Goal: Information Seeking & Learning: Check status

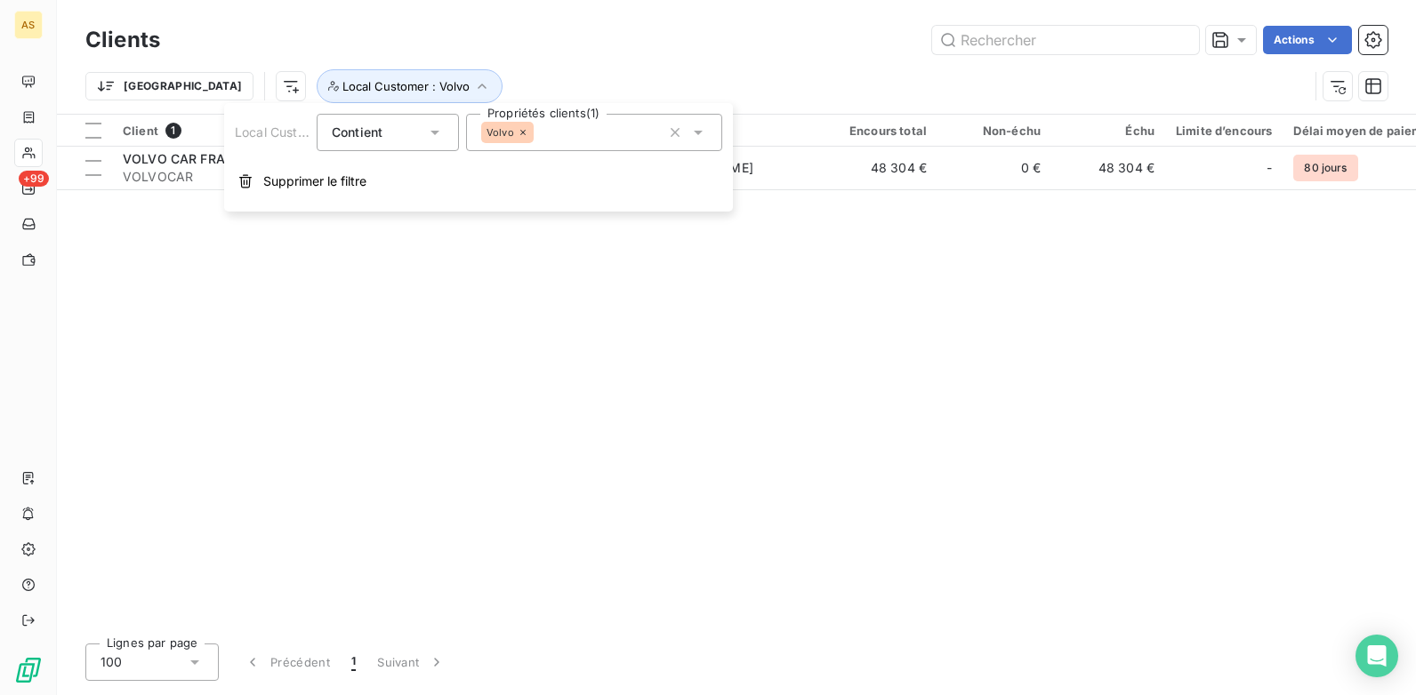
click at [401, 435] on div "Client 1 Plan de relance Gestionnaires Encours total Non-échu Échu Limite d’enc…" at bounding box center [736, 372] width 1359 height 515
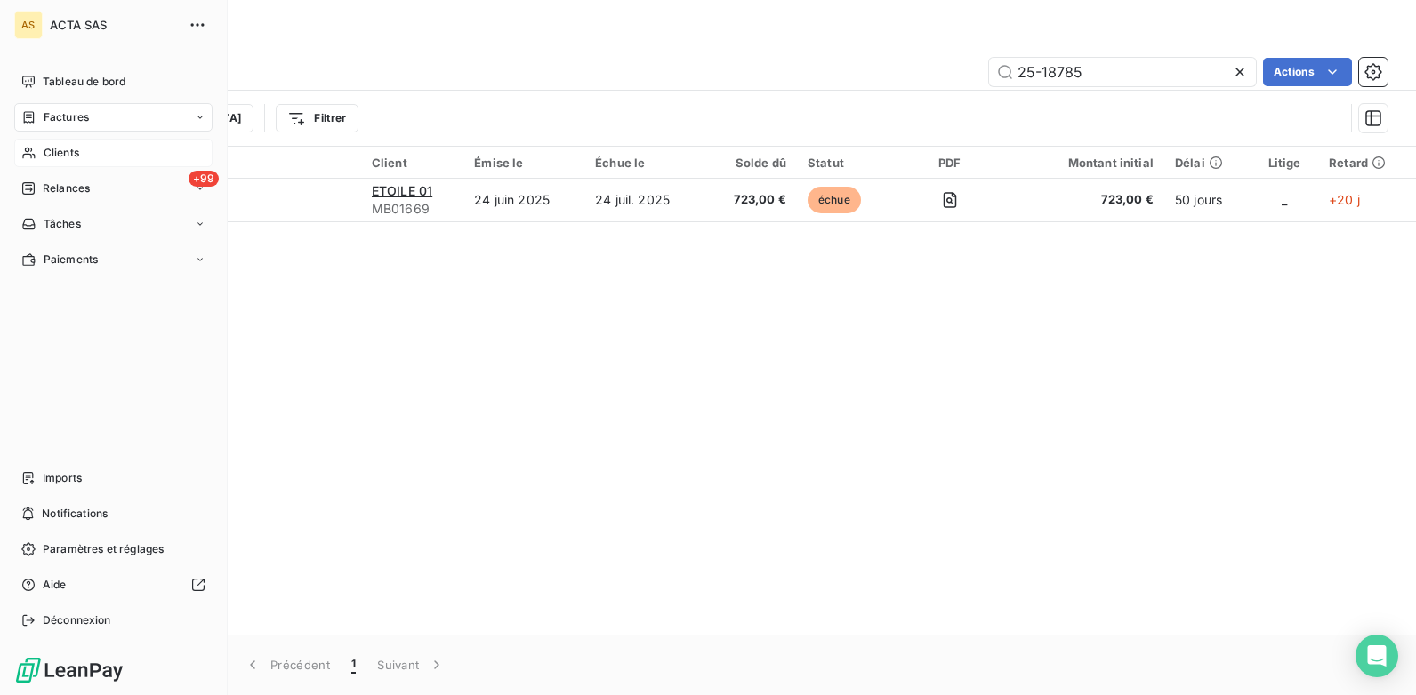
click at [86, 156] on div "Clients" at bounding box center [113, 153] width 198 height 28
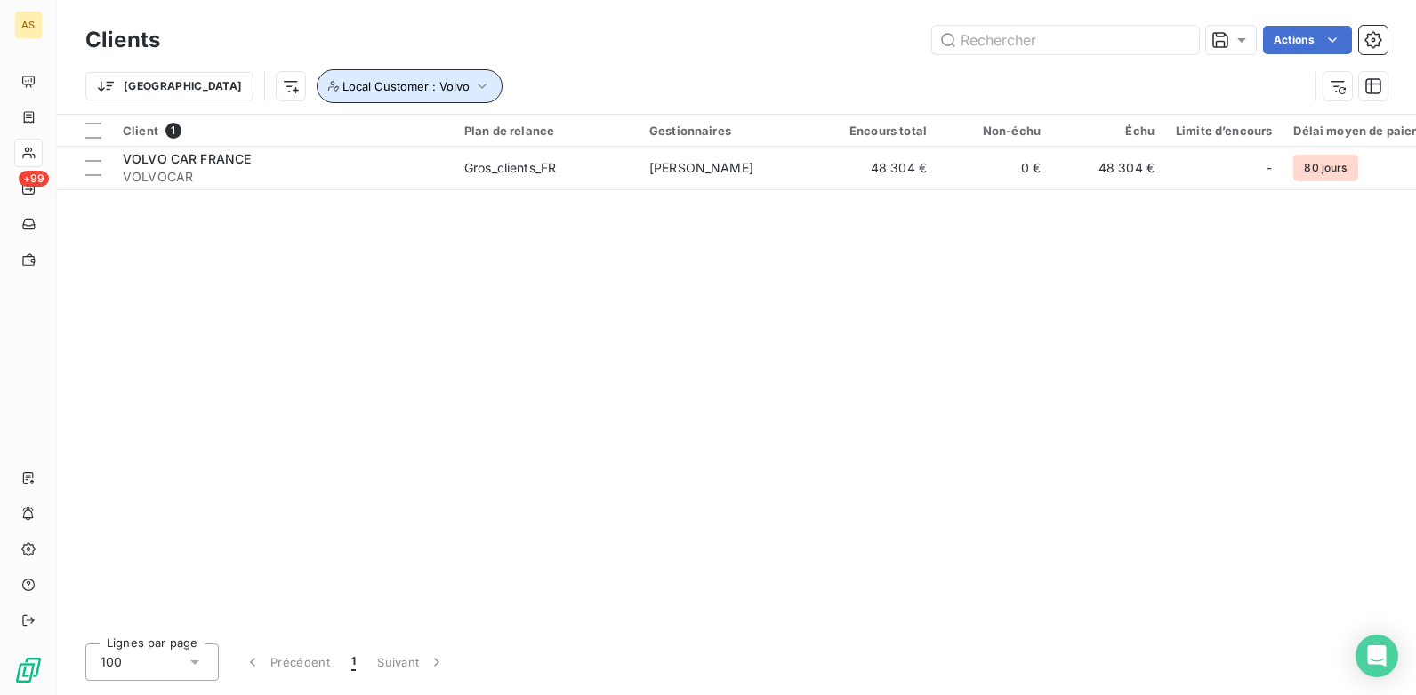
click at [473, 82] on icon "button" at bounding box center [482, 86] width 18 height 18
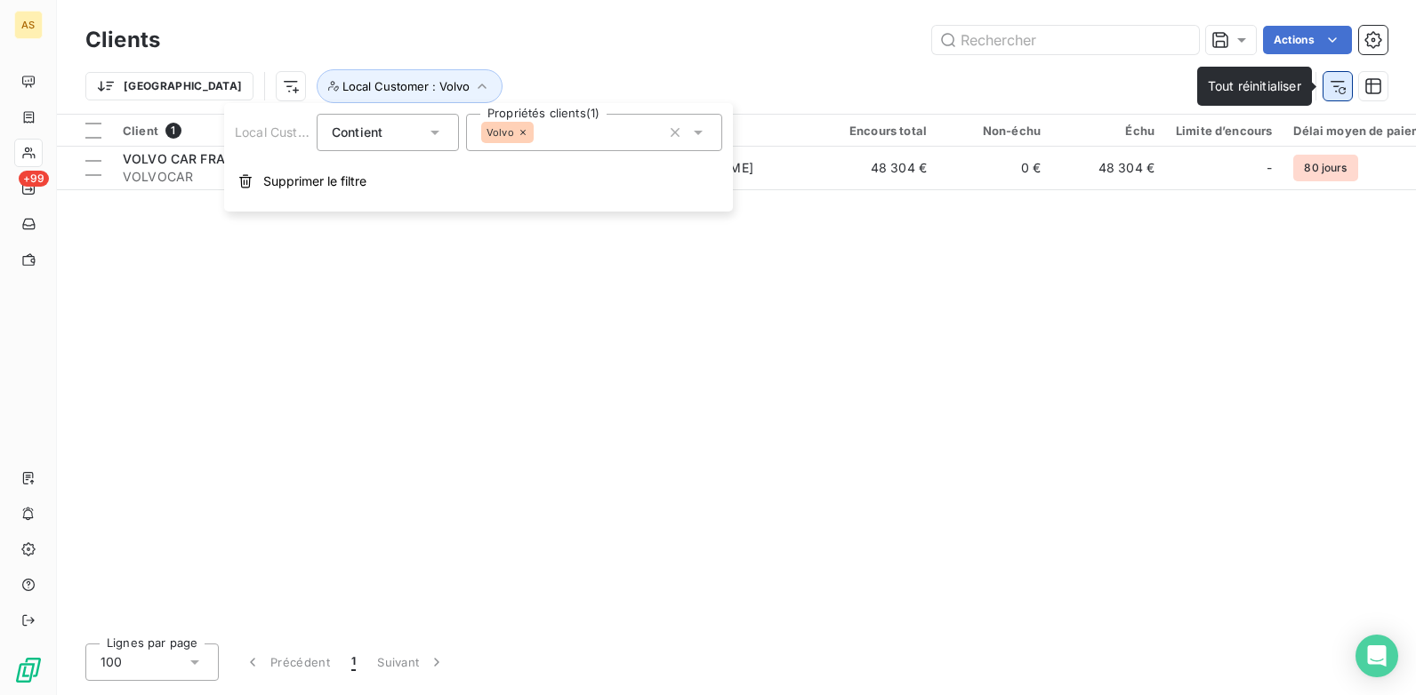
click at [1347, 86] on button "button" at bounding box center [1337, 86] width 28 height 28
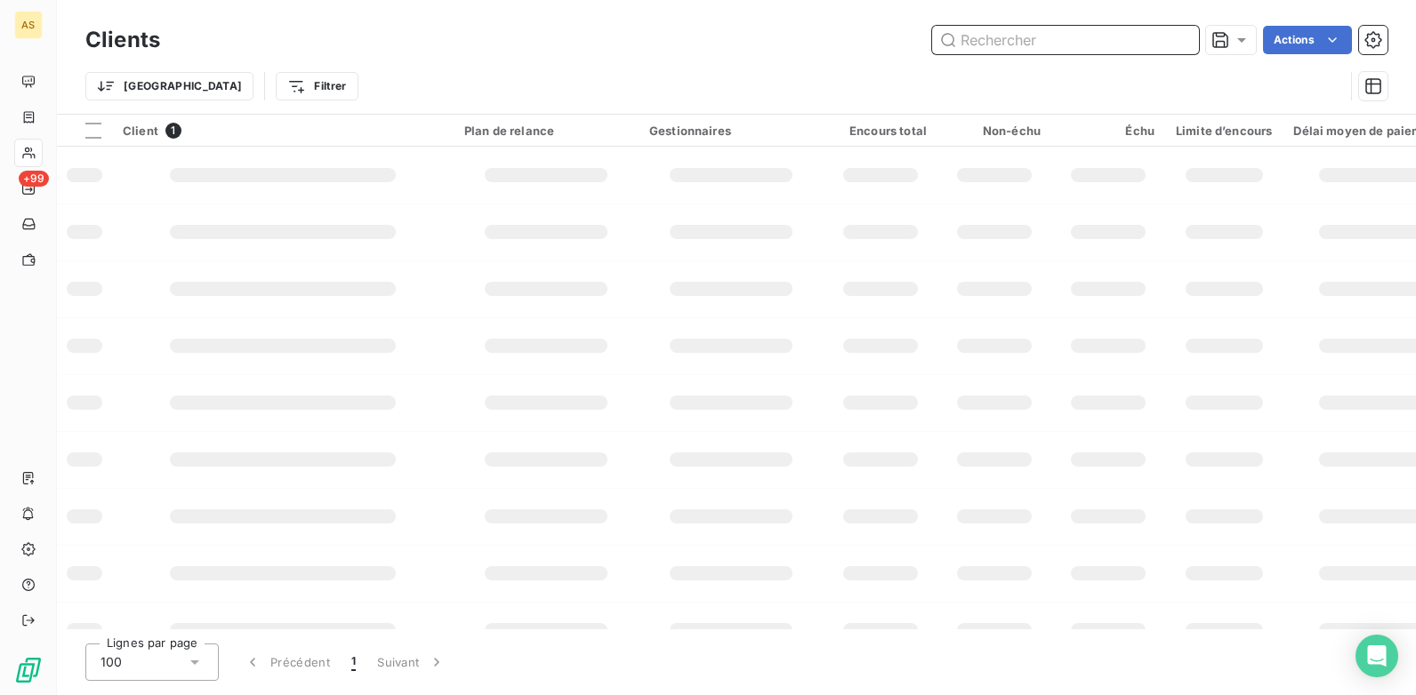
click at [1002, 44] on input "text" at bounding box center [1065, 40] width 267 height 28
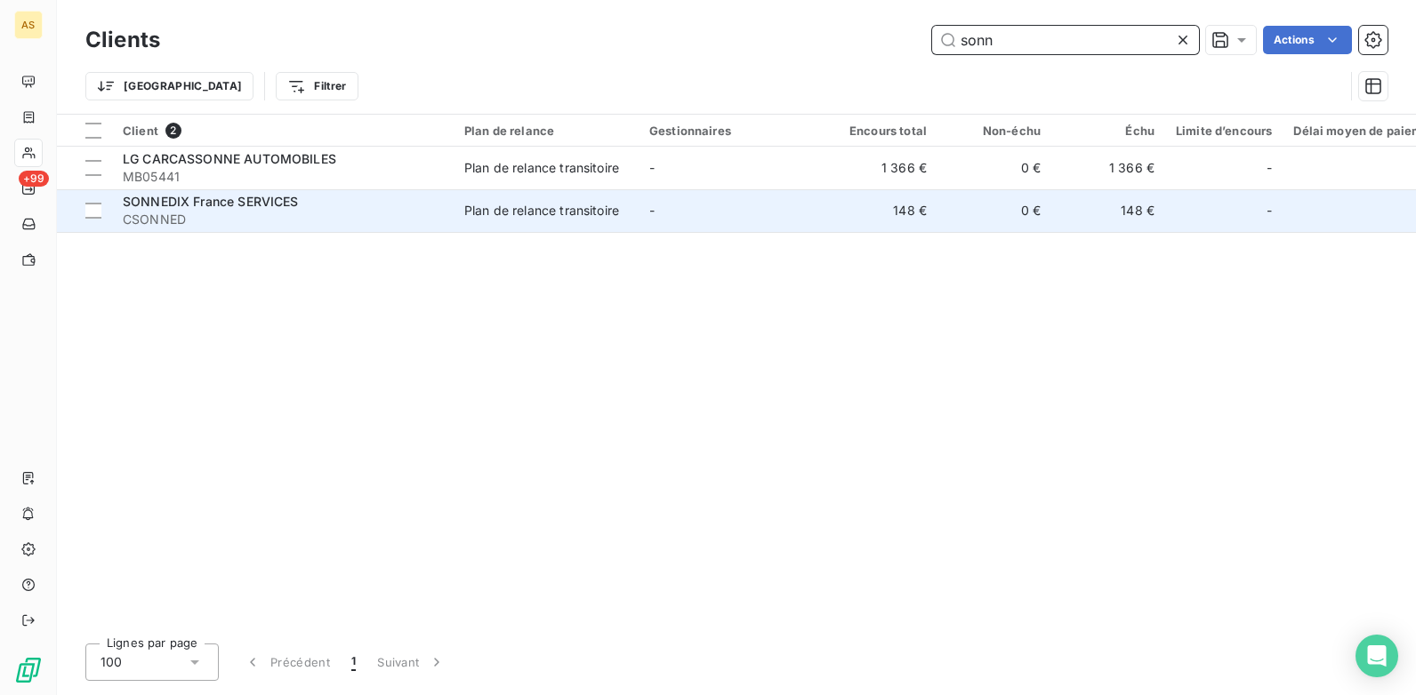
type input "sonn"
click at [932, 229] on td "148 €" at bounding box center [880, 210] width 114 height 43
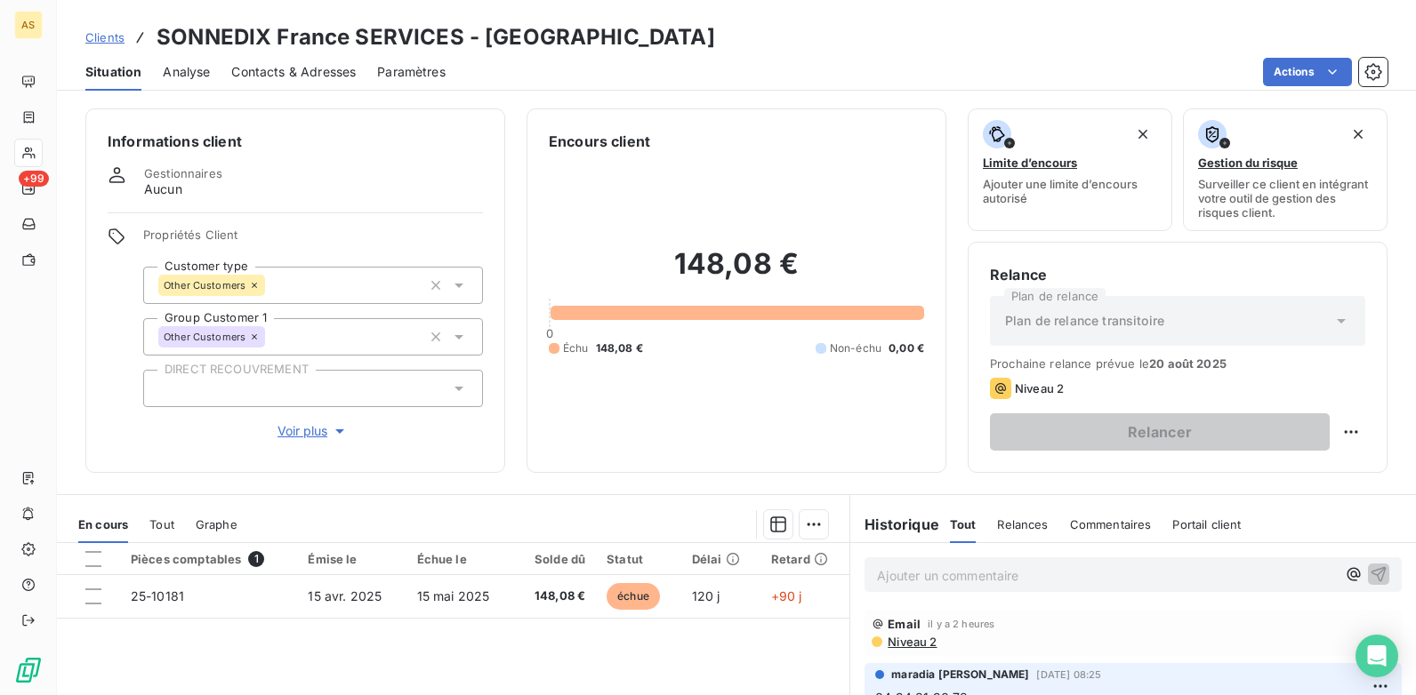
click at [320, 76] on span "Contacts & Adresses" at bounding box center [293, 72] width 125 height 18
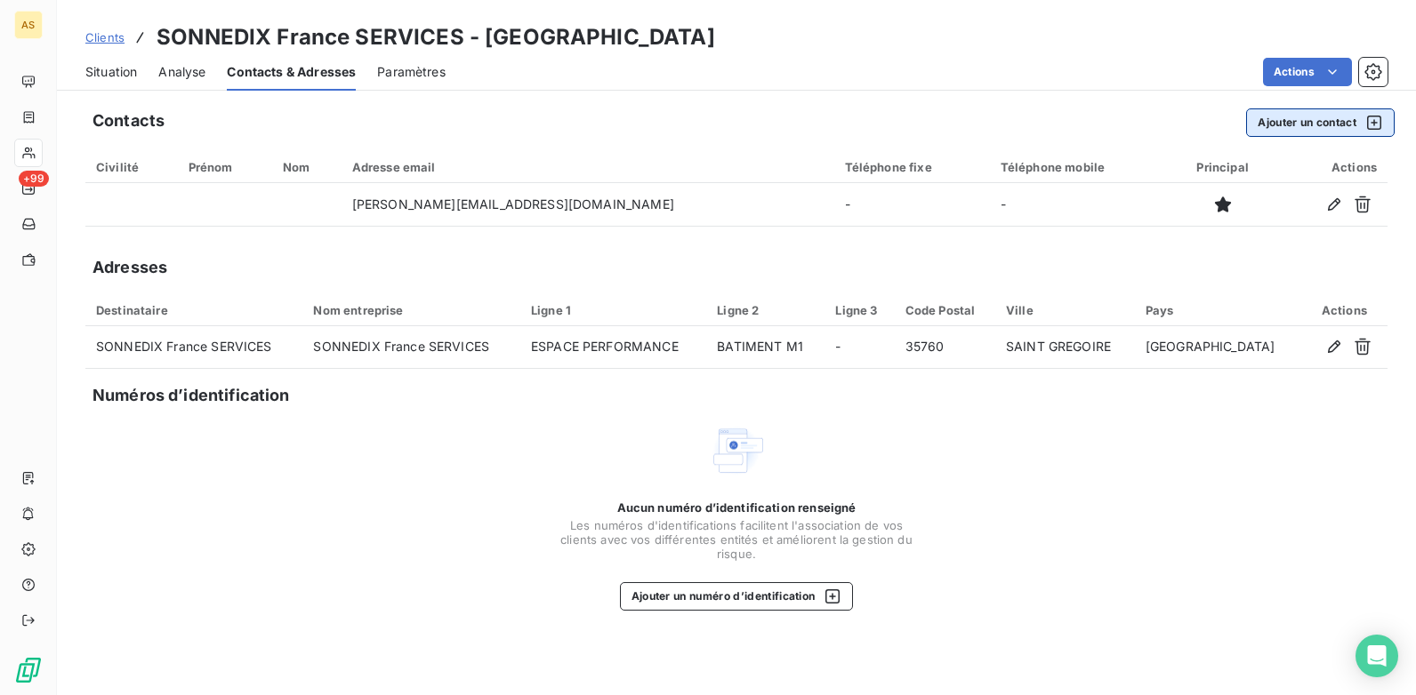
click at [1373, 117] on icon "button" at bounding box center [1374, 123] width 18 height 18
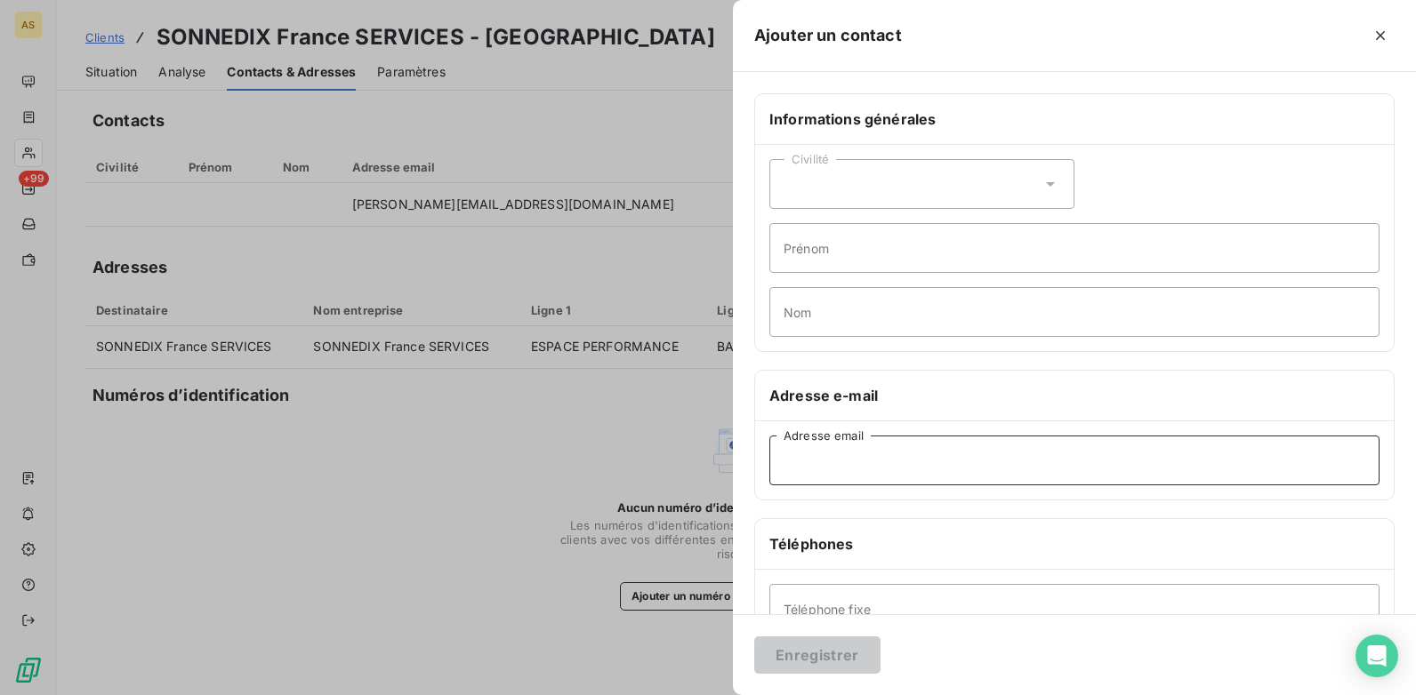
click at [805, 469] on input "Adresse email" at bounding box center [1074, 461] width 610 height 50
paste input "[EMAIL_ADDRESS][DOMAIN_NAME]"
type input "[EMAIL_ADDRESS][DOMAIN_NAME]"
click at [836, 666] on button "Enregistrer" at bounding box center [817, 655] width 126 height 37
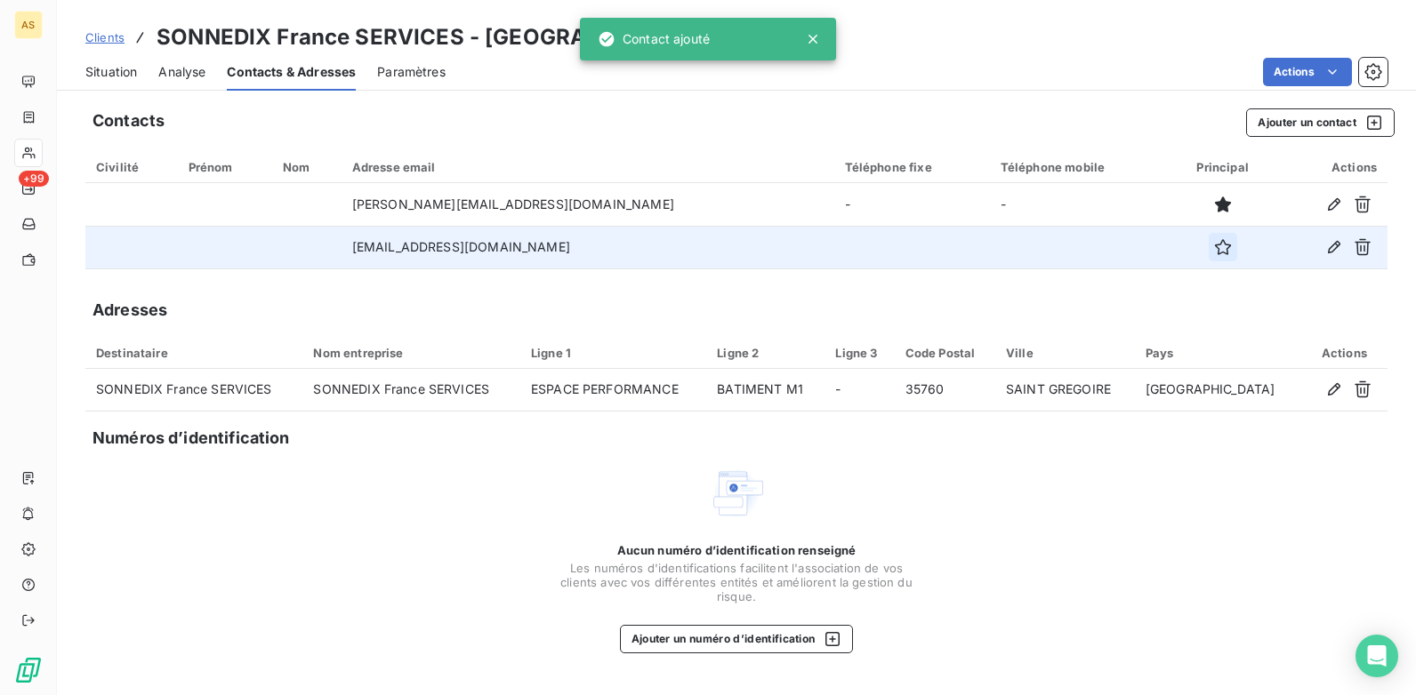
drag, startPoint x: 1191, startPoint y: 262, endPoint x: 1191, endPoint y: 253, distance: 9.8
click at [1191, 258] on td at bounding box center [1222, 247] width 105 height 43
click at [1215, 253] on icon "button" at bounding box center [1223, 247] width 16 height 16
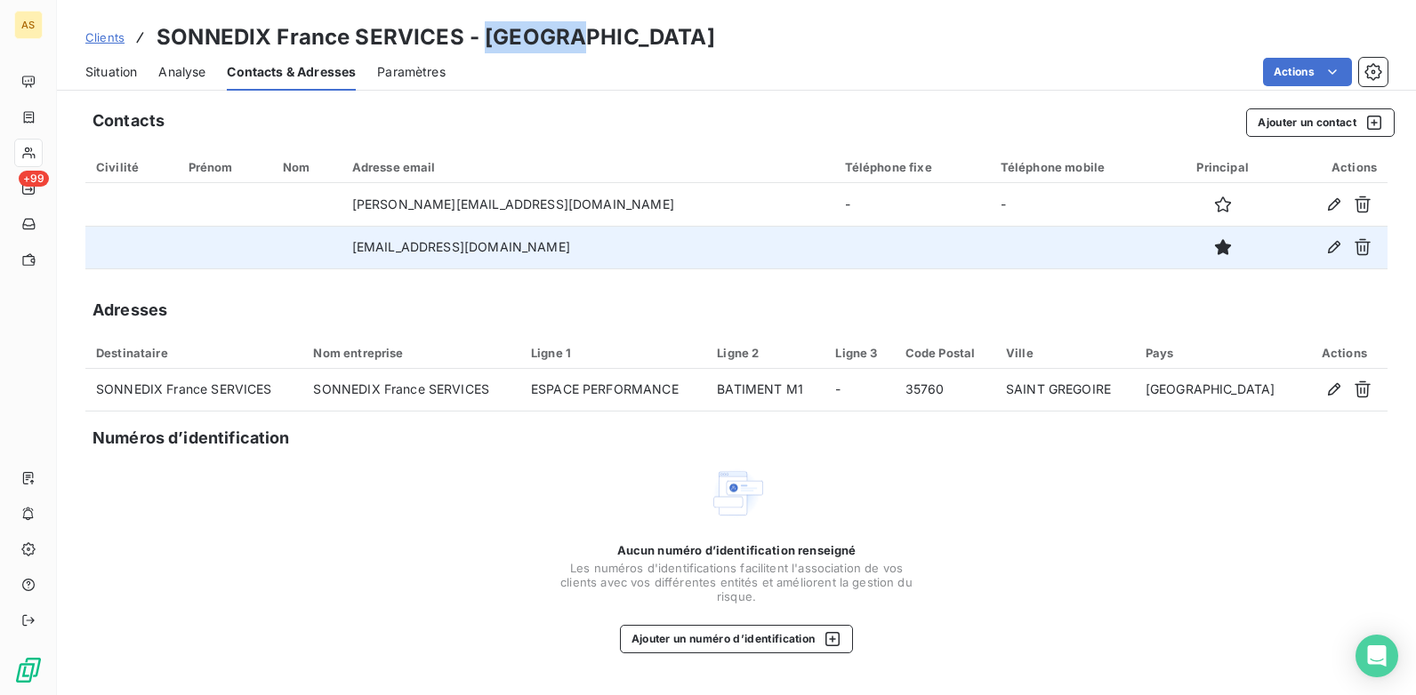
drag, startPoint x: 538, startPoint y: 35, endPoint x: 483, endPoint y: 45, distance: 56.2
click at [483, 45] on div "Clients SONNEDIX France SERVICES - CSONNED" at bounding box center [736, 37] width 1359 height 32
copy h3 "CSONNED"
click at [1342, 250] on icon "button" at bounding box center [1334, 247] width 18 height 18
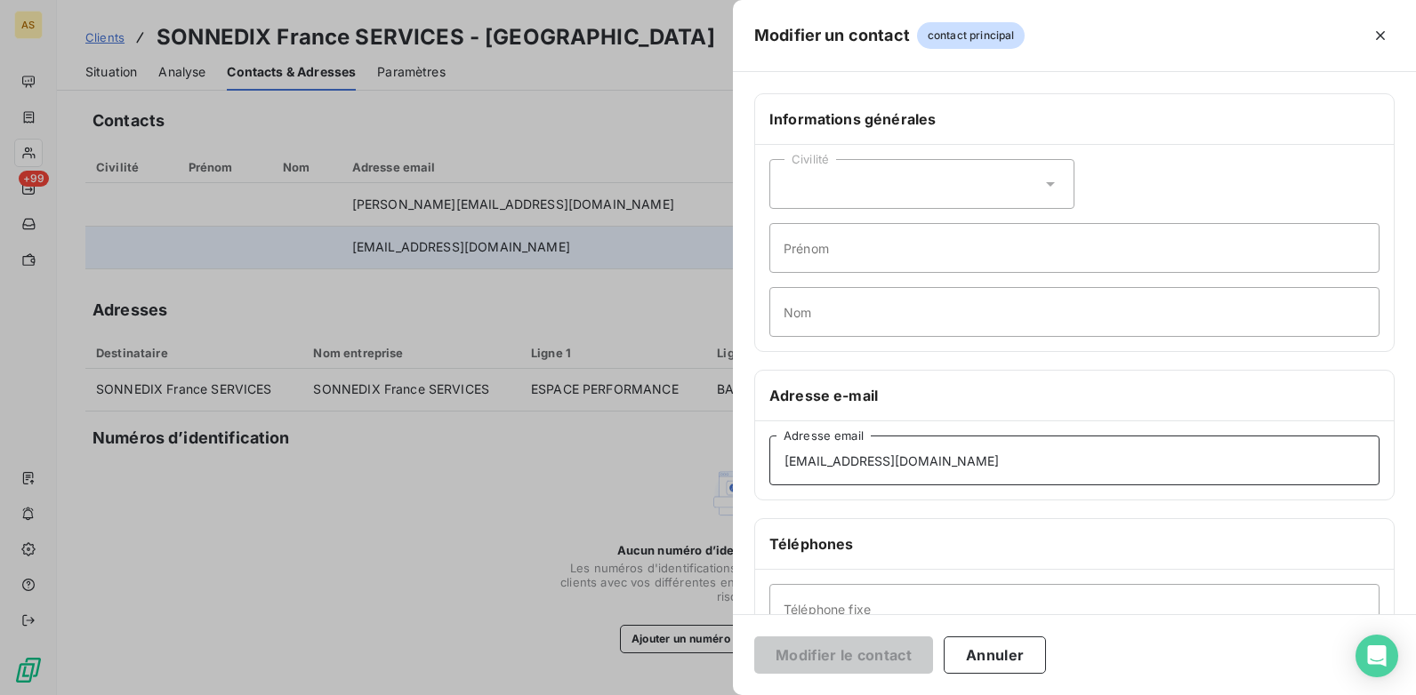
drag, startPoint x: 905, startPoint y: 465, endPoint x: 786, endPoint y: 462, distance: 119.2
click at [783, 467] on input "[EMAIL_ADDRESS][DOMAIN_NAME]" at bounding box center [1074, 461] width 610 height 50
click at [985, 458] on input "[EMAIL_ADDRESS][DOMAIN_NAME]" at bounding box center [1074, 461] width 610 height 50
drag, startPoint x: 973, startPoint y: 456, endPoint x: 766, endPoint y: 457, distance: 207.2
click at [766, 457] on div "[EMAIL_ADDRESS][DOMAIN_NAME] Adresse email" at bounding box center [1074, 461] width 639 height 78
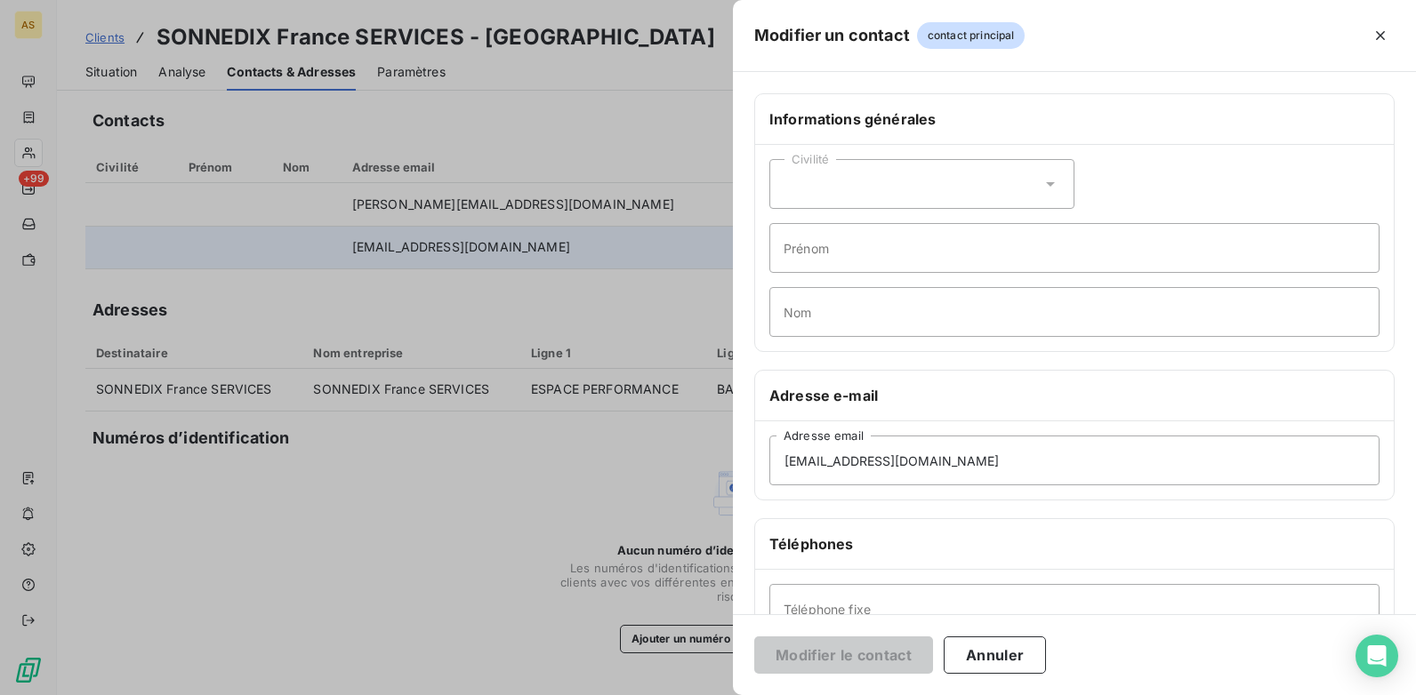
click at [655, 280] on div at bounding box center [708, 347] width 1416 height 695
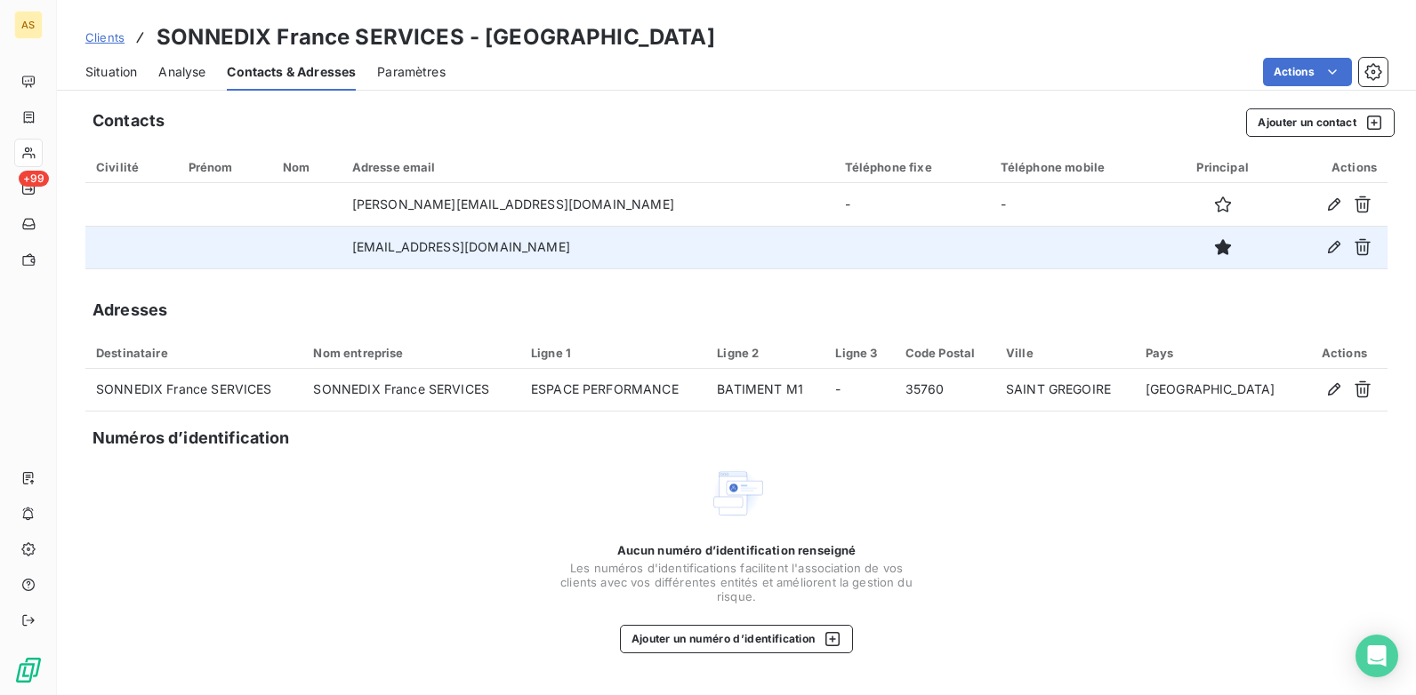
click at [100, 75] on span "Situation" at bounding box center [111, 72] width 52 height 18
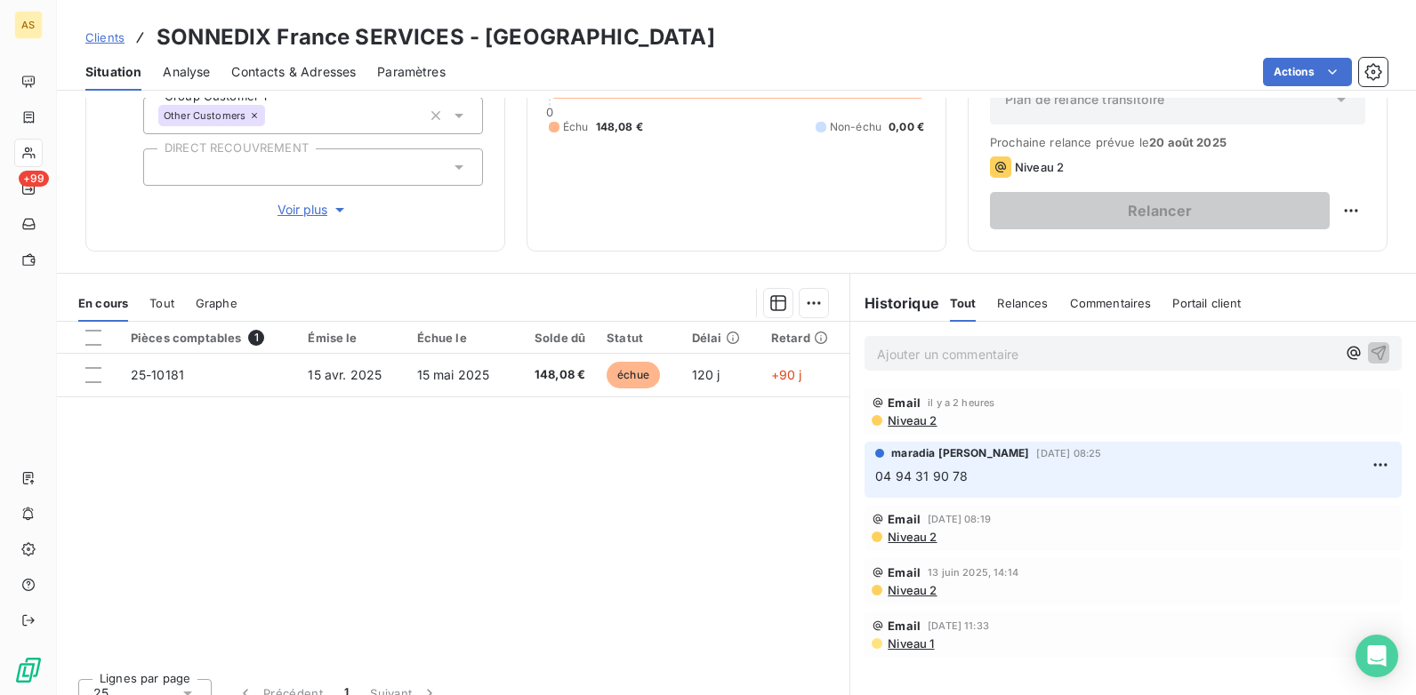
scroll to position [244, 0]
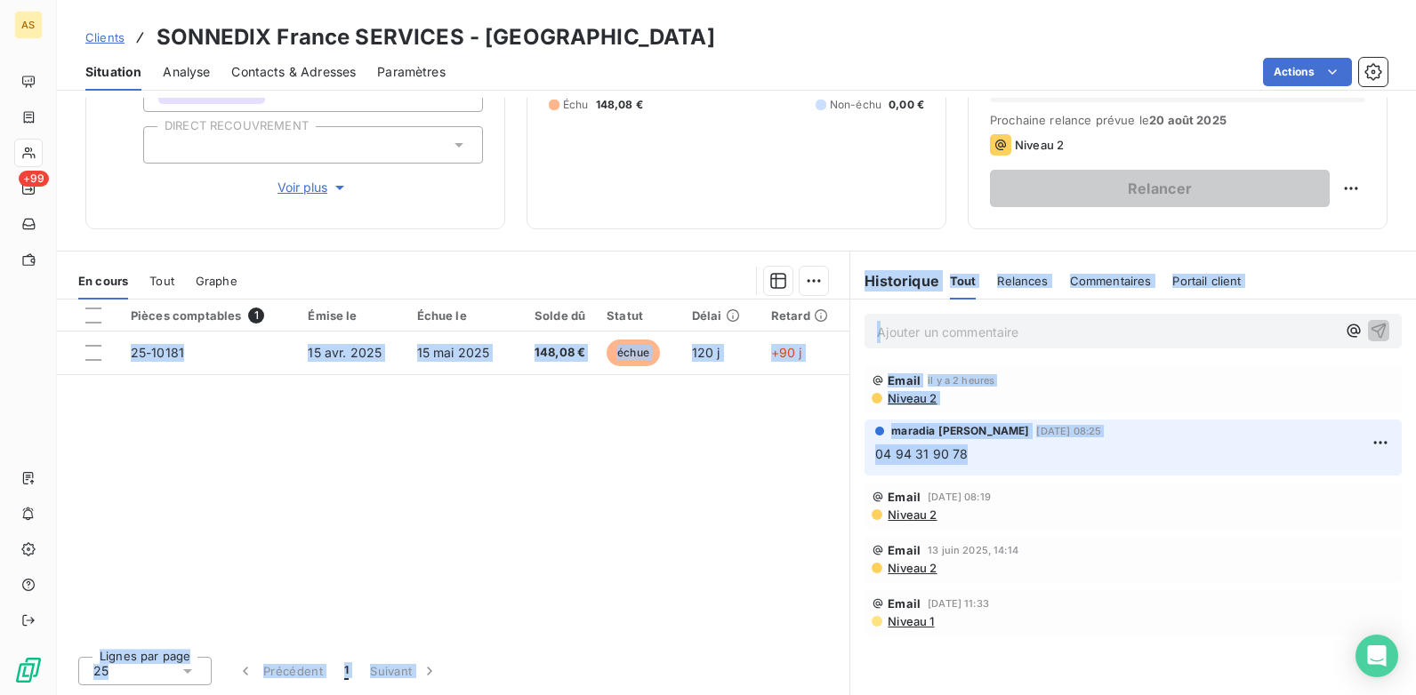
drag, startPoint x: 968, startPoint y: 454, endPoint x: 829, endPoint y: 461, distance: 138.9
click at [829, 461] on div "En cours Tout Graphe Pièces comptables 1 Émise le Échue le Solde dû Statut Déla…" at bounding box center [736, 473] width 1359 height 445
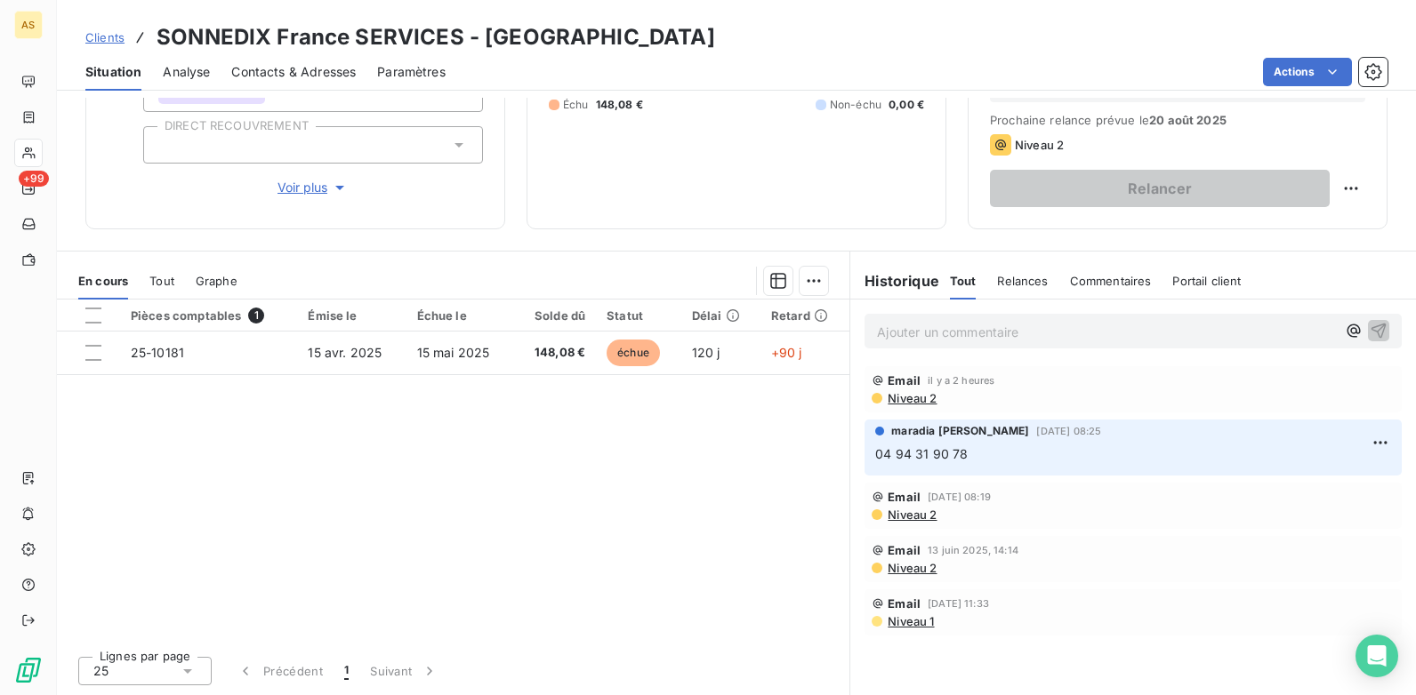
drag, startPoint x: 665, startPoint y: 547, endPoint x: 771, endPoint y: 510, distance: 112.2
click at [663, 546] on div "Pièces comptables 1 Émise le Échue le Solde dû Statut Délai Retard 25-10181 [DA…" at bounding box center [453, 471] width 792 height 342
drag, startPoint x: 970, startPoint y: 453, endPoint x: 857, endPoint y: 453, distance: 112.9
click at [864, 453] on div "maradia [PERSON_NAME] [DATE] 08:25 04 94 31 90 78" at bounding box center [1132, 448] width 537 height 56
copy span "04 94 31 90 78"
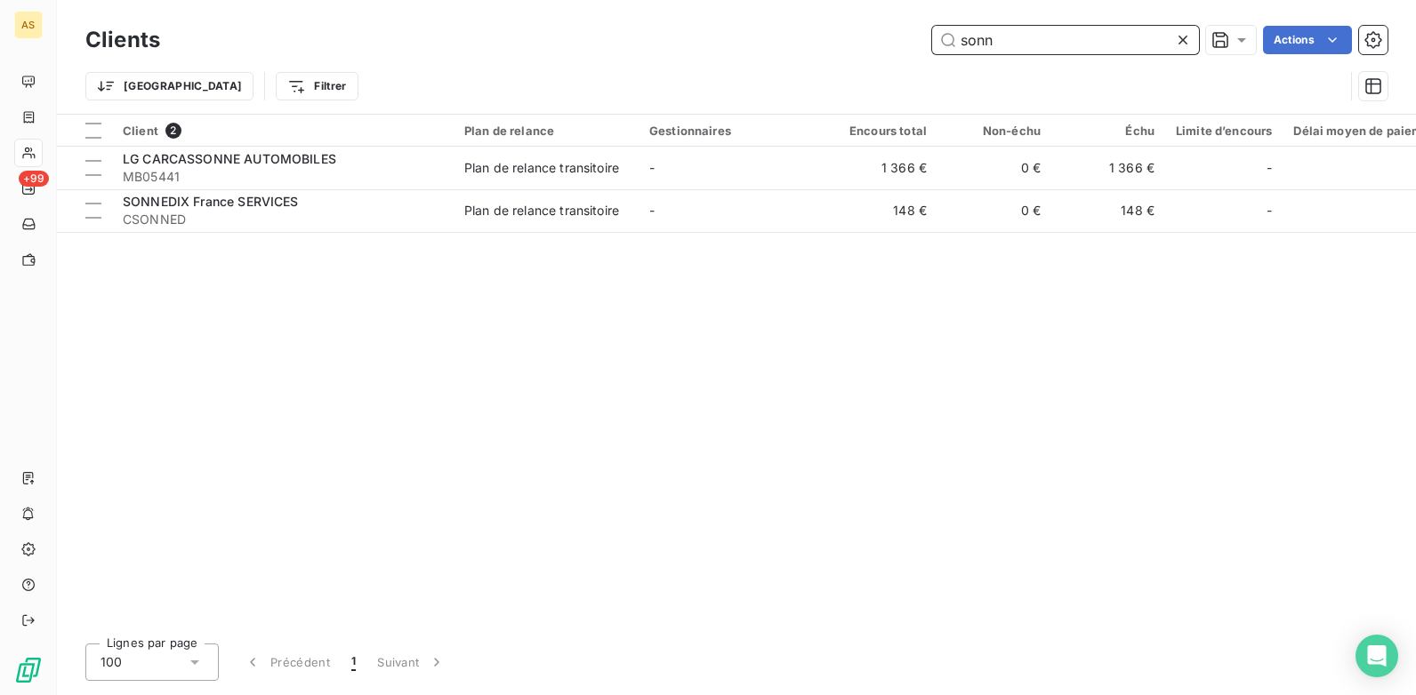
drag, startPoint x: 1068, startPoint y: 45, endPoint x: 1047, endPoint y: 47, distance: 21.4
click at [1068, 44] on input "sonn" at bounding box center [1065, 40] width 267 height 28
drag, startPoint x: 1047, startPoint y: 47, endPoint x: 869, endPoint y: 66, distance: 178.8
click at [871, 64] on div "Clients sonn Actions Trier Filtrer" at bounding box center [736, 67] width 1302 height 92
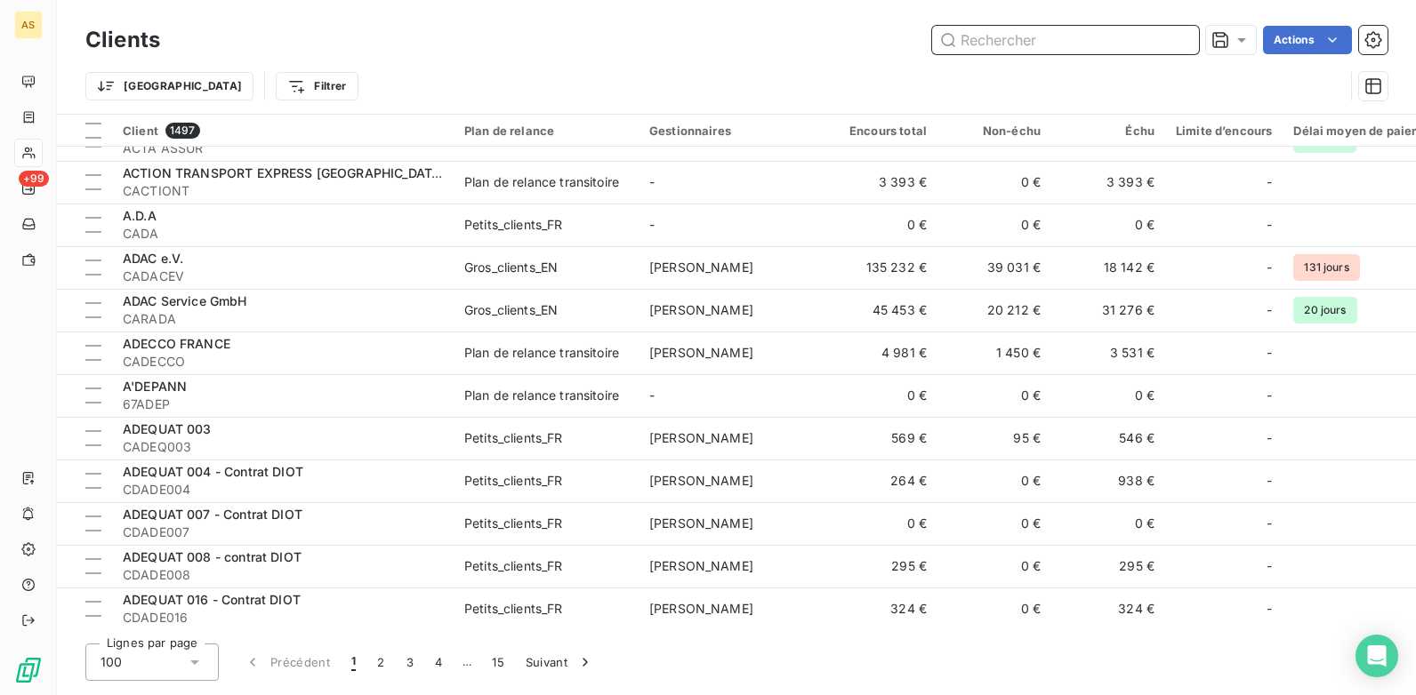
scroll to position [1334, 0]
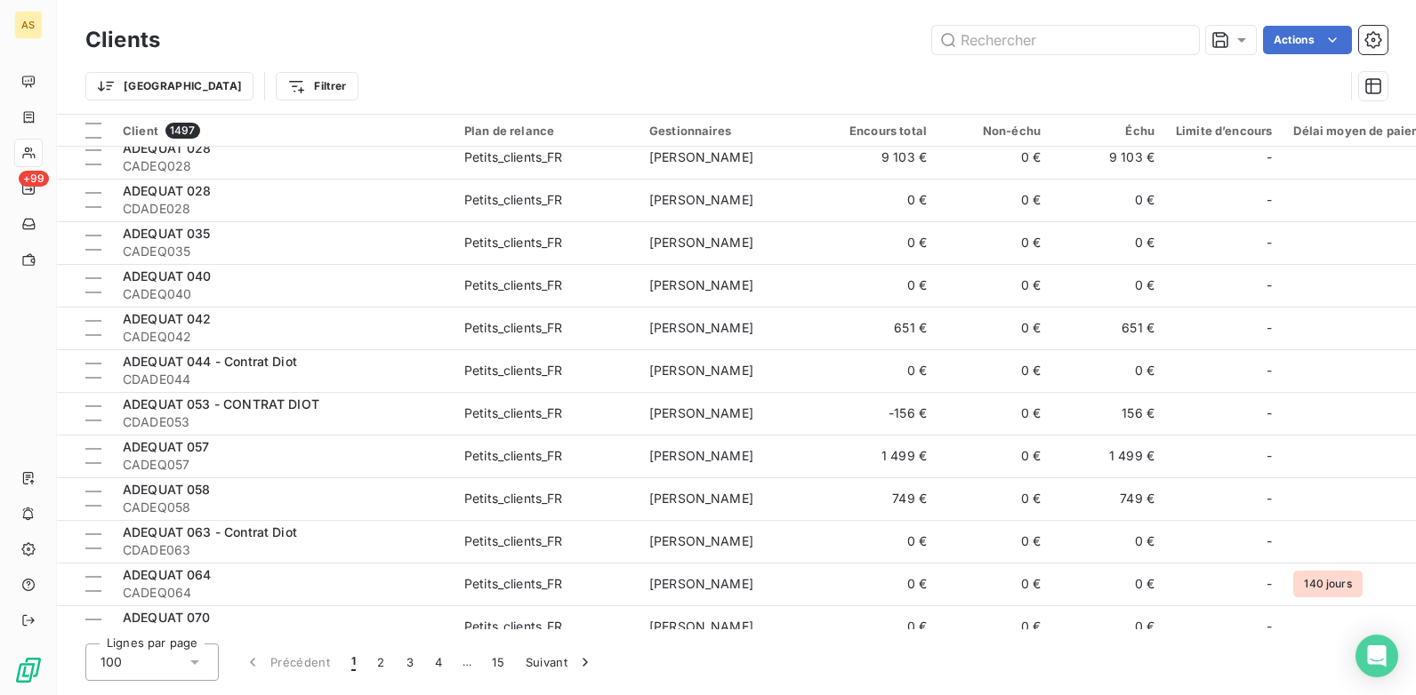
click at [942, 666] on div "Lignes par page 100 Précédent 1 2 3 4 … 15 Suivant" at bounding box center [736, 662] width 1302 height 37
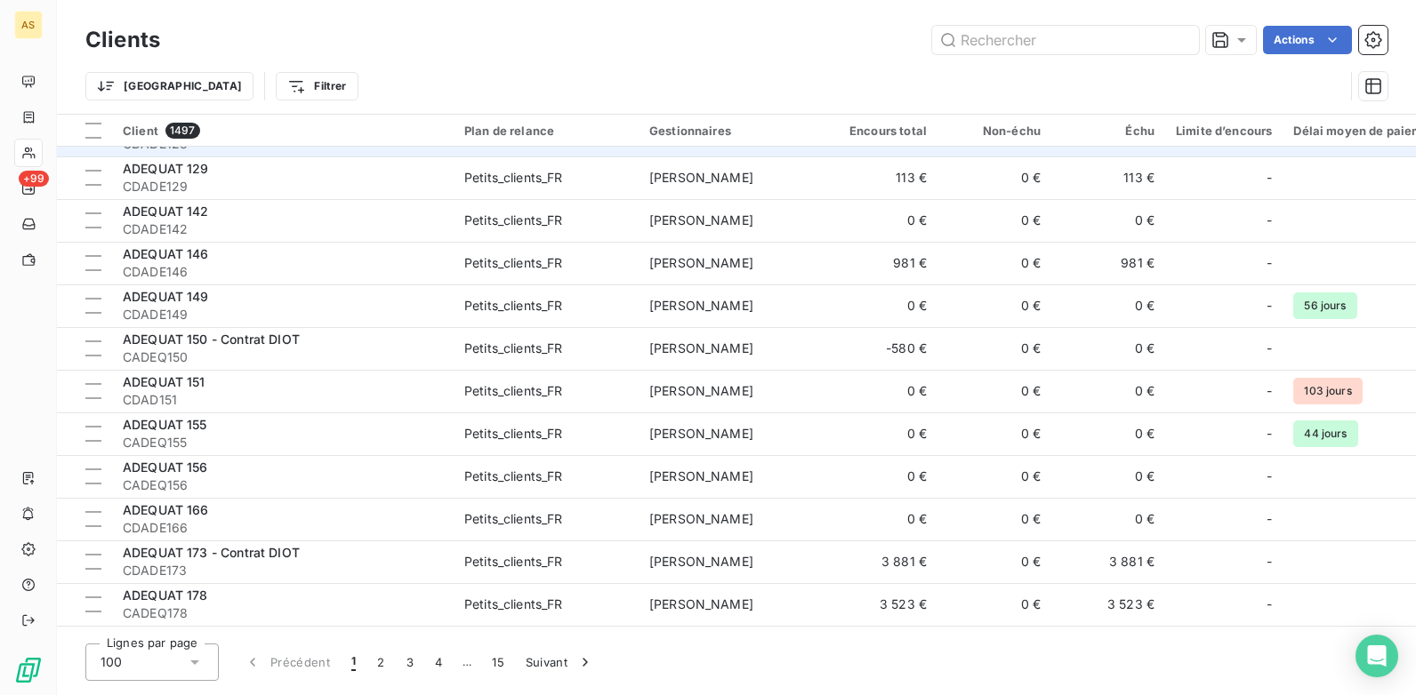
scroll to position [2490, 0]
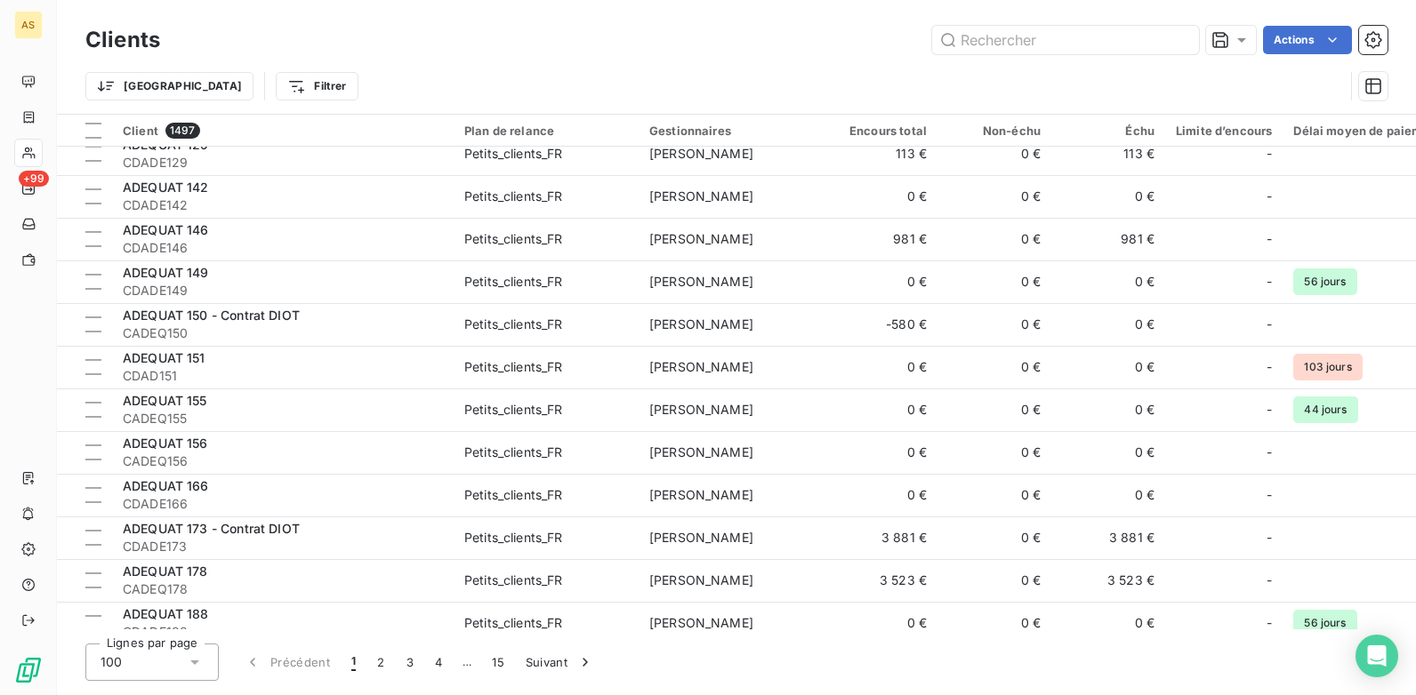
click at [212, 100] on div "Trier Filtrer" at bounding box center [714, 86] width 1258 height 34
click at [202, 76] on html "AS +99 Clients Actions Trier Filtrer Client 1497 Plan de relance Gestionnaires …" at bounding box center [708, 347] width 1416 height 695
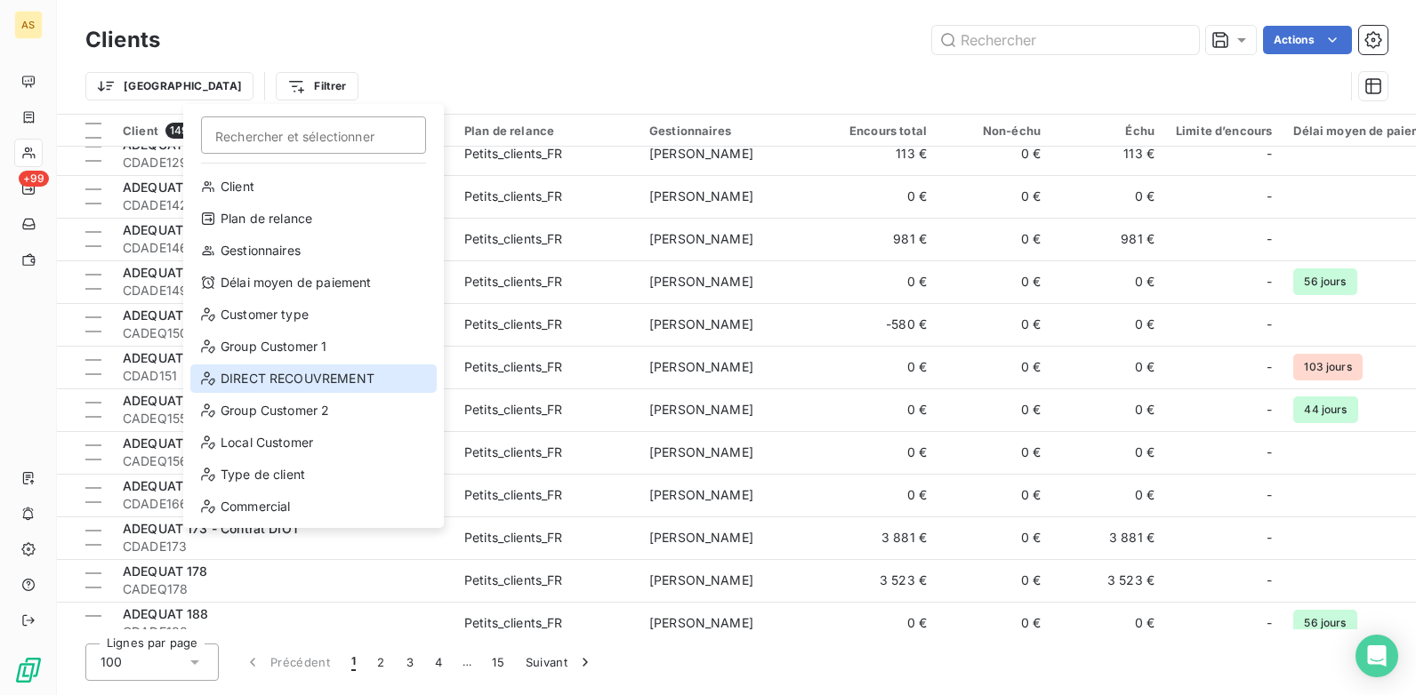
scroll to position [32, 0]
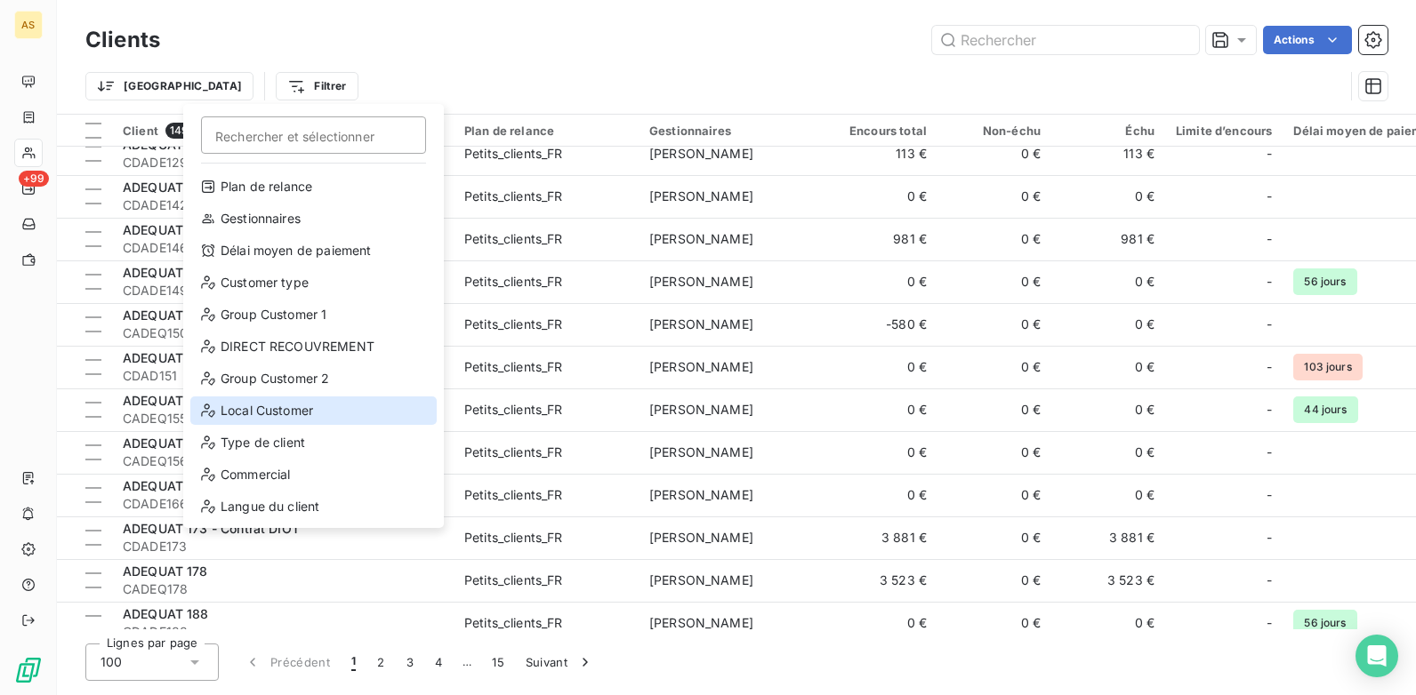
click at [273, 420] on div "Local Customer" at bounding box center [313, 411] width 246 height 28
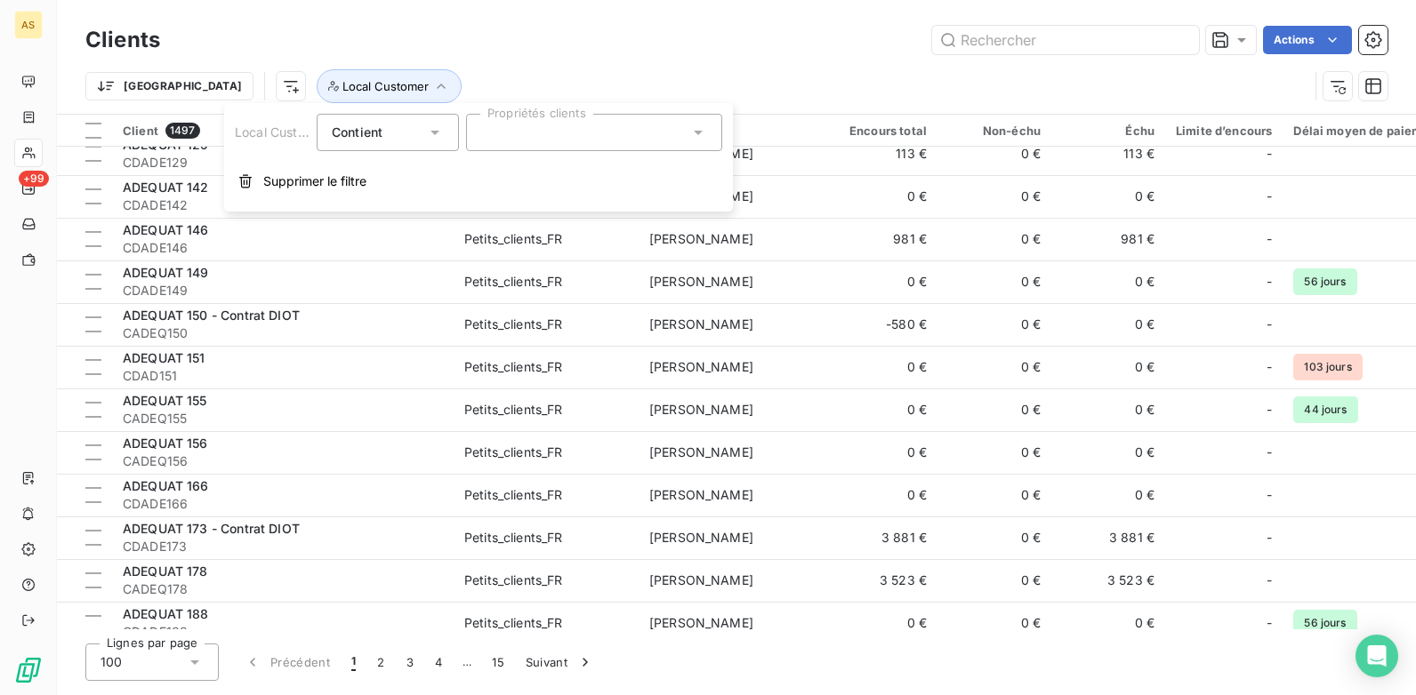
click at [700, 134] on icon at bounding box center [698, 133] width 18 height 18
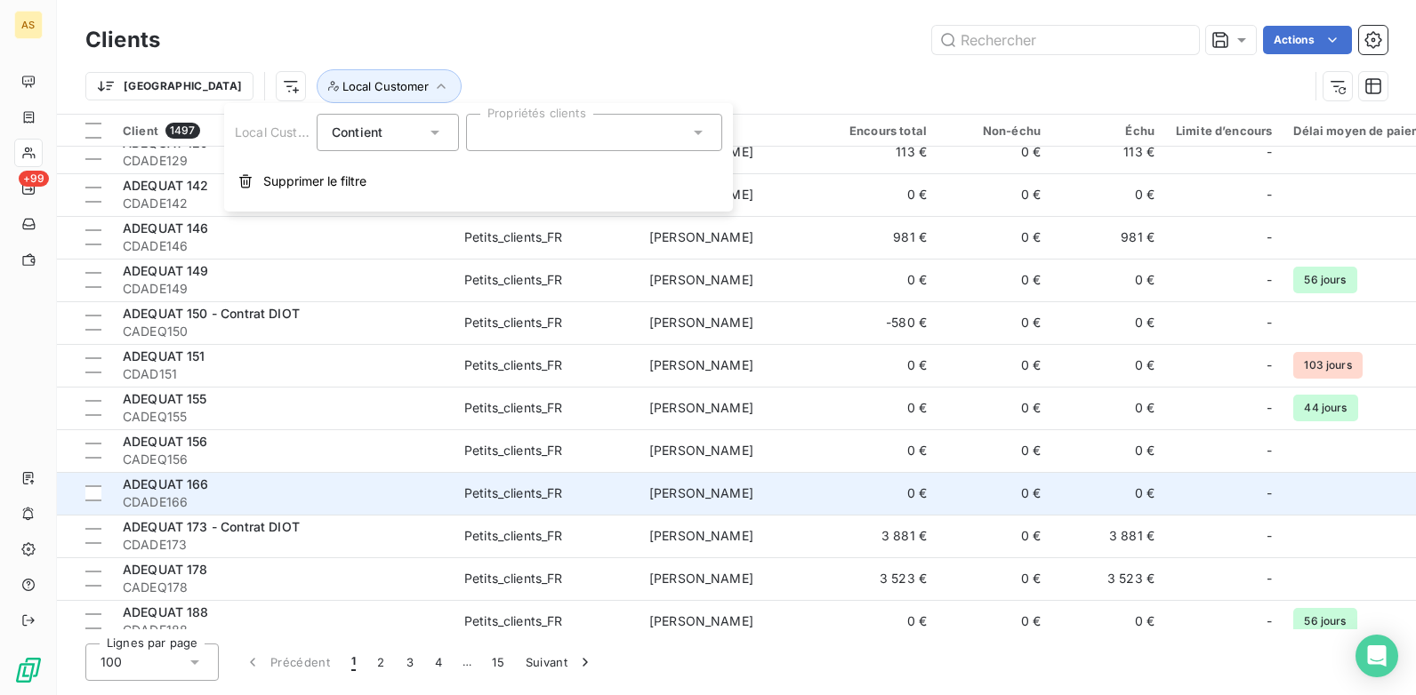
scroll to position [2490, 0]
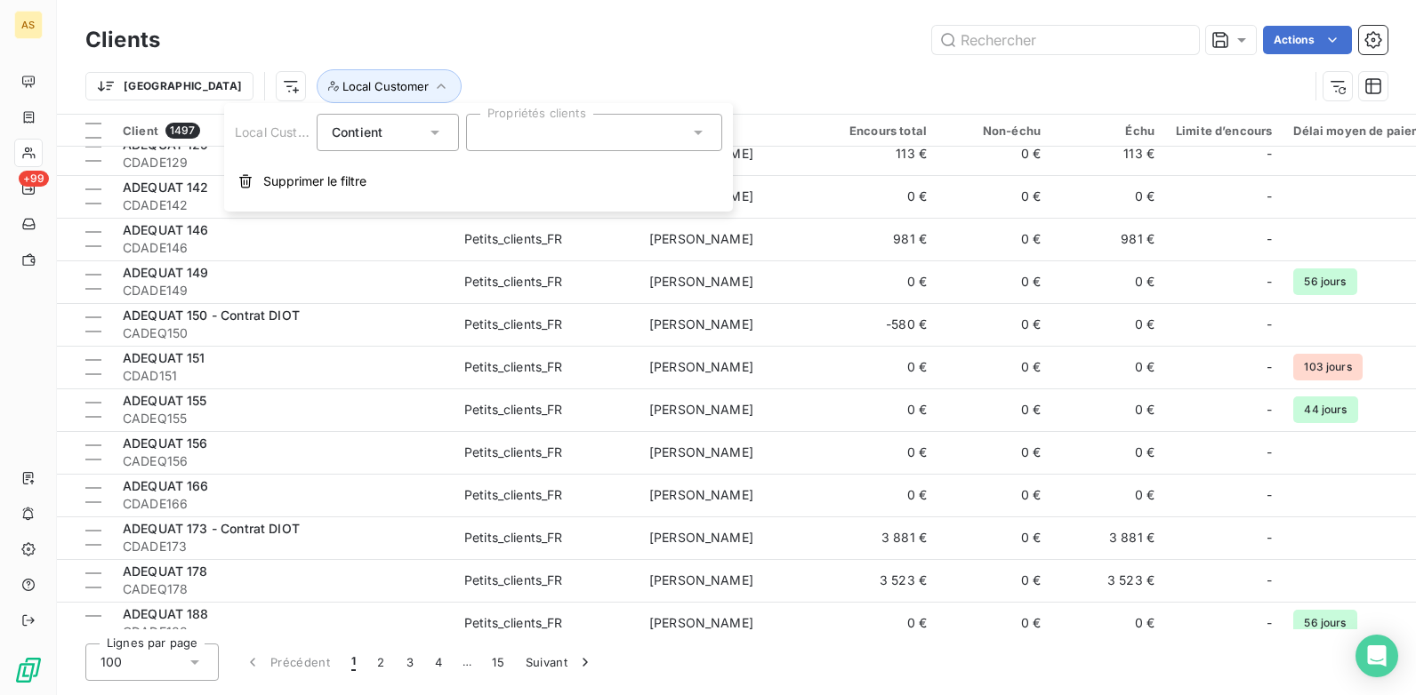
click at [1048, 84] on div "Trier Local Customer" at bounding box center [696, 86] width 1223 height 34
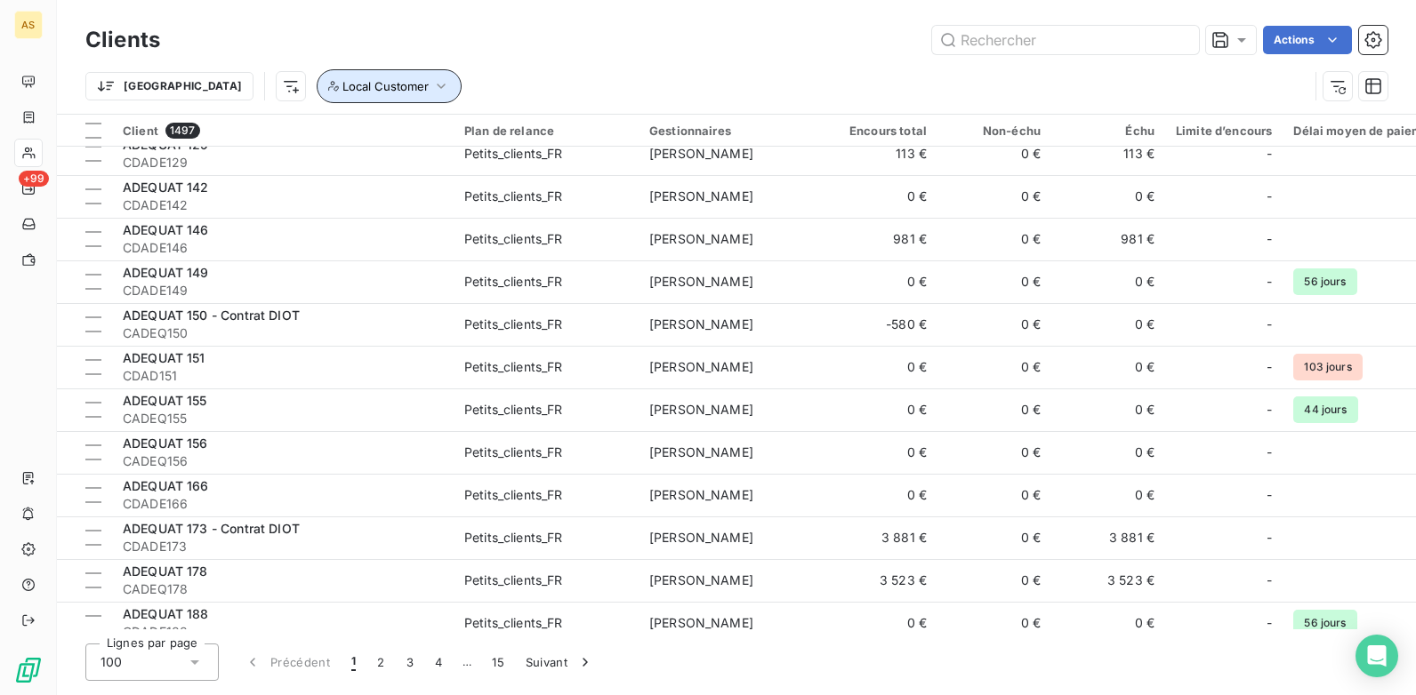
click at [432, 82] on icon "button" at bounding box center [441, 86] width 18 height 18
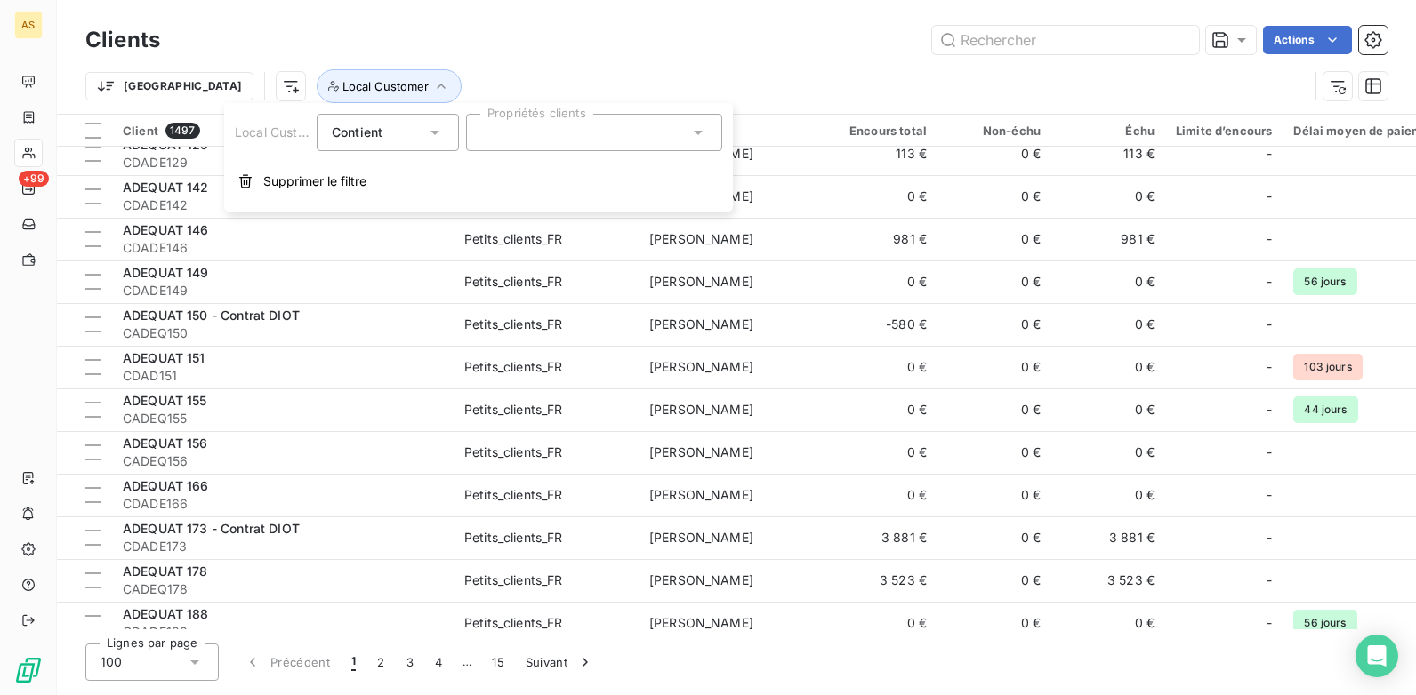
click at [695, 133] on icon at bounding box center [698, 133] width 18 height 18
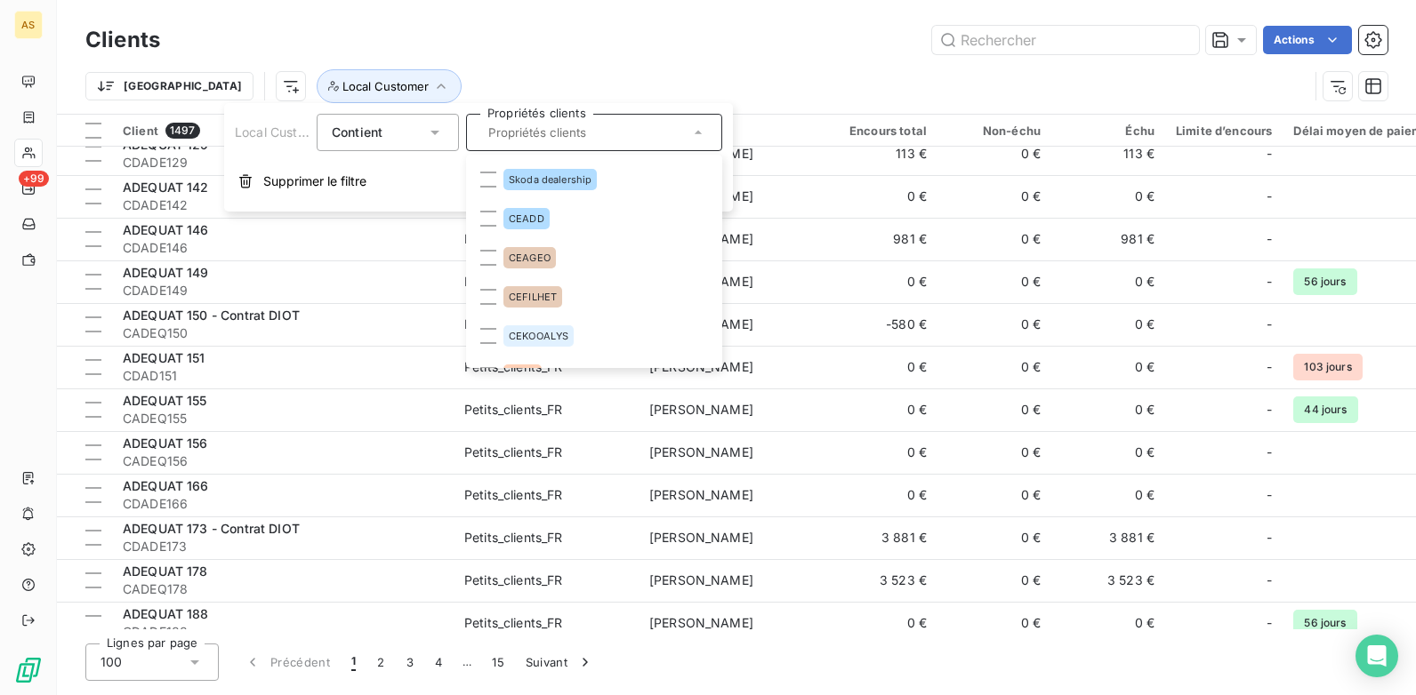
scroll to position [2842, 0]
click at [529, 126] on input "text" at bounding box center [585, 133] width 208 height 16
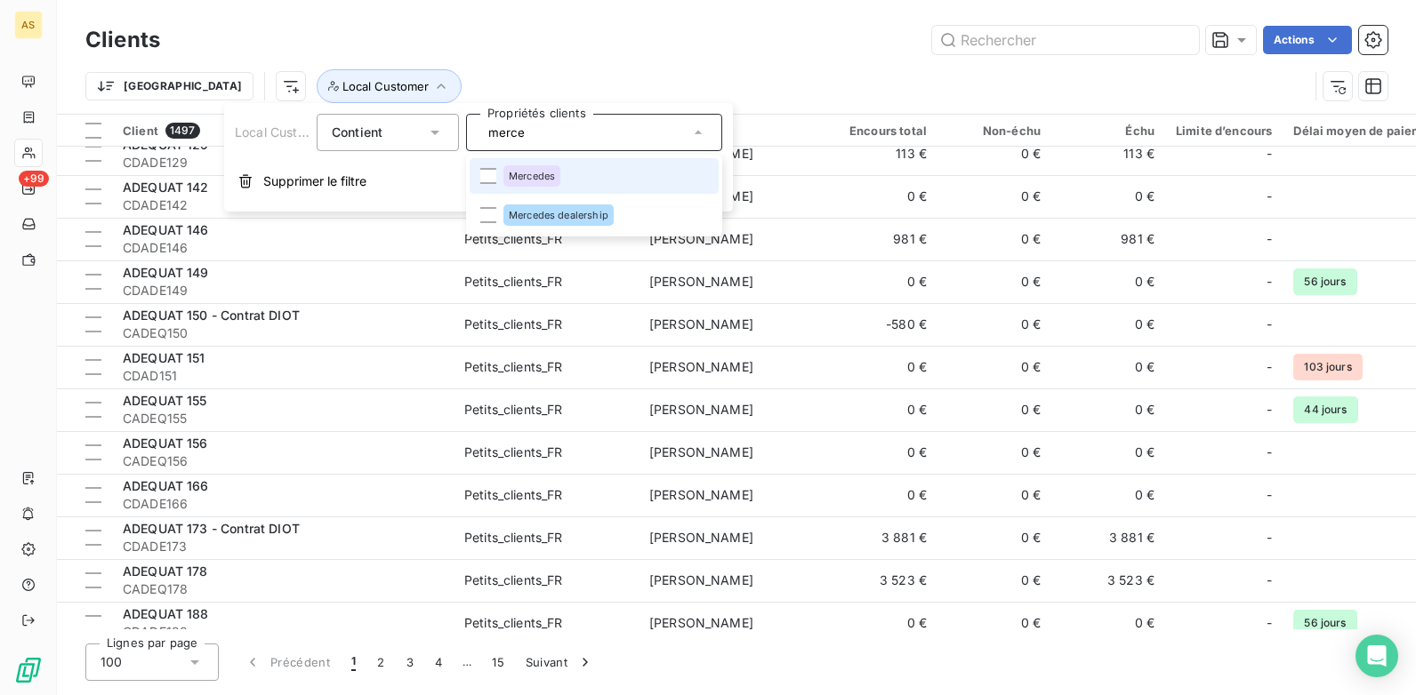
type input "merce"
click at [496, 172] on li "Mercedes" at bounding box center [594, 176] width 249 height 36
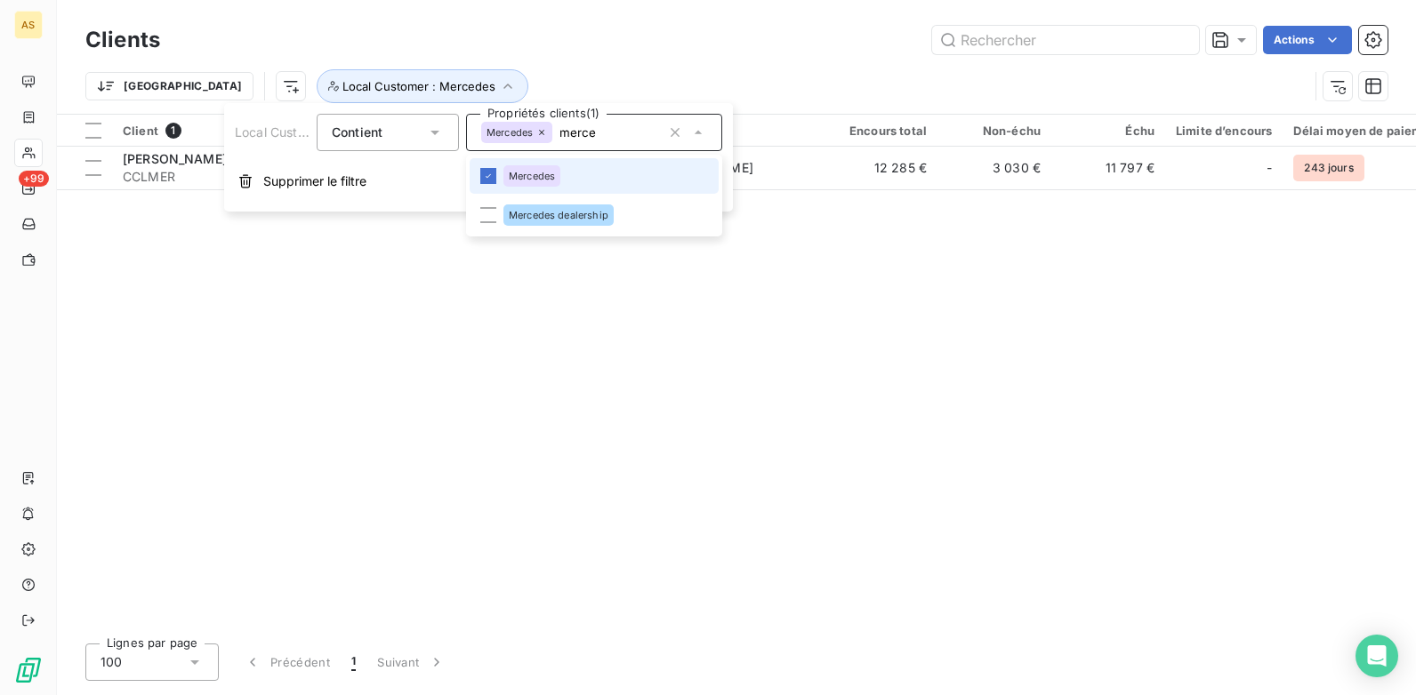
scroll to position [0, 0]
click at [498, 212] on li "Mercedes dealership" at bounding box center [594, 215] width 249 height 36
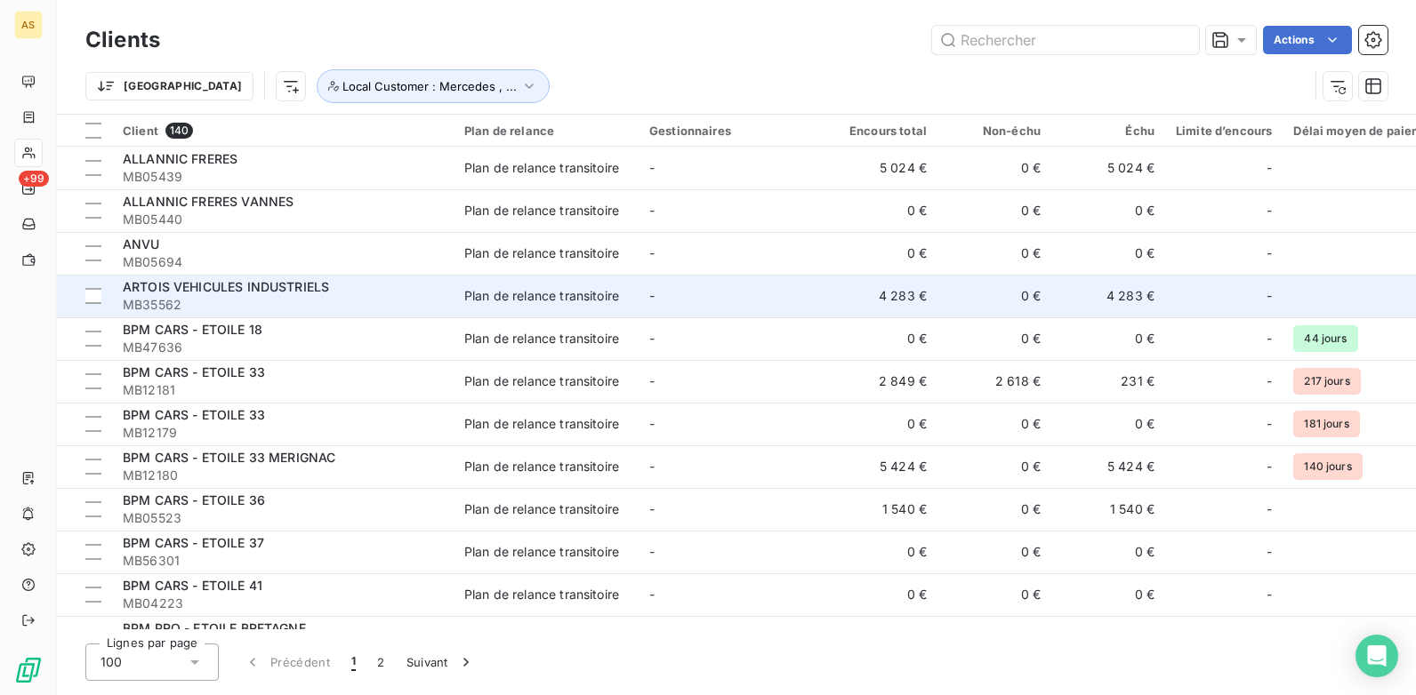
drag, startPoint x: 631, startPoint y: 23, endPoint x: 668, endPoint y: 293, distance: 272.0
click at [631, 26] on div "Clients Actions Trier Local Customer : [GEOGRAPHIC_DATA] , ..." at bounding box center [736, 57] width 1359 height 114
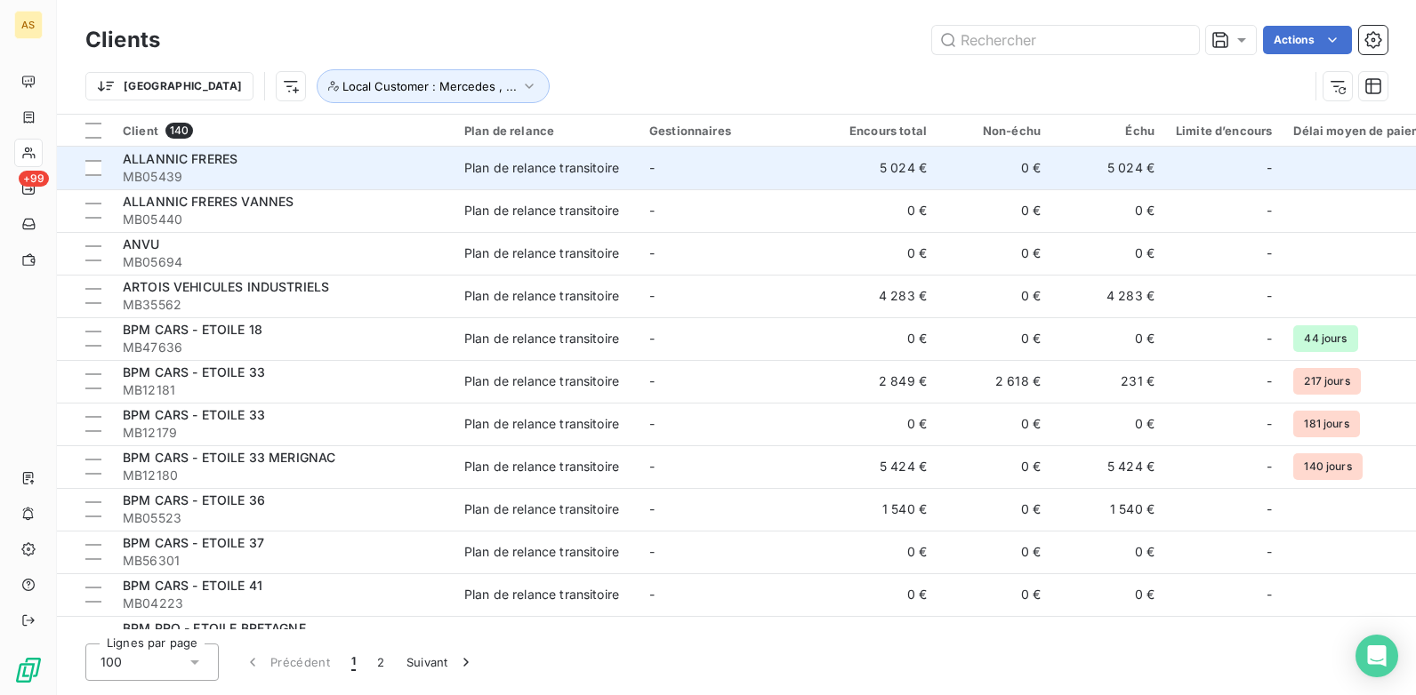
click at [906, 175] on td "5 024 €" at bounding box center [880, 168] width 114 height 43
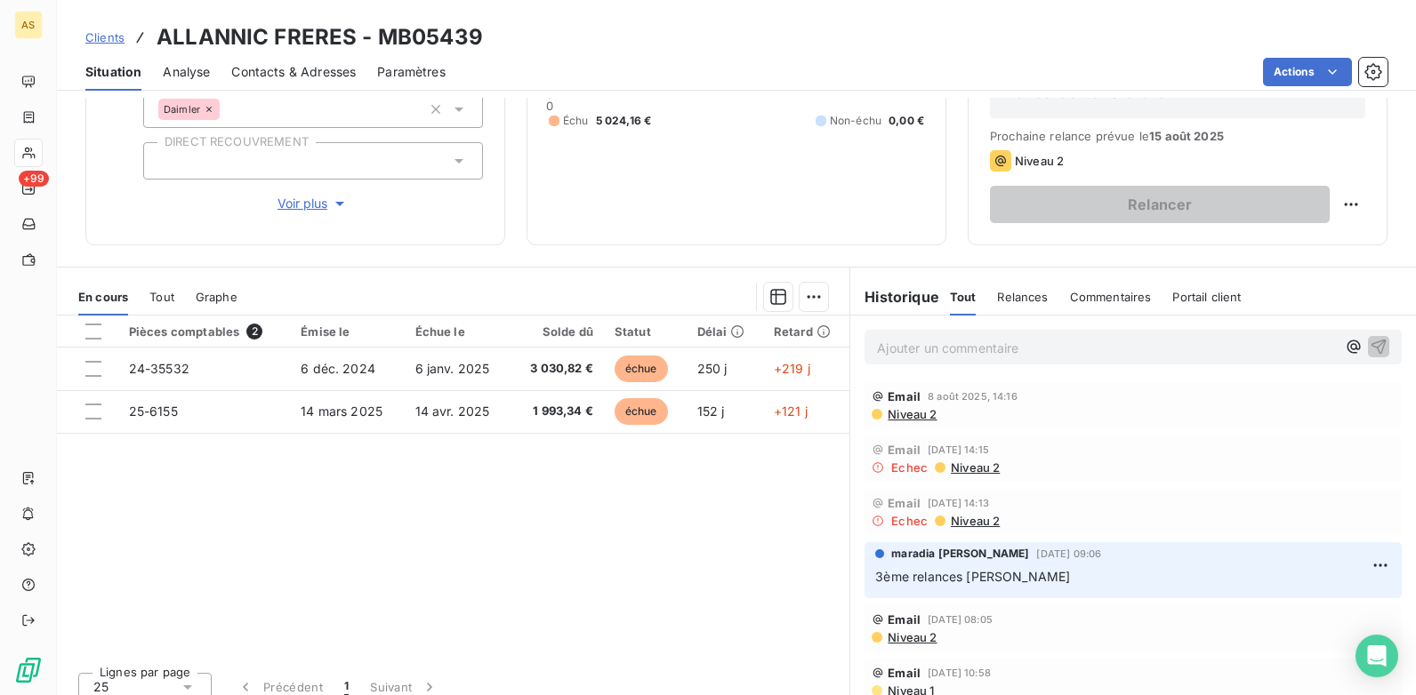
scroll to position [244, 0]
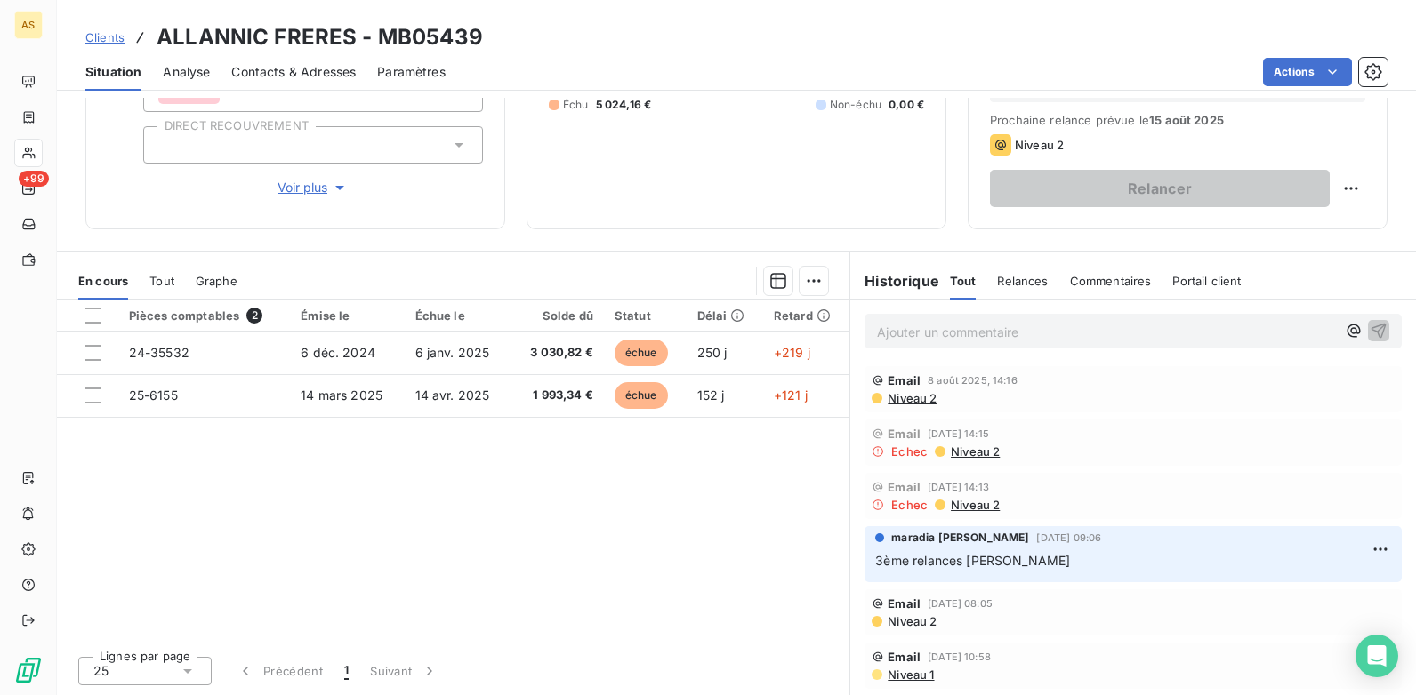
click at [313, 68] on span "Contacts & Adresses" at bounding box center [293, 72] width 125 height 18
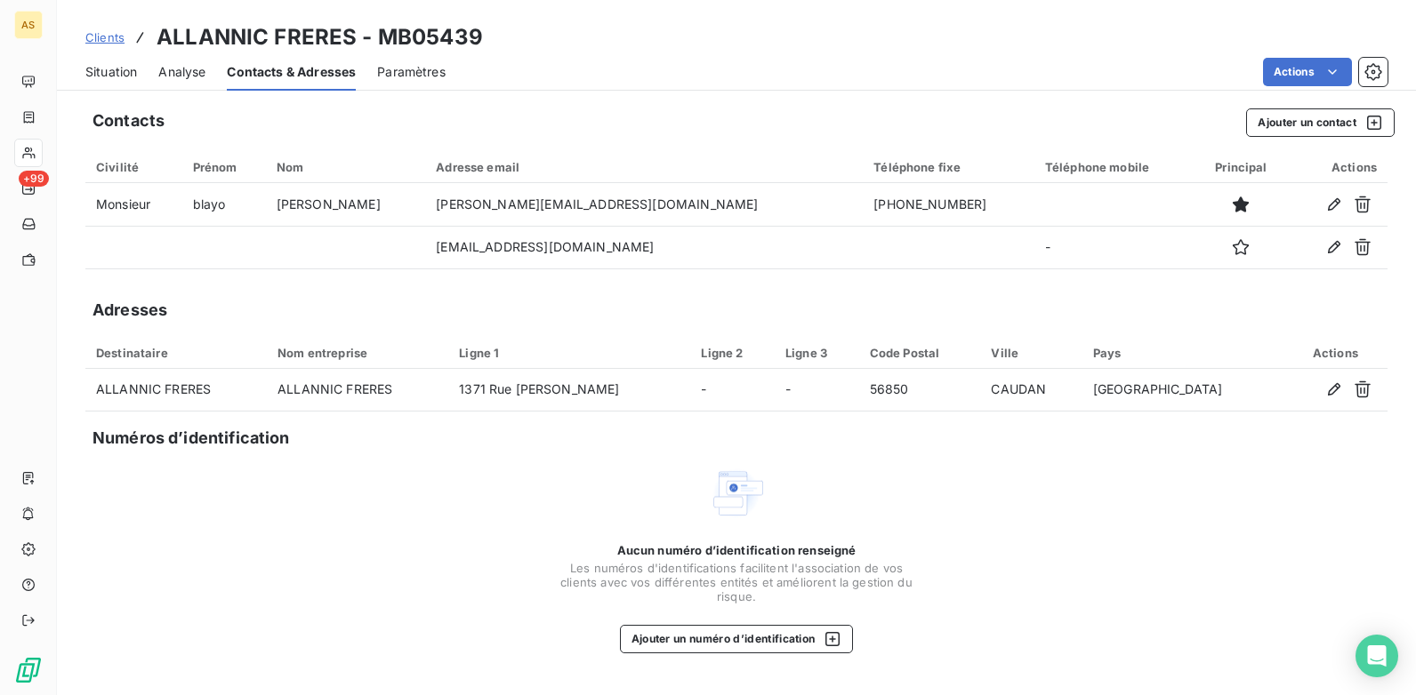
click at [99, 39] on span "Clients" at bounding box center [104, 37] width 39 height 14
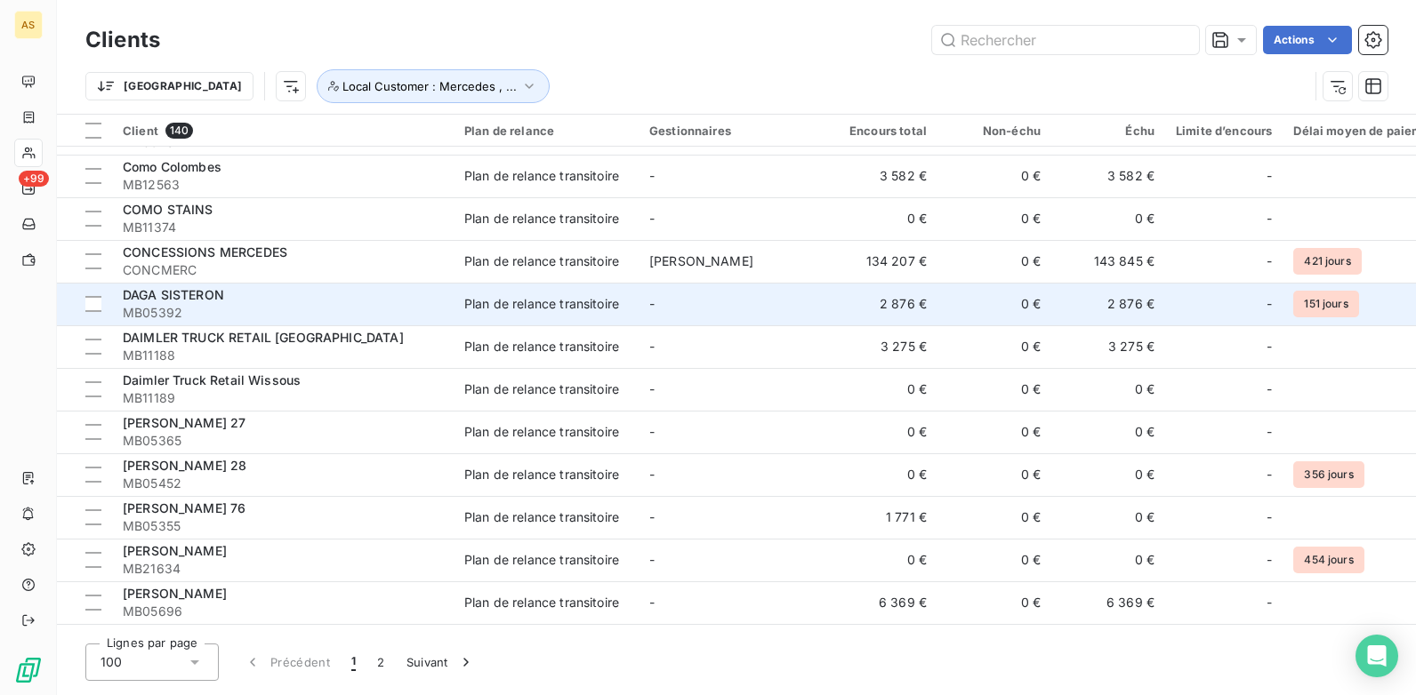
scroll to position [889, 0]
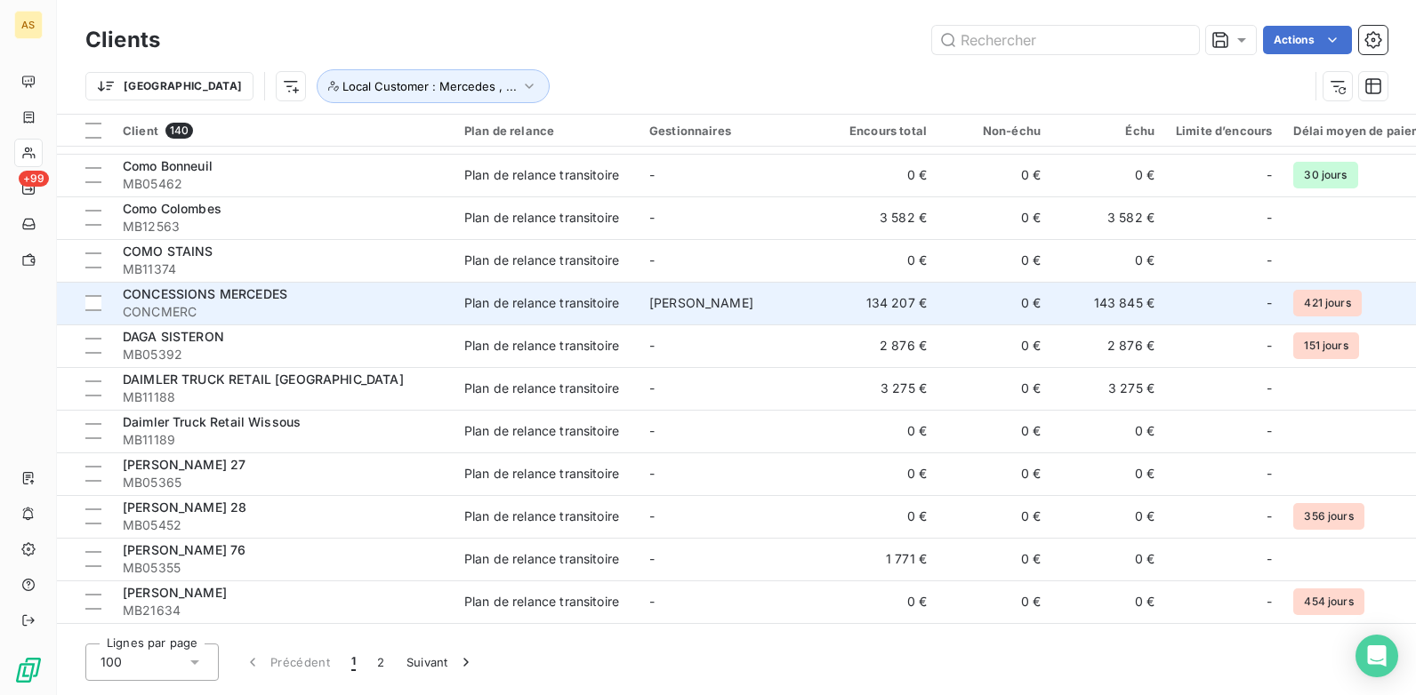
click at [489, 301] on div "Plan de relance transitoire" at bounding box center [541, 303] width 155 height 18
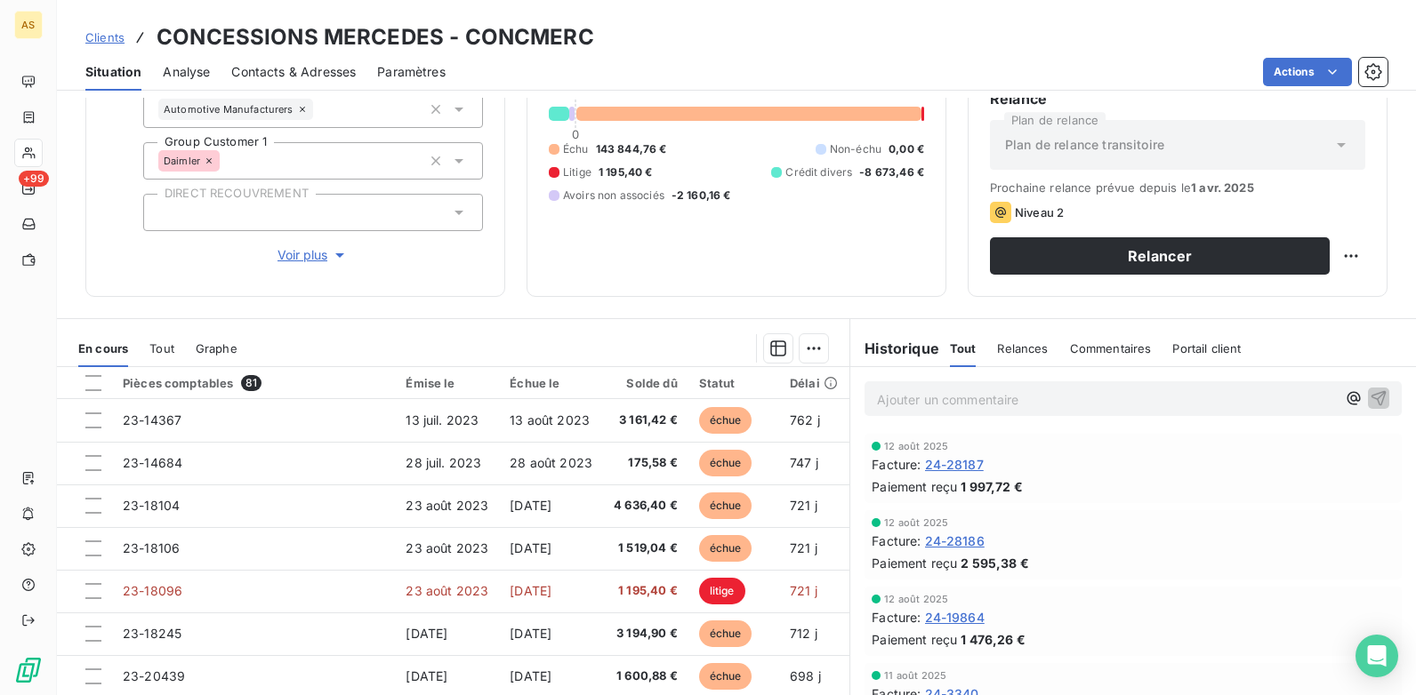
scroll to position [178, 0]
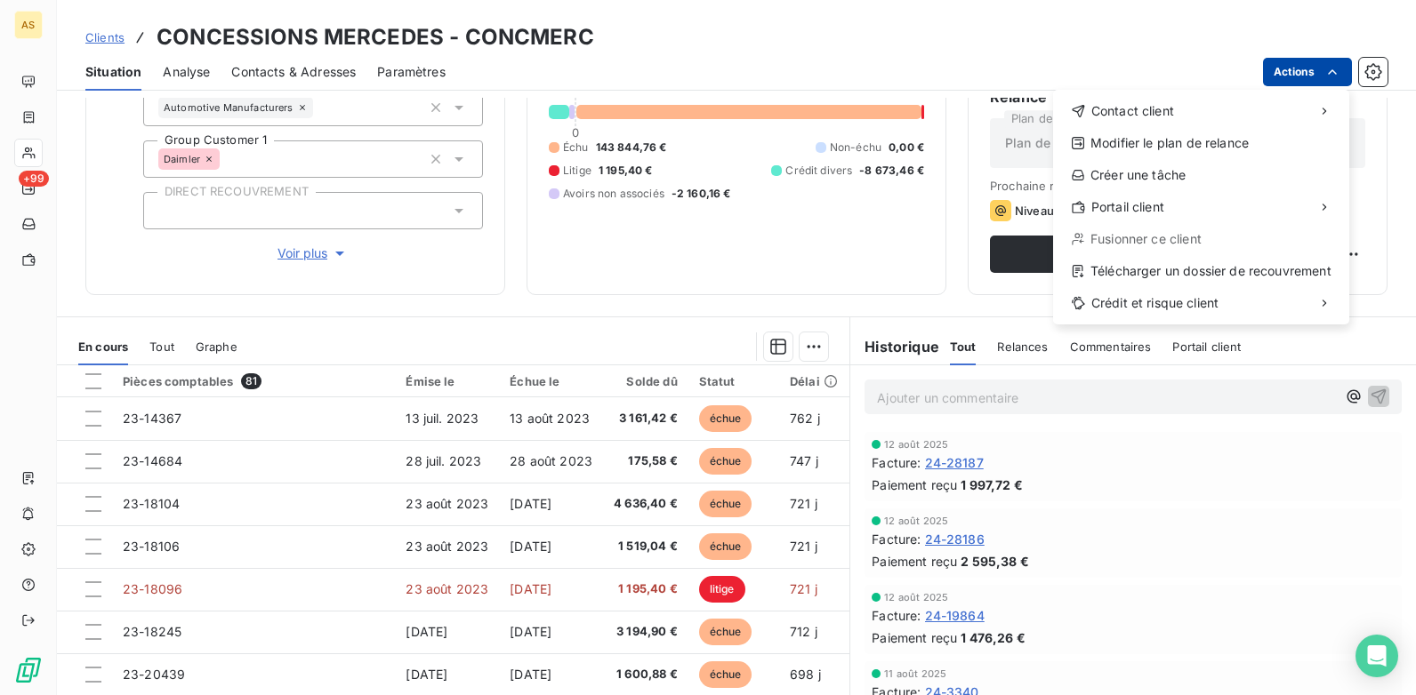
click at [1317, 63] on html "AS +99 Clients CONCESSIONS MERCEDES - CONCMERC Situation Analyse Contacts & Adr…" at bounding box center [708, 347] width 1416 height 695
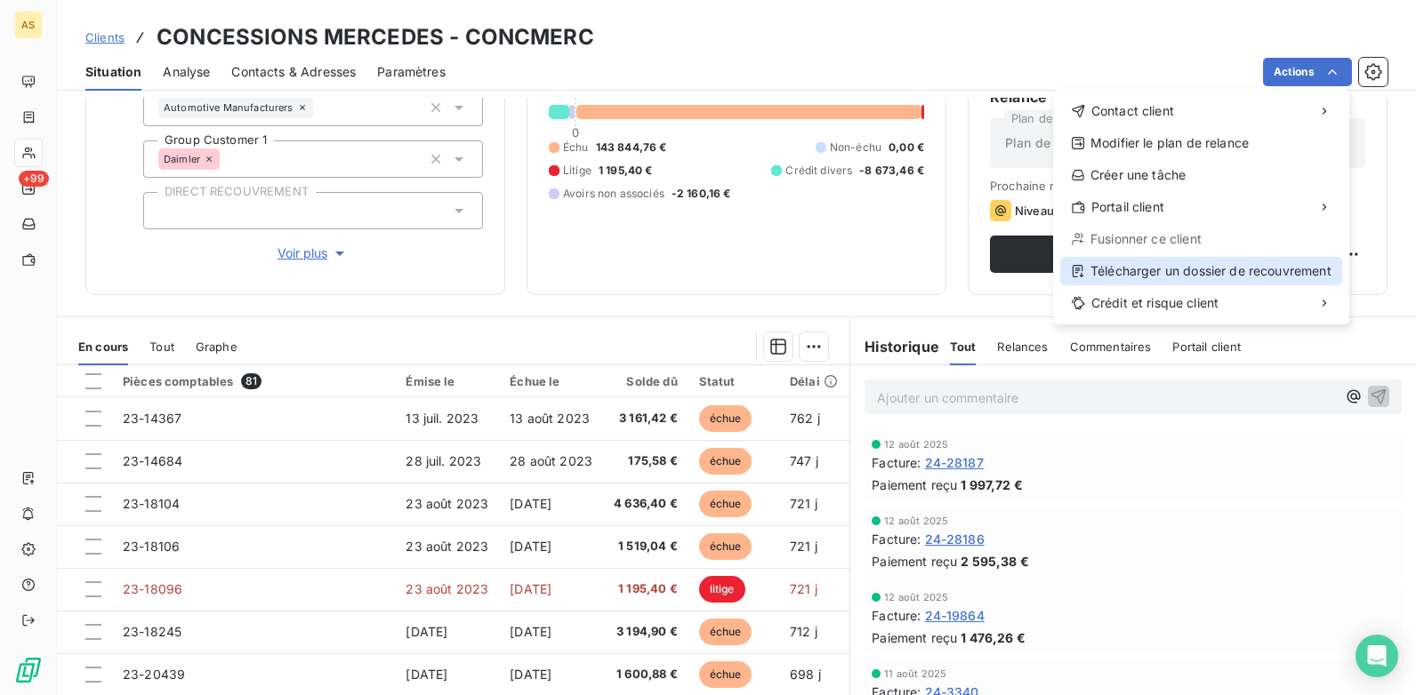
click at [1082, 269] on icon at bounding box center [1077, 271] width 11 height 12
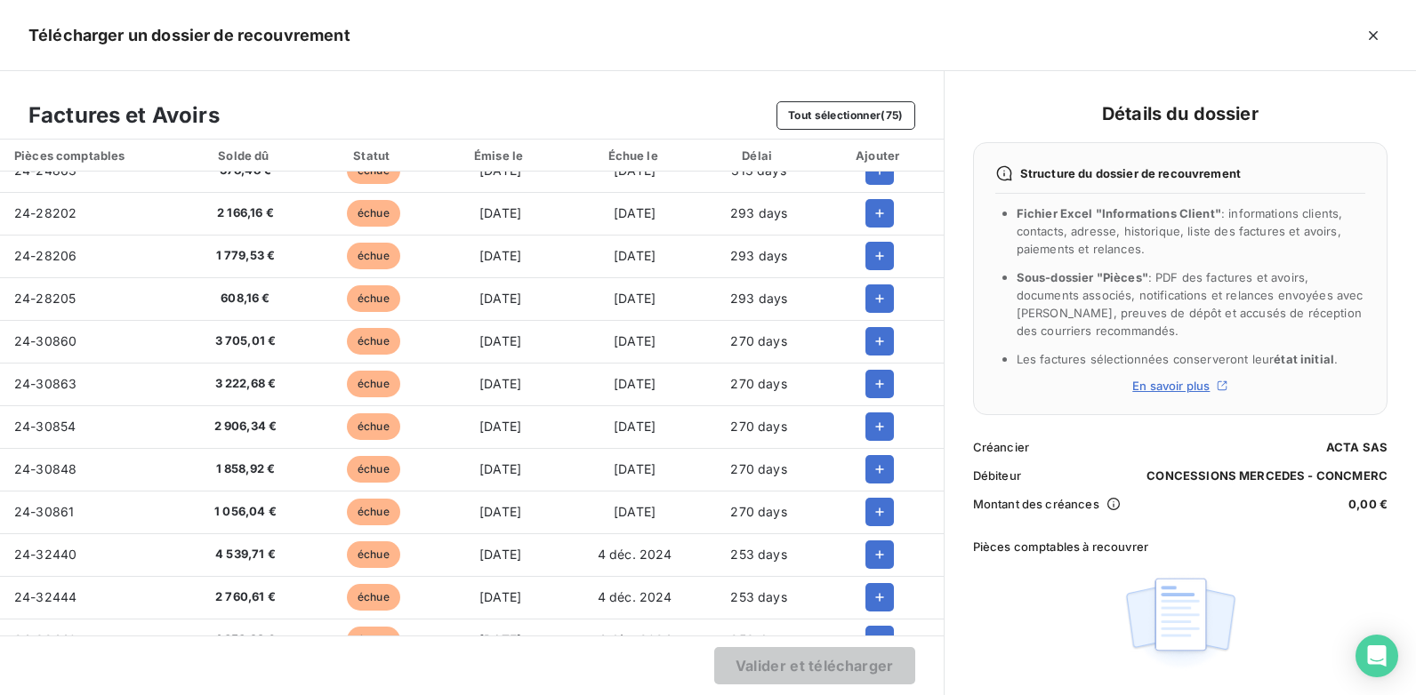
scroll to position [2471, 0]
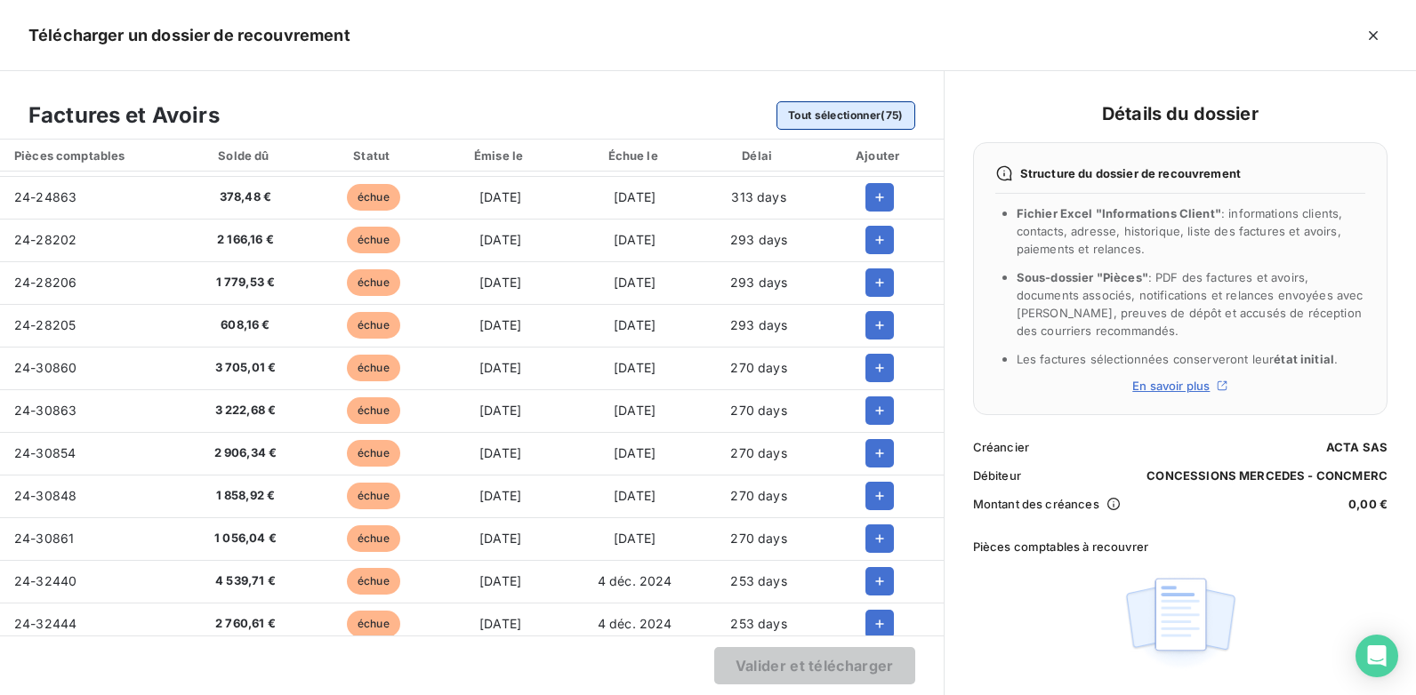
click at [823, 125] on button "Tout sélectionner (75)" at bounding box center [845, 115] width 139 height 28
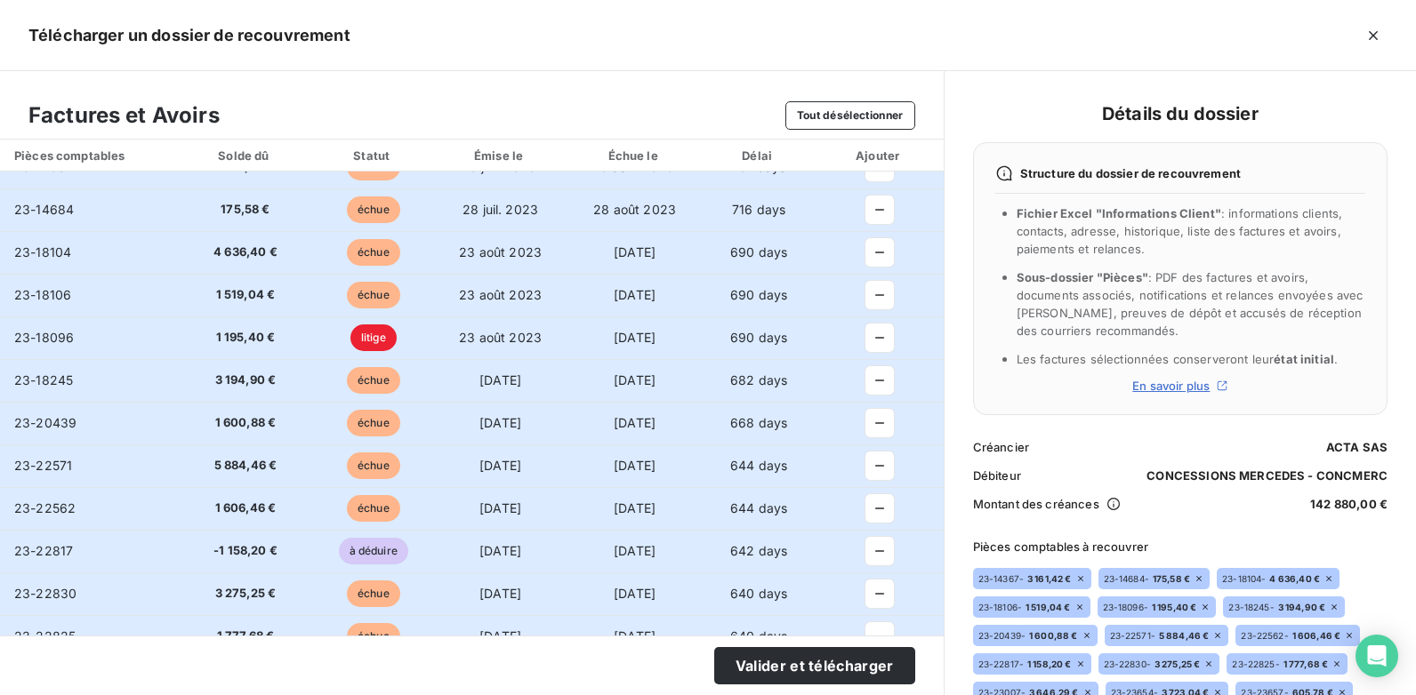
scroll to position [0, 0]
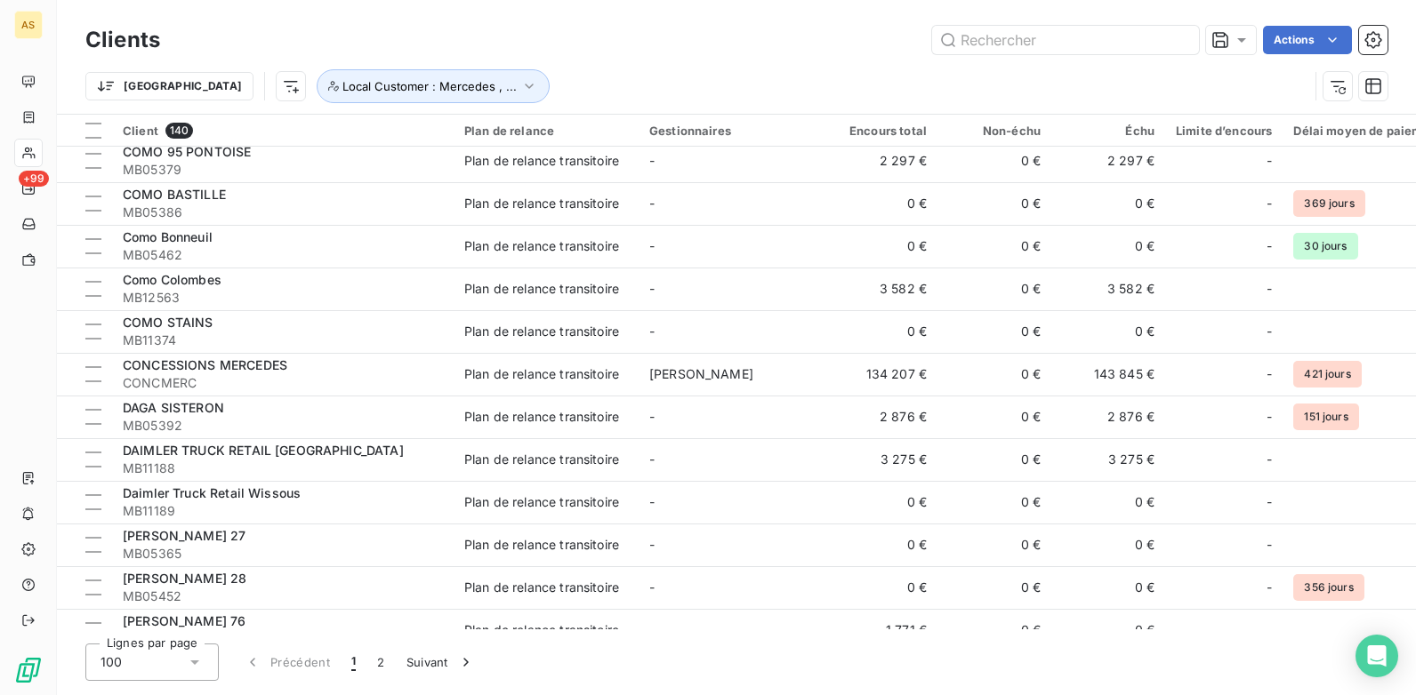
scroll to position [978, 0]
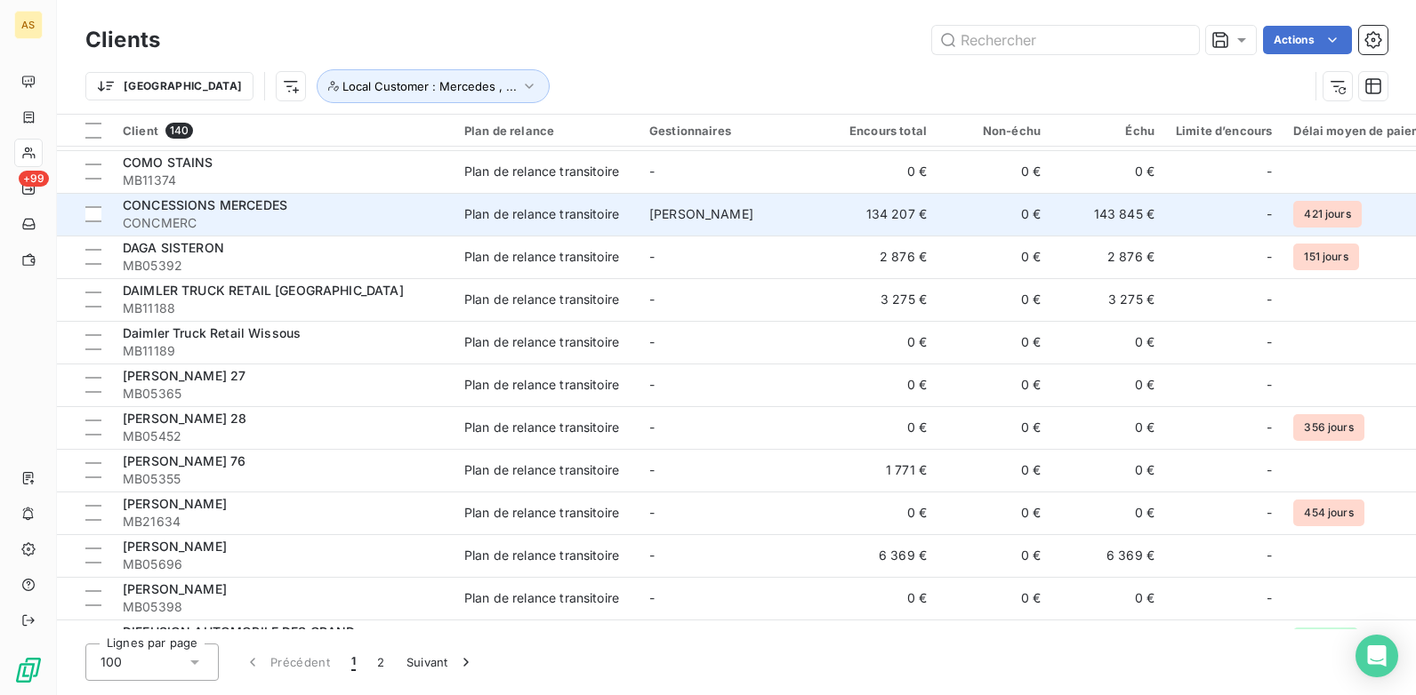
click at [269, 218] on span "CONCMERC" at bounding box center [283, 223] width 320 height 18
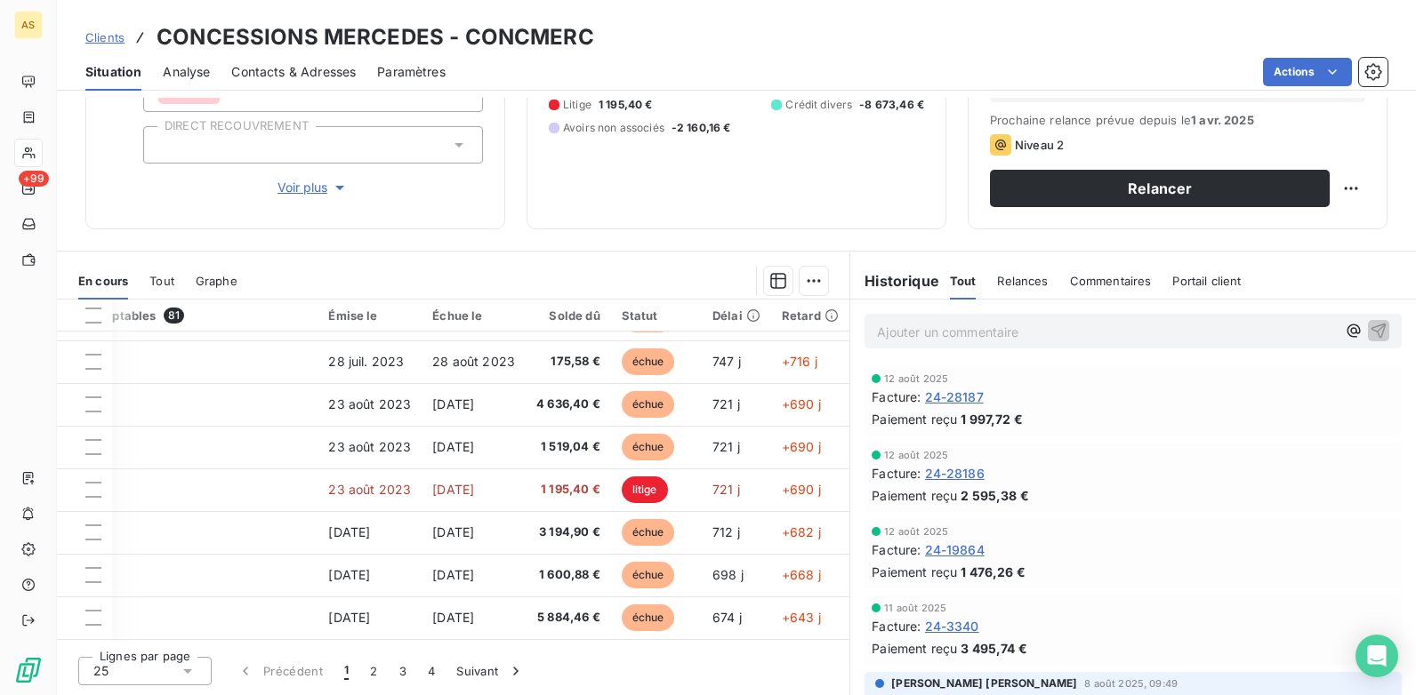
scroll to position [0, 90]
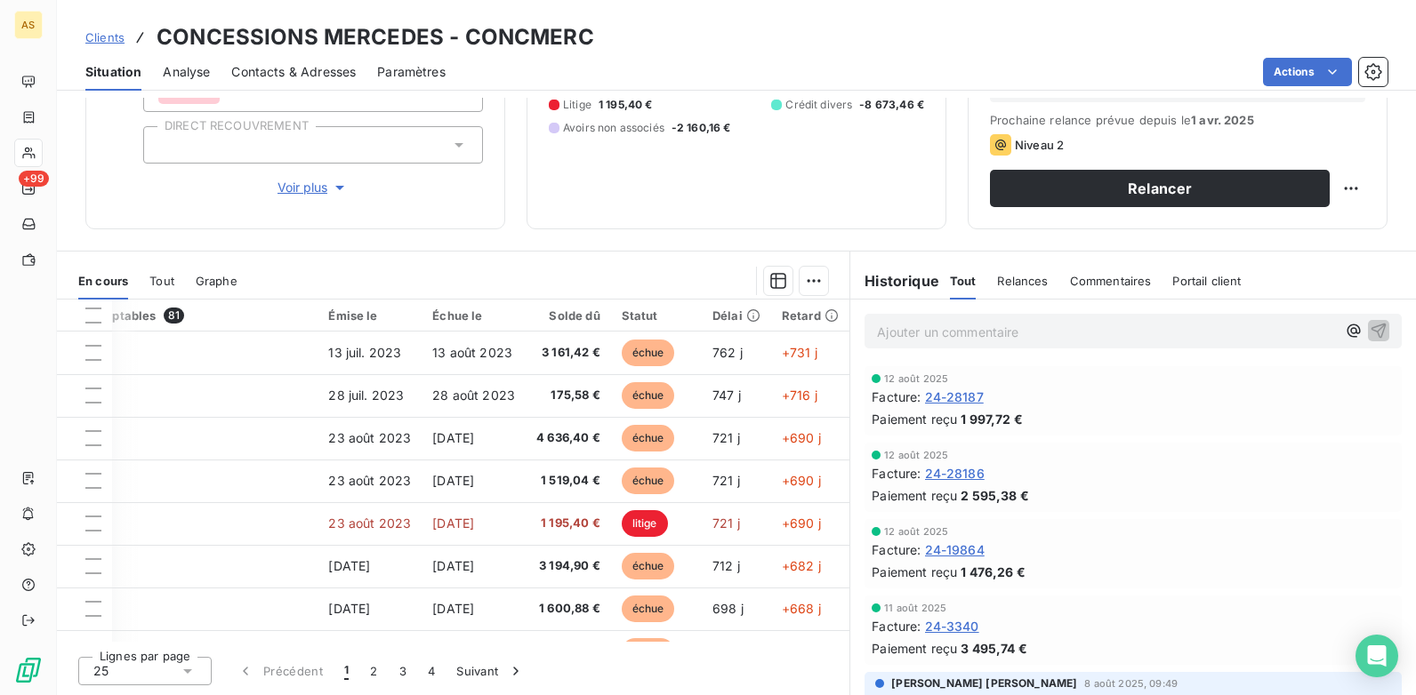
click at [303, 81] on div "Contacts & Adresses" at bounding box center [293, 71] width 125 height 37
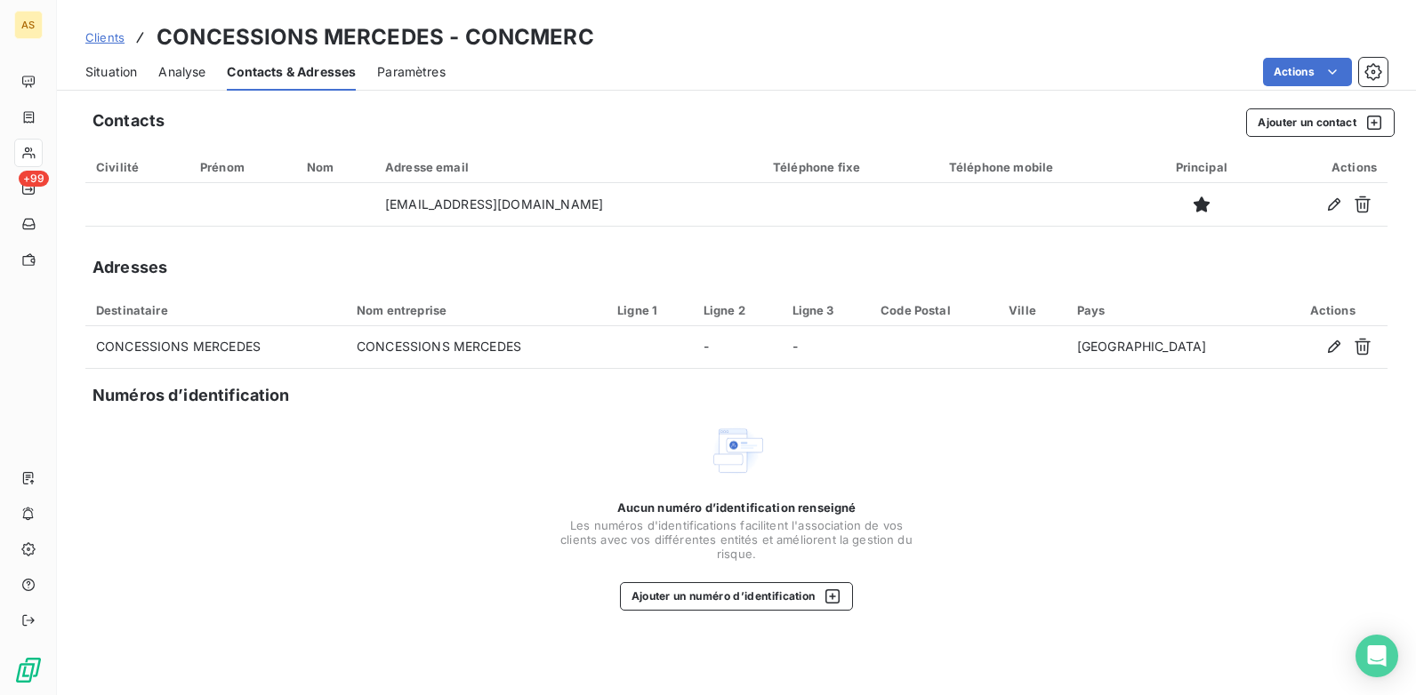
click at [119, 75] on span "Situation" at bounding box center [111, 72] width 52 height 18
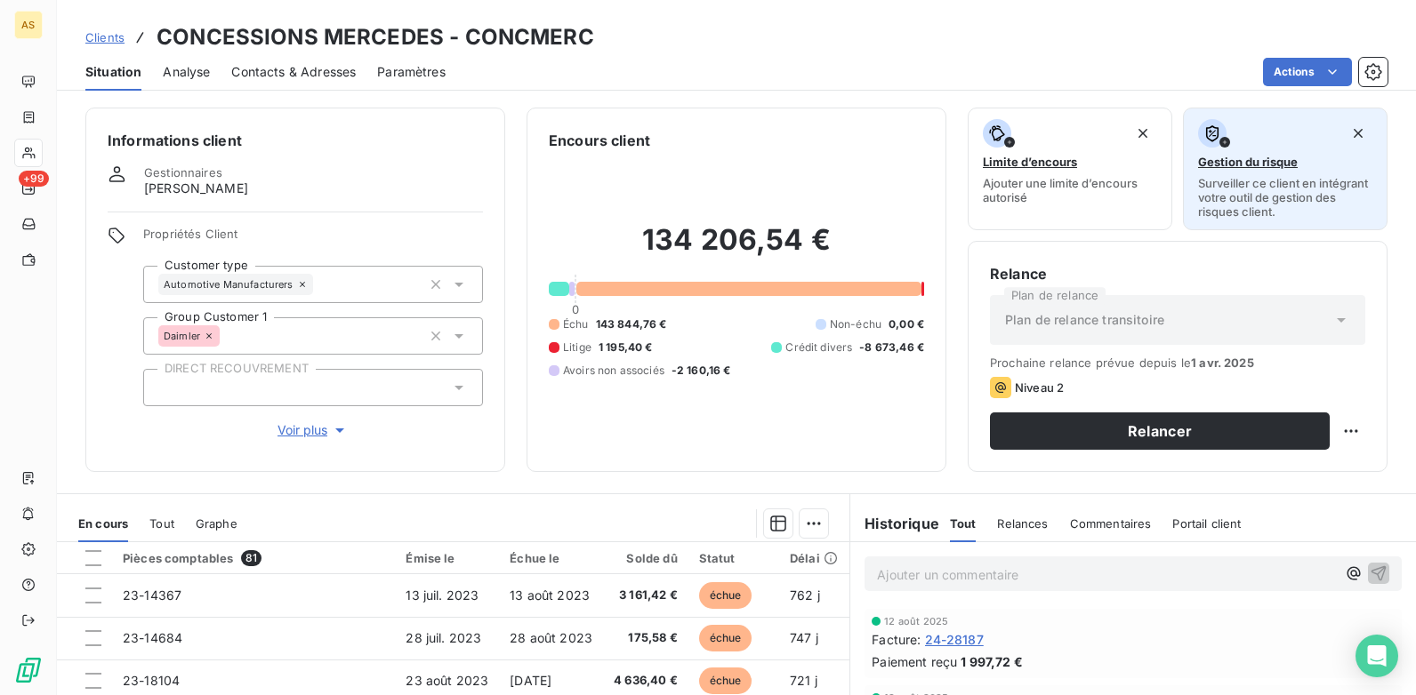
scroll to position [0, 0]
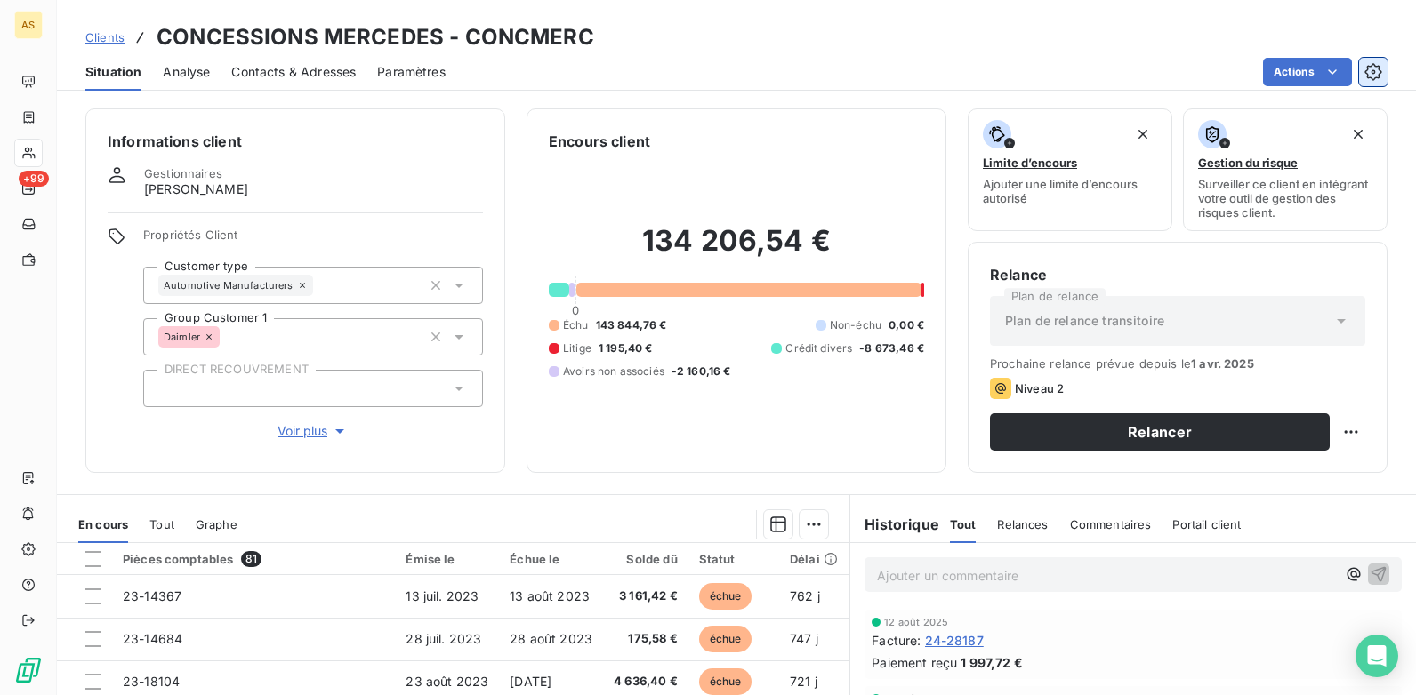
click at [1367, 69] on icon "button" at bounding box center [1372, 71] width 17 height 17
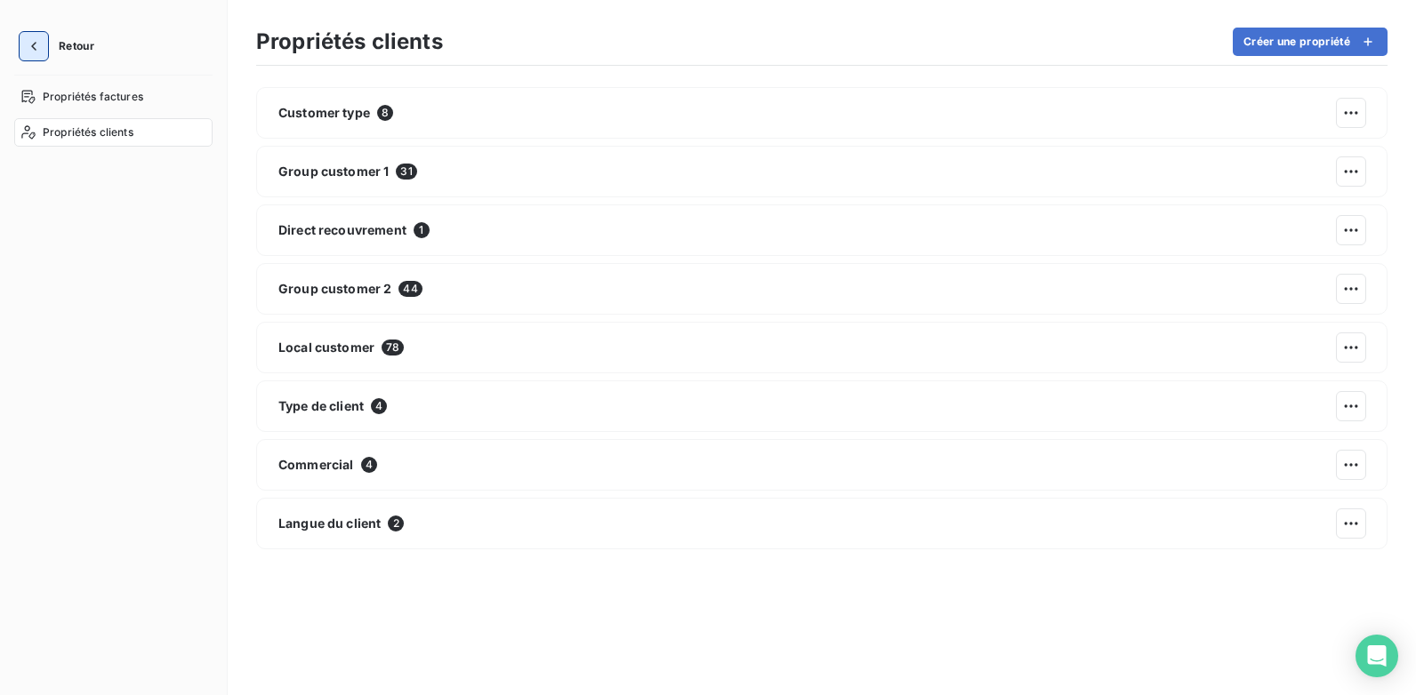
click at [28, 45] on icon "button" at bounding box center [34, 46] width 18 height 18
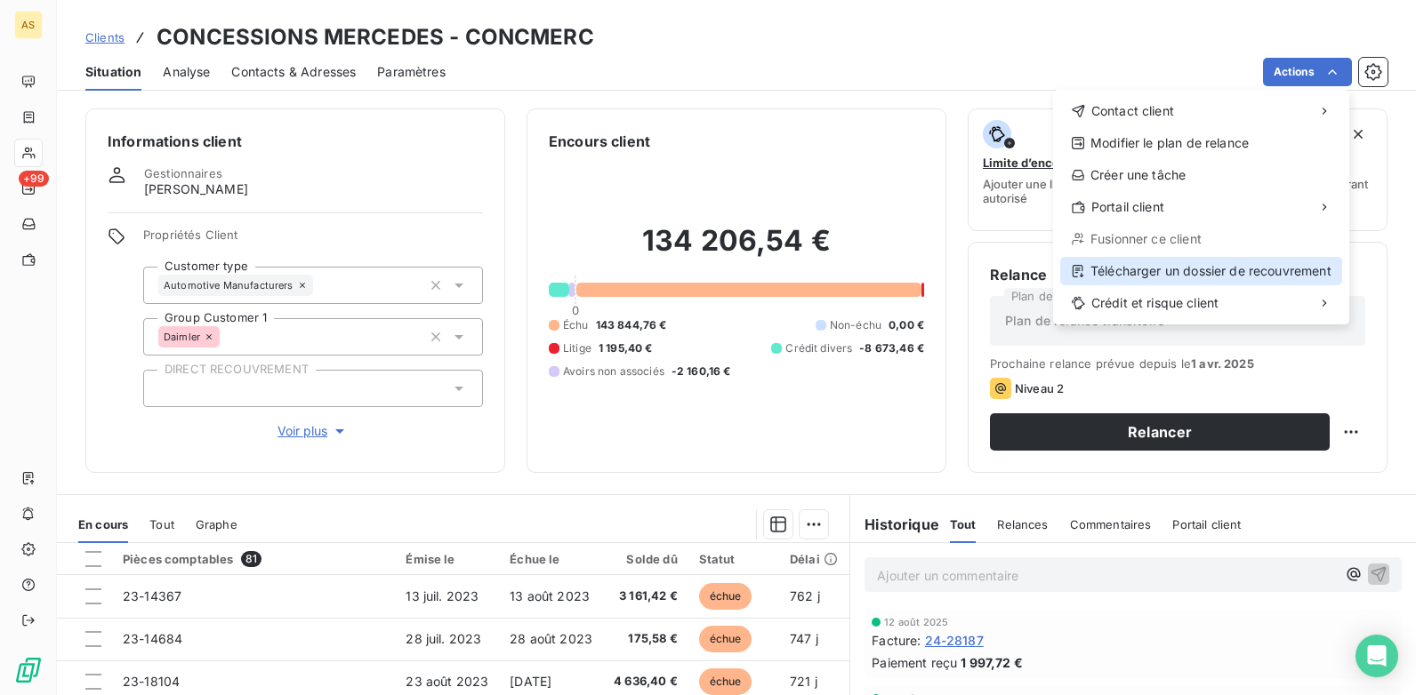
click at [1168, 280] on div "Télécharger un dossier de recouvrement" at bounding box center [1201, 271] width 282 height 28
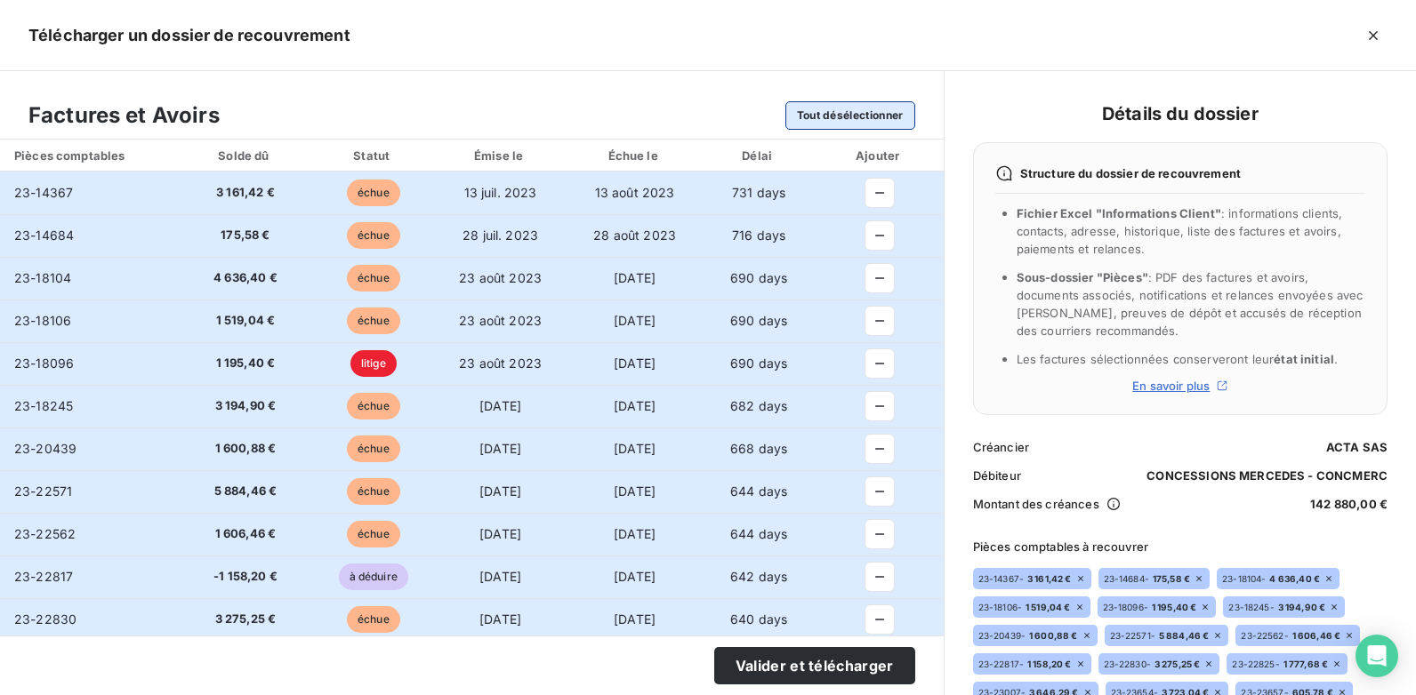
click at [902, 117] on button "Tout désélectionner" at bounding box center [850, 115] width 130 height 28
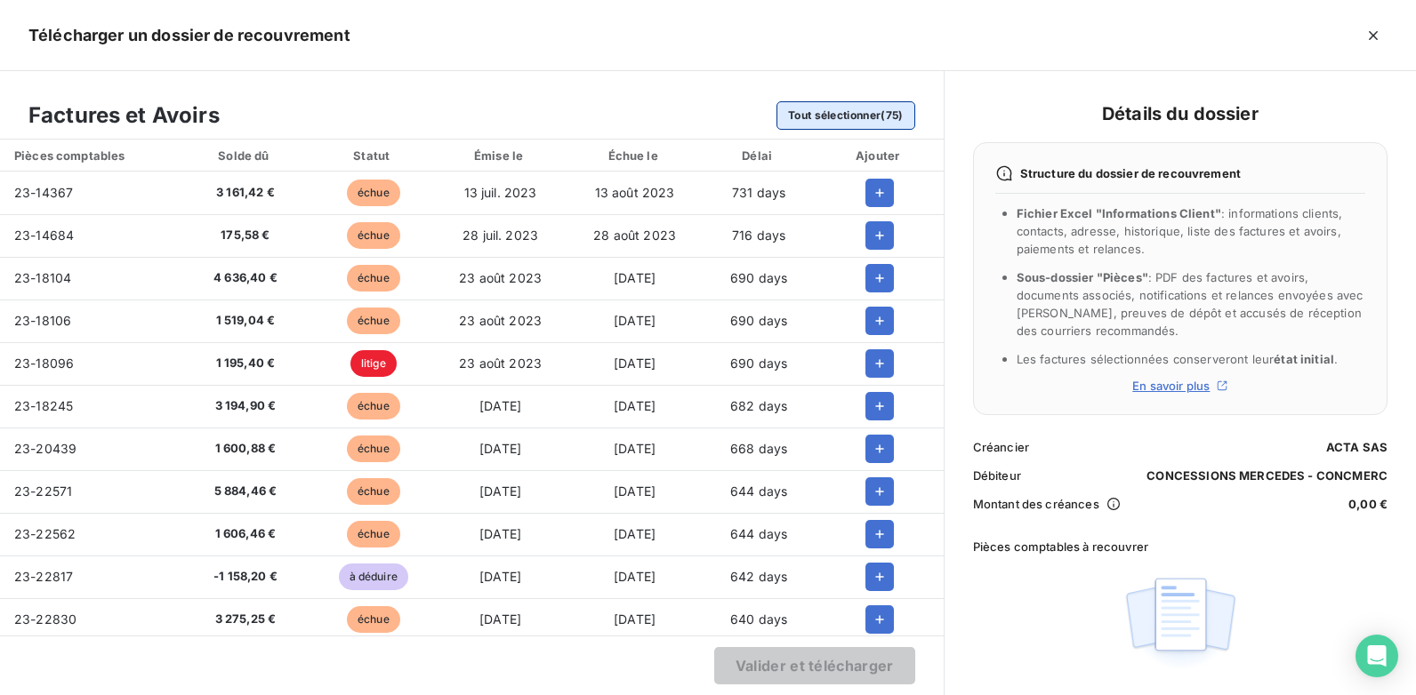
click at [832, 112] on button "Tout sélectionner (75)" at bounding box center [845, 115] width 139 height 28
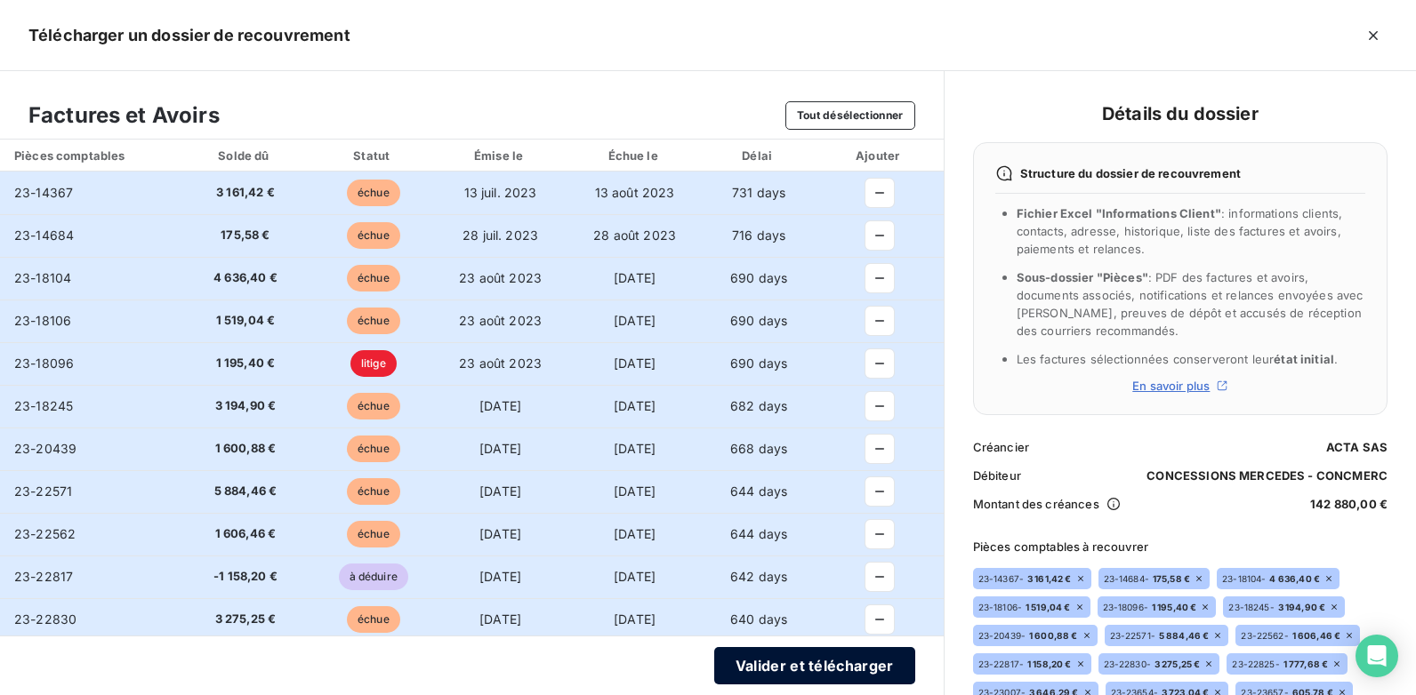
click at [846, 671] on button "Valider et télécharger" at bounding box center [814, 665] width 201 height 37
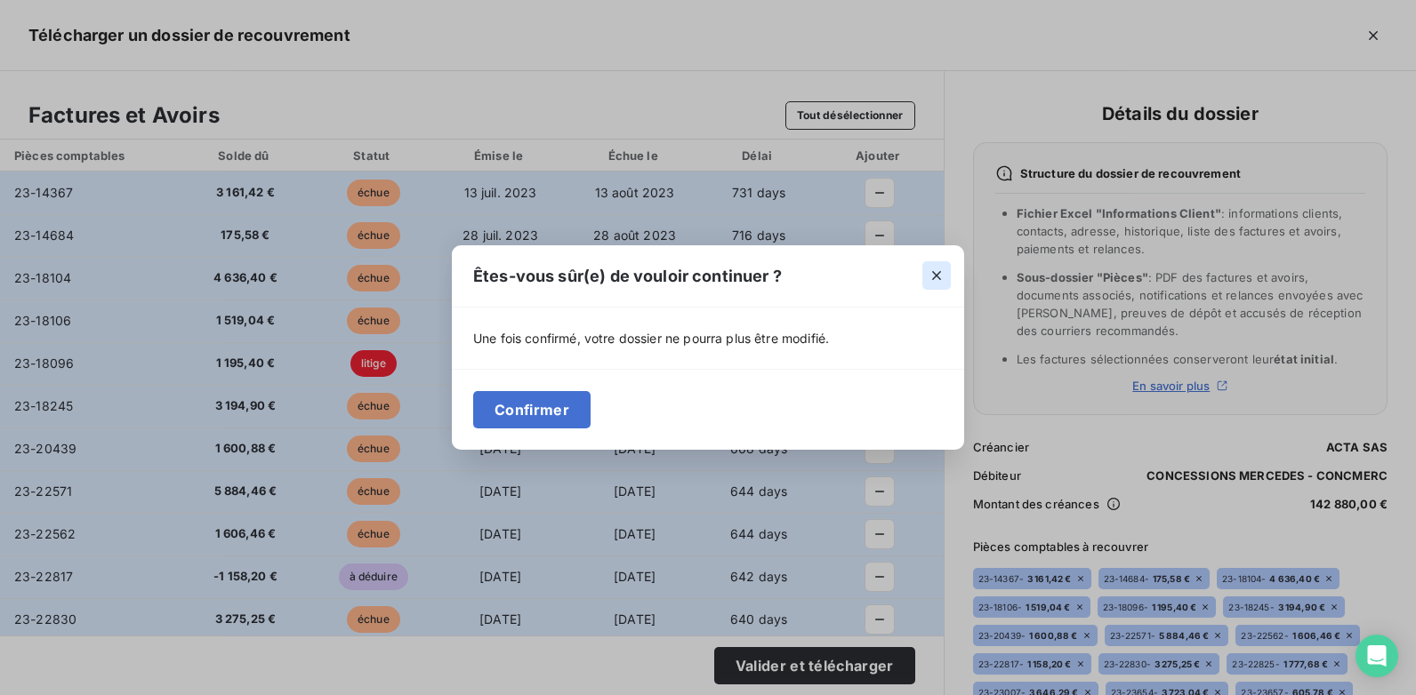
click at [923, 272] on button "button" at bounding box center [936, 275] width 28 height 28
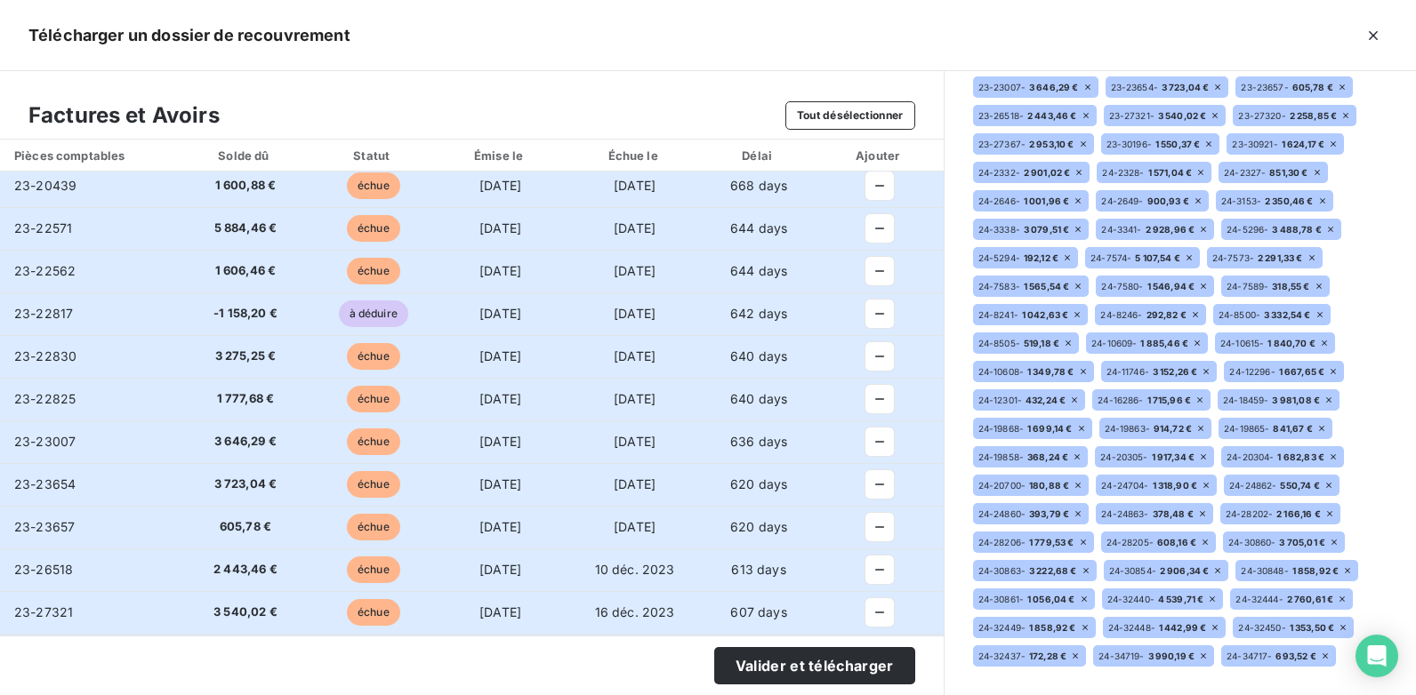
scroll to position [248, 0]
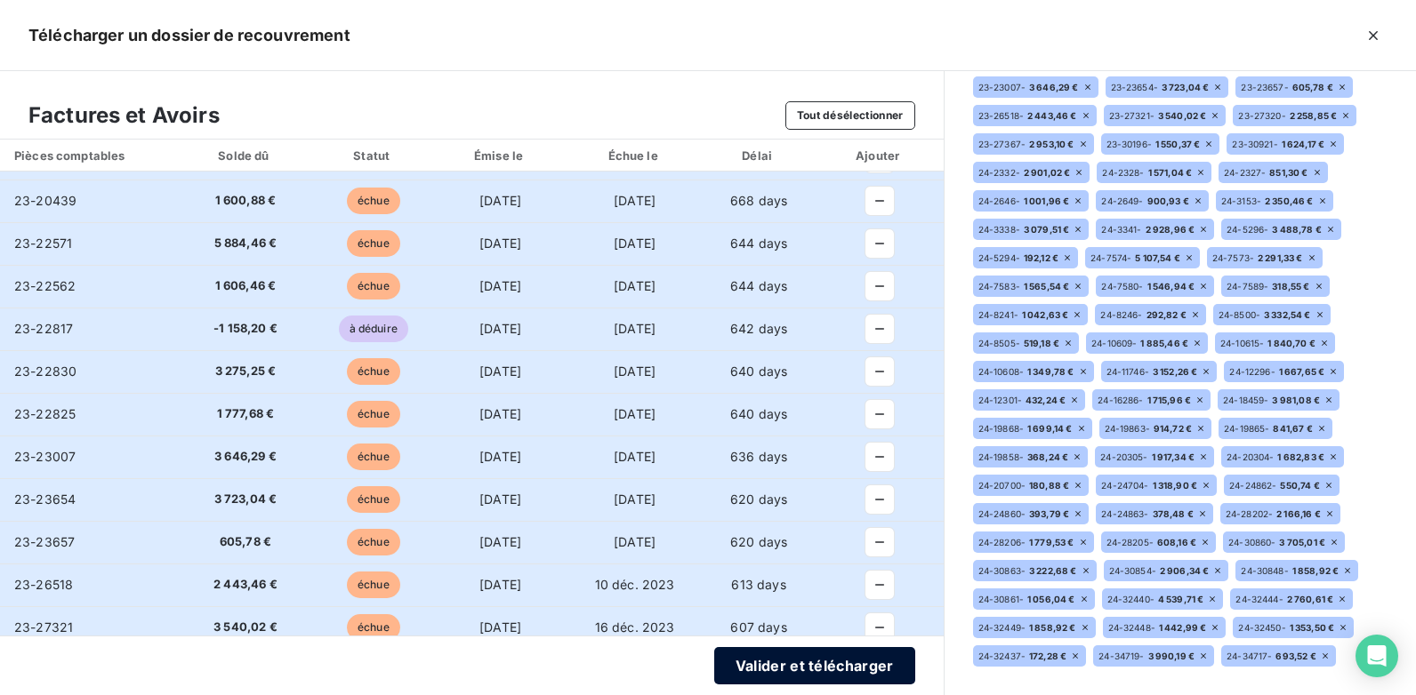
click at [844, 670] on button "Valider et télécharger" at bounding box center [814, 665] width 201 height 37
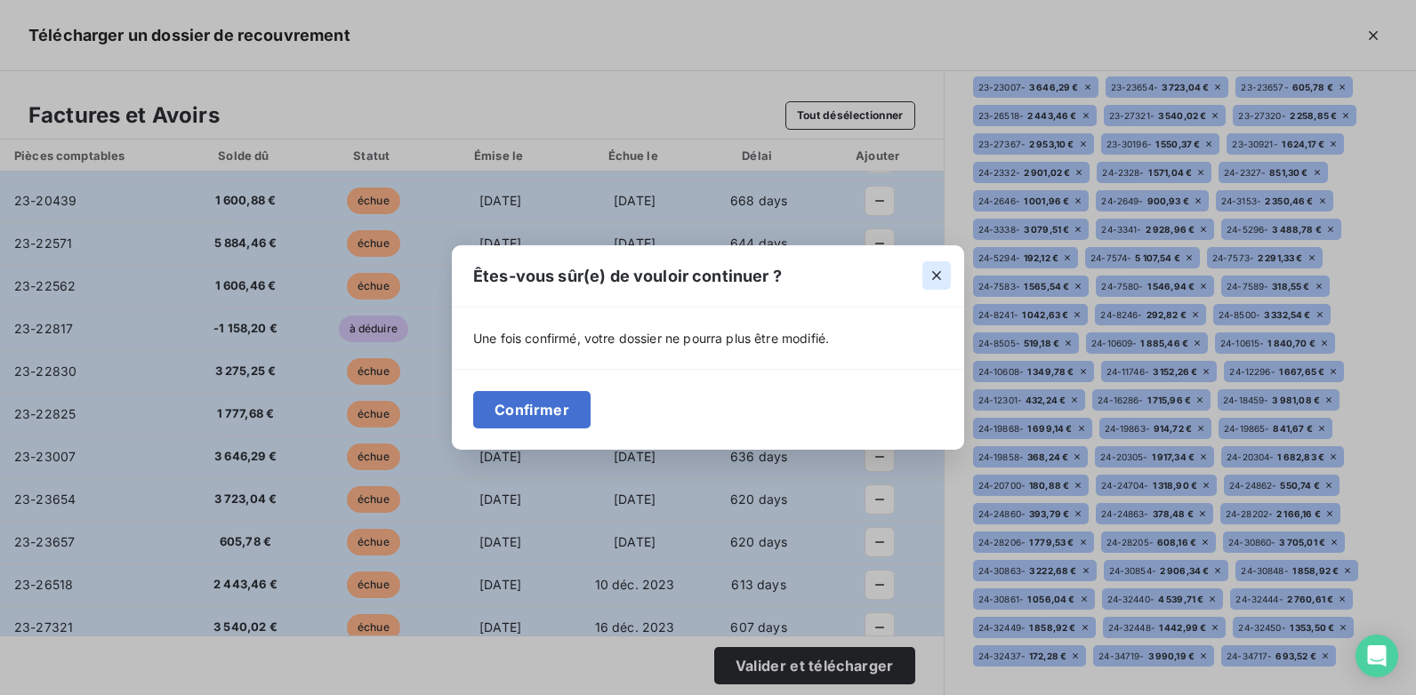
click at [934, 281] on icon "button" at bounding box center [937, 276] width 18 height 18
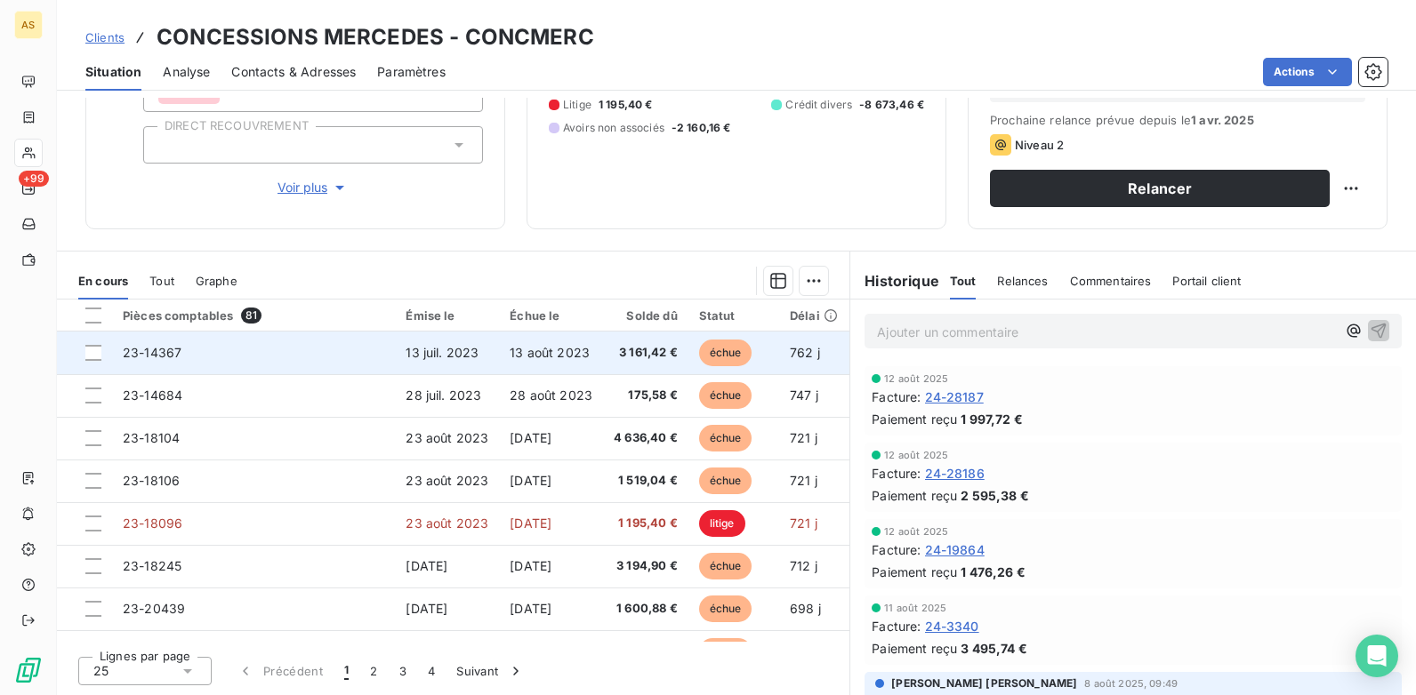
drag, startPoint x: 239, startPoint y: 321, endPoint x: 263, endPoint y: 317, distance: 24.3
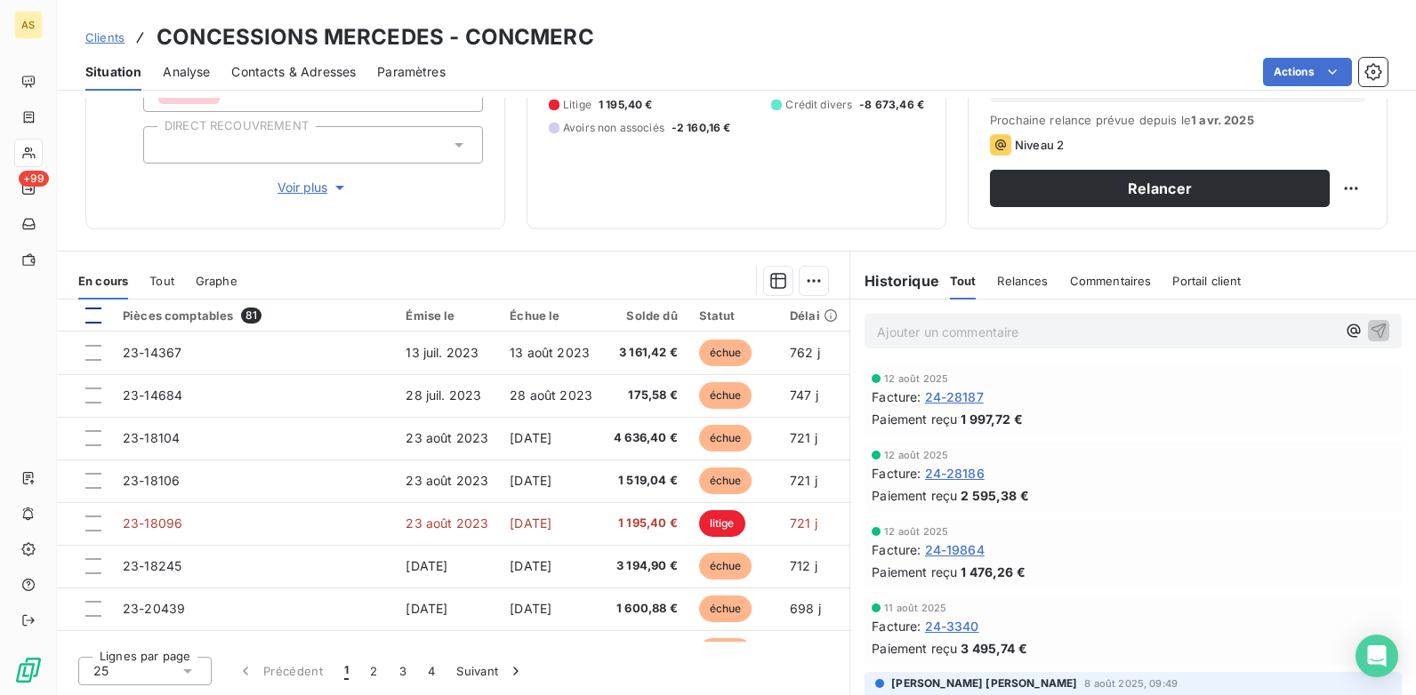
click at [87, 316] on div at bounding box center [93, 316] width 16 height 16
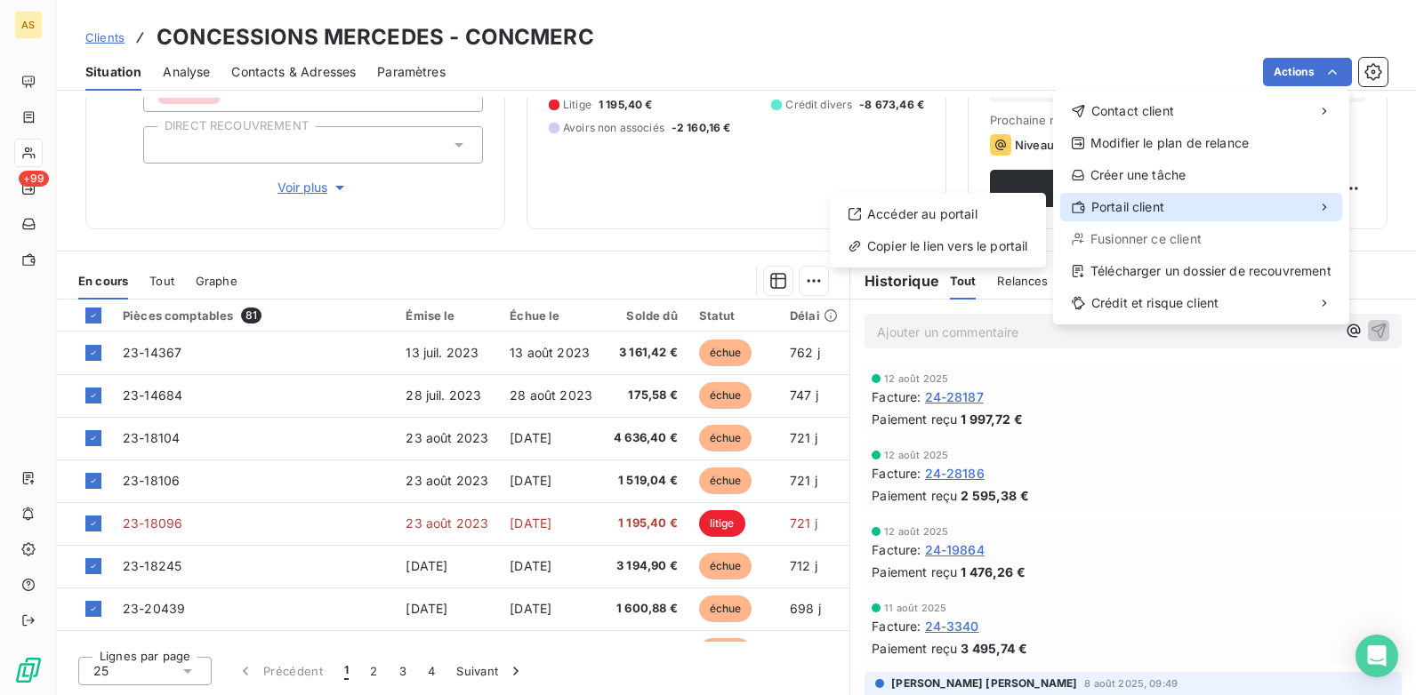
click at [1155, 205] on span "Portail client" at bounding box center [1127, 207] width 73 height 18
click at [397, 262] on html "AS +99 Clients CONCESSIONS MERCEDES - CONCMERC Situation Analyse Contacts & Adr…" at bounding box center [708, 347] width 1416 height 695
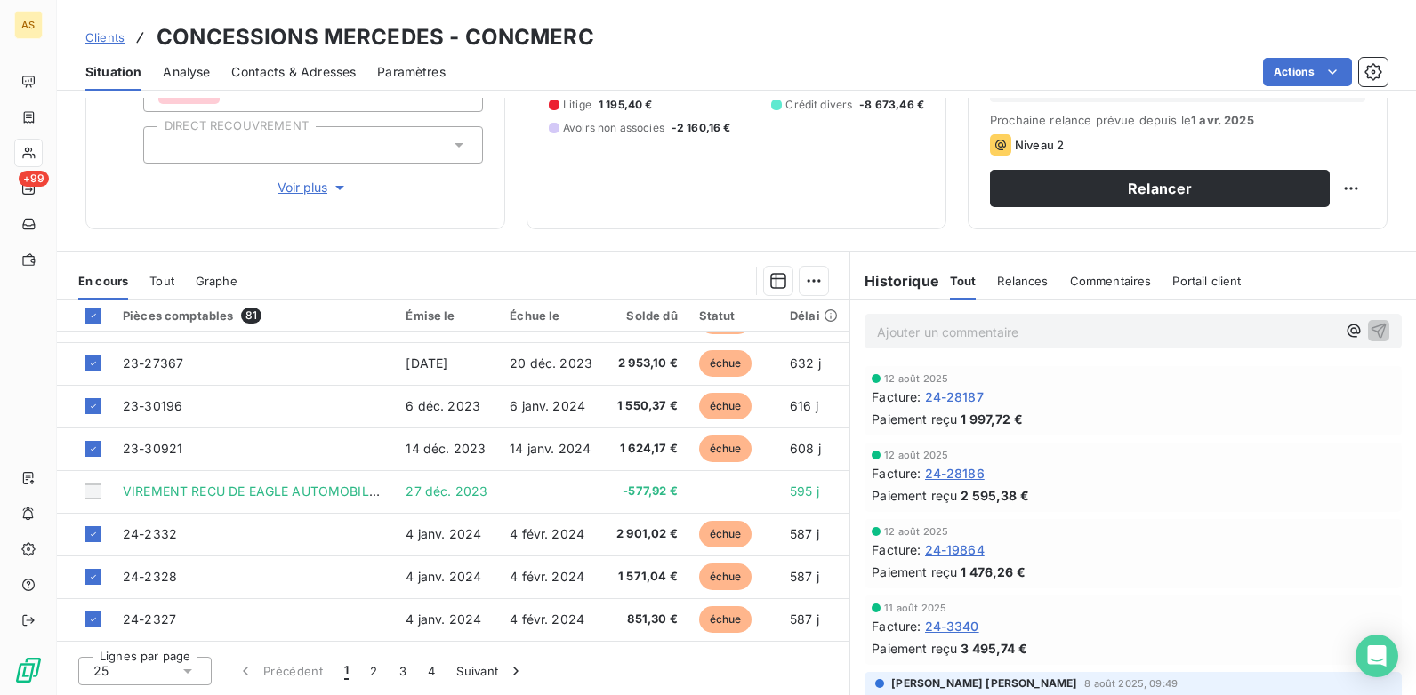
click at [109, 36] on span "Clients" at bounding box center [104, 37] width 39 height 14
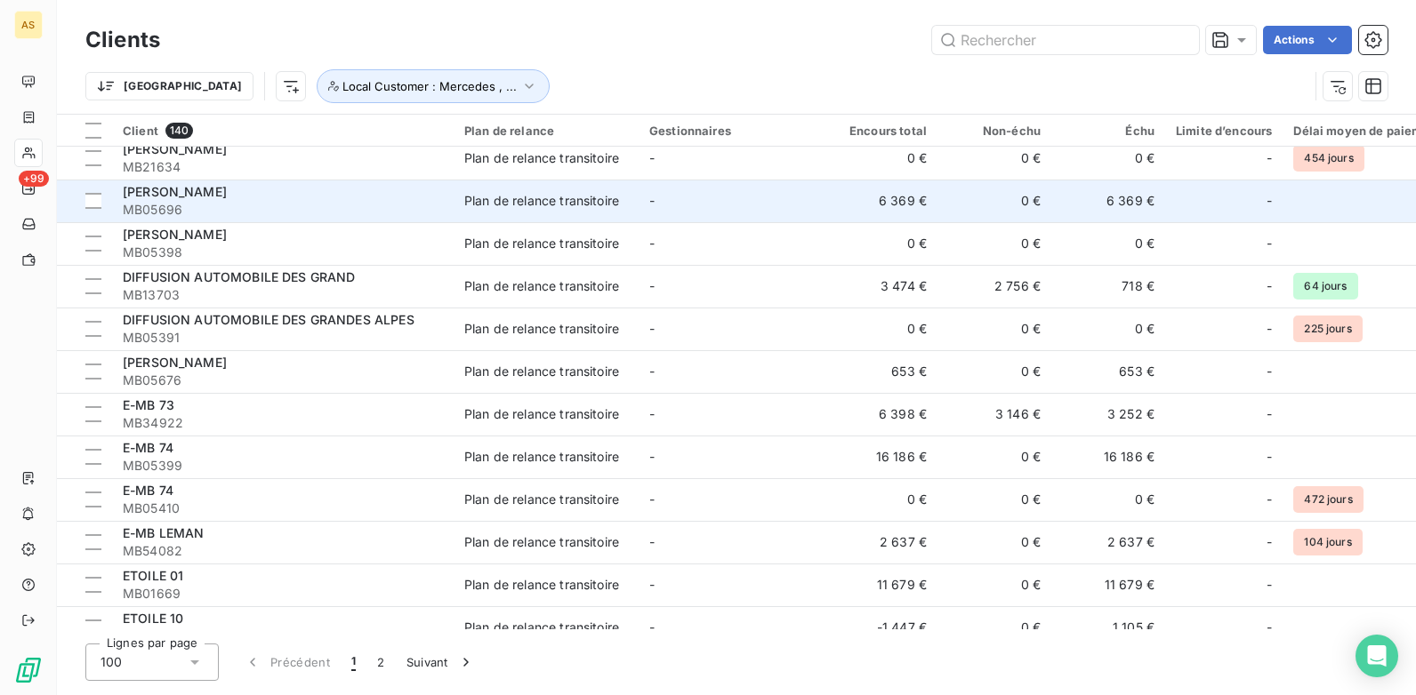
scroll to position [1334, 0]
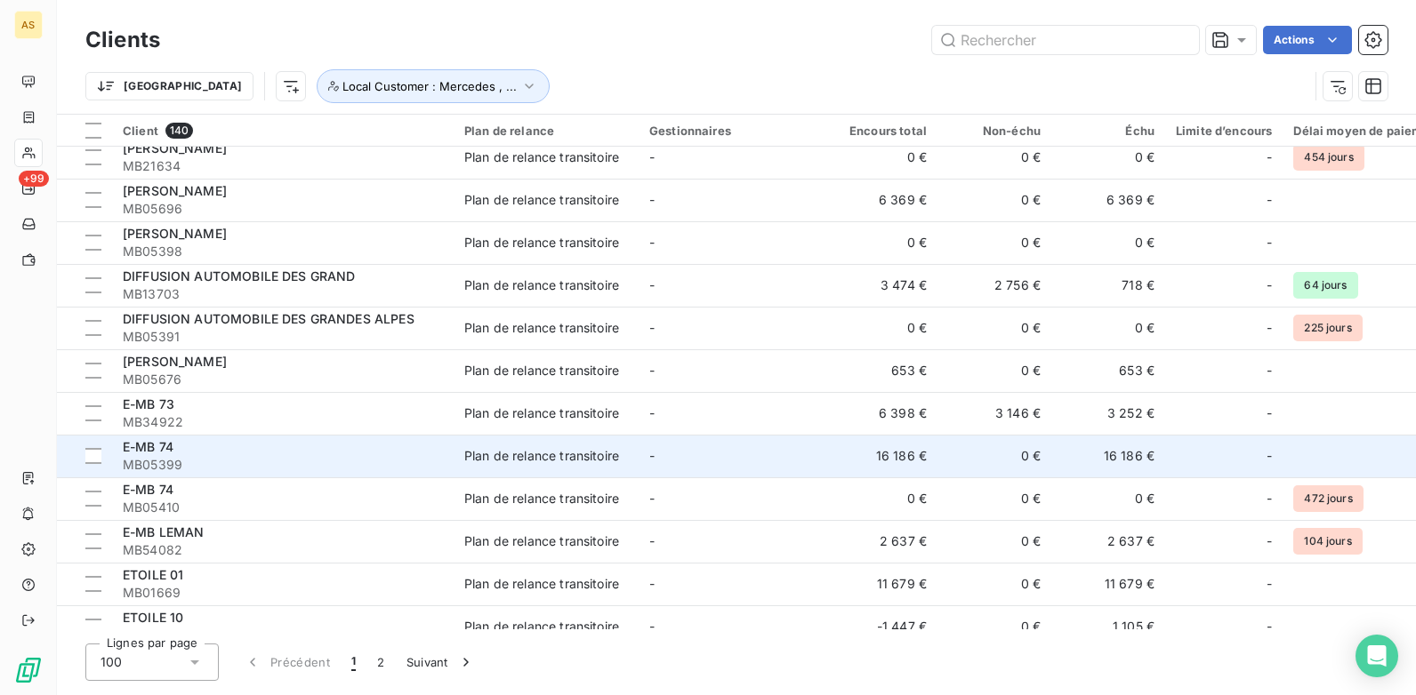
click at [434, 454] on div "E-MB 74" at bounding box center [283, 447] width 320 height 18
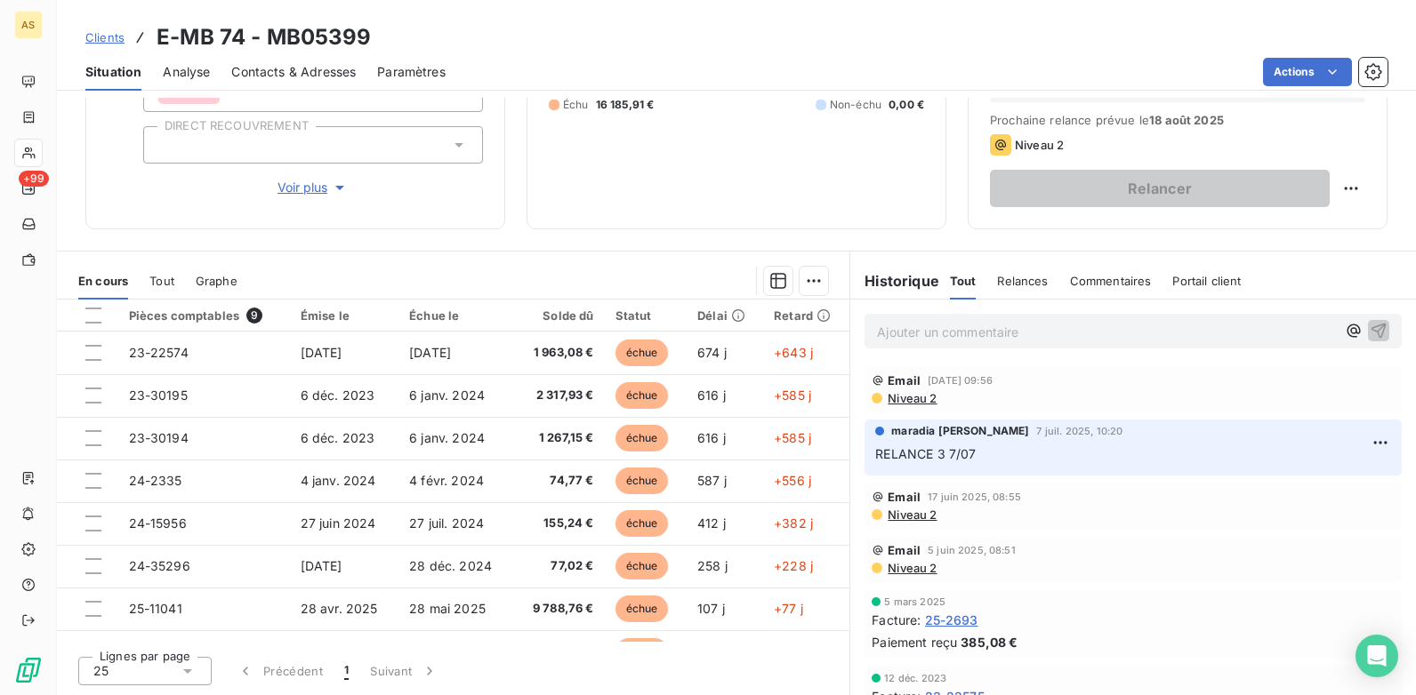
scroll to position [75, 0]
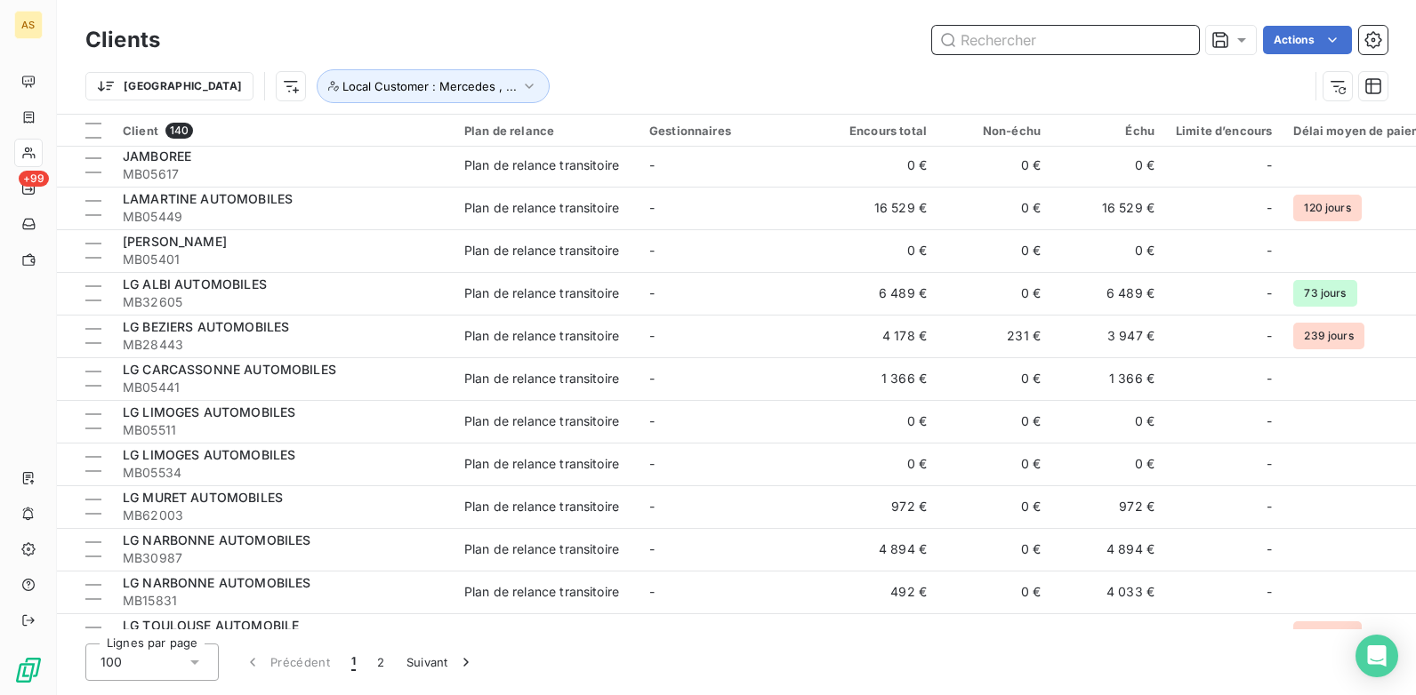
scroll to position [3290, 0]
drag, startPoint x: 385, startPoint y: 665, endPoint x: 400, endPoint y: 636, distance: 33.0
click at [381, 663] on button "2" at bounding box center [380, 662] width 28 height 37
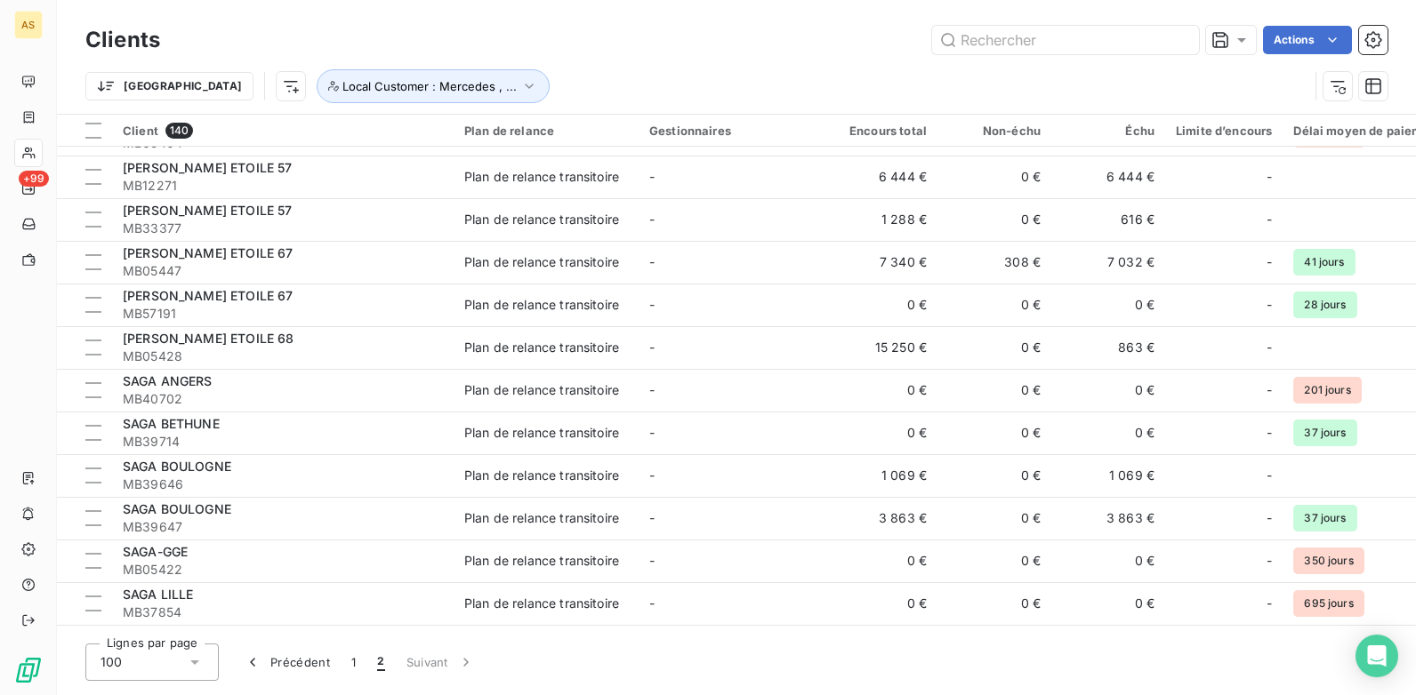
scroll to position [0, 0]
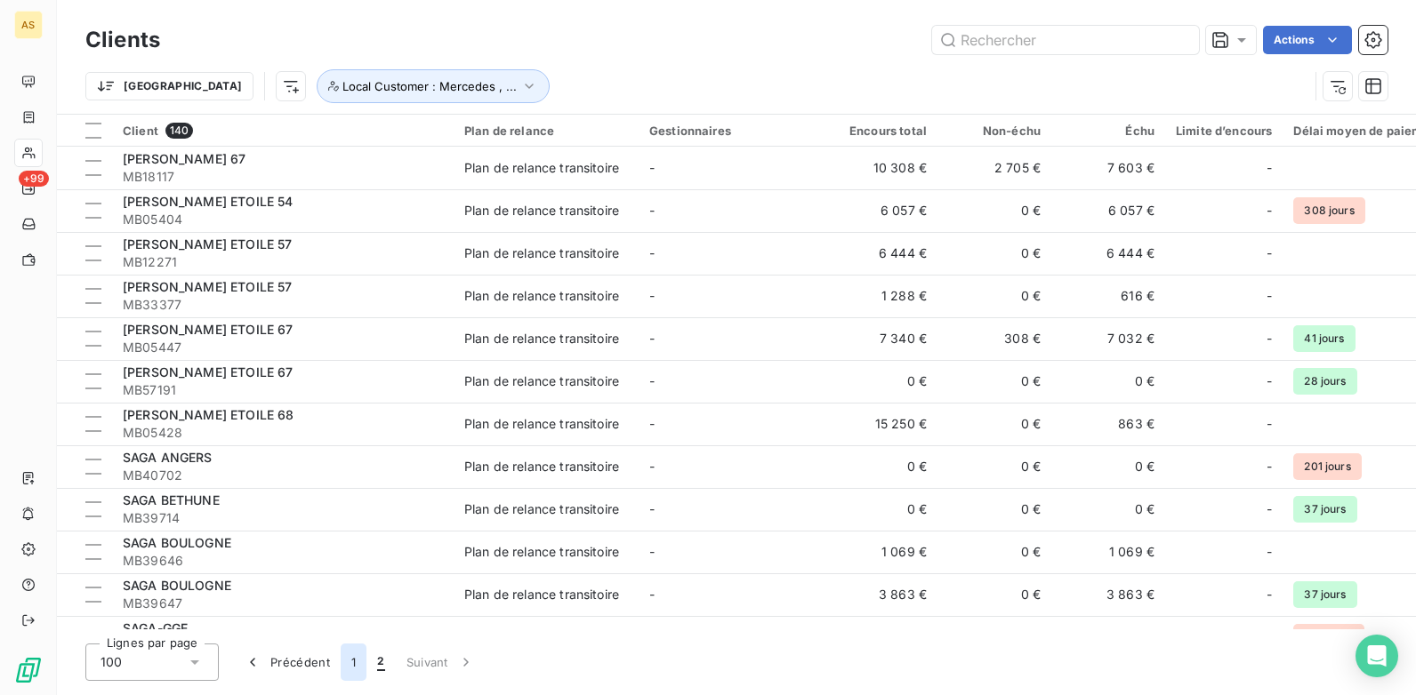
click at [357, 663] on button "1" at bounding box center [354, 662] width 26 height 37
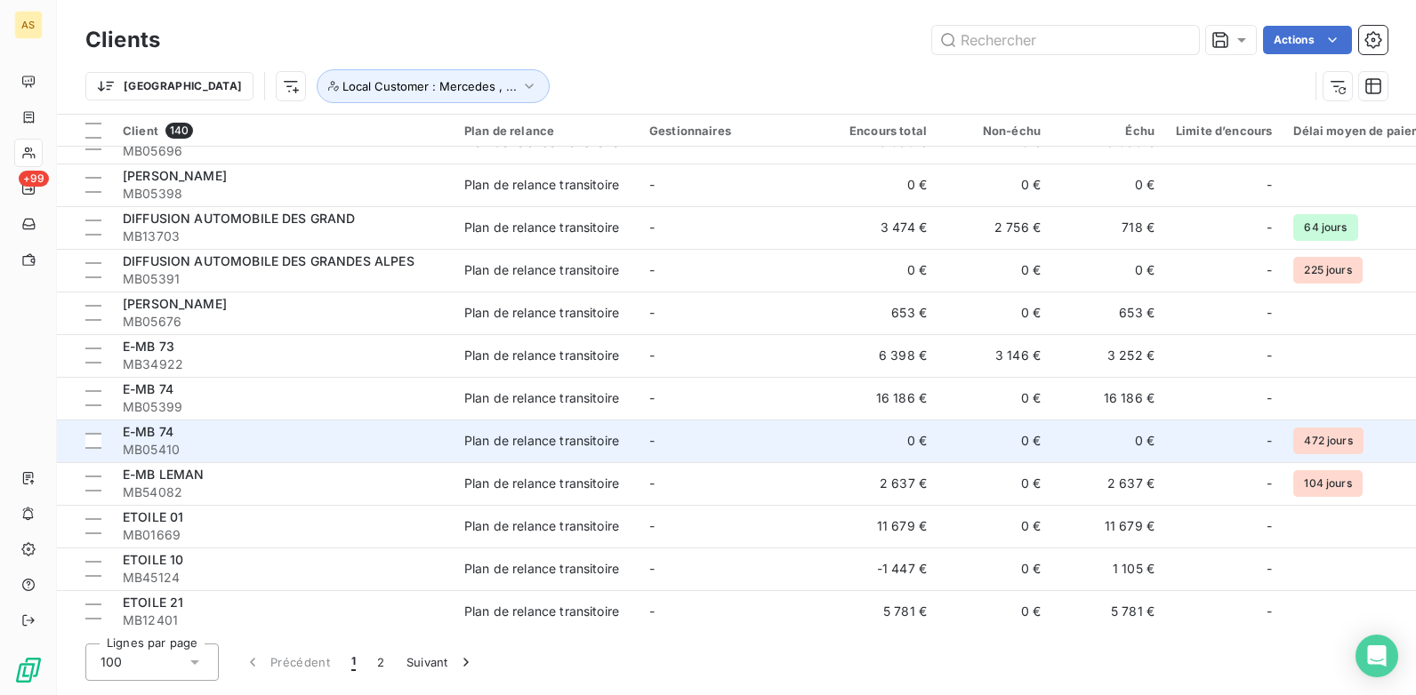
scroll to position [1423, 0]
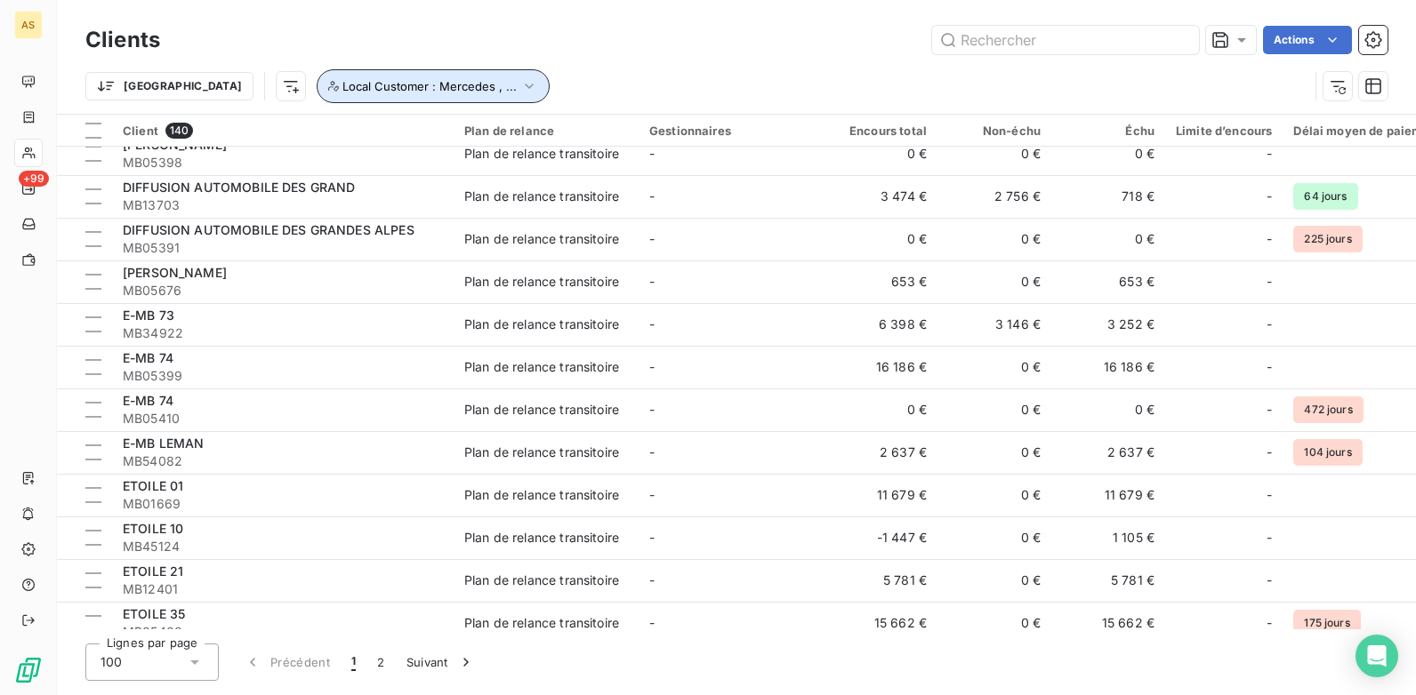
click at [520, 89] on icon "button" at bounding box center [529, 86] width 18 height 18
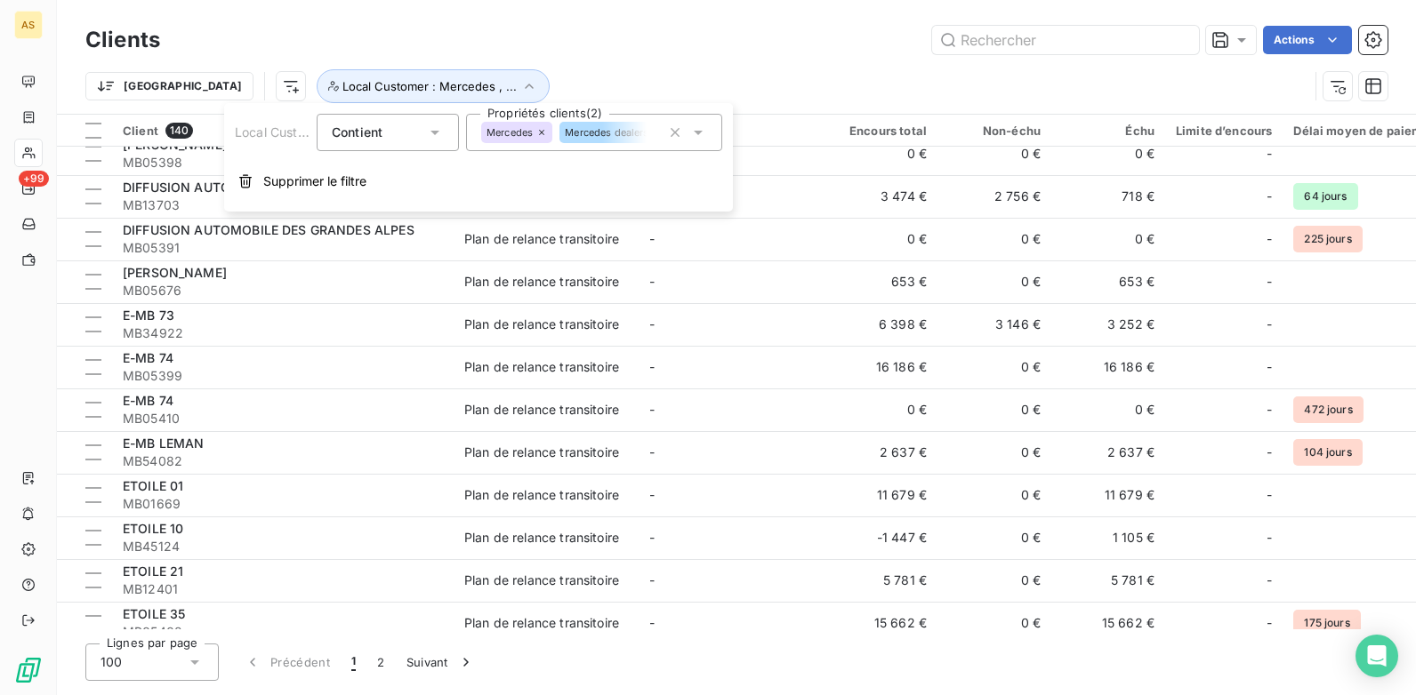
click at [589, 64] on div "Trier Local Customer : Mercedes , ..." at bounding box center [736, 86] width 1302 height 55
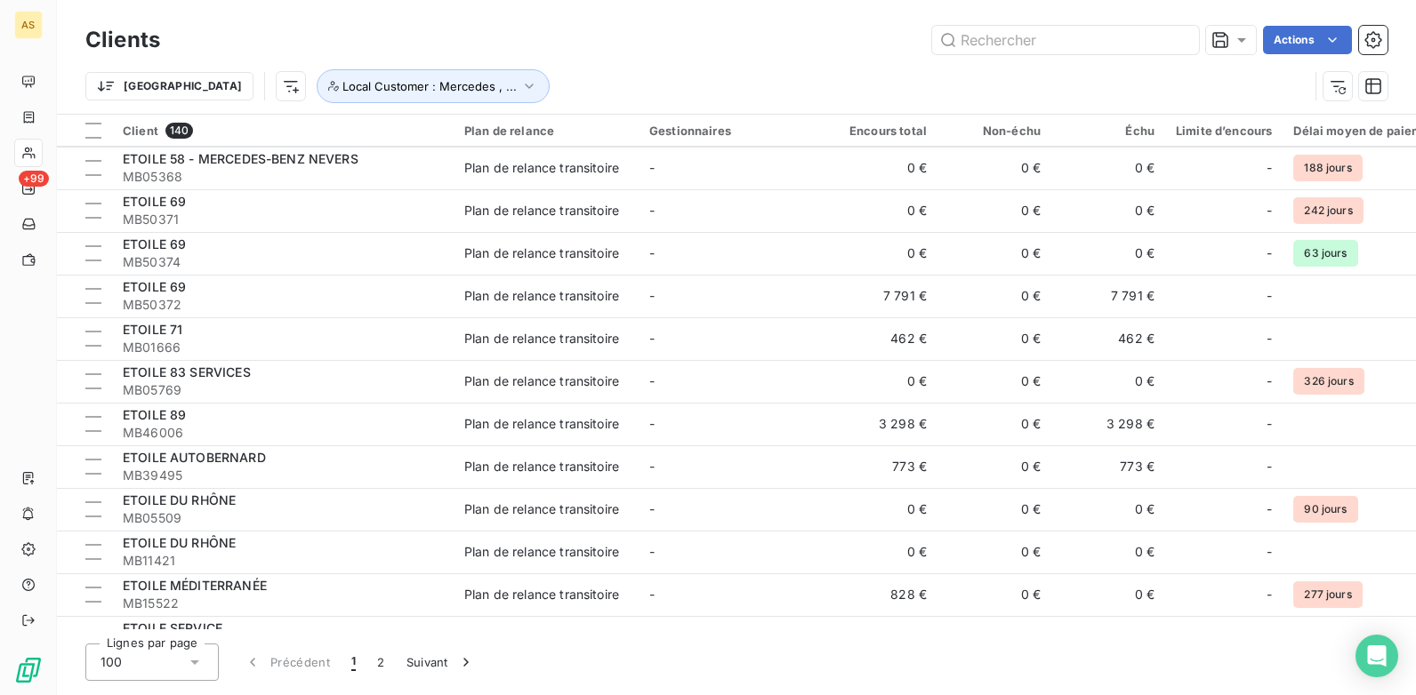
scroll to position [2134, 0]
click at [520, 89] on icon "button" at bounding box center [529, 86] width 18 height 18
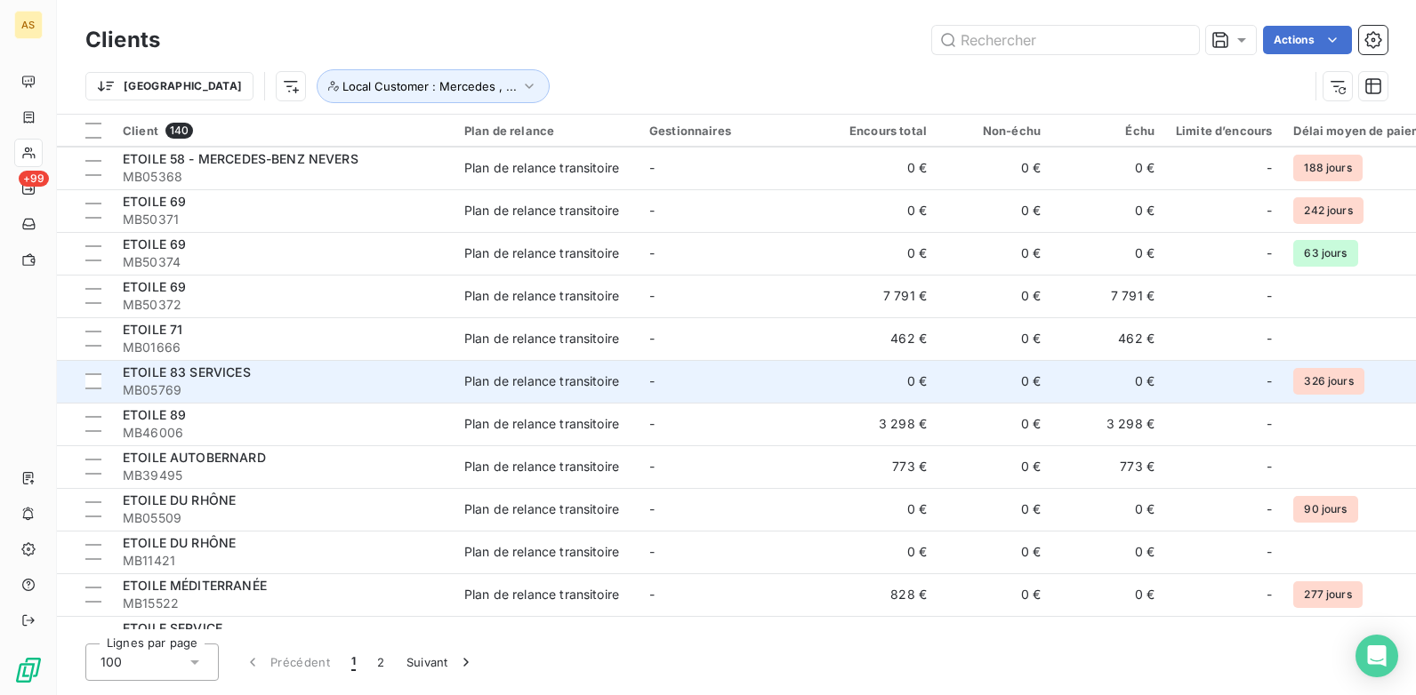
click at [565, 395] on td "Plan de relance transitoire" at bounding box center [546, 381] width 185 height 43
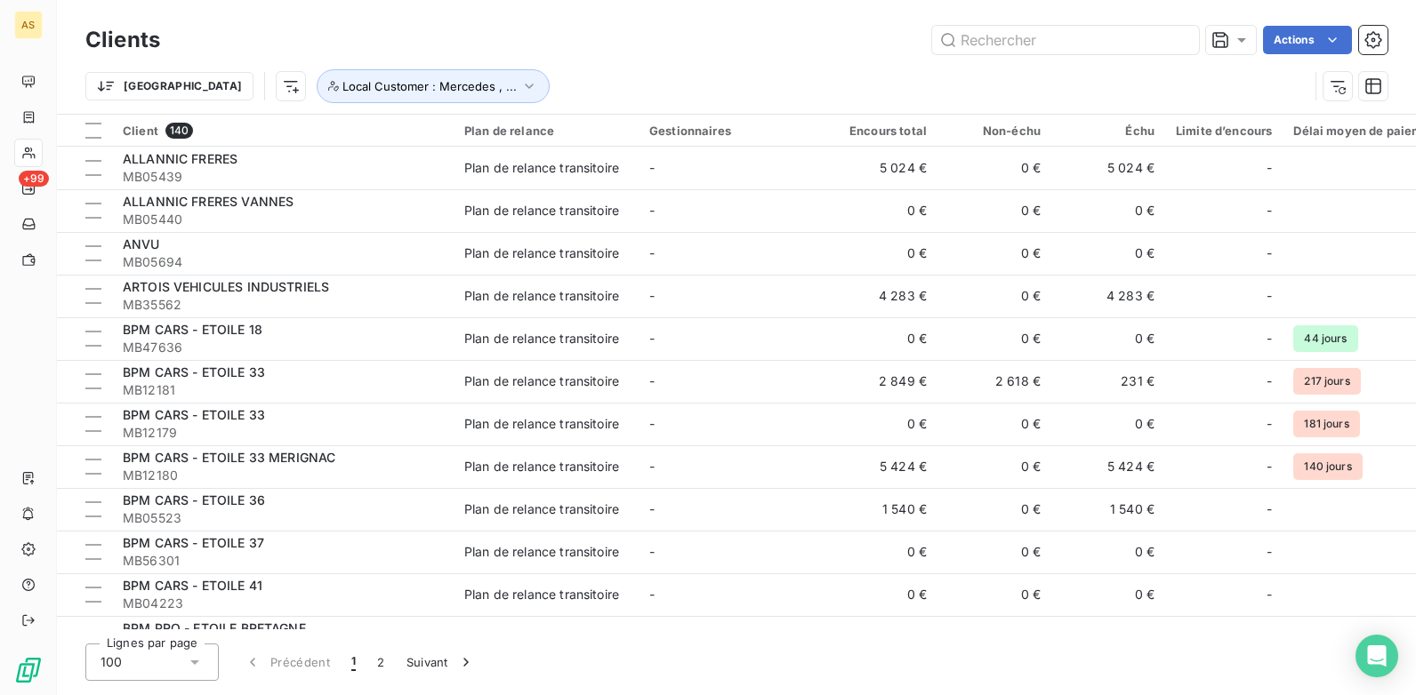
click at [116, 40] on h3 "Clients" at bounding box center [122, 40] width 75 height 32
click at [994, 39] on input "text" at bounding box center [1065, 40] width 267 height 28
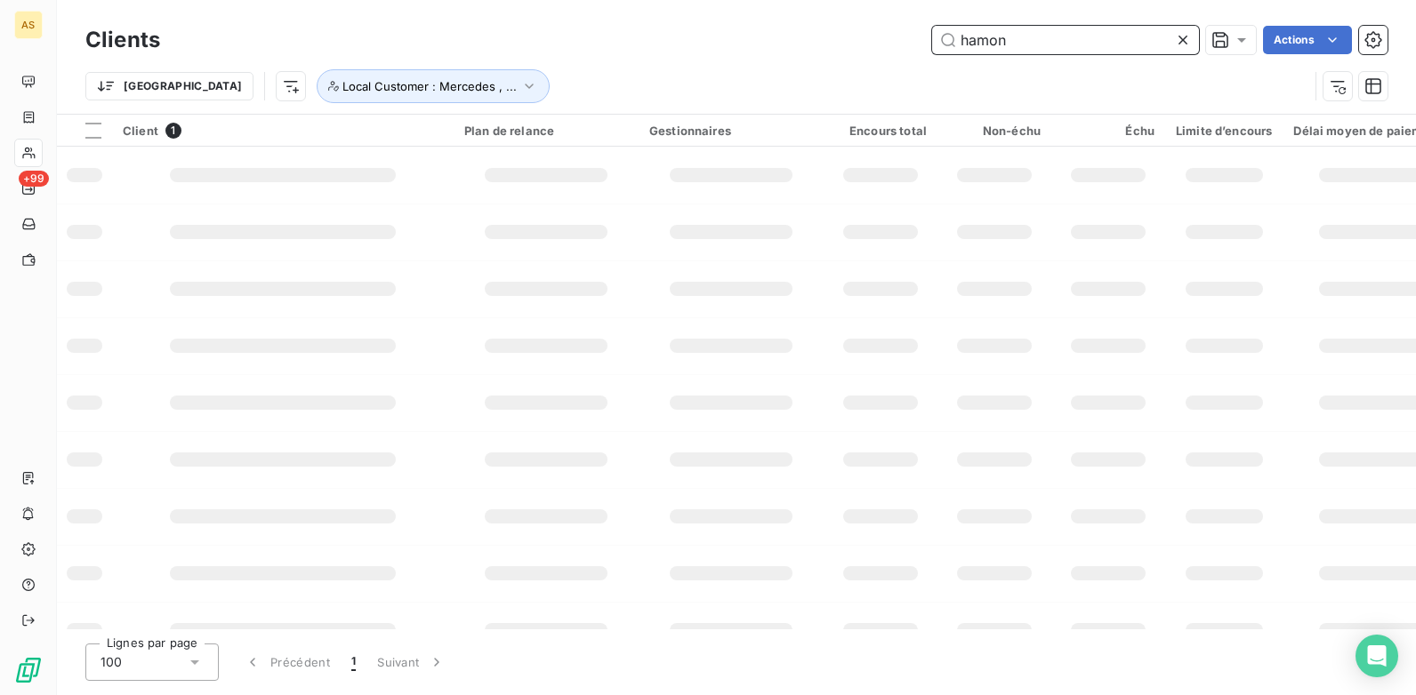
type input "hamon"
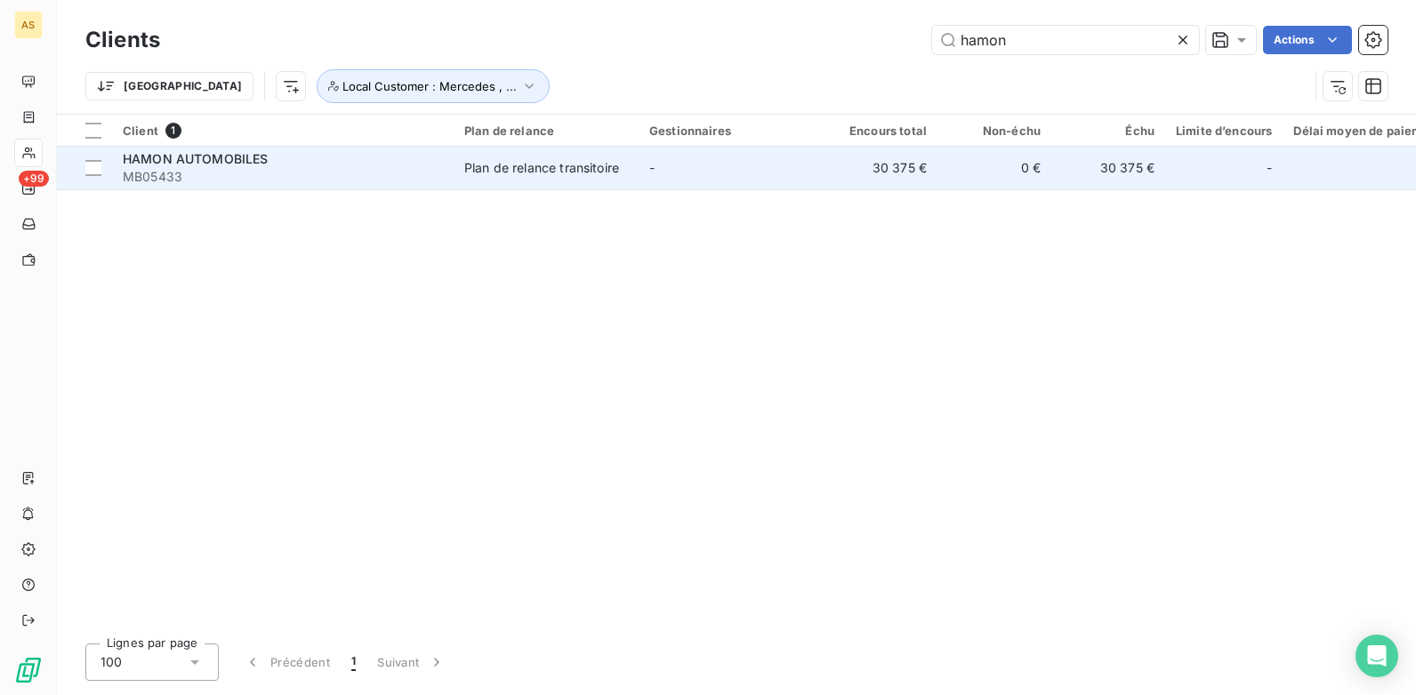
click at [393, 166] on div "HAMON AUTOMOBILES" at bounding box center [283, 159] width 320 height 18
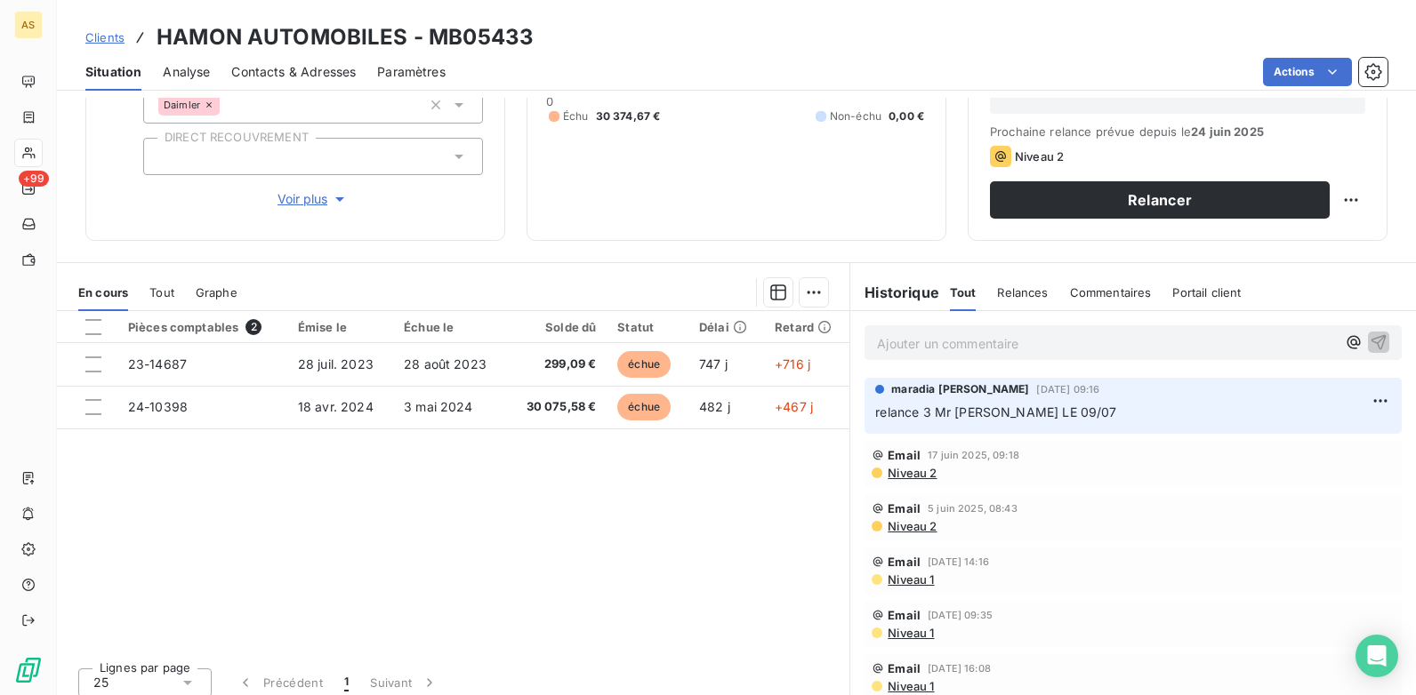
scroll to position [244, 0]
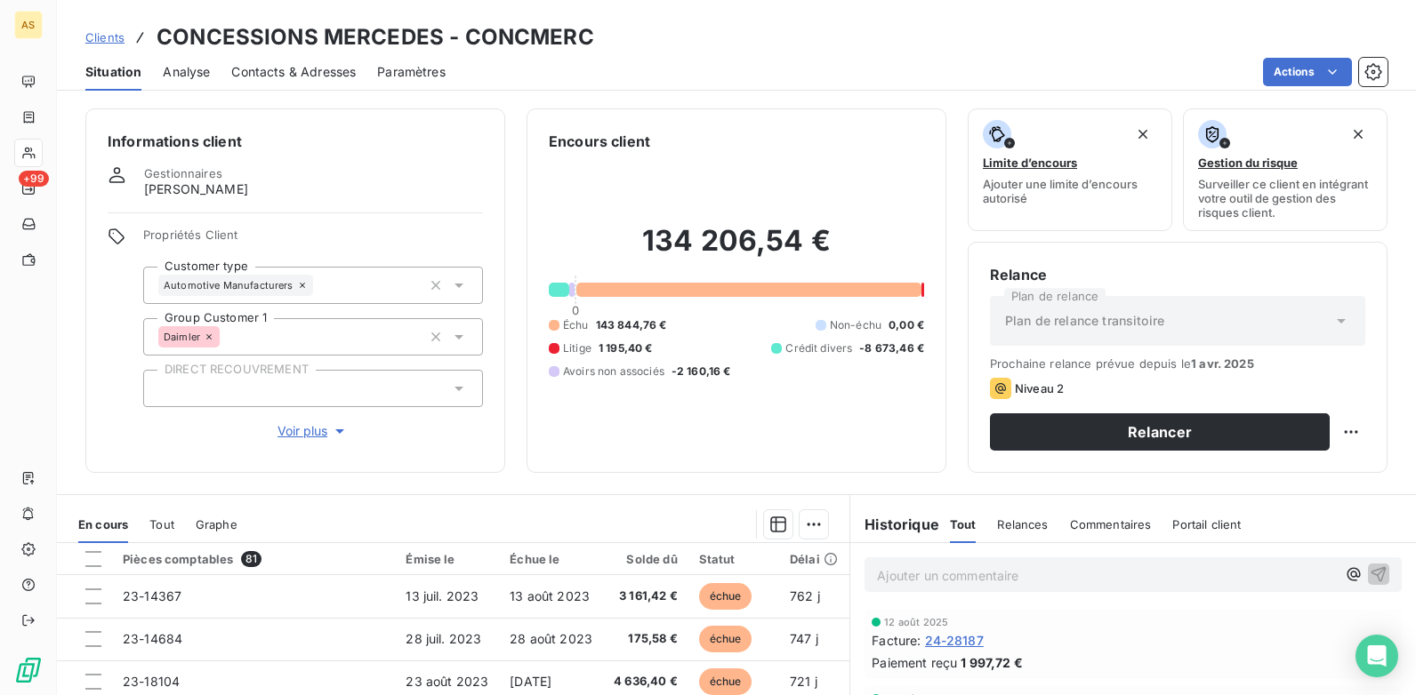
click at [117, 42] on span "Clients" at bounding box center [104, 37] width 39 height 14
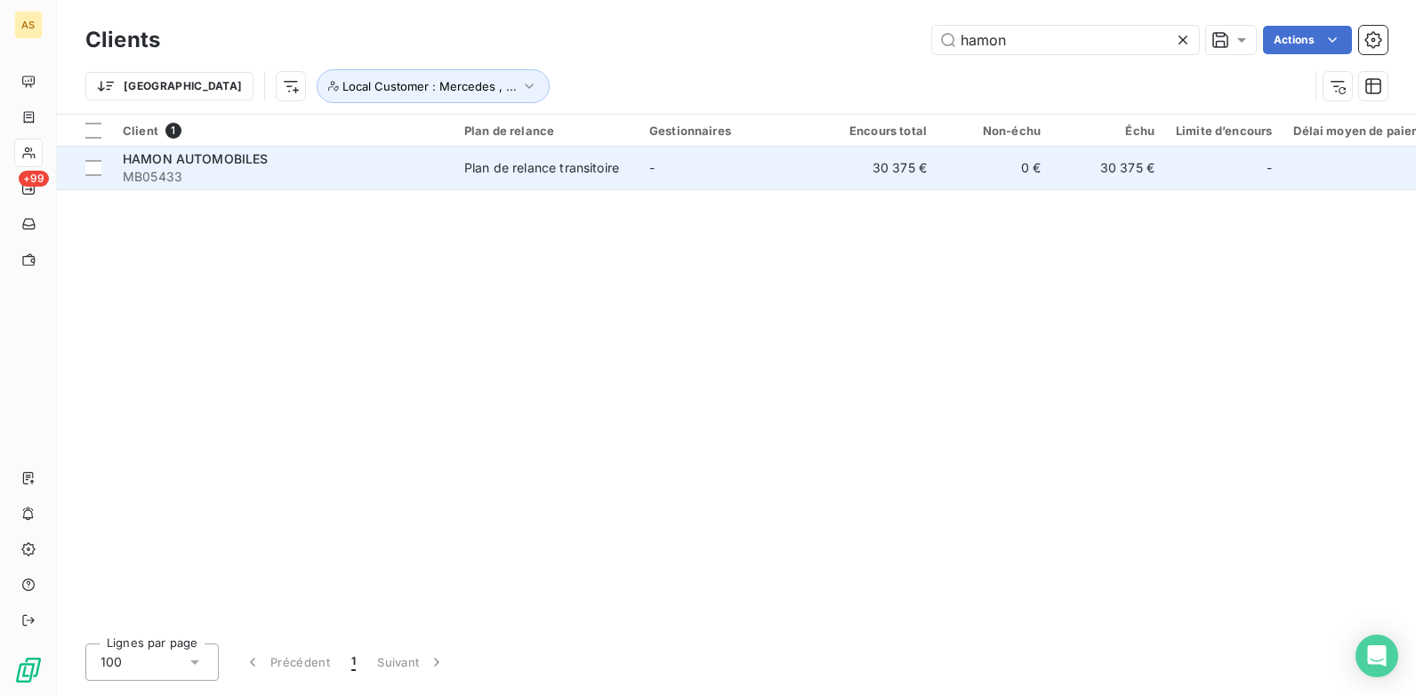
click at [399, 181] on span "MB05433" at bounding box center [283, 177] width 320 height 18
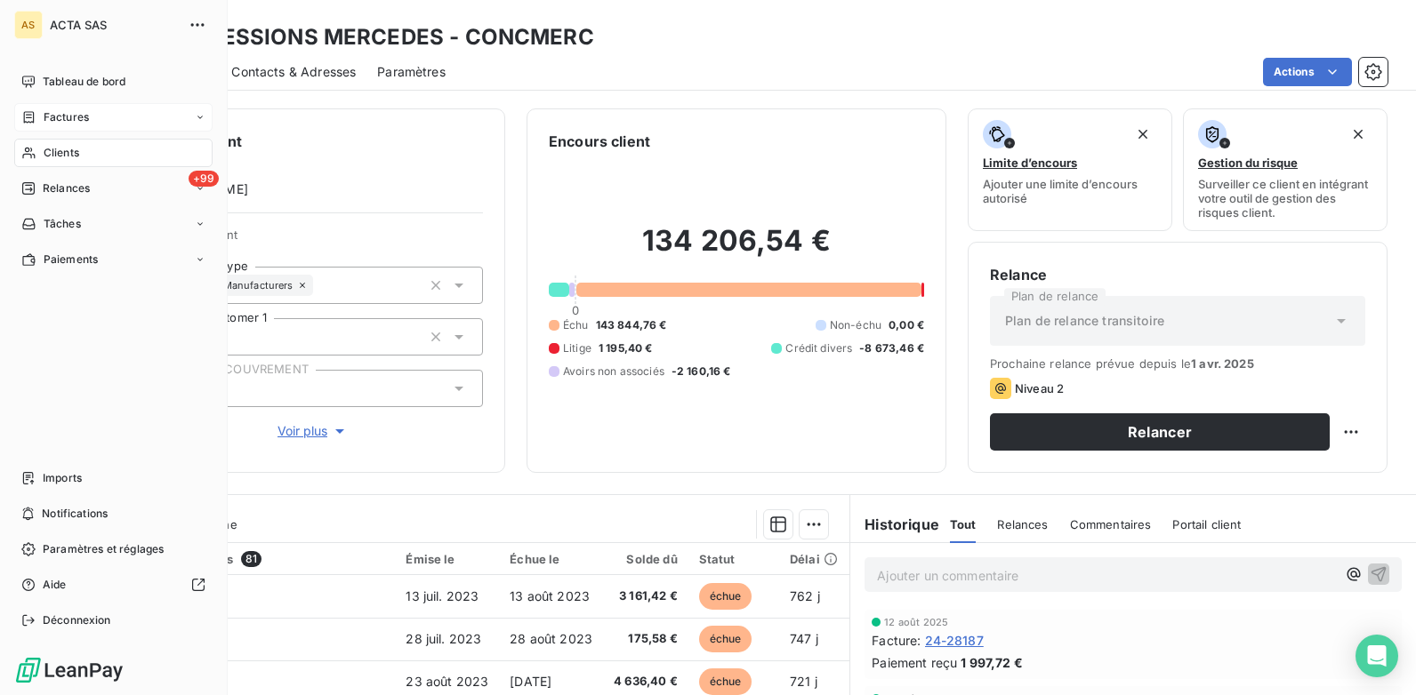
click at [68, 123] on span "Factures" at bounding box center [66, 117] width 45 height 16
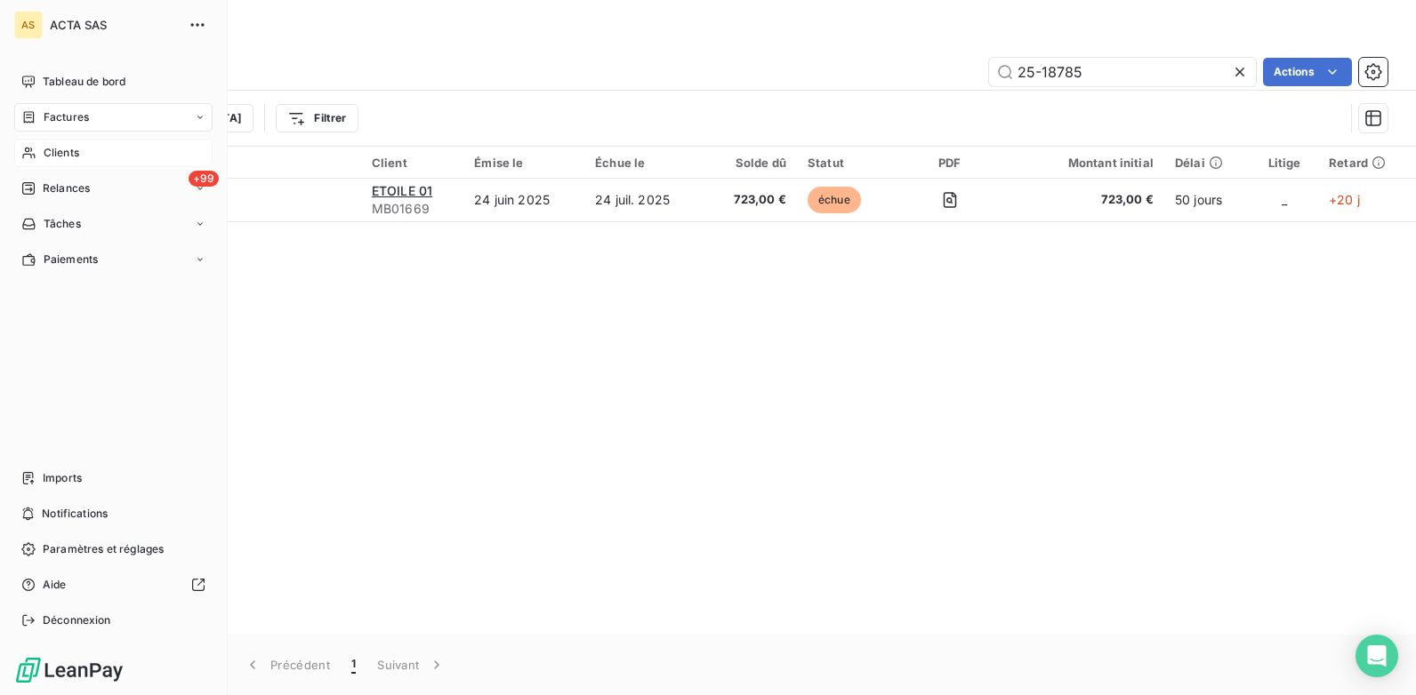
click at [49, 157] on span "Clients" at bounding box center [62, 153] width 36 height 16
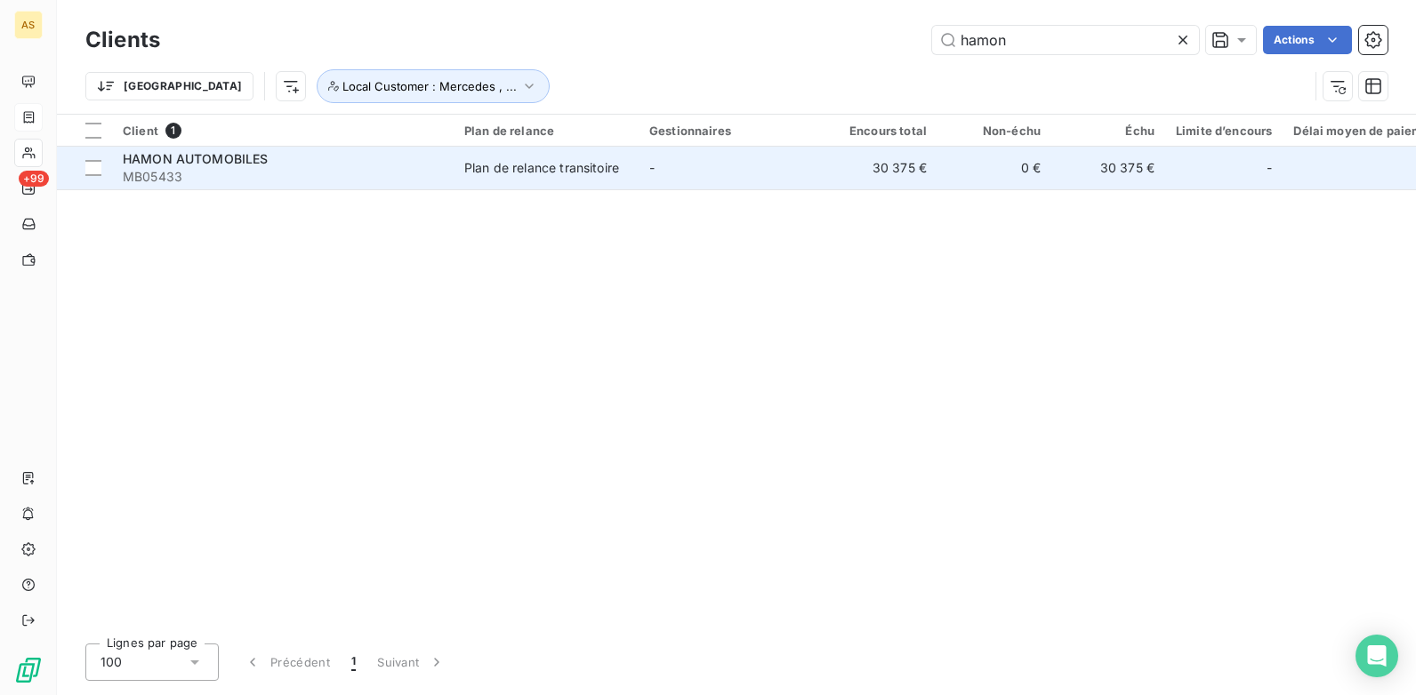
click at [553, 159] on div "Plan de relance transitoire" at bounding box center [541, 168] width 155 height 18
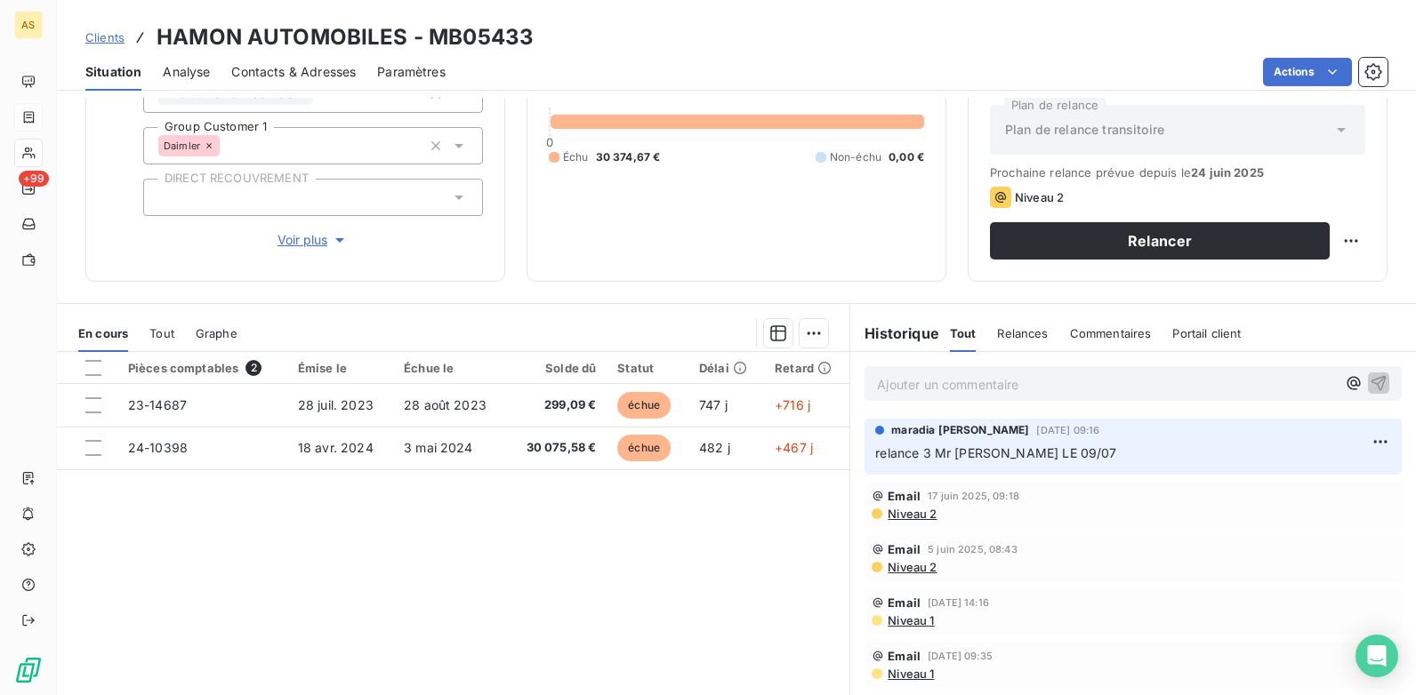
scroll to position [244, 0]
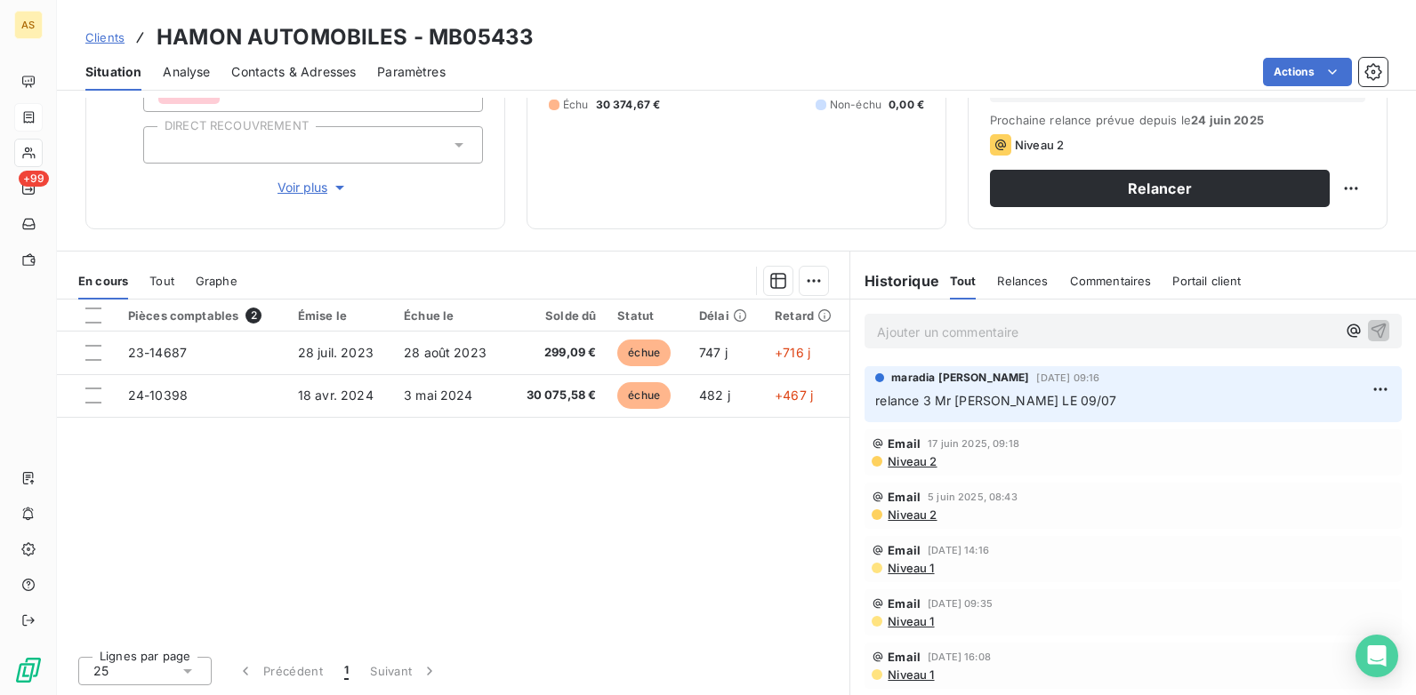
click at [113, 33] on span "Clients" at bounding box center [104, 37] width 39 height 14
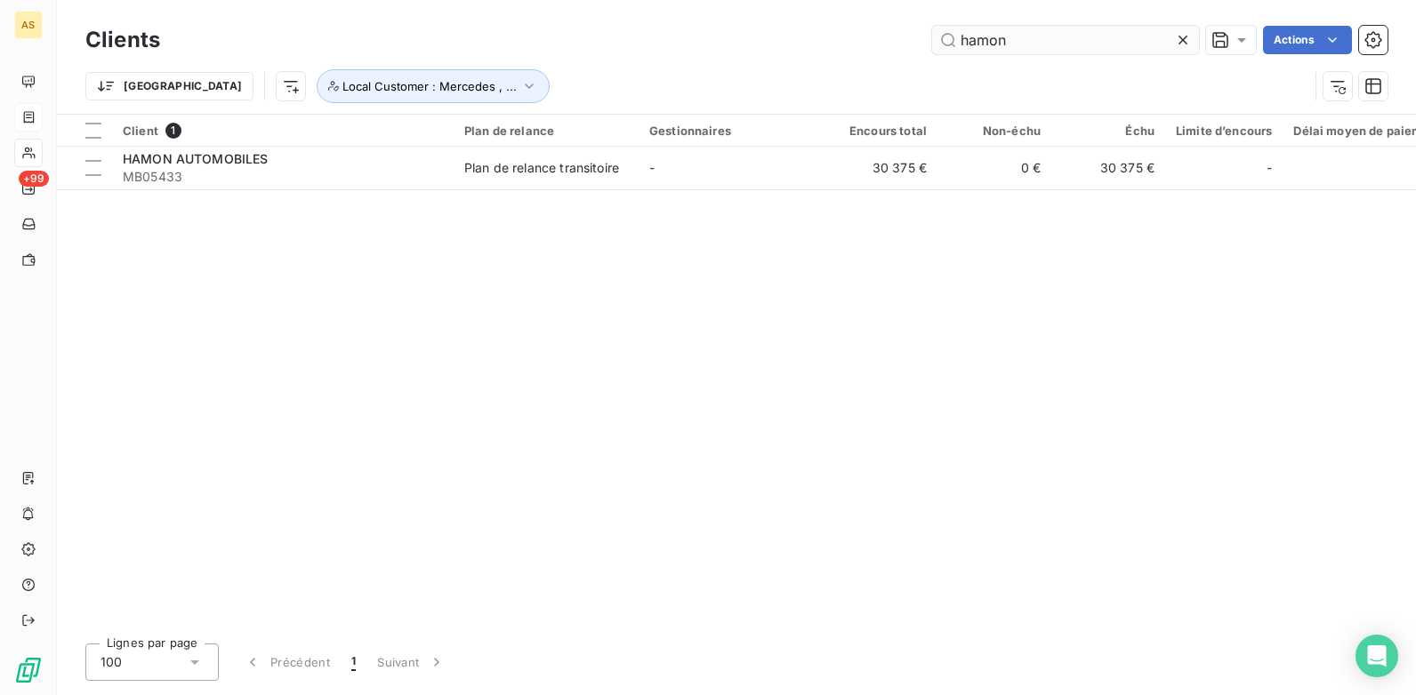
click at [1035, 44] on input "hamon" at bounding box center [1065, 40] width 267 height 28
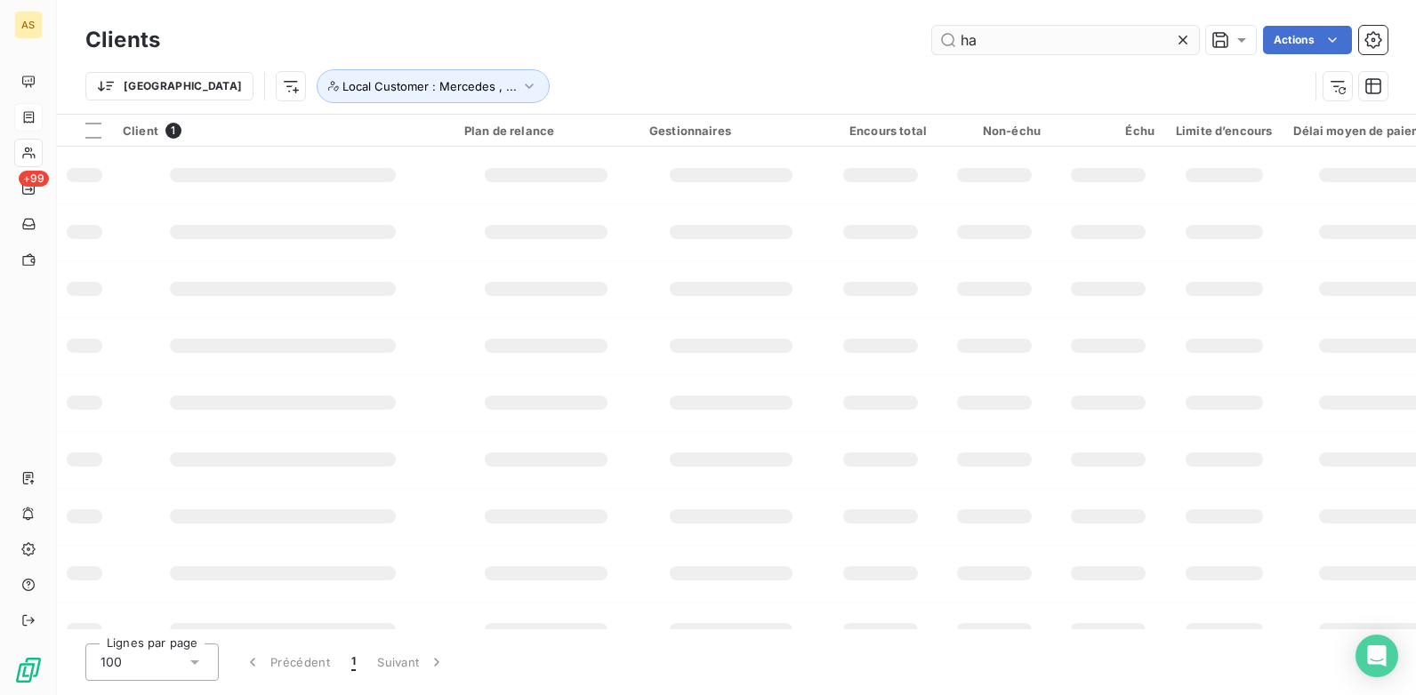
type input "h"
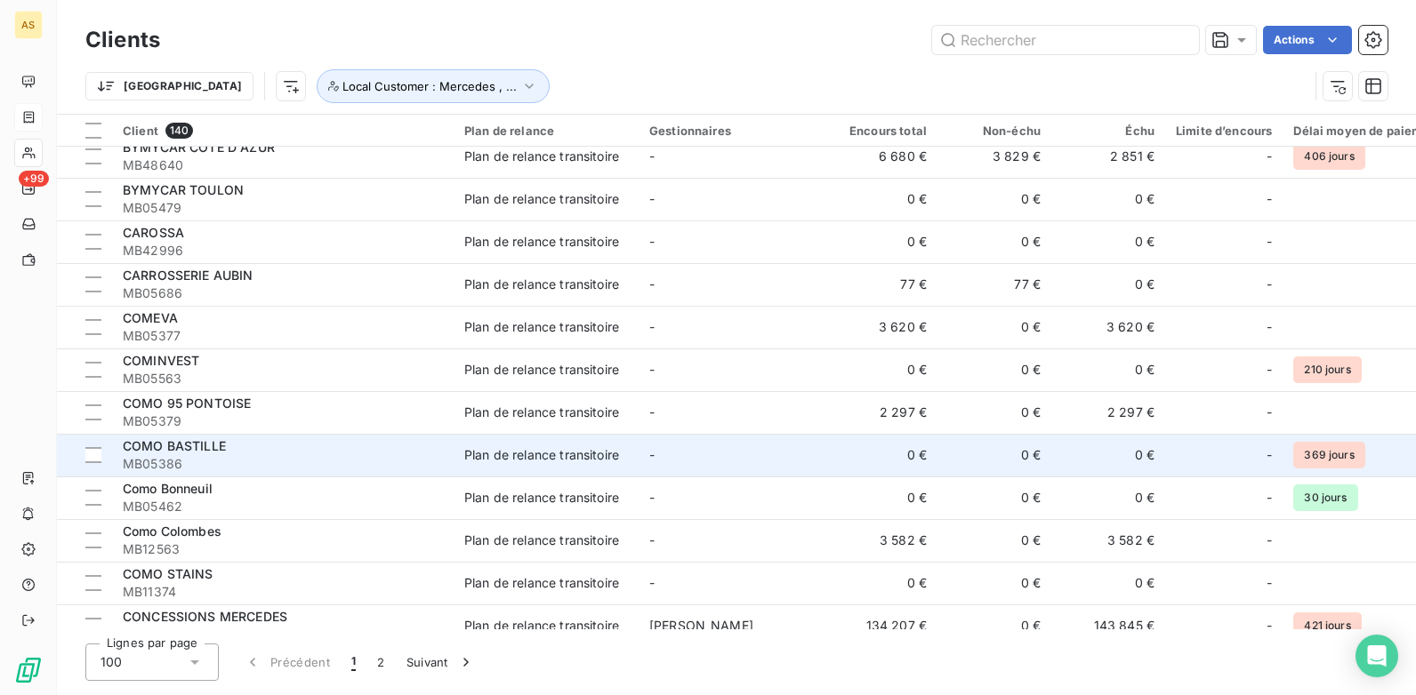
scroll to position [623, 0]
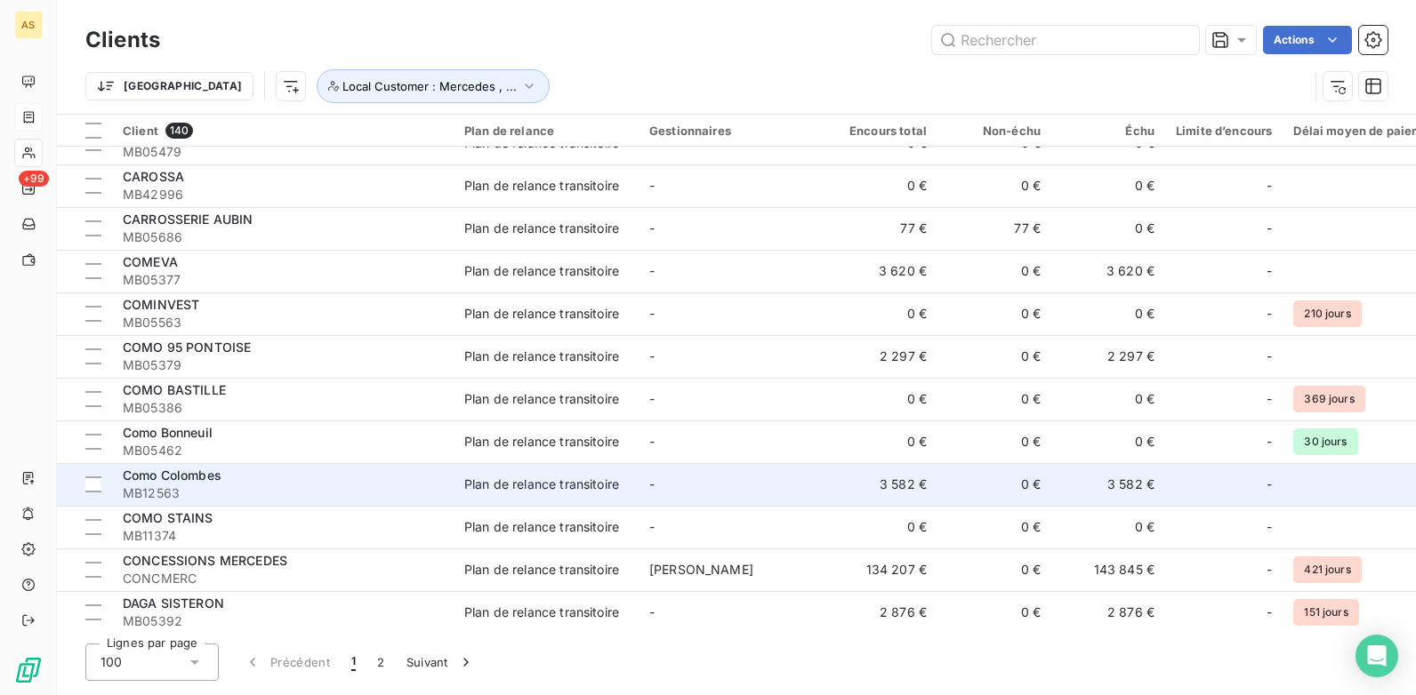
click at [460, 469] on td "Plan de relance transitoire" at bounding box center [546, 484] width 185 height 43
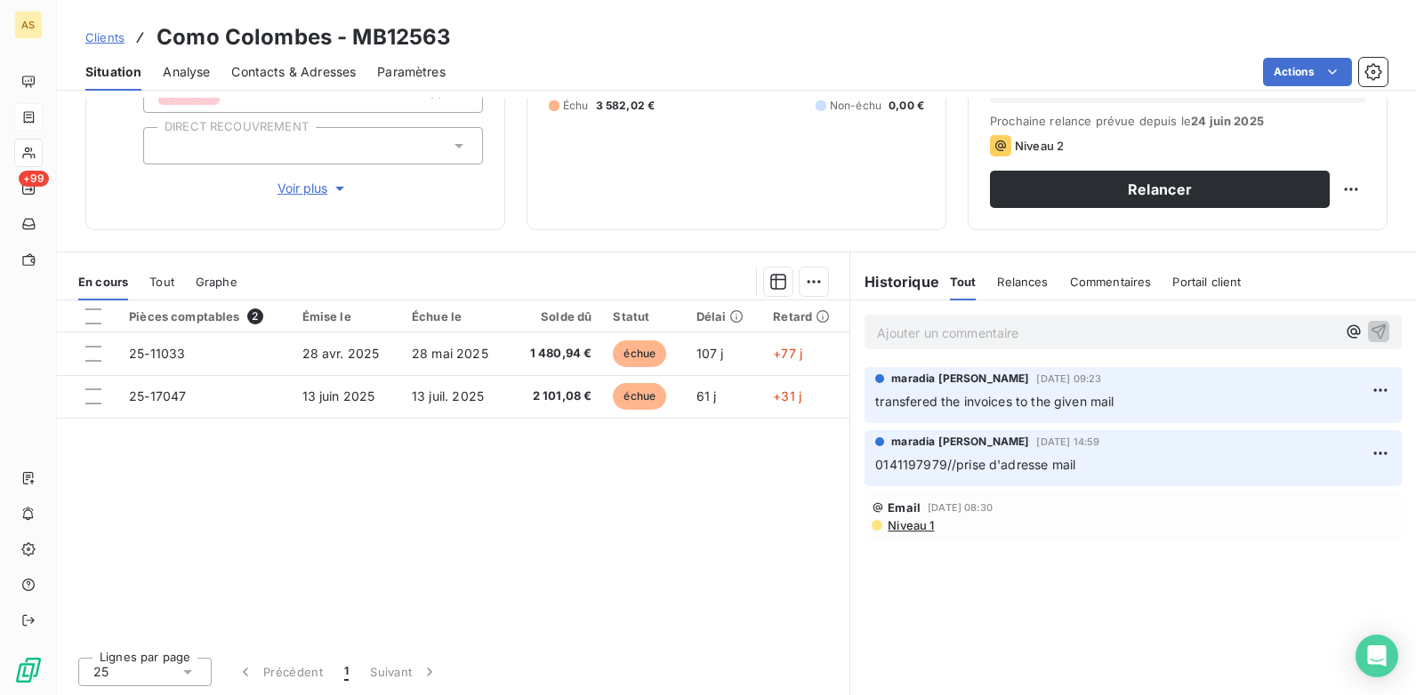
scroll to position [244, 0]
click at [108, 28] on link "Clients" at bounding box center [104, 37] width 39 height 18
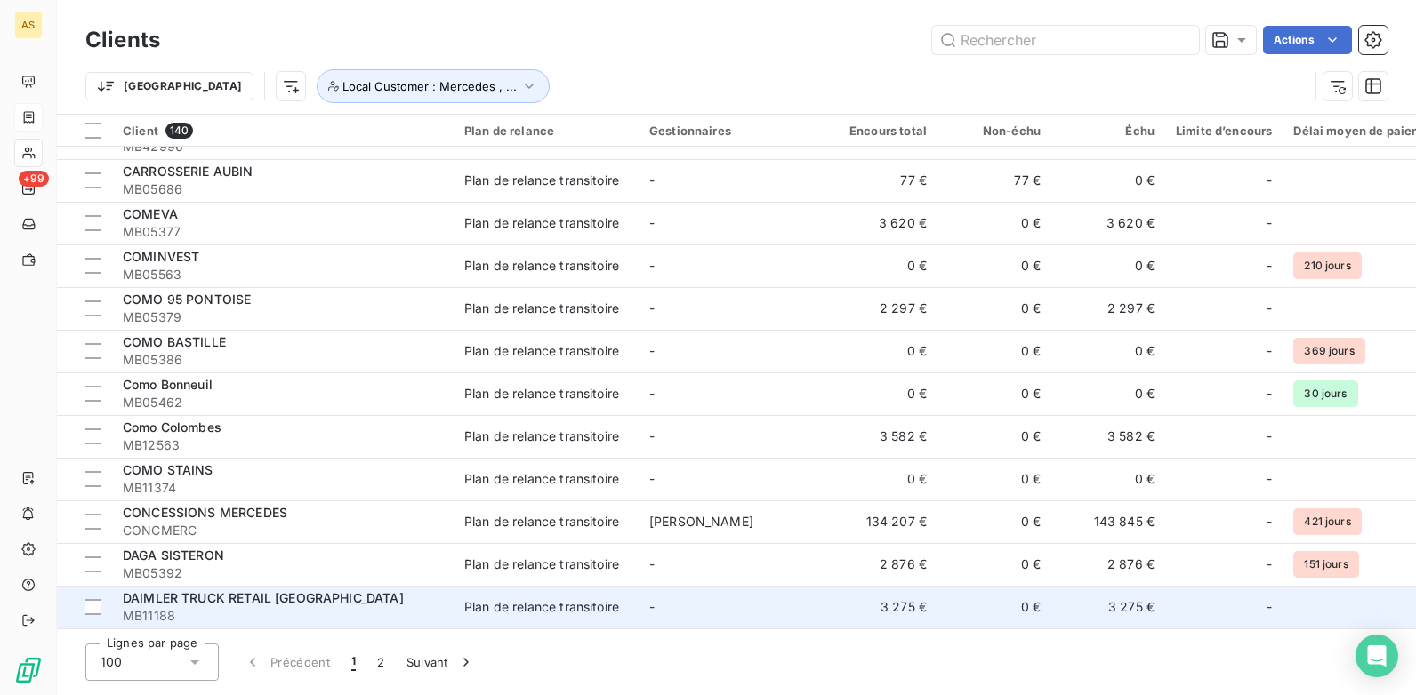
scroll to position [711, 0]
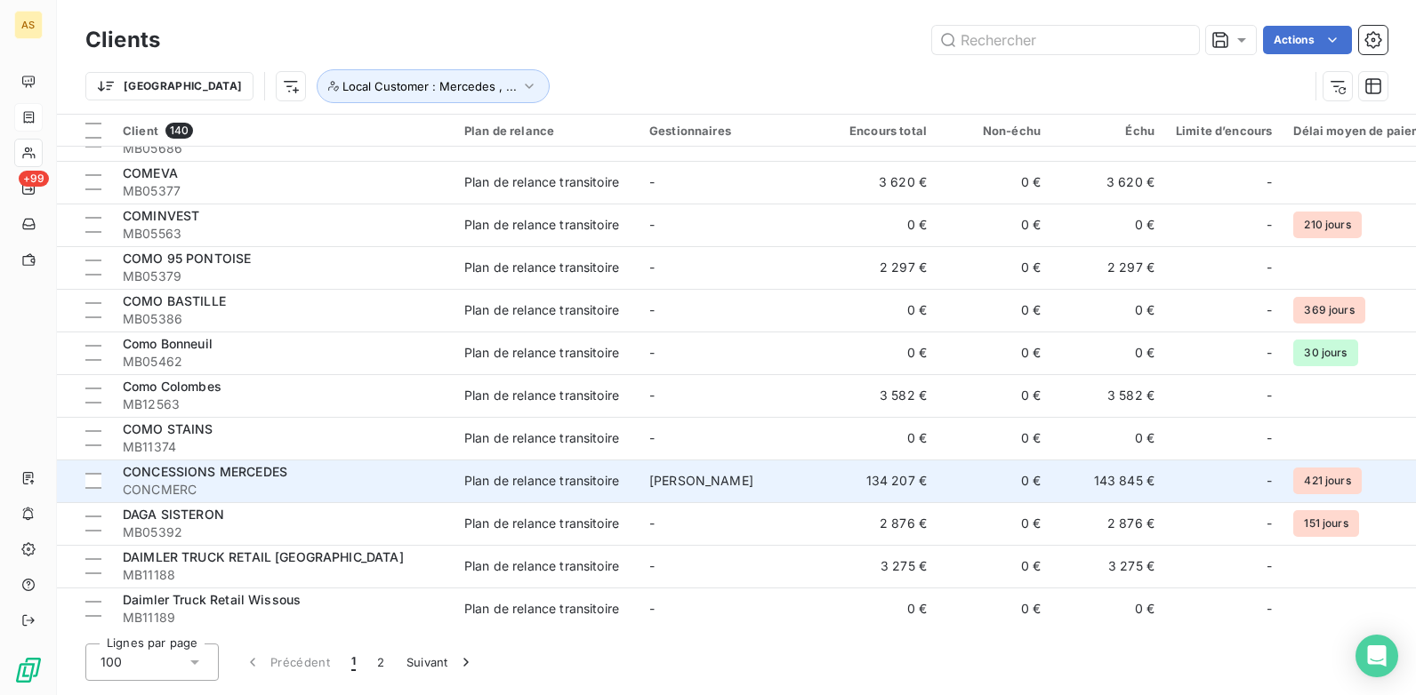
click at [461, 491] on td "Plan de relance transitoire" at bounding box center [546, 481] width 185 height 43
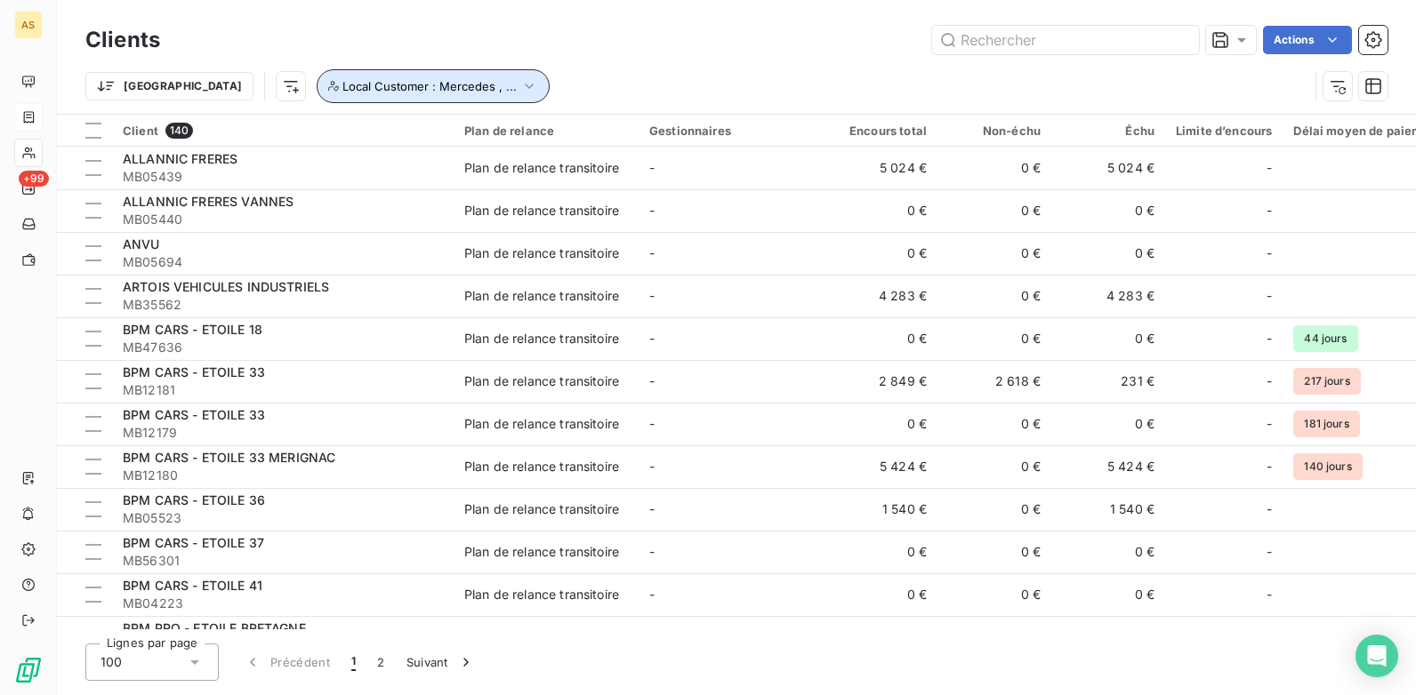
click at [520, 89] on icon "button" at bounding box center [529, 86] width 18 height 18
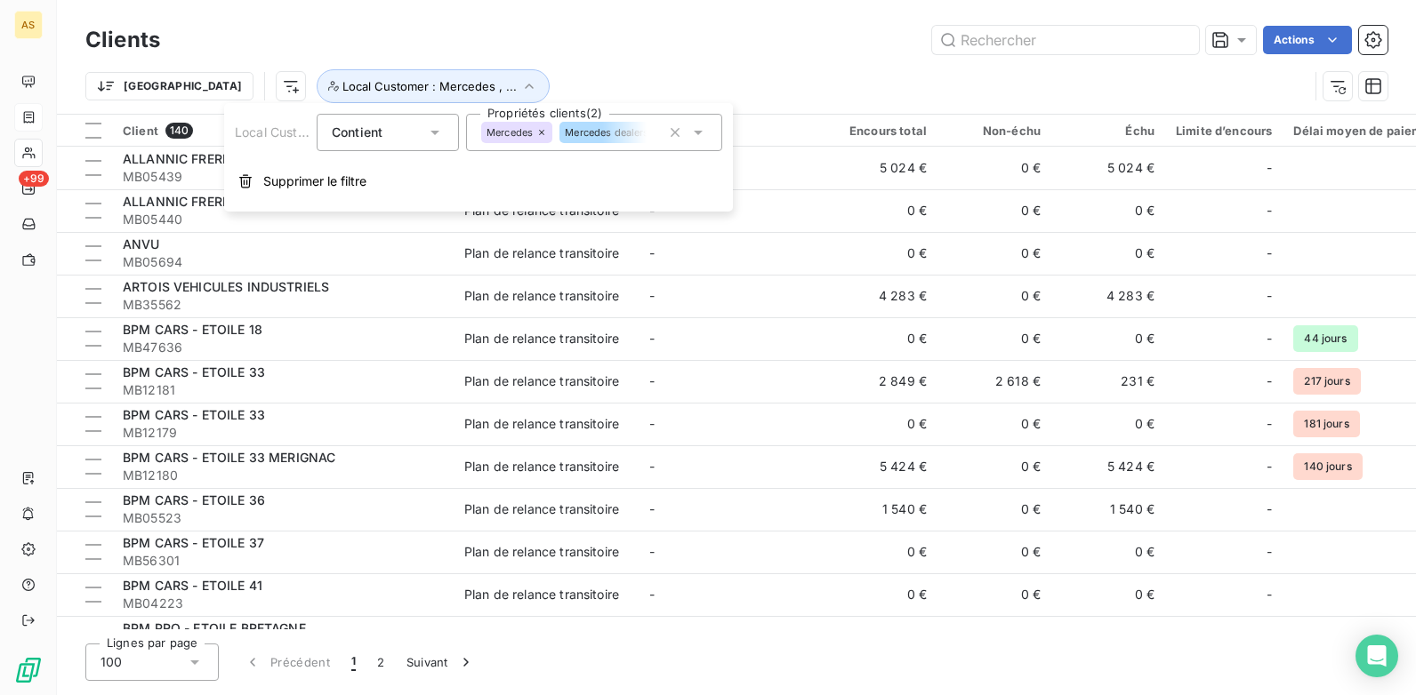
click at [711, 138] on div "[PERSON_NAME] dealership" at bounding box center [594, 132] width 256 height 37
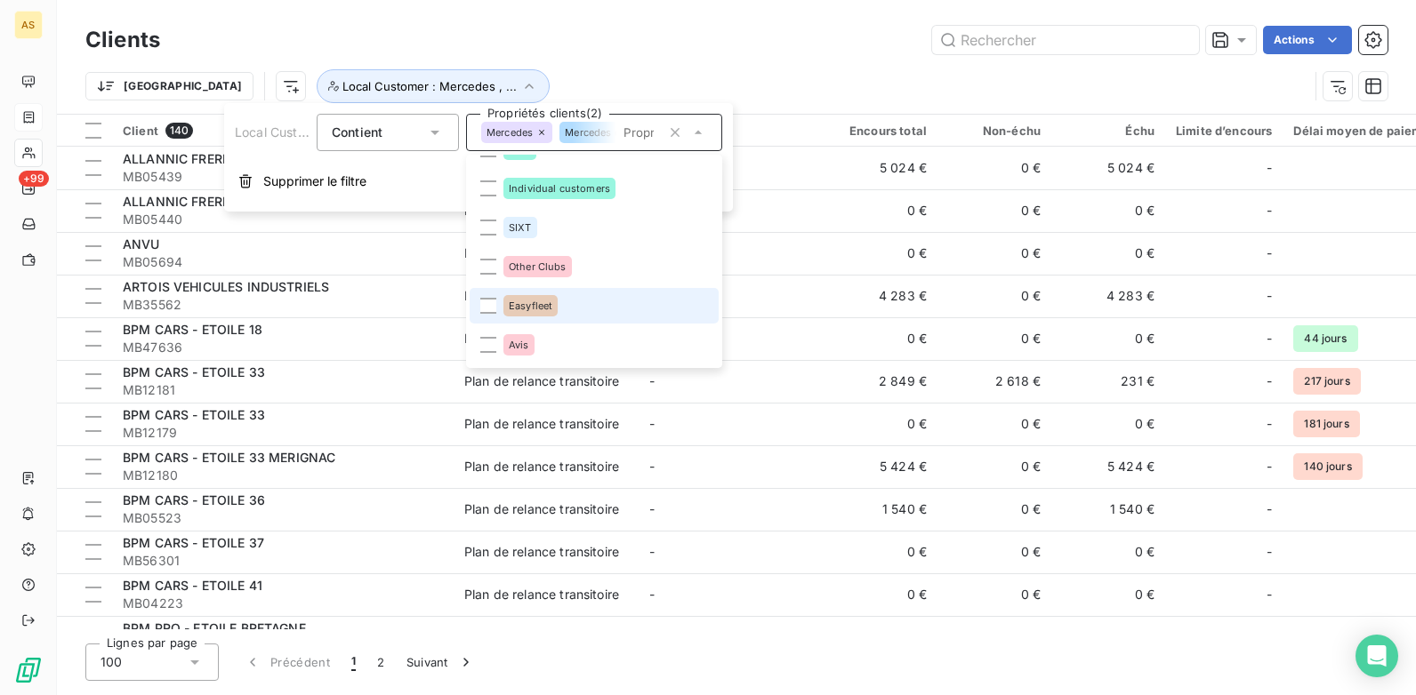
scroll to position [996, 0]
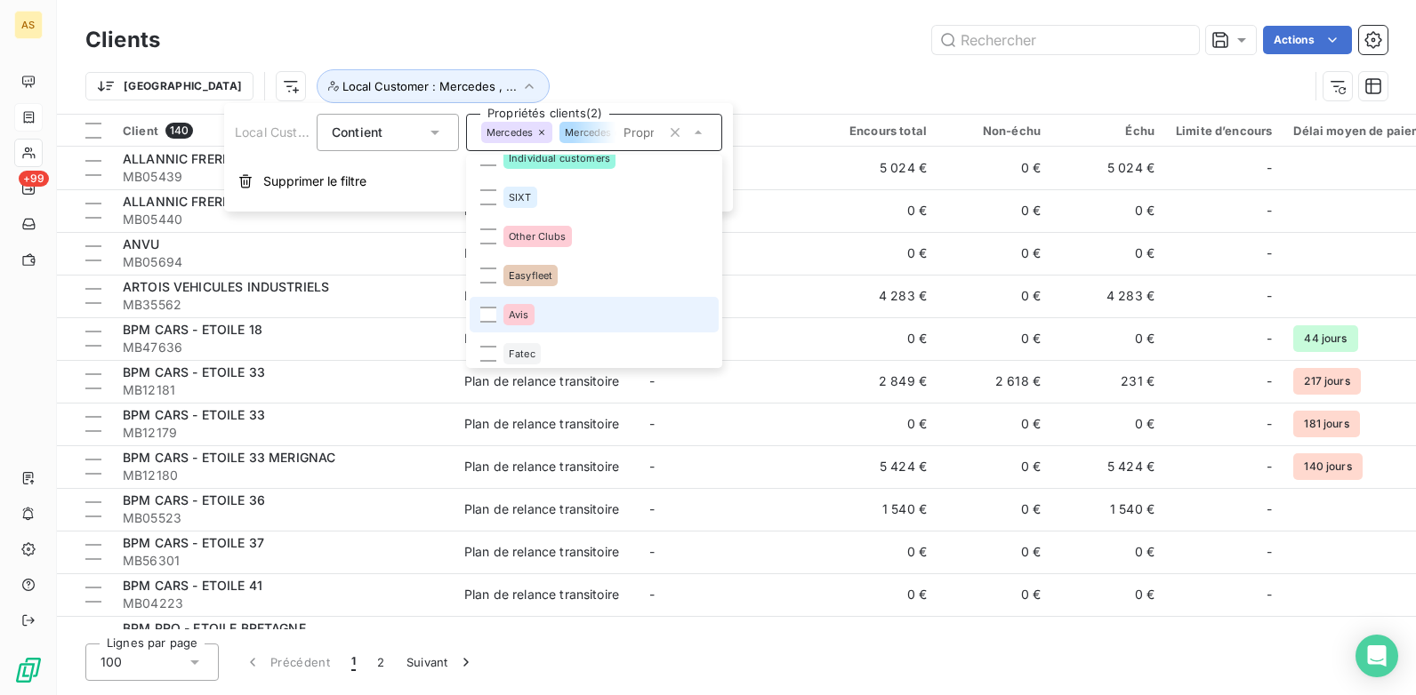
click at [512, 317] on span "Avis" at bounding box center [519, 314] width 20 height 11
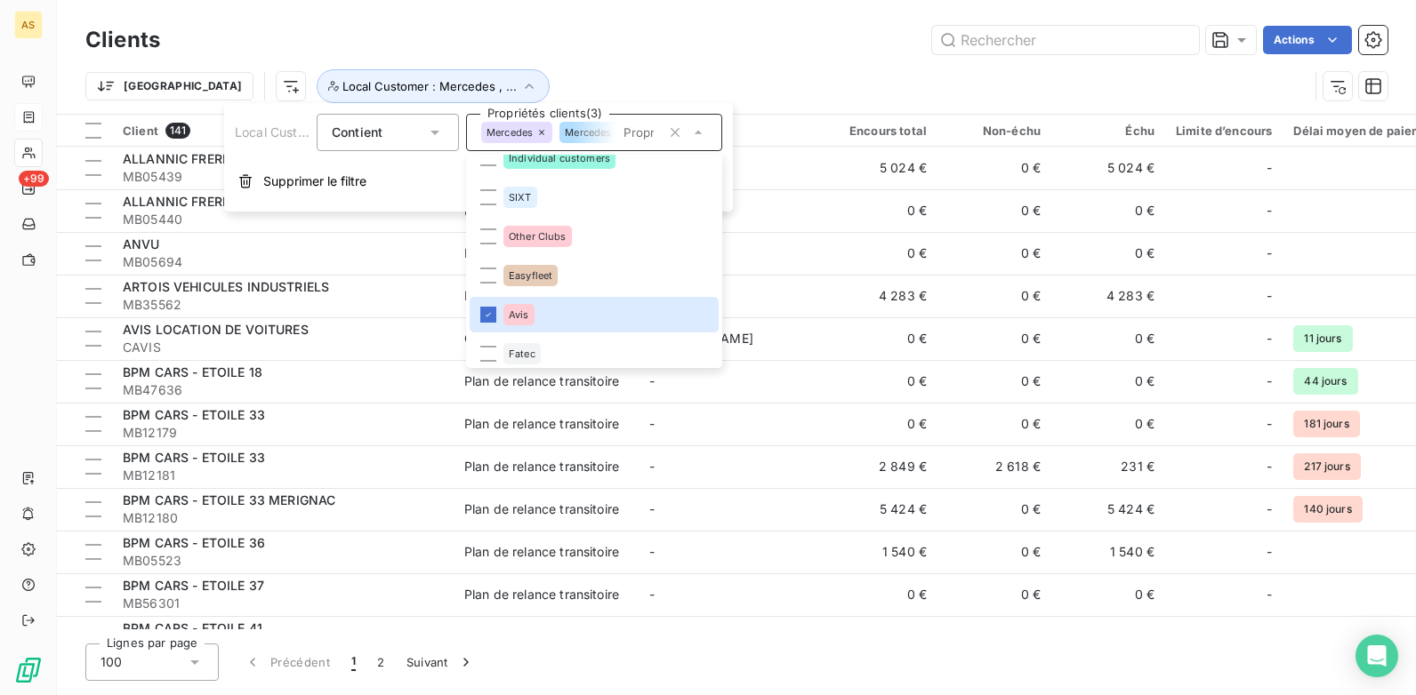
click at [544, 135] on icon at bounding box center [541, 132] width 11 height 11
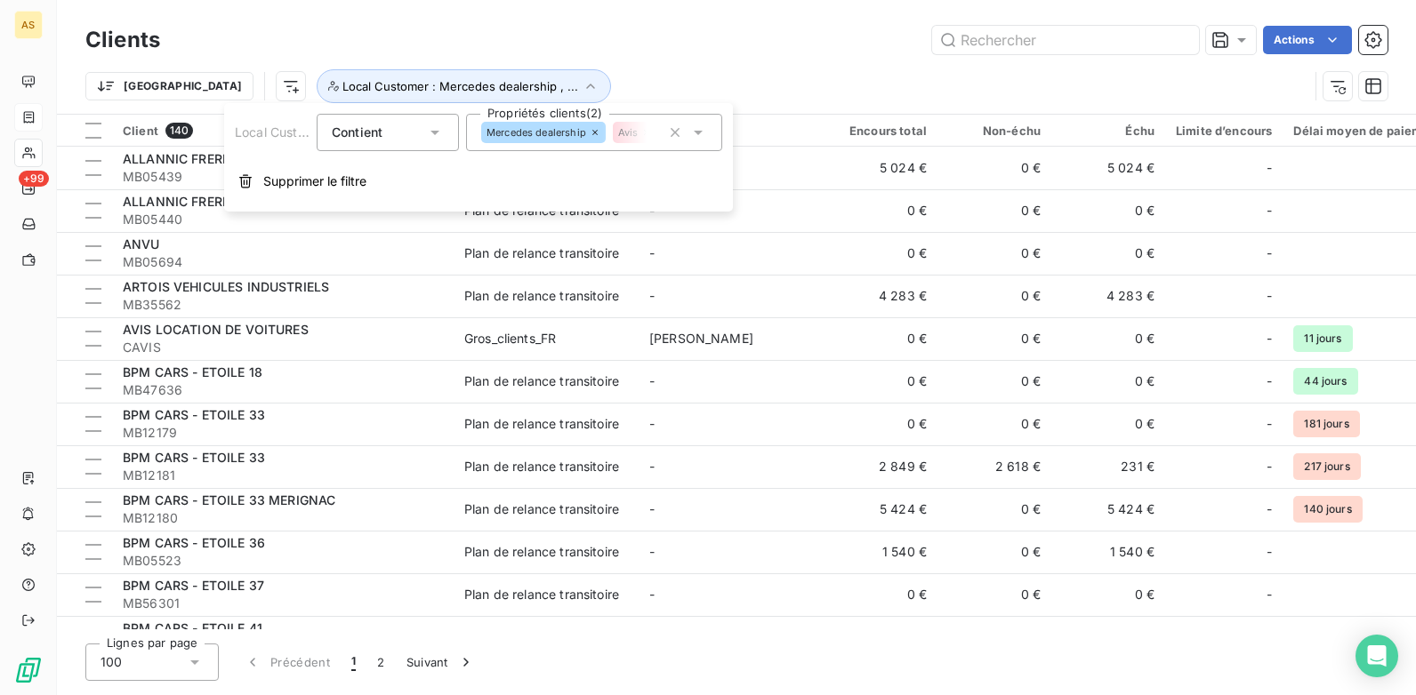
click at [587, 135] on div "Mercedes dealership" at bounding box center [543, 132] width 125 height 21
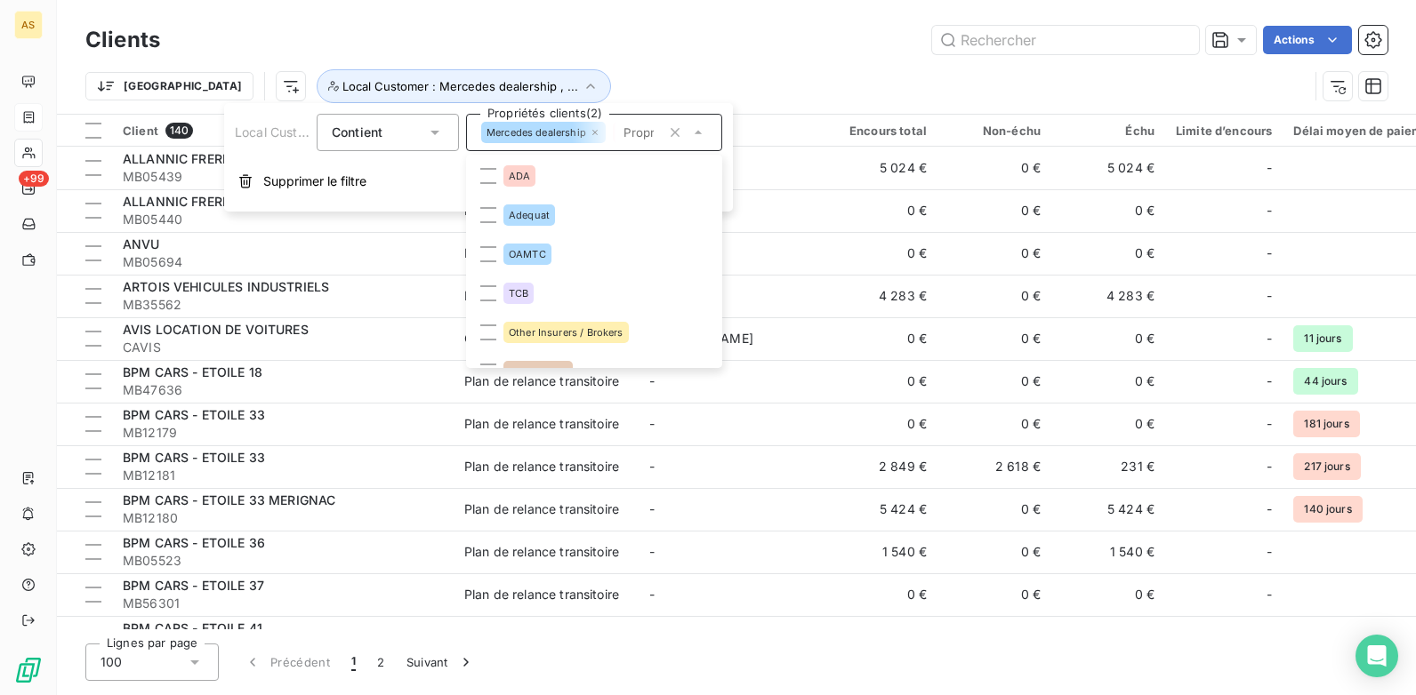
scroll to position [726, 0]
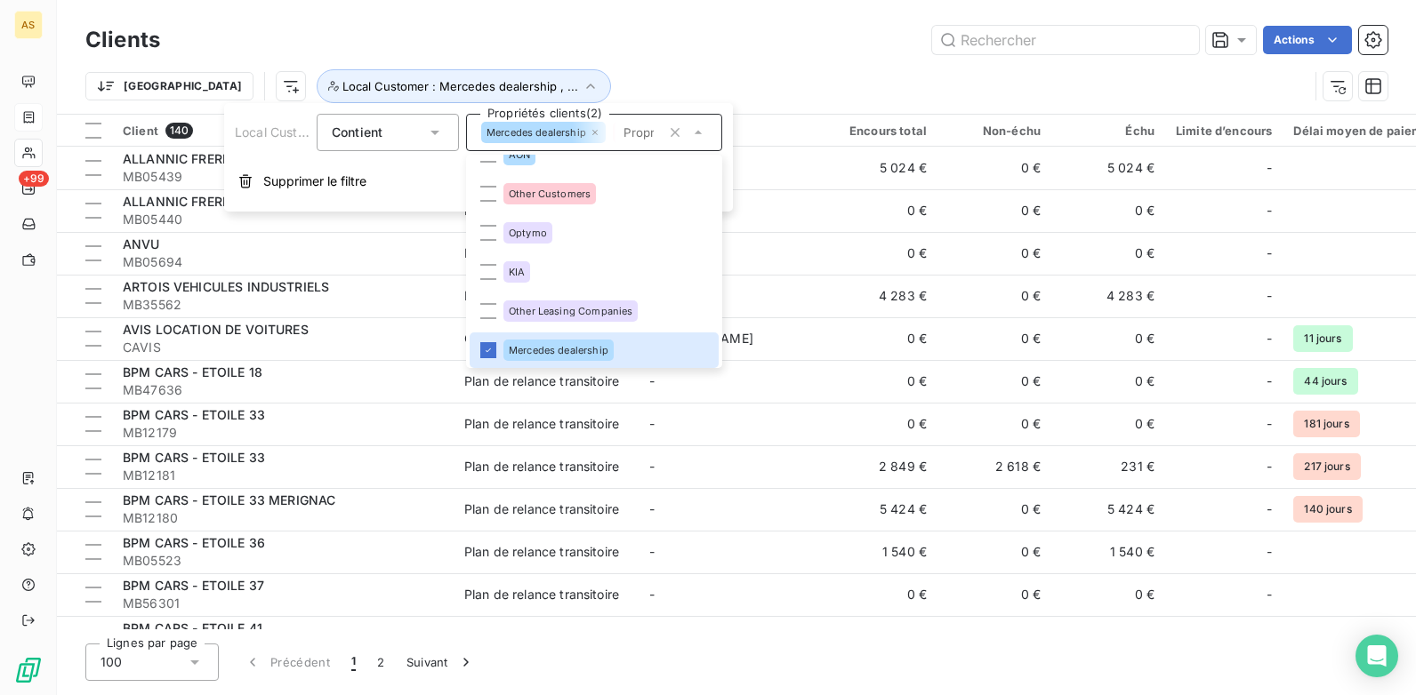
click at [598, 124] on div "Mercedes dealership" at bounding box center [543, 132] width 125 height 21
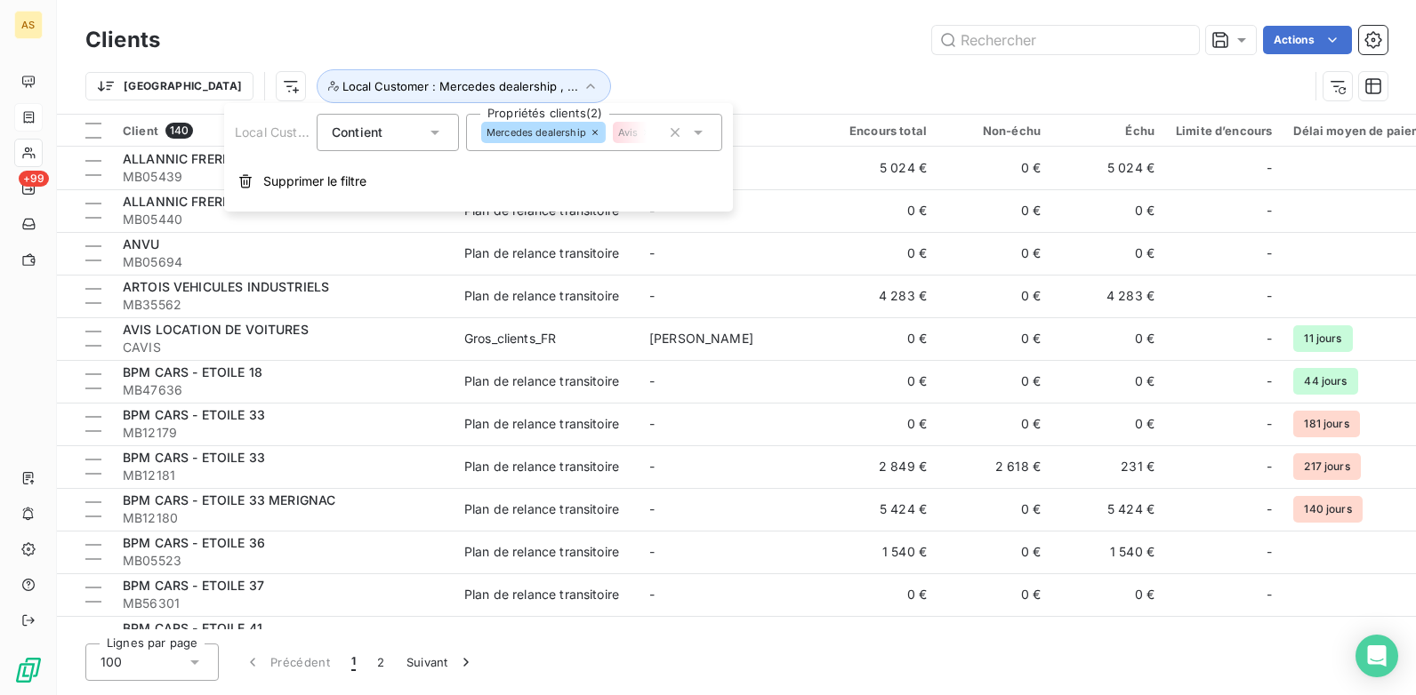
click at [596, 135] on icon at bounding box center [595, 132] width 11 height 11
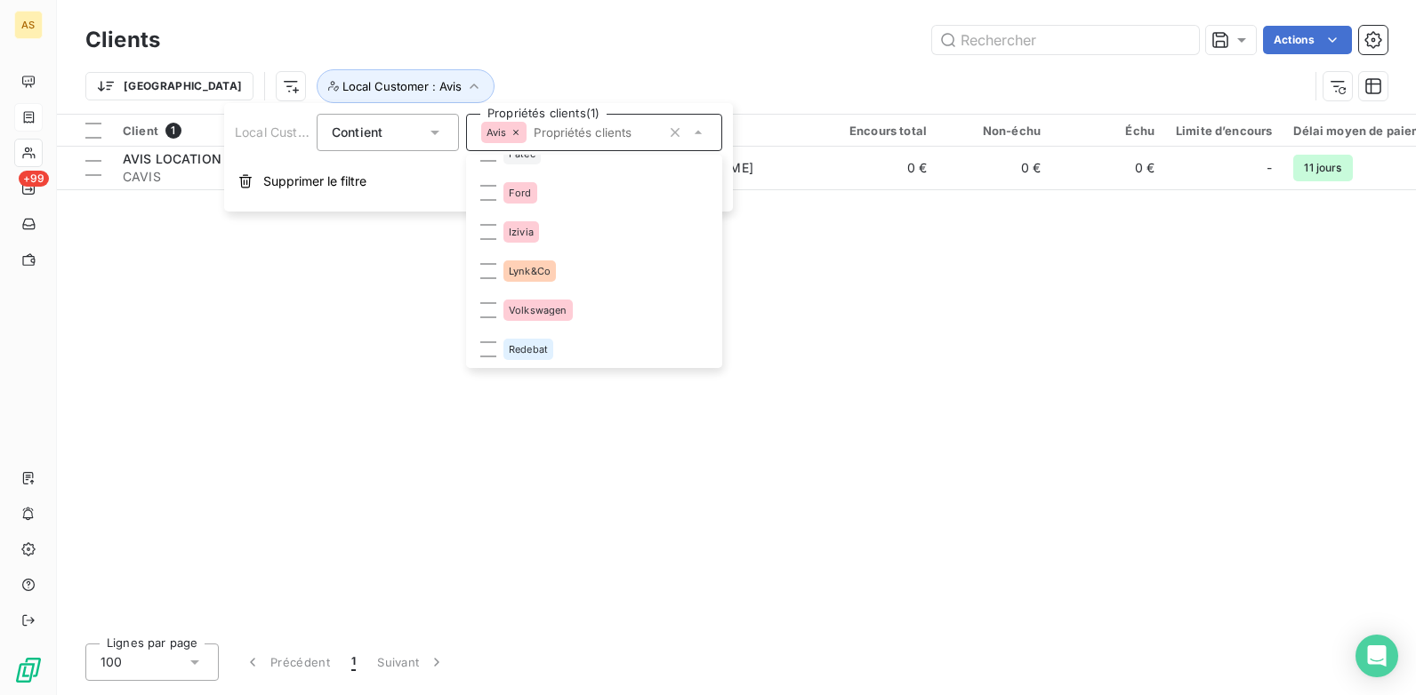
scroll to position [1227, 0]
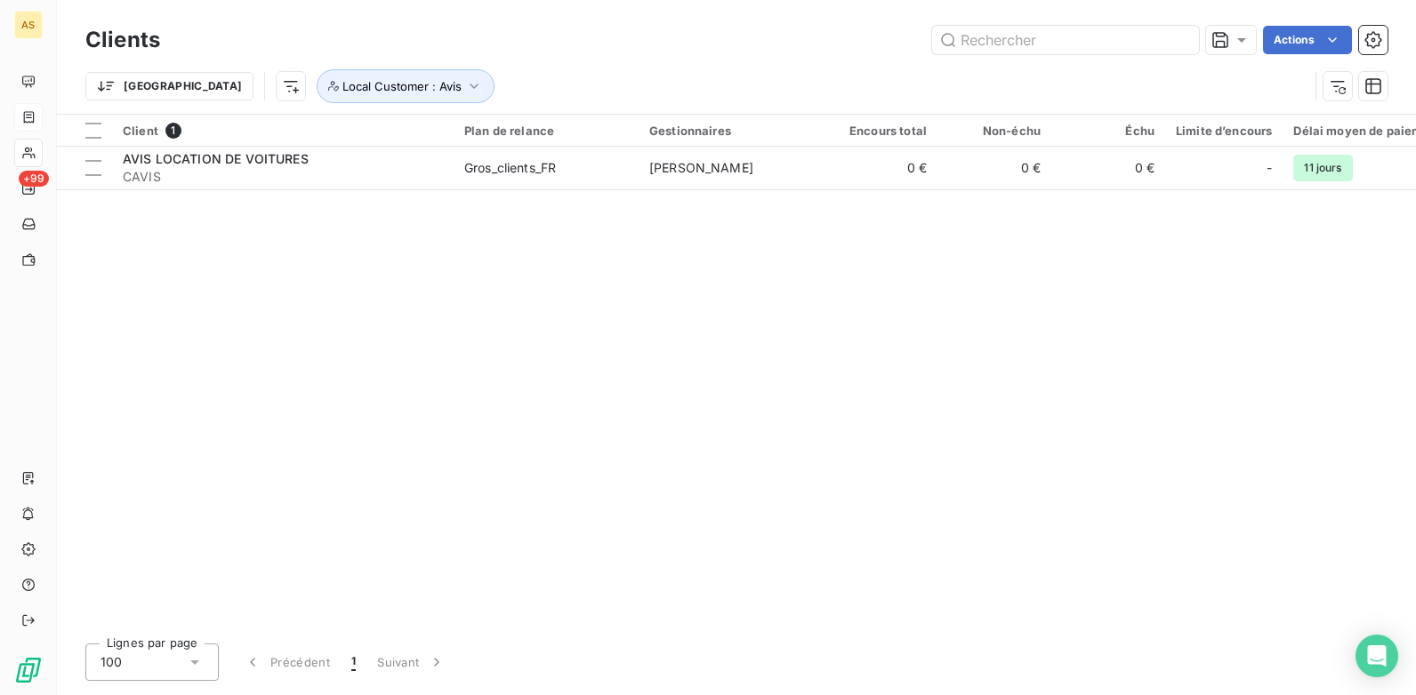
click at [640, 73] on div "Trier Local Customer : Avis" at bounding box center [696, 86] width 1223 height 34
click at [465, 84] on icon "button" at bounding box center [474, 86] width 18 height 18
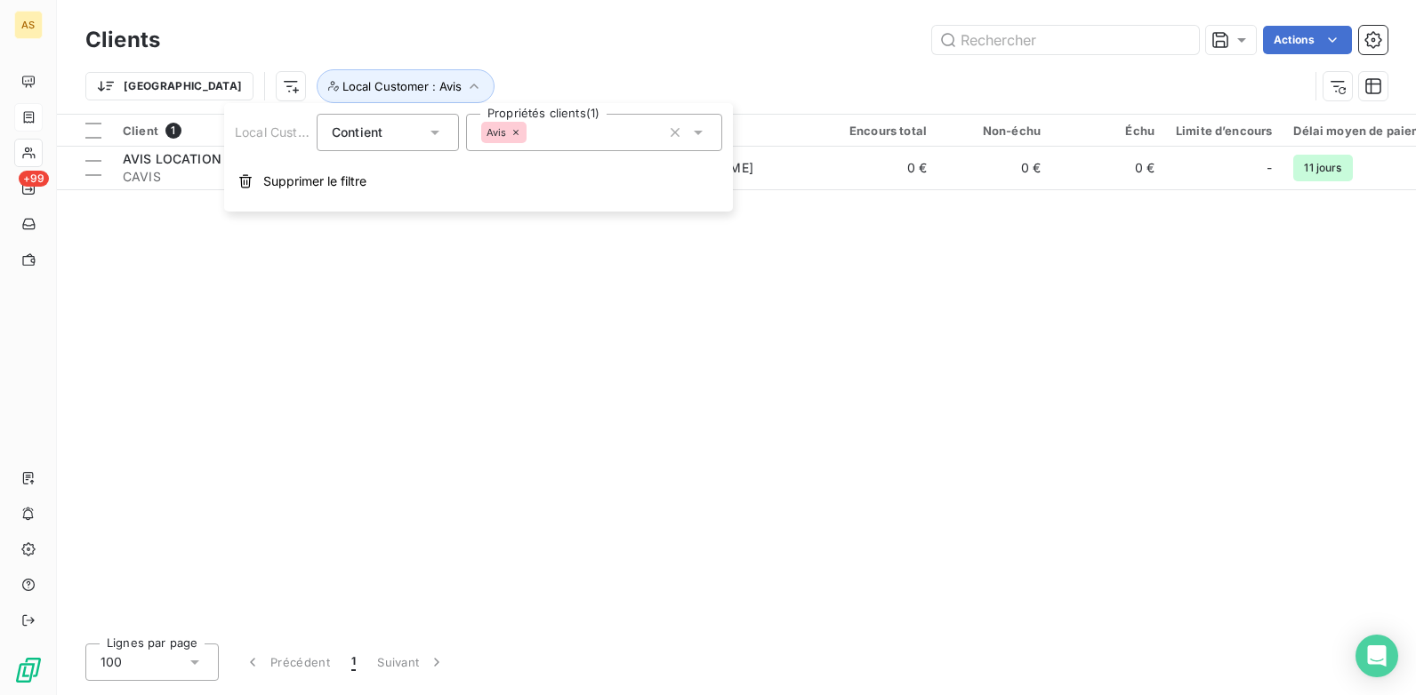
click at [704, 135] on icon at bounding box center [698, 133] width 18 height 18
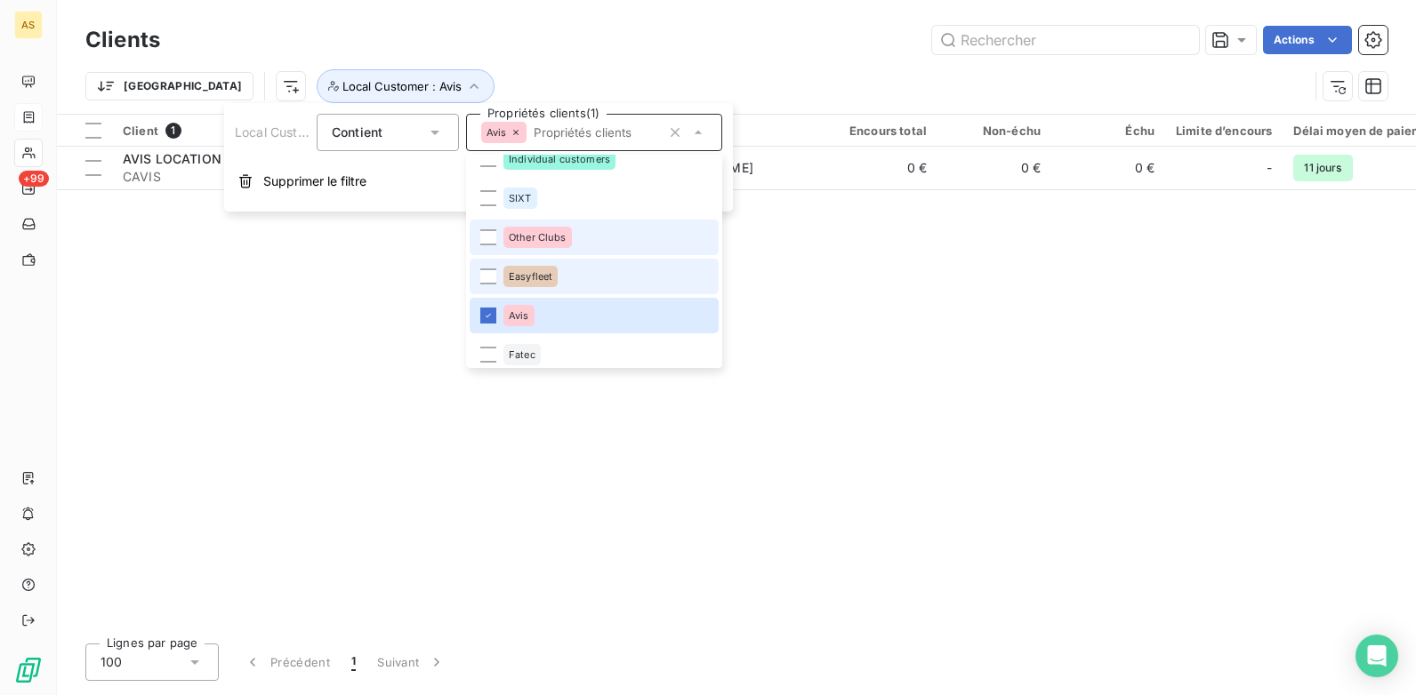
scroll to position [1049, 0]
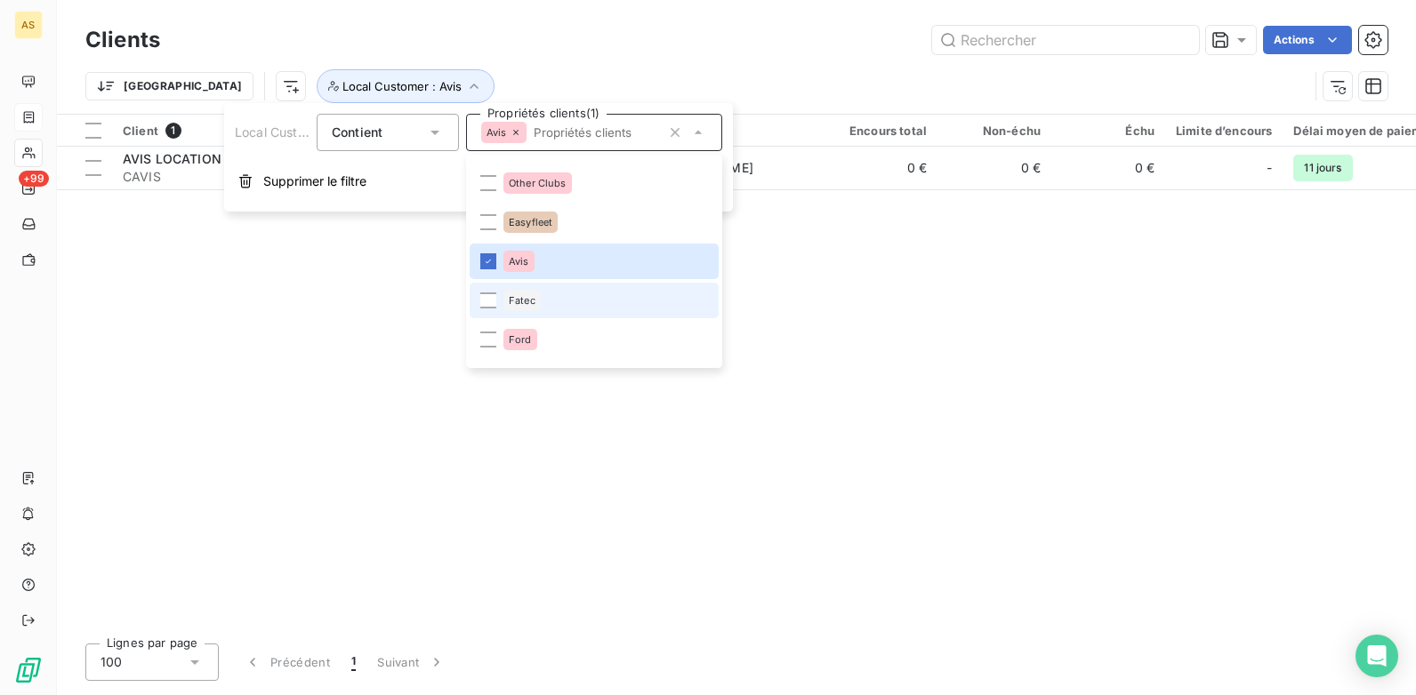
click at [498, 300] on li "Fatec" at bounding box center [594, 301] width 249 height 36
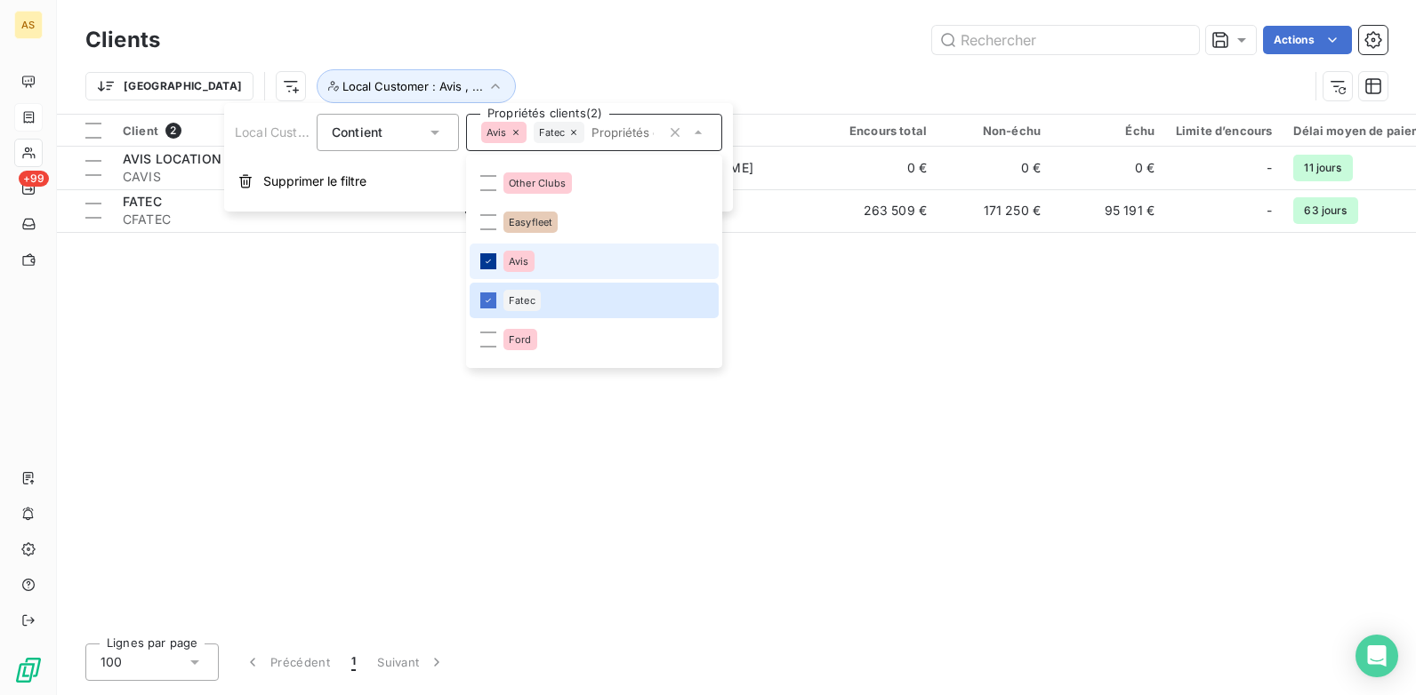
click at [486, 259] on icon at bounding box center [488, 261] width 11 height 11
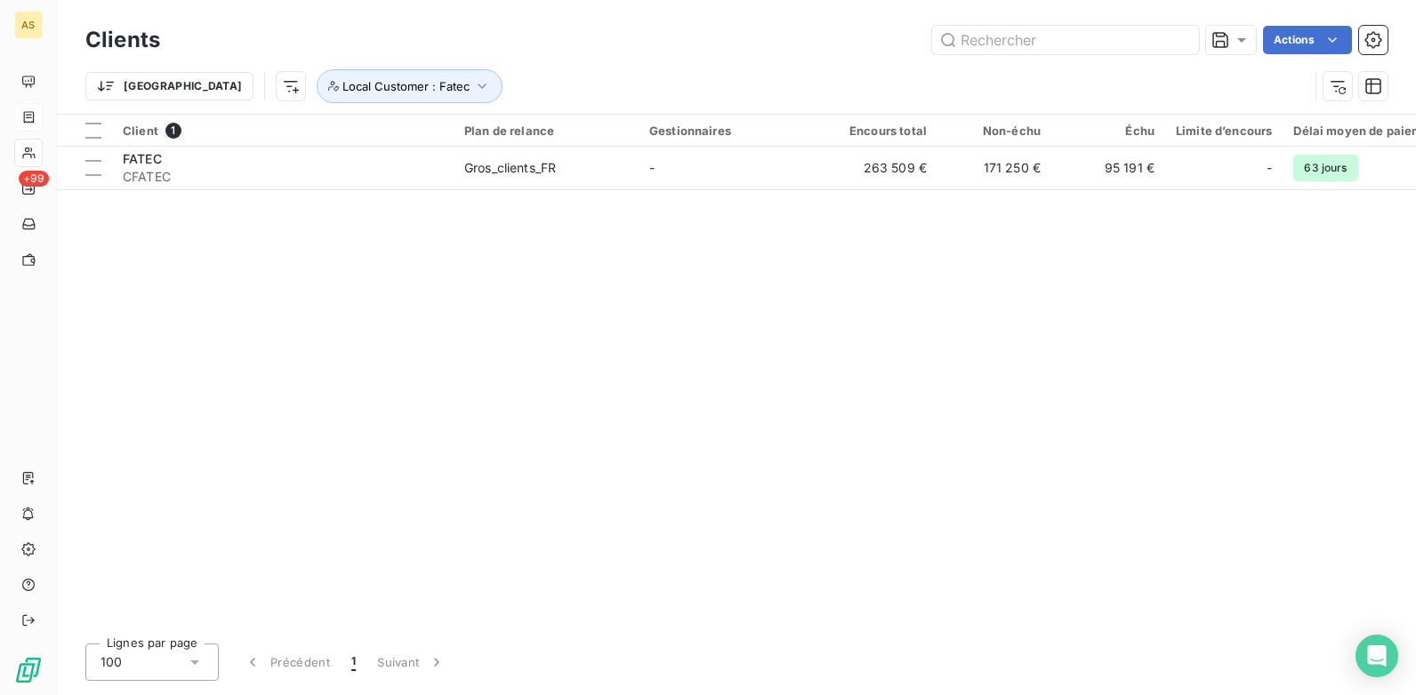
click at [860, 332] on div "Client 1 Plan de relance Gestionnaires Encours total Non-échu Échu Limite d’enc…" at bounding box center [736, 372] width 1359 height 515
click at [473, 84] on icon "button" at bounding box center [482, 86] width 18 height 18
click at [698, 136] on icon at bounding box center [698, 133] width 18 height 18
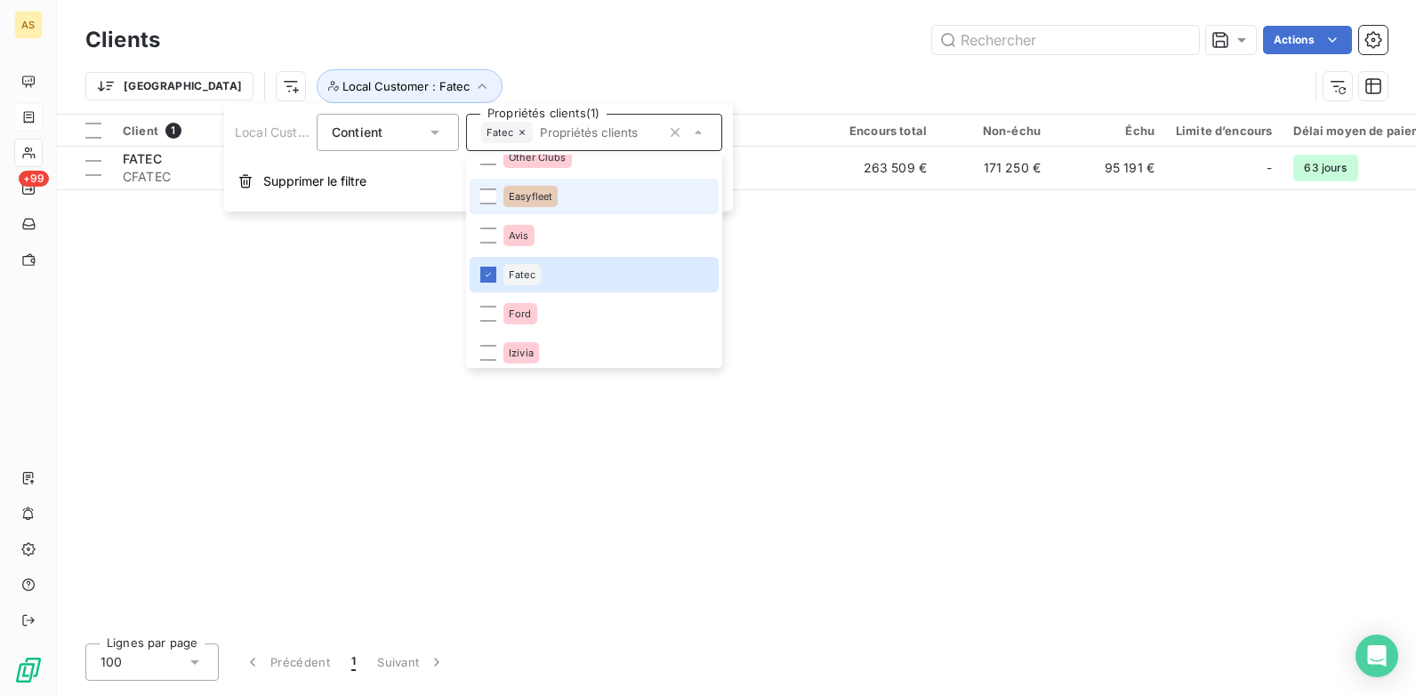
scroll to position [1177, 0]
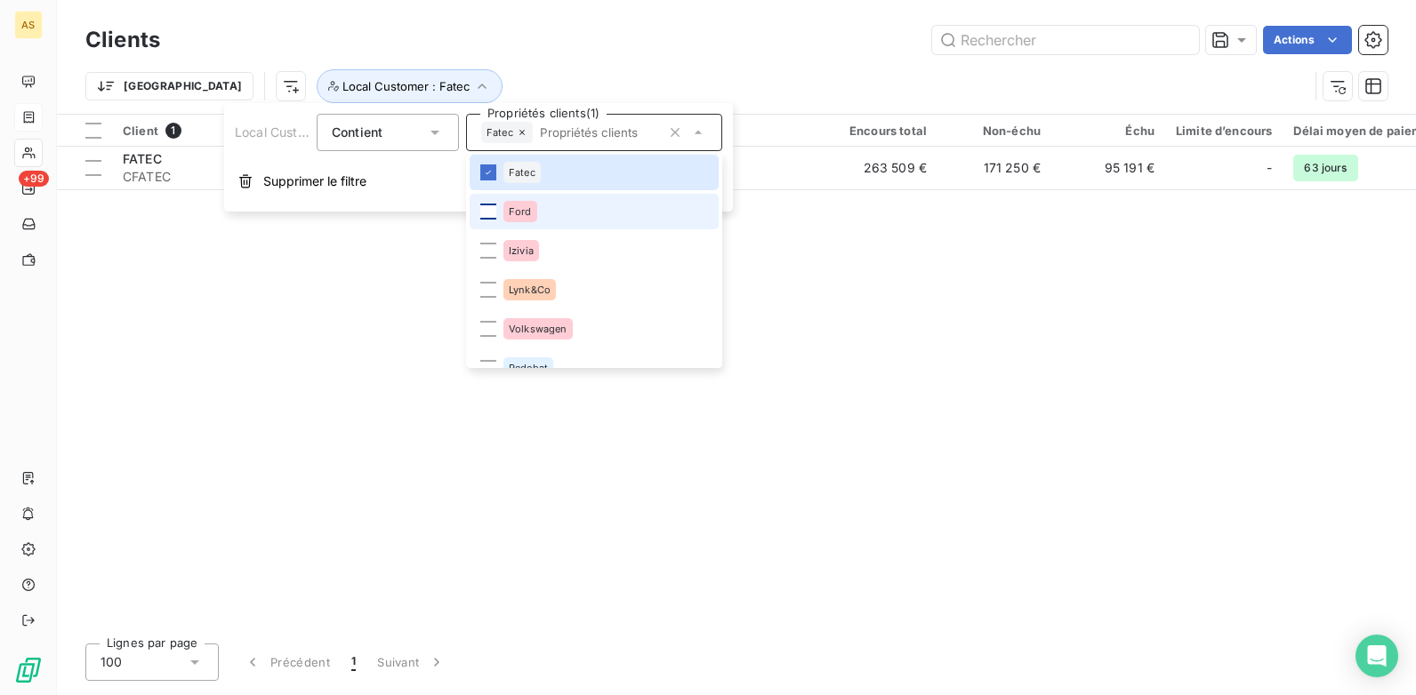
click at [491, 213] on div at bounding box center [488, 212] width 16 height 16
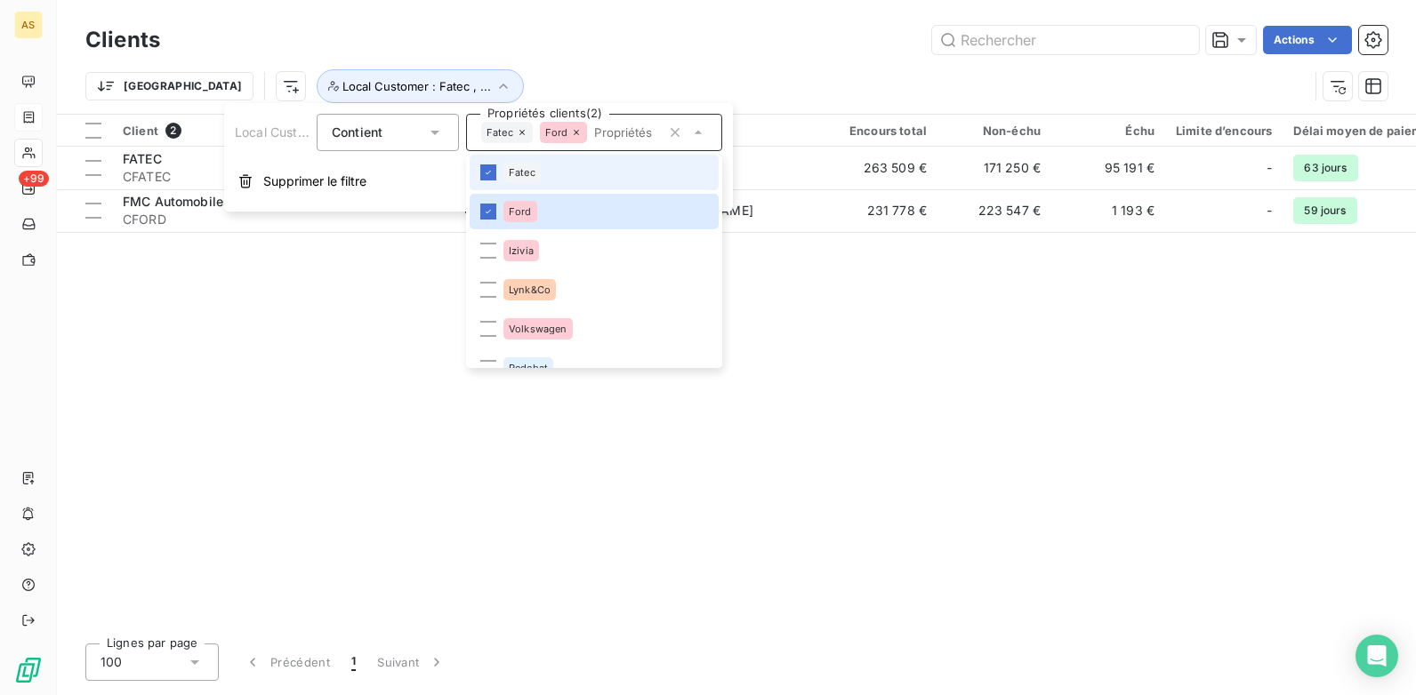
click at [496, 173] on li "Fatec" at bounding box center [594, 173] width 249 height 36
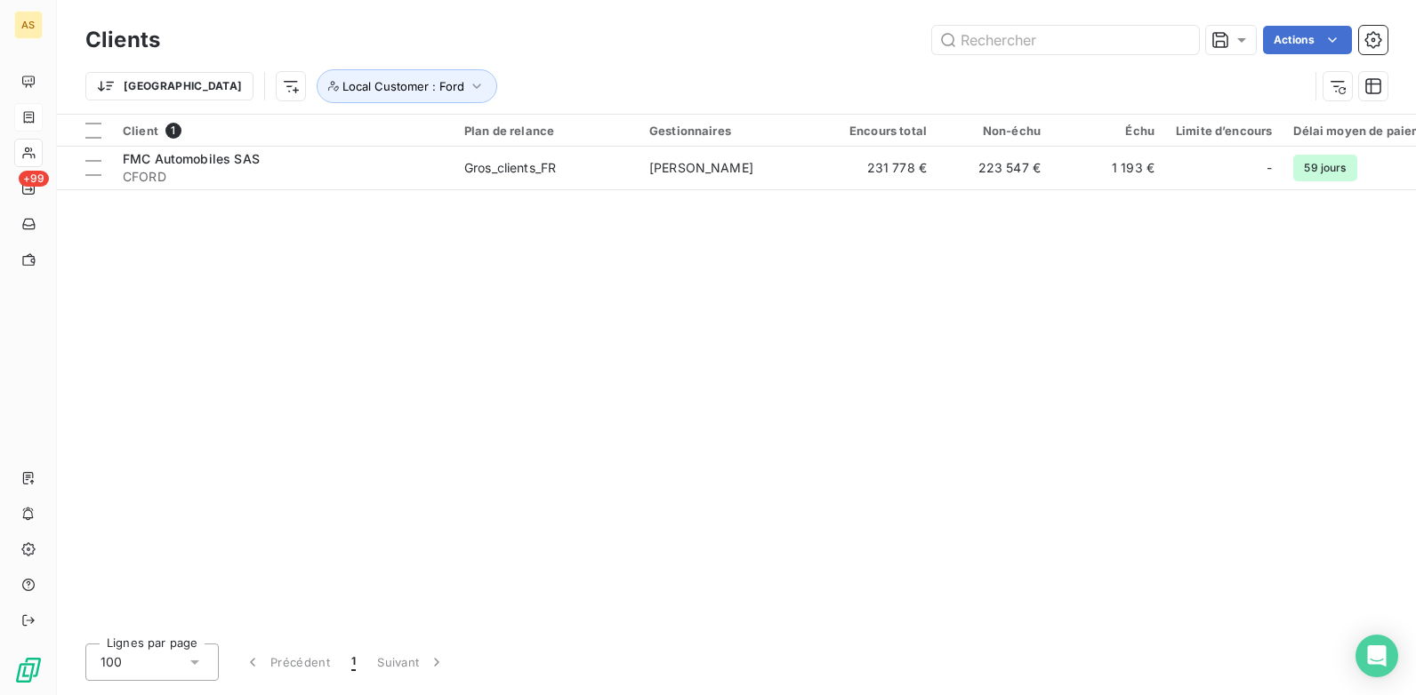
click at [991, 273] on div "Client 1 Plan de relance Gestionnaires Encours total Non-échu Échu Limite d’enc…" at bounding box center [736, 372] width 1359 height 515
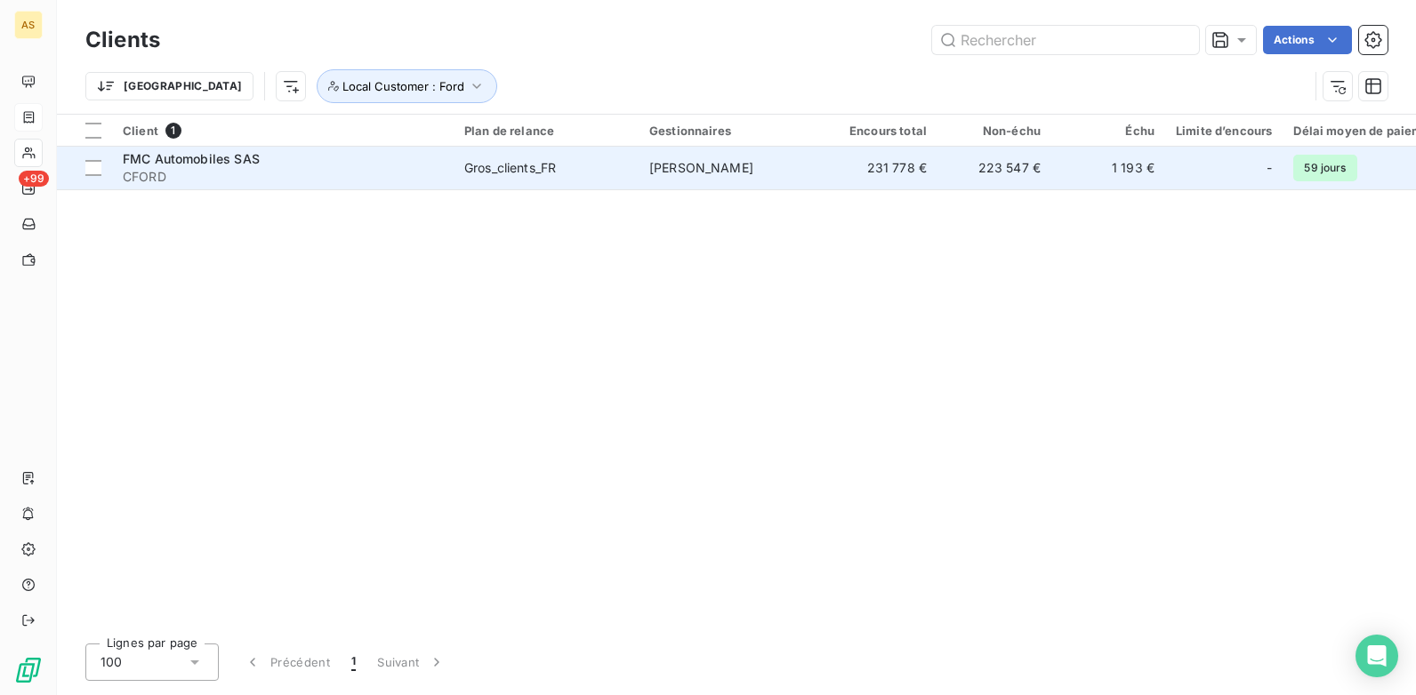
click at [1061, 159] on td "1 193 €" at bounding box center [1108, 168] width 114 height 43
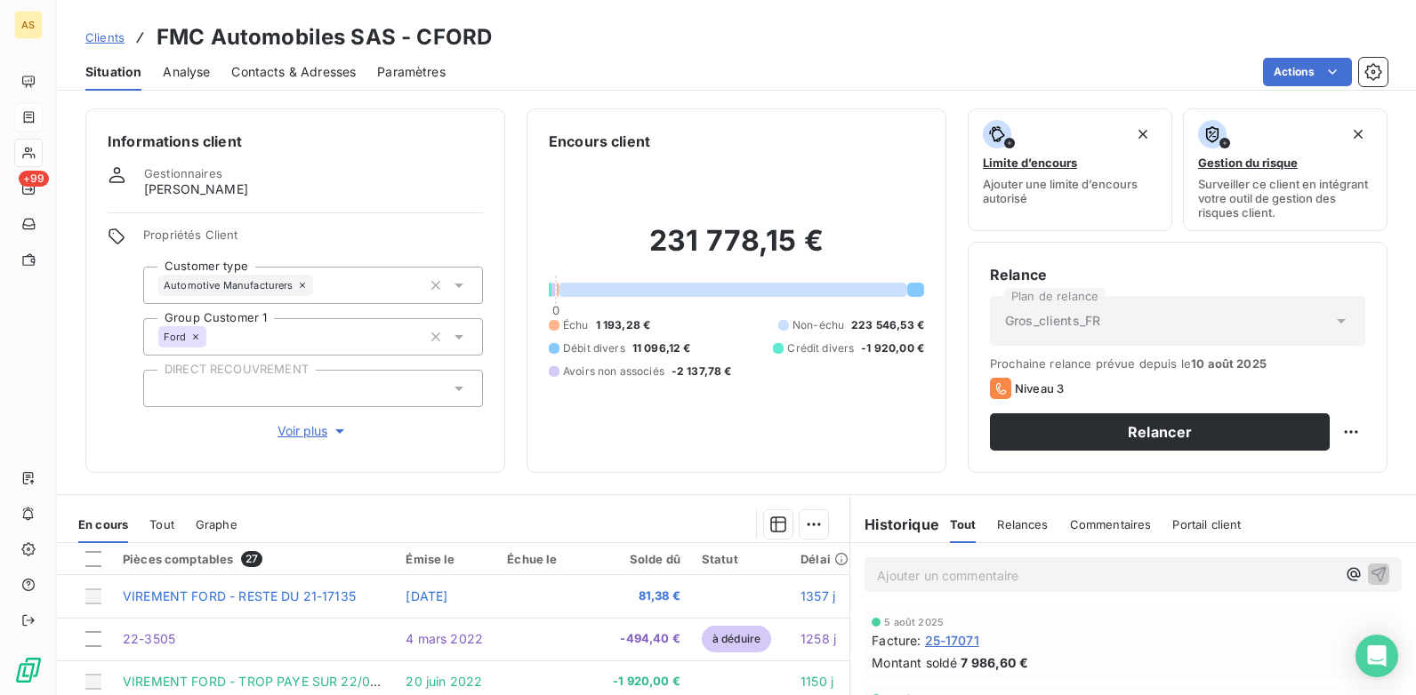
click at [108, 39] on span "Clients" at bounding box center [104, 37] width 39 height 14
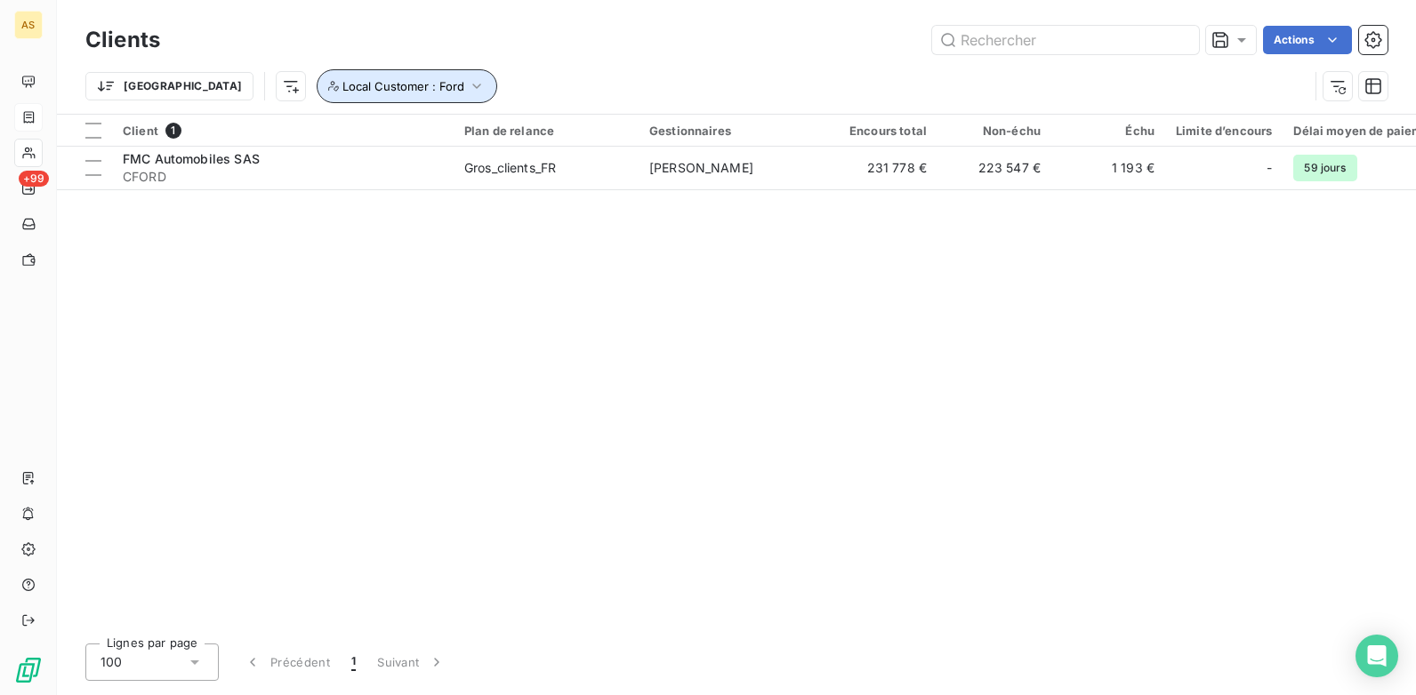
click at [468, 89] on icon "button" at bounding box center [477, 86] width 18 height 18
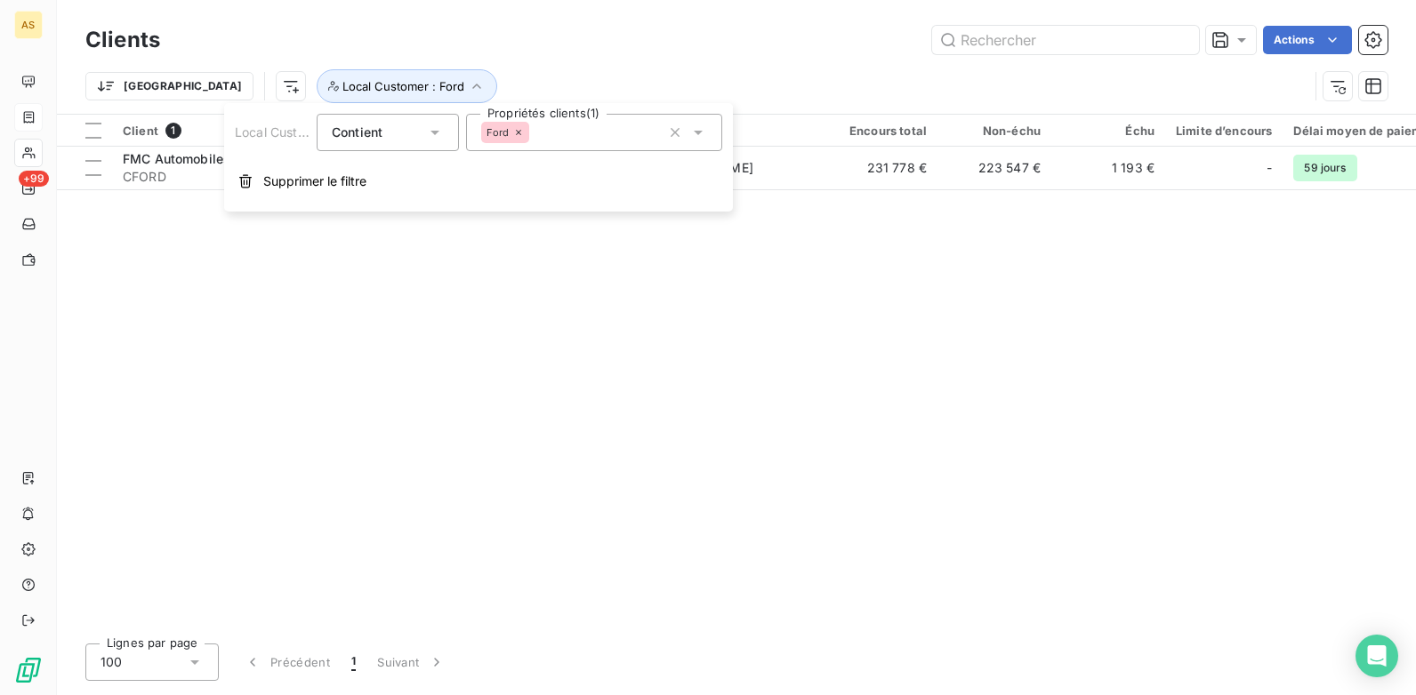
click at [691, 131] on icon at bounding box center [698, 133] width 18 height 18
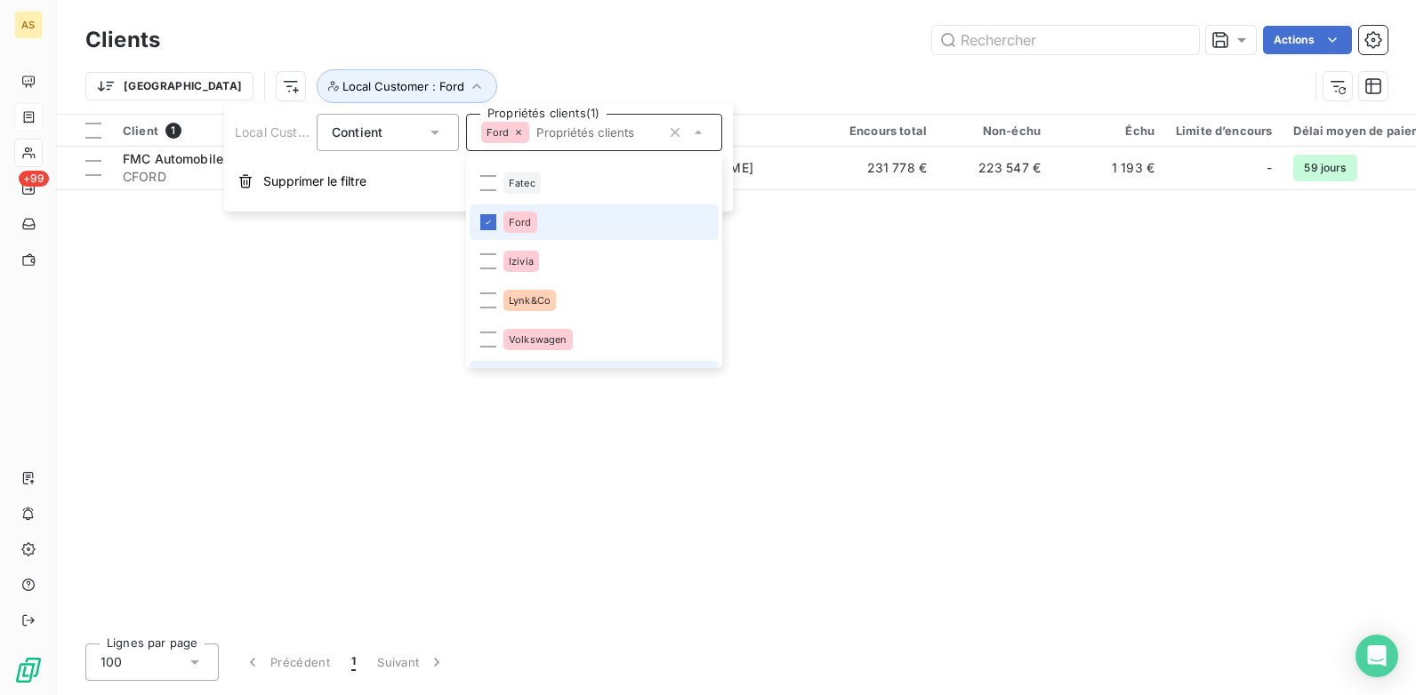
scroll to position [1217, 0]
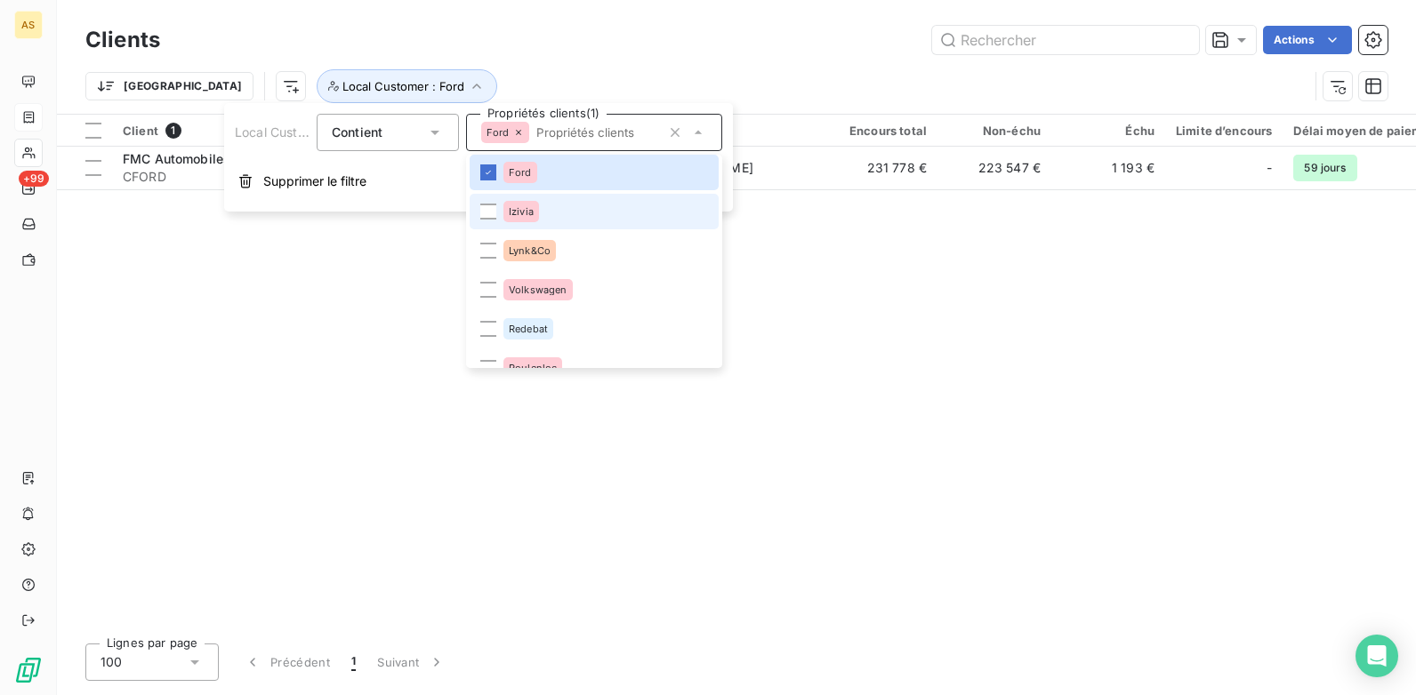
click at [497, 214] on li "Izivia" at bounding box center [594, 212] width 249 height 36
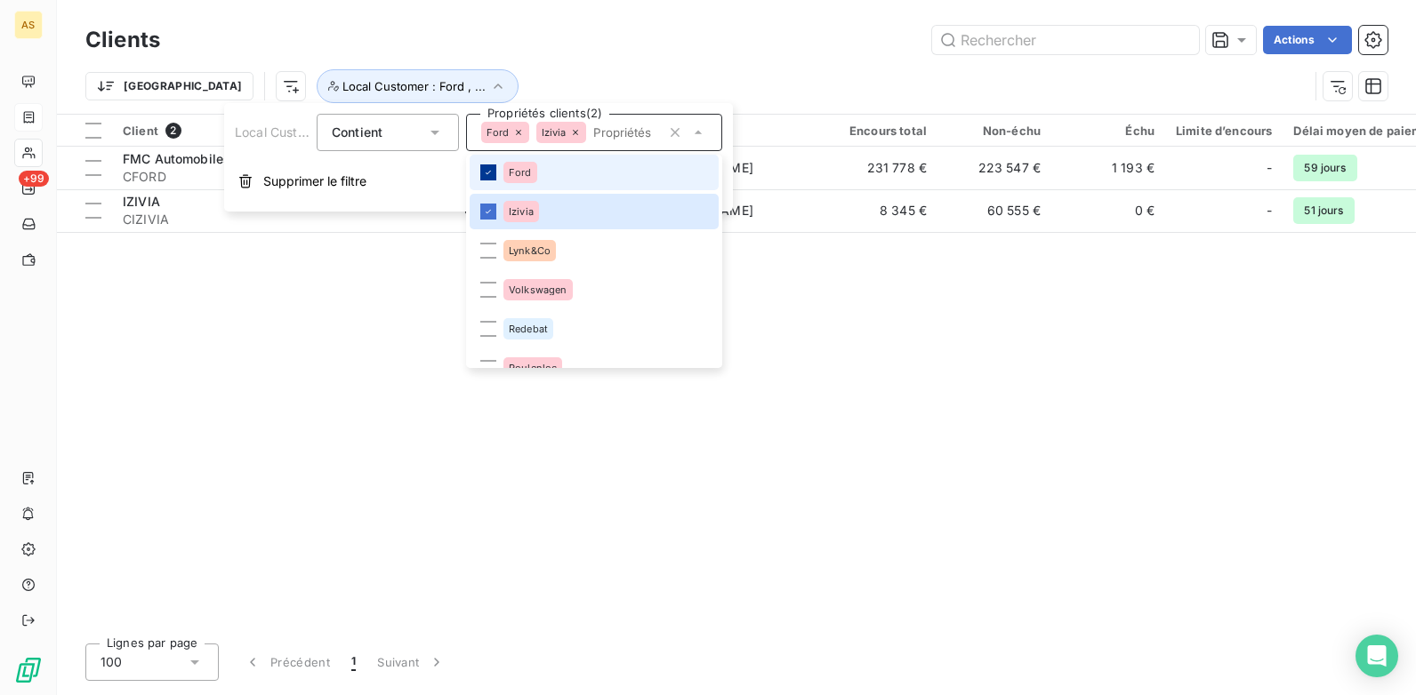
click at [493, 178] on div at bounding box center [488, 173] width 16 height 16
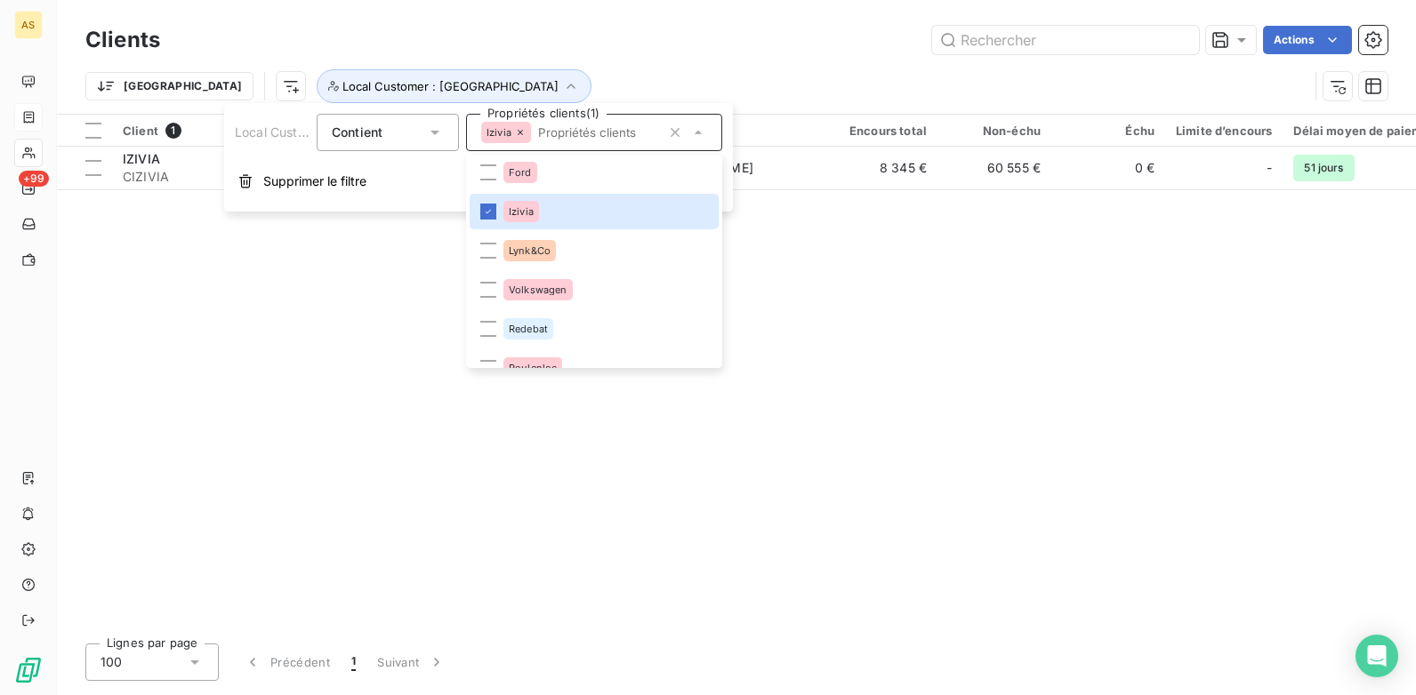
click at [973, 305] on div "Client 1 Plan de relance Gestionnaires Encours total Non-échu Échu Limite d’enc…" at bounding box center [736, 372] width 1359 height 515
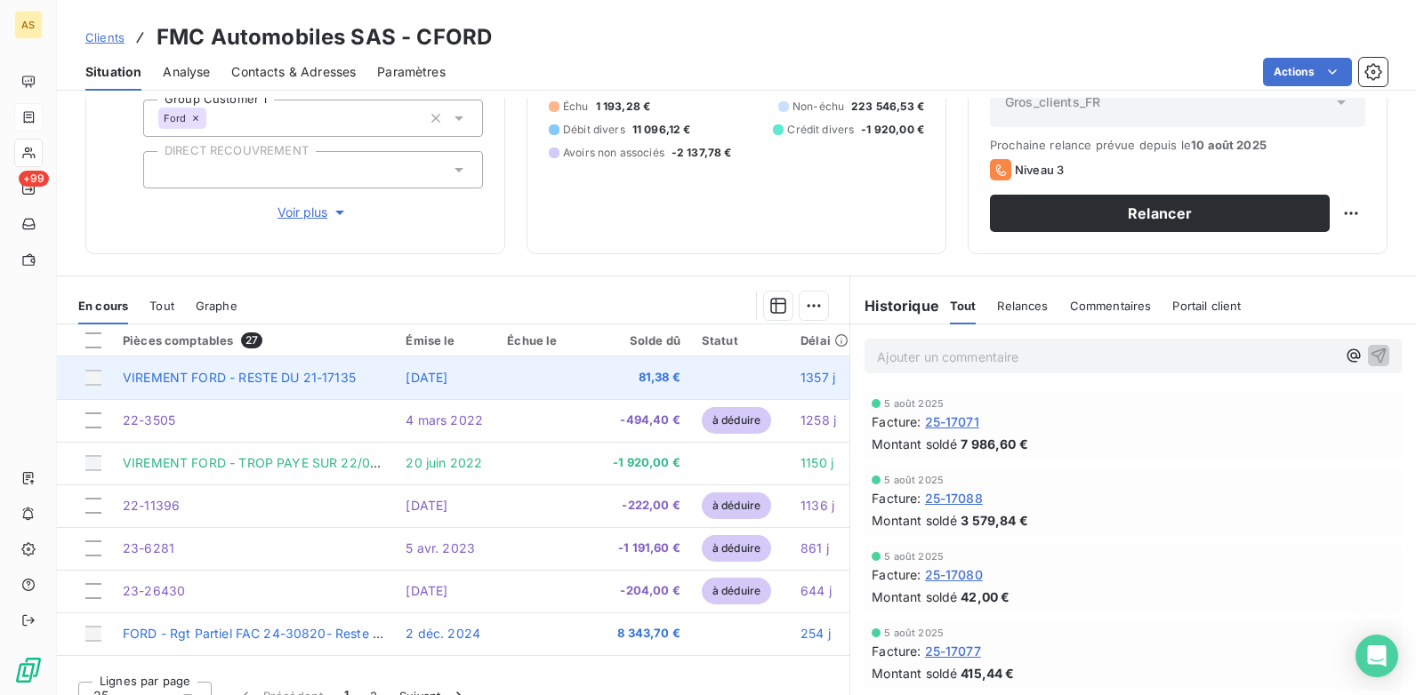
scroll to position [244, 0]
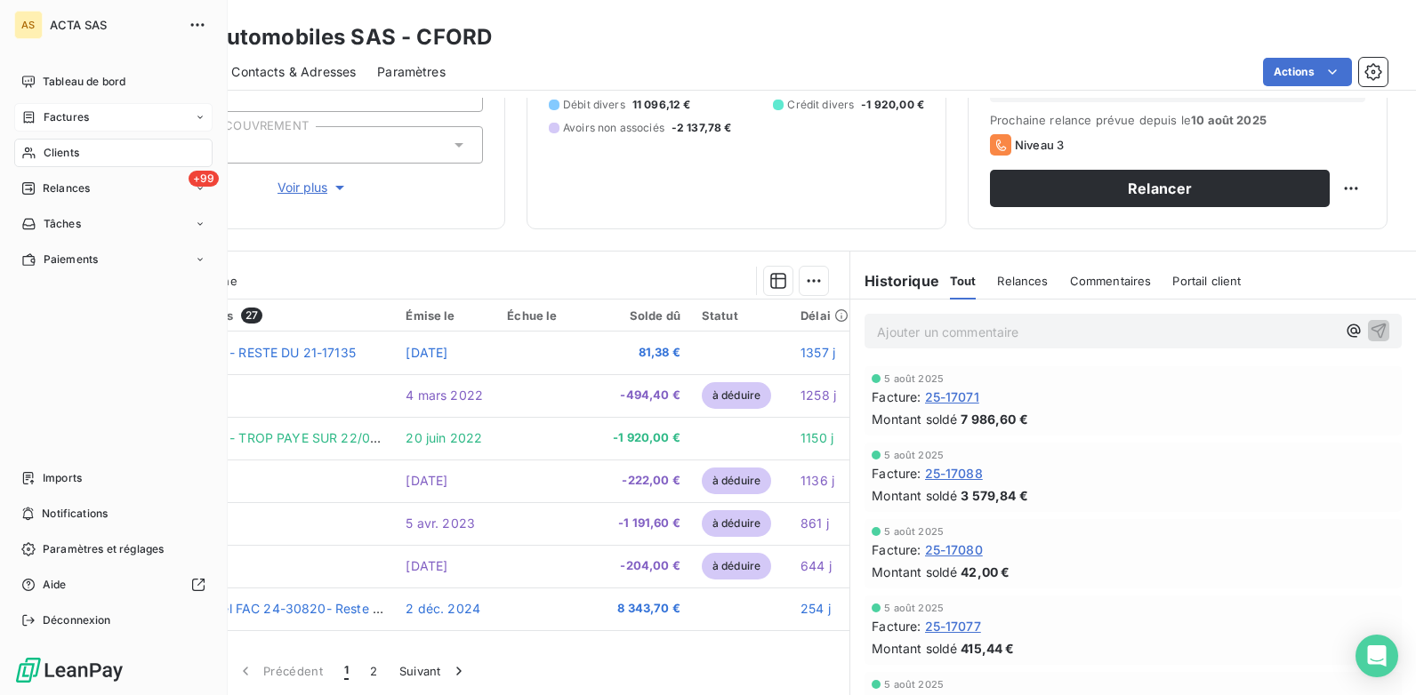
click at [67, 145] on span "Clients" at bounding box center [62, 153] width 36 height 16
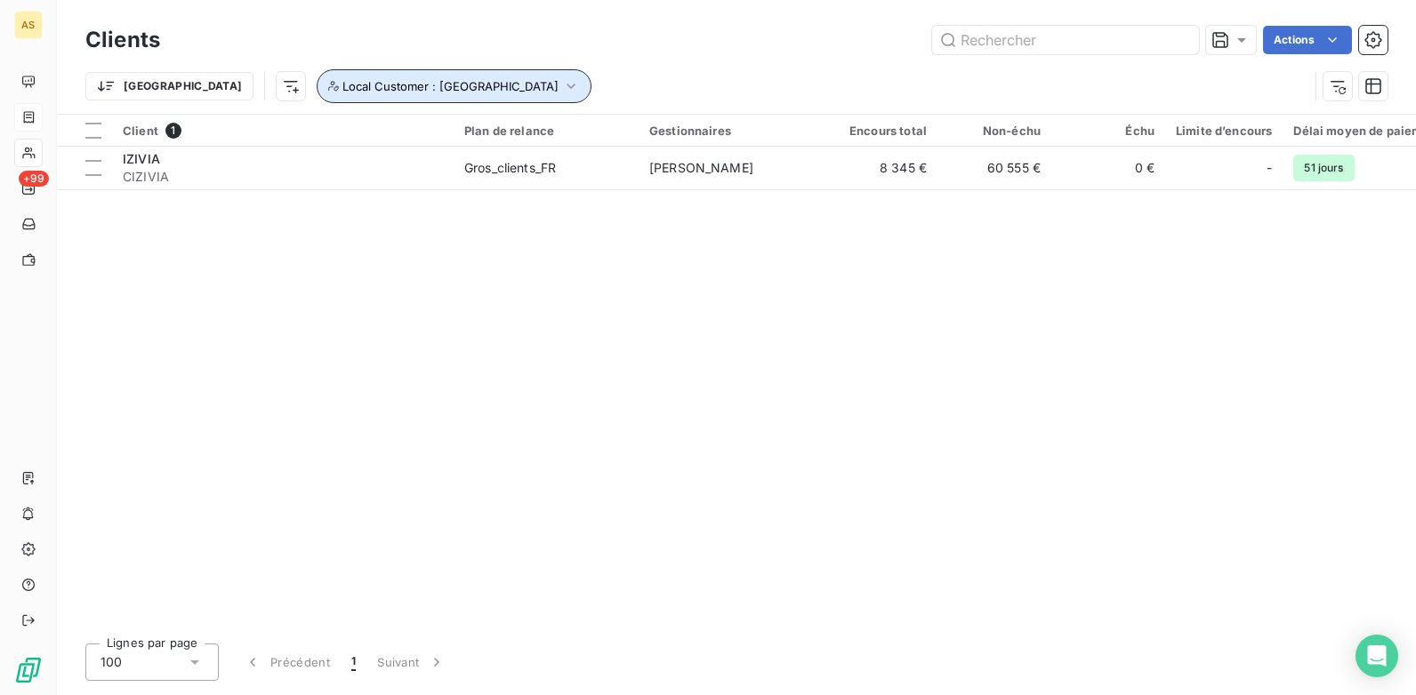
click at [562, 86] on icon "button" at bounding box center [571, 86] width 18 height 18
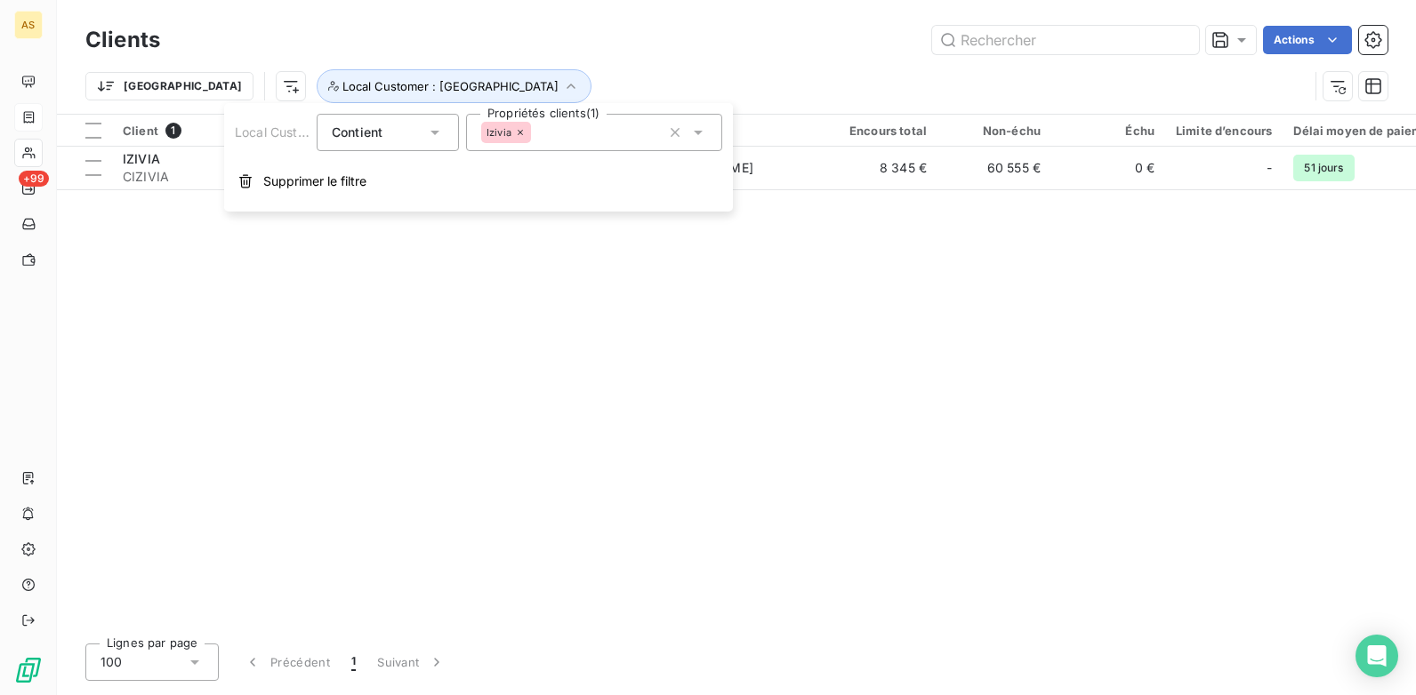
click at [696, 133] on icon at bounding box center [698, 133] width 9 height 4
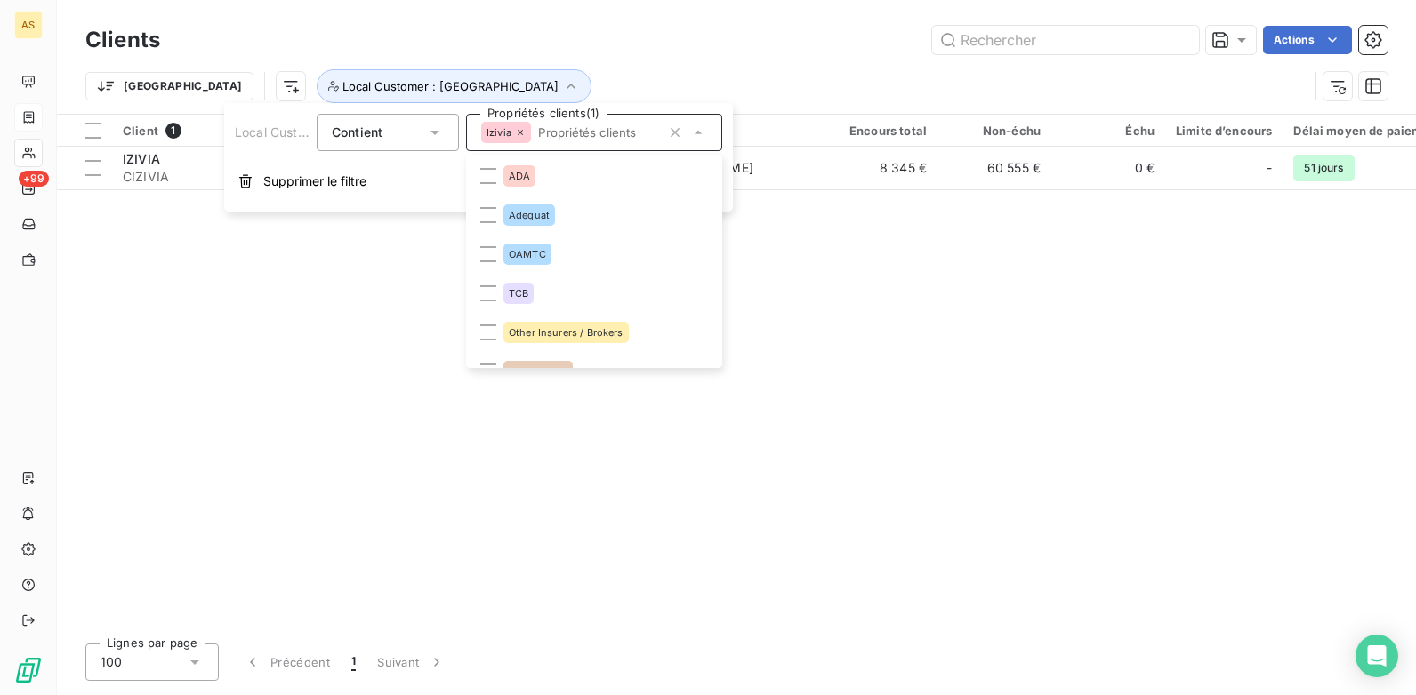
click at [429, 79] on div "Trier Local Customer : [GEOGRAPHIC_DATA]" at bounding box center [696, 86] width 1223 height 34
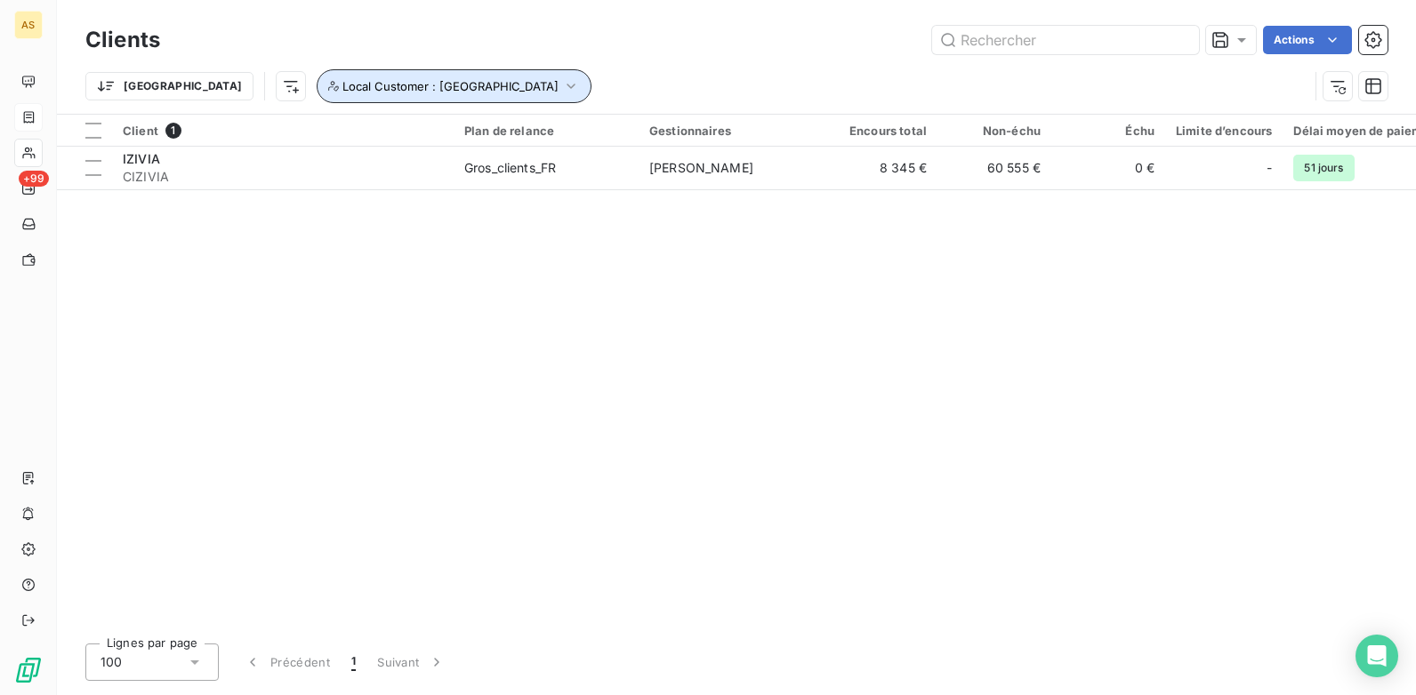
click at [562, 90] on icon "button" at bounding box center [571, 86] width 18 height 18
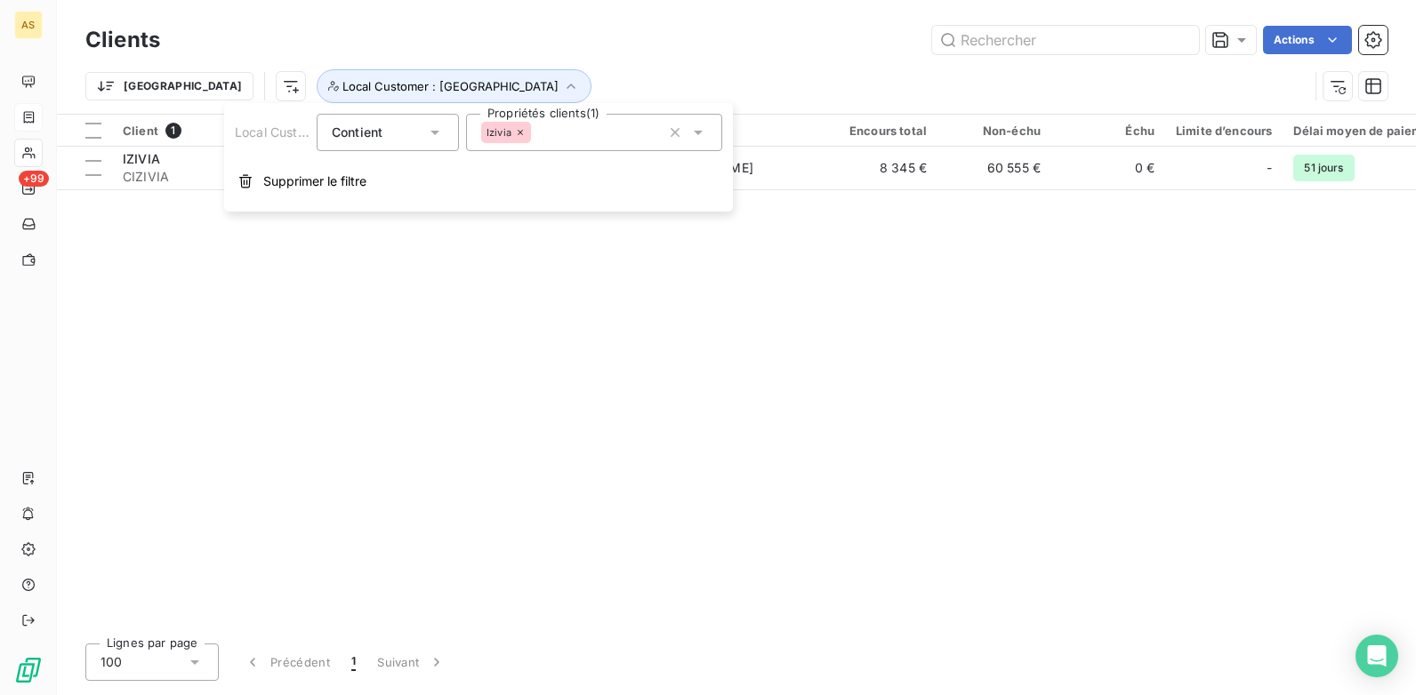
click at [700, 133] on icon at bounding box center [698, 133] width 9 height 4
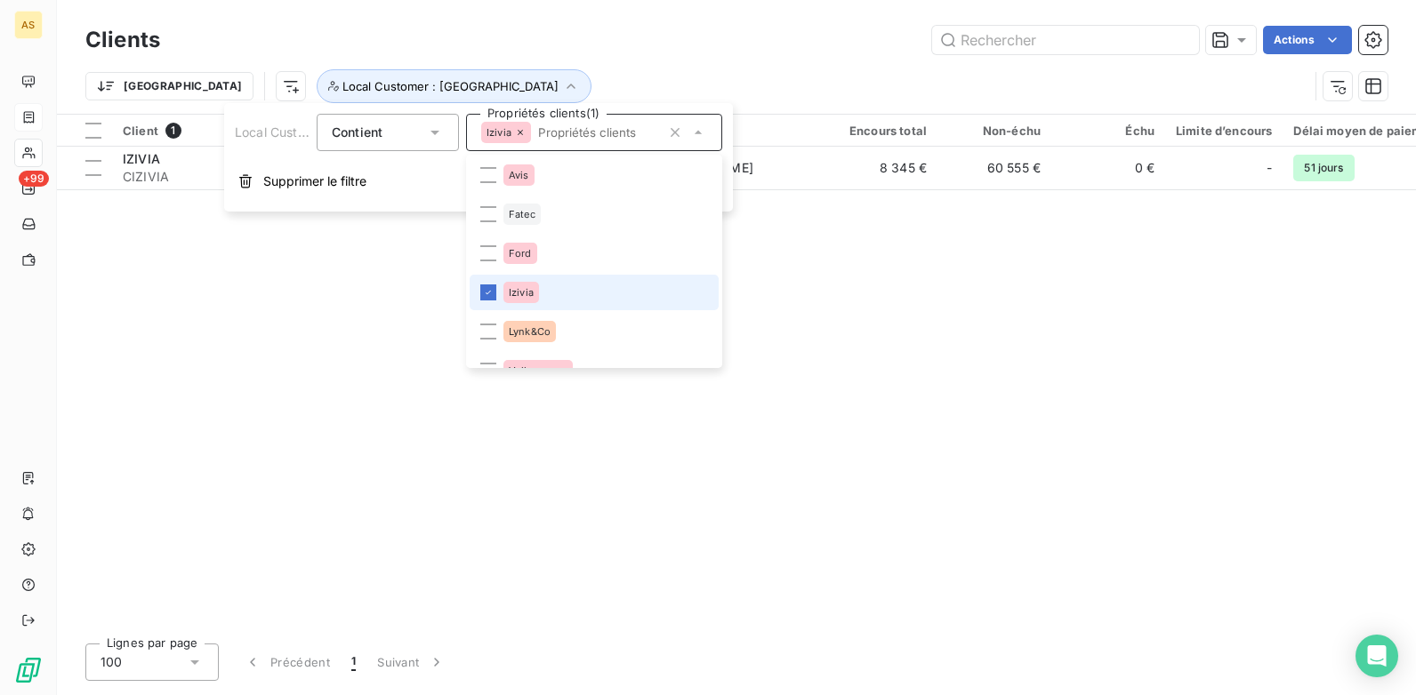
scroll to position [1167, 0]
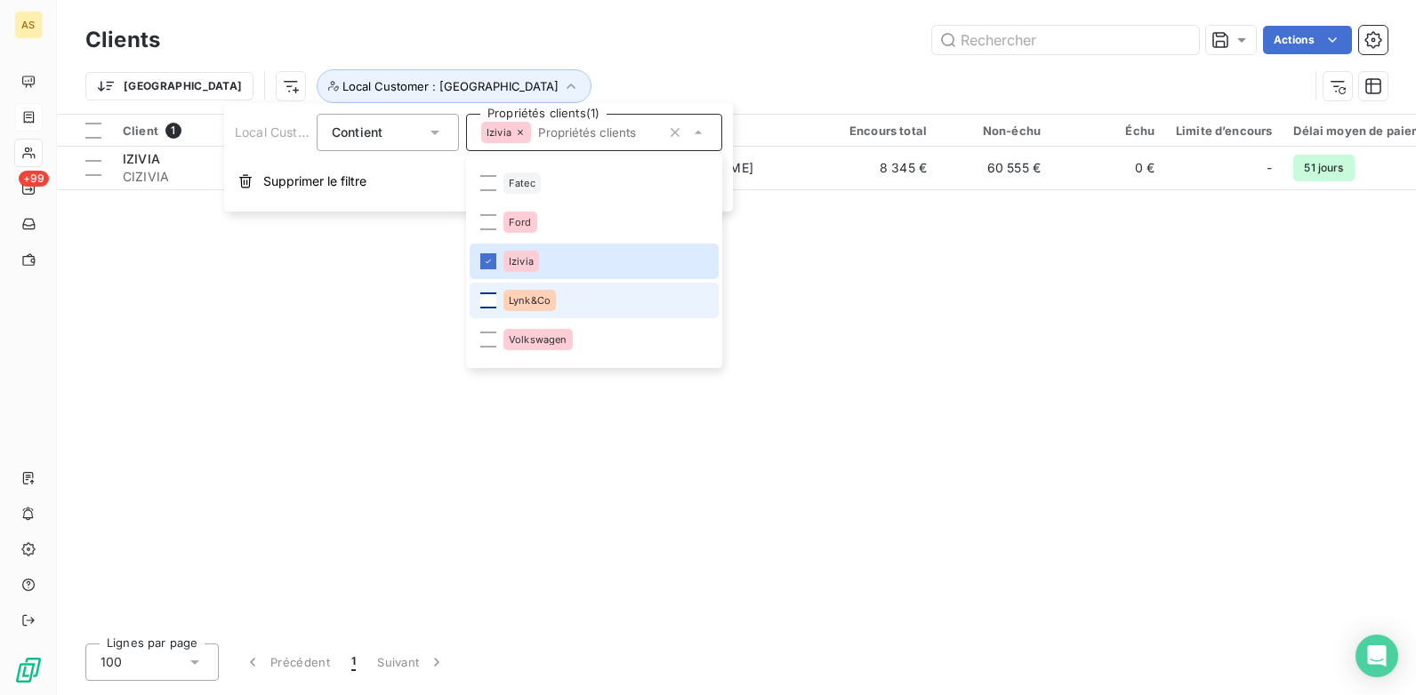
click at [493, 295] on div at bounding box center [488, 301] width 16 height 16
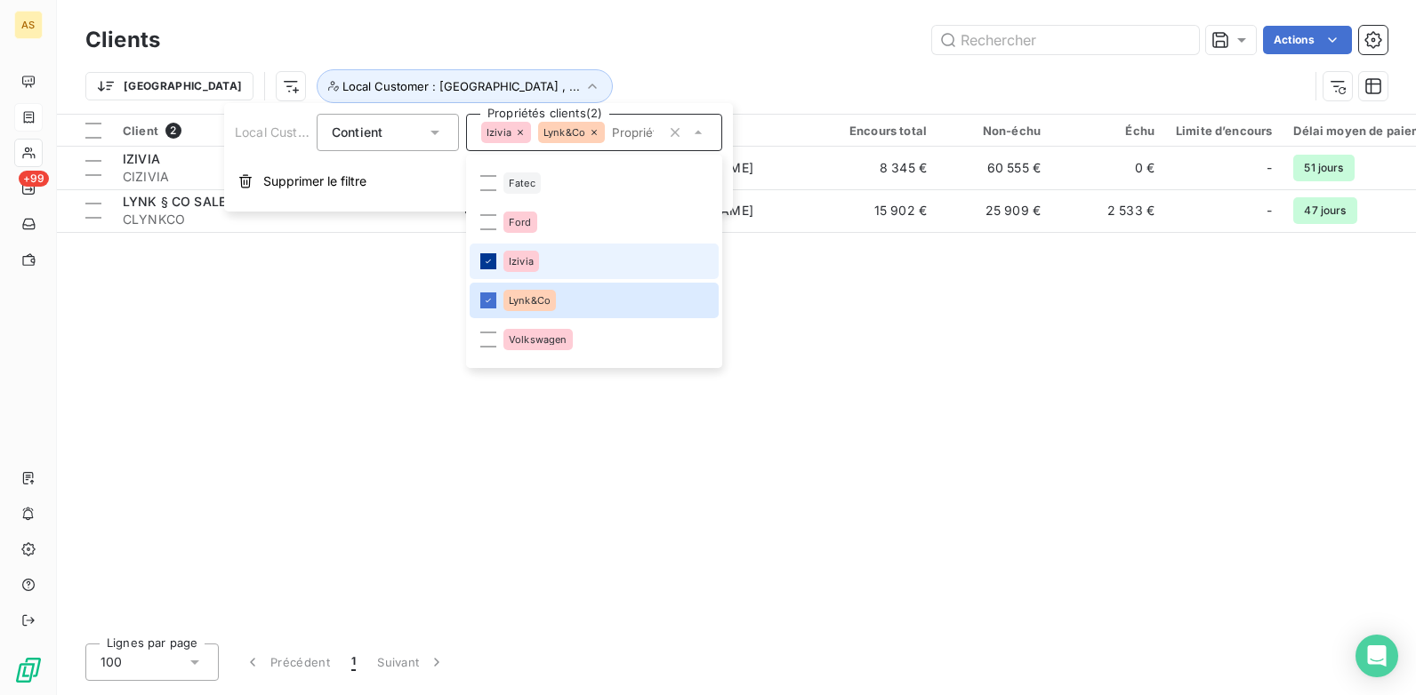
click at [491, 254] on div at bounding box center [488, 261] width 16 height 16
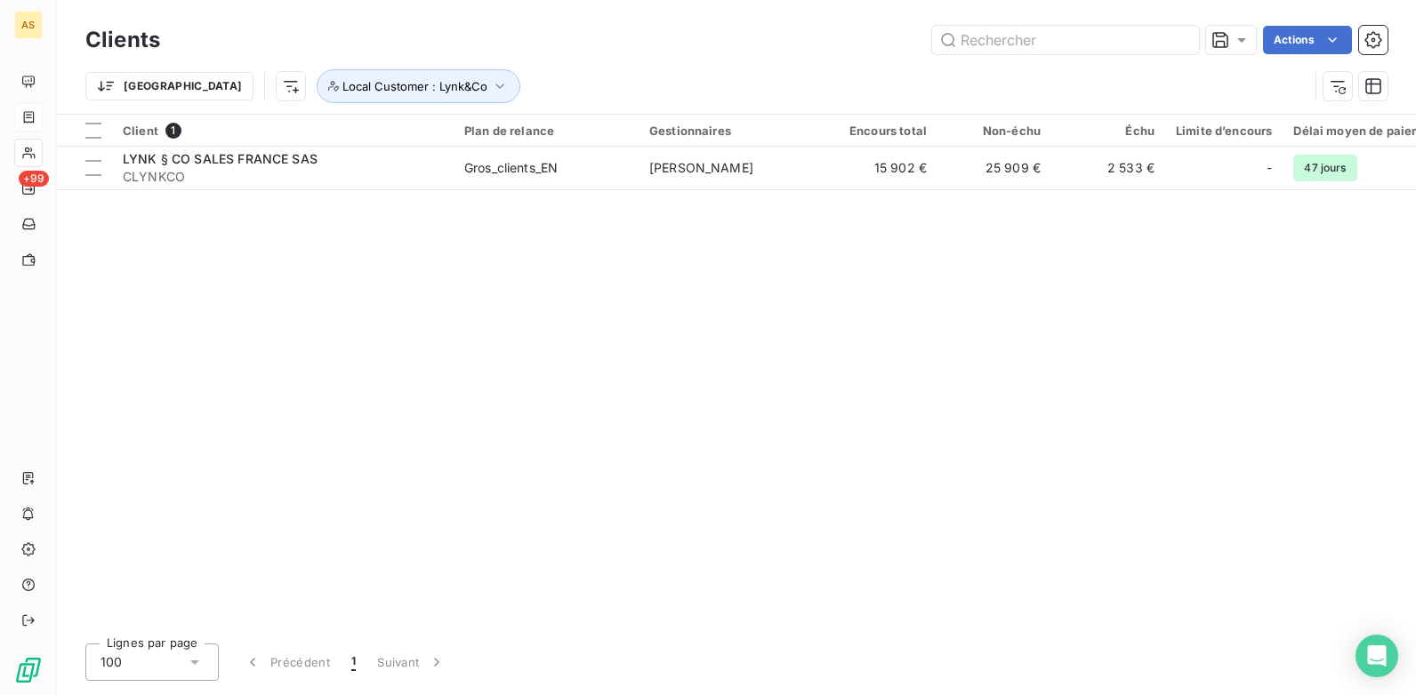
click at [425, 371] on div "Client 1 Plan de relance Gestionnaires Encours total Non-échu Échu Limite d’enc…" at bounding box center [736, 372] width 1359 height 515
click at [491, 86] on icon "button" at bounding box center [500, 86] width 18 height 18
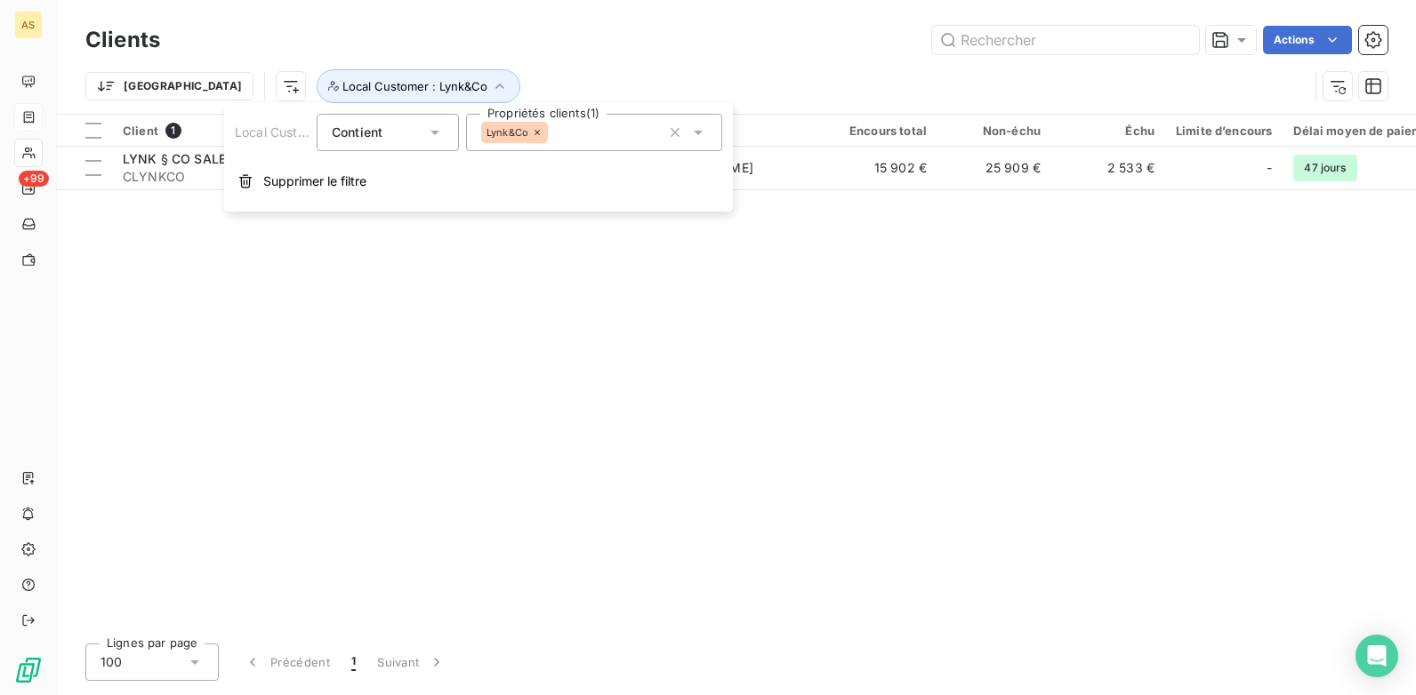
click at [705, 133] on icon at bounding box center [698, 133] width 18 height 18
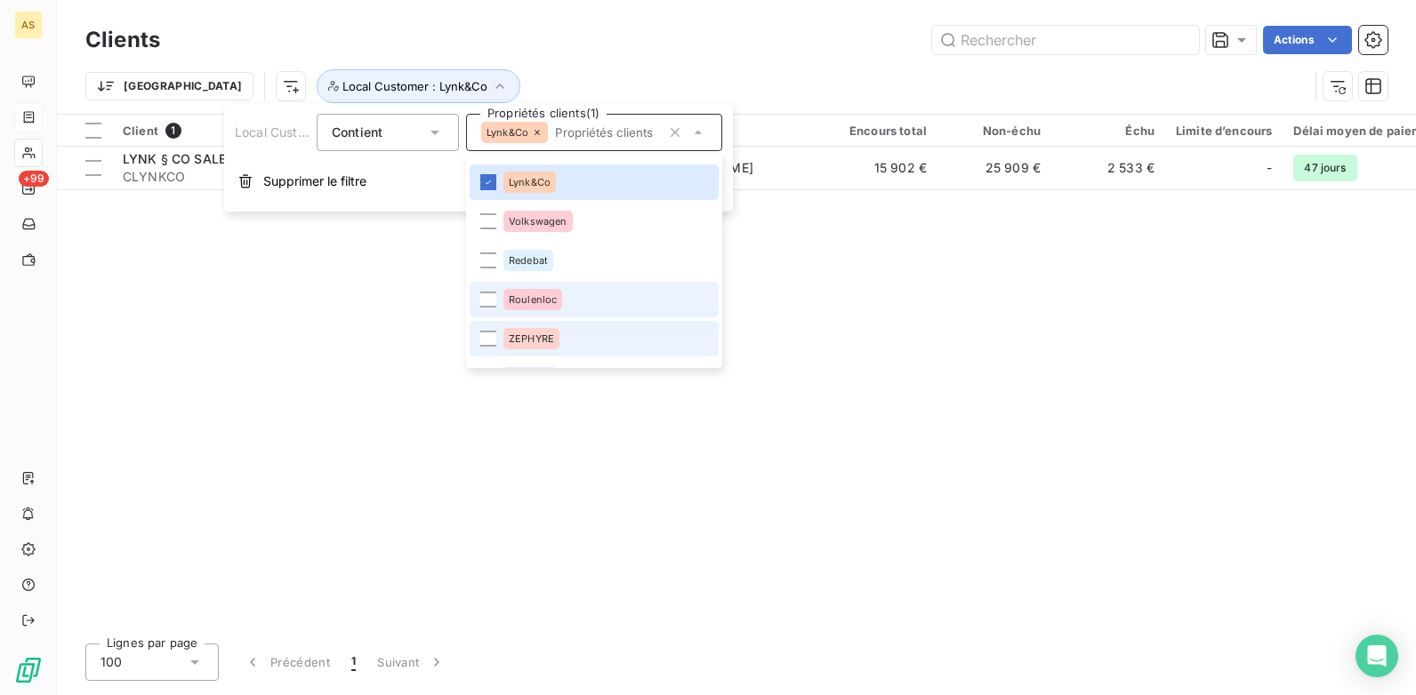
scroll to position [1295, 0]
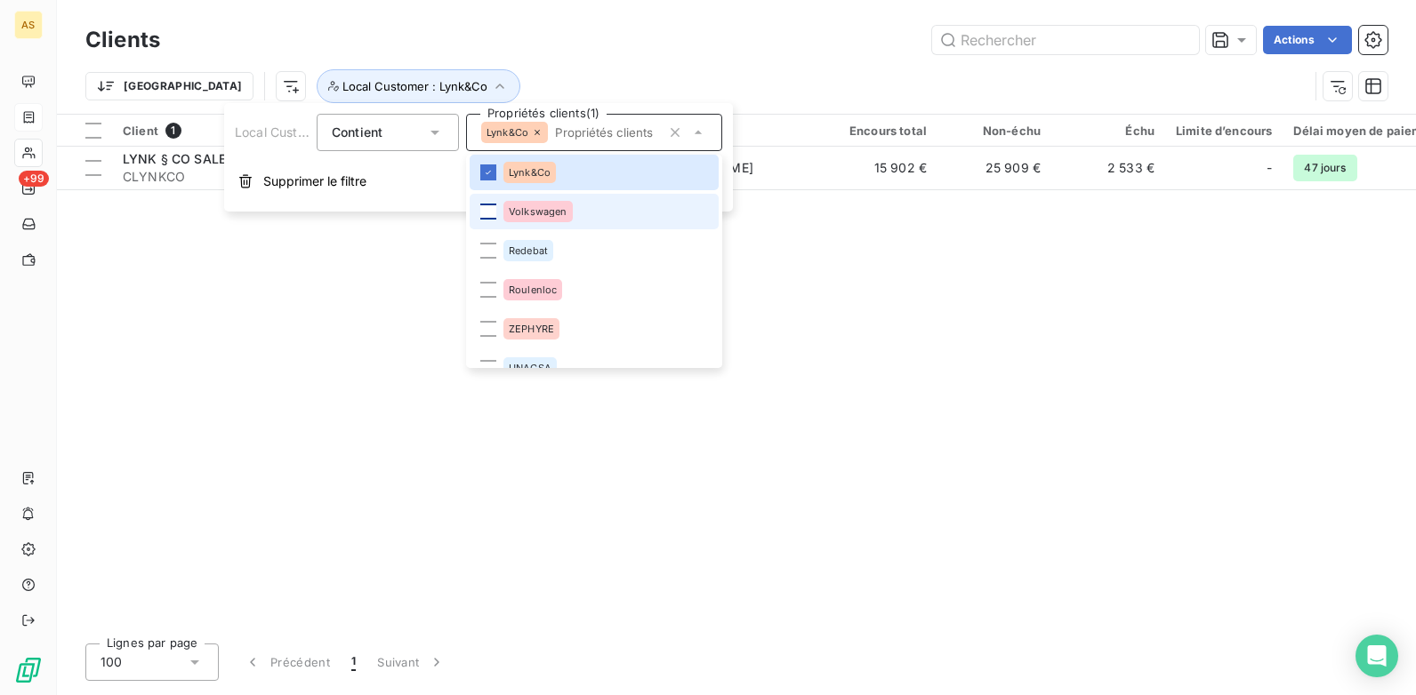
click at [494, 212] on div at bounding box center [488, 212] width 16 height 16
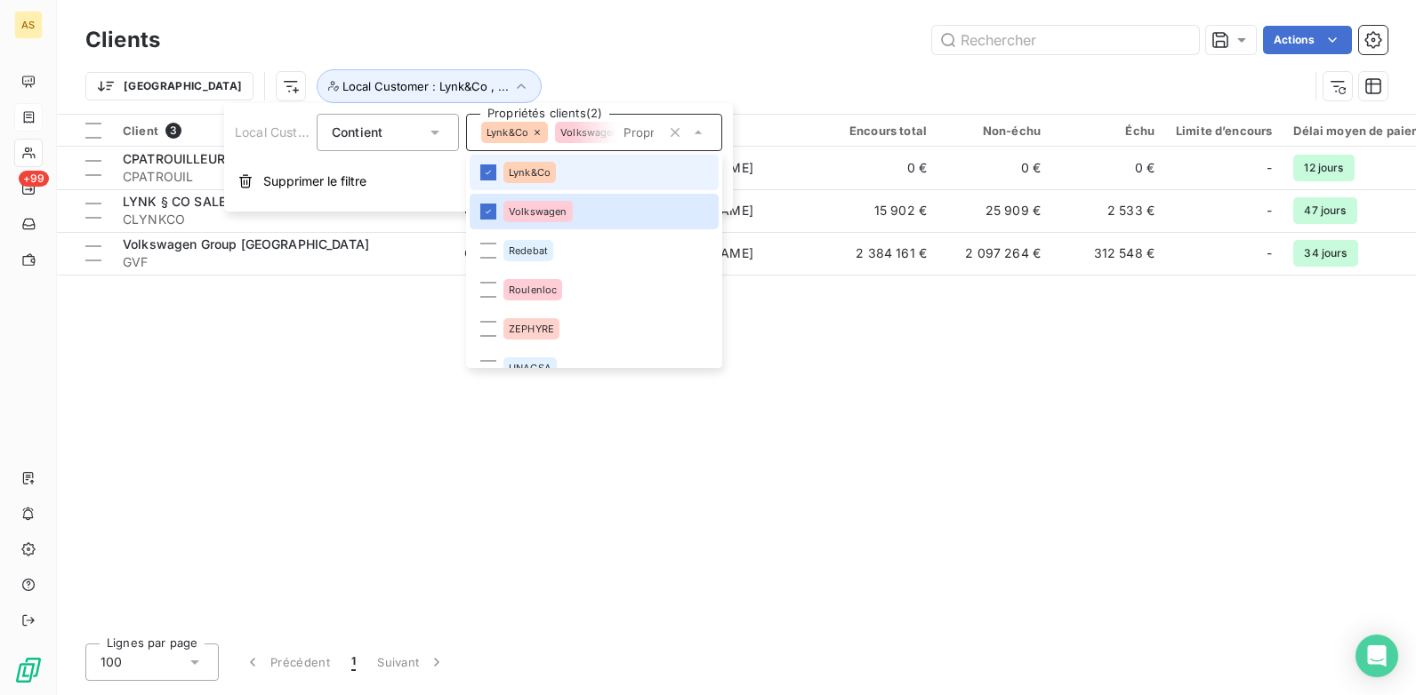
click at [496, 174] on li "Lynk&Co" at bounding box center [594, 173] width 249 height 36
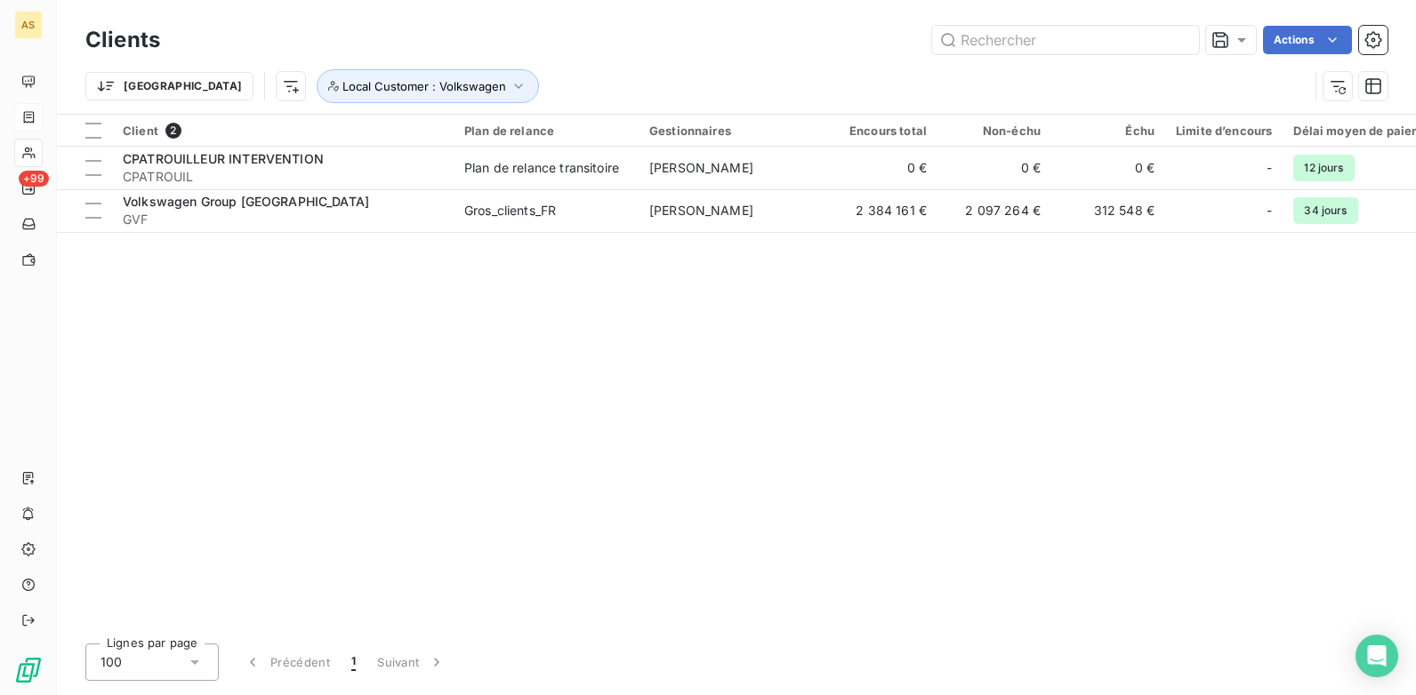
click at [333, 335] on div "Client 2 Plan de relance Gestionnaires Encours total Non-échu Échu Limite d’enc…" at bounding box center [736, 372] width 1359 height 515
click at [437, 77] on button "Local Customer : Volkswagen" at bounding box center [428, 86] width 222 height 34
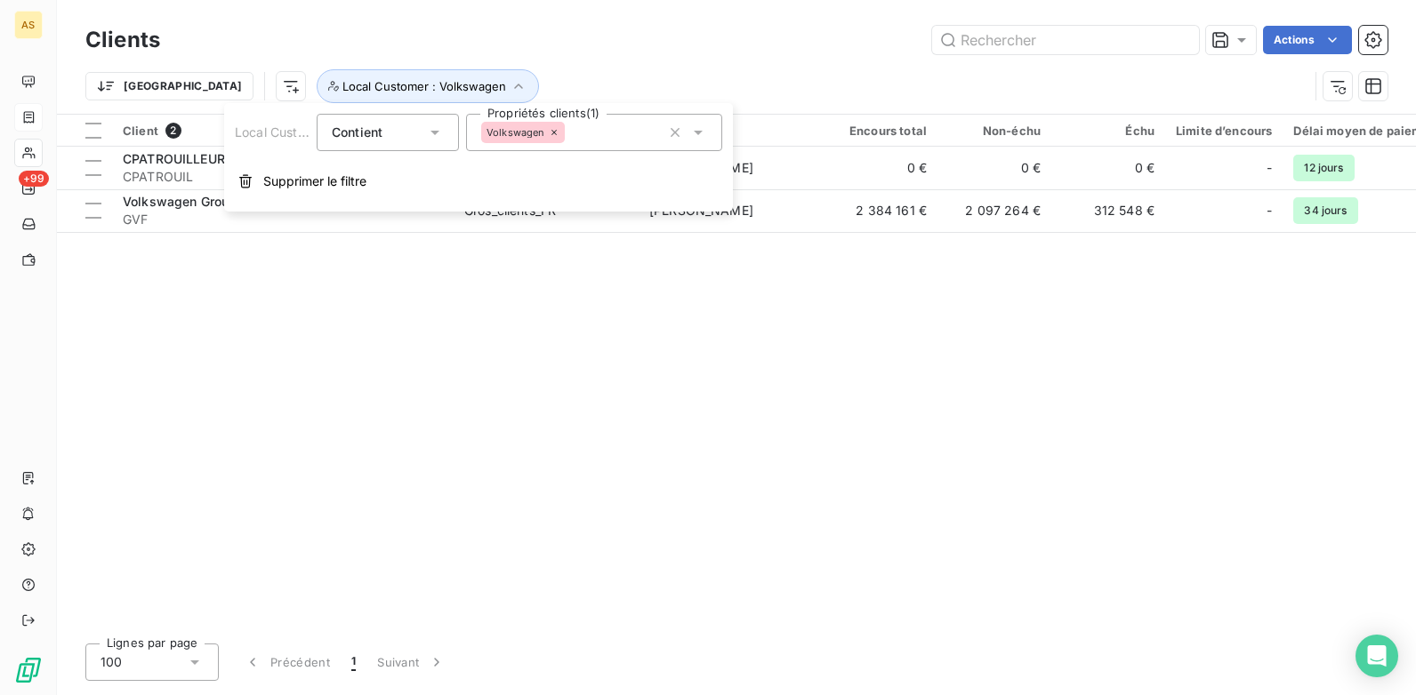
click at [699, 134] on icon at bounding box center [698, 133] width 9 height 4
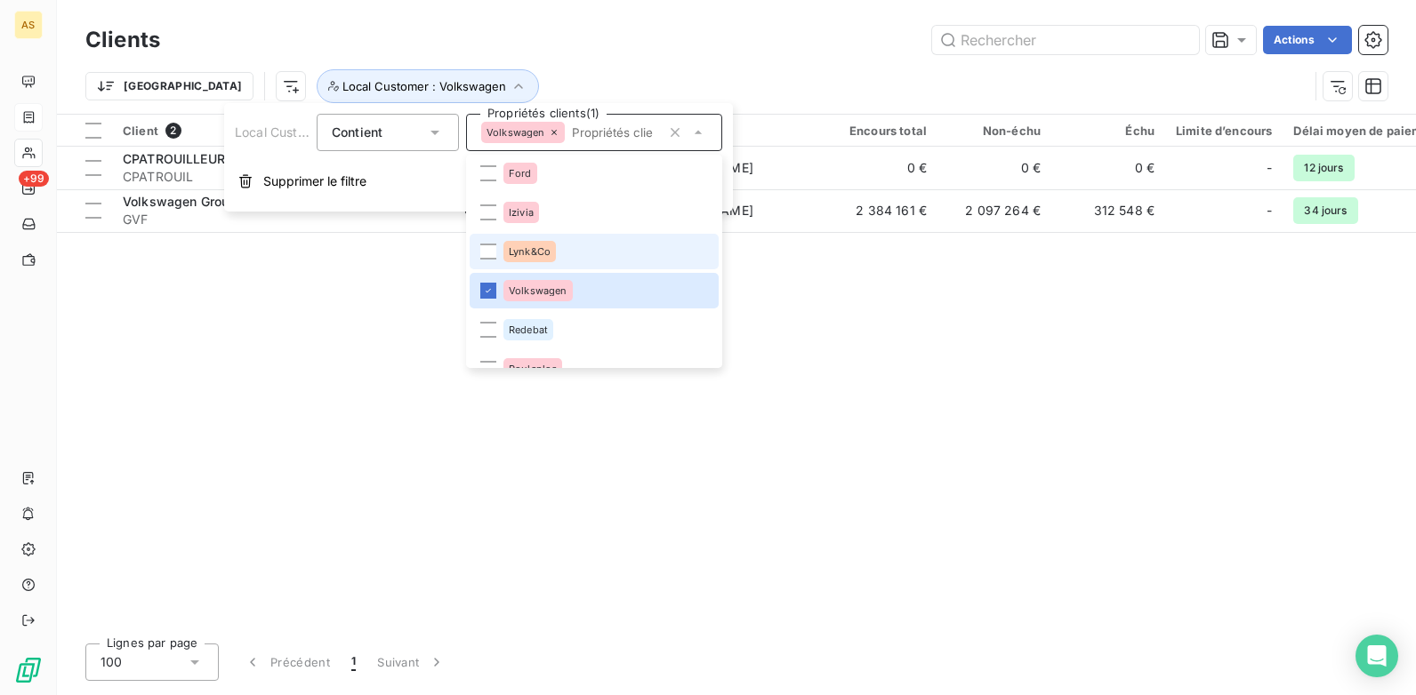
scroll to position [1245, 0]
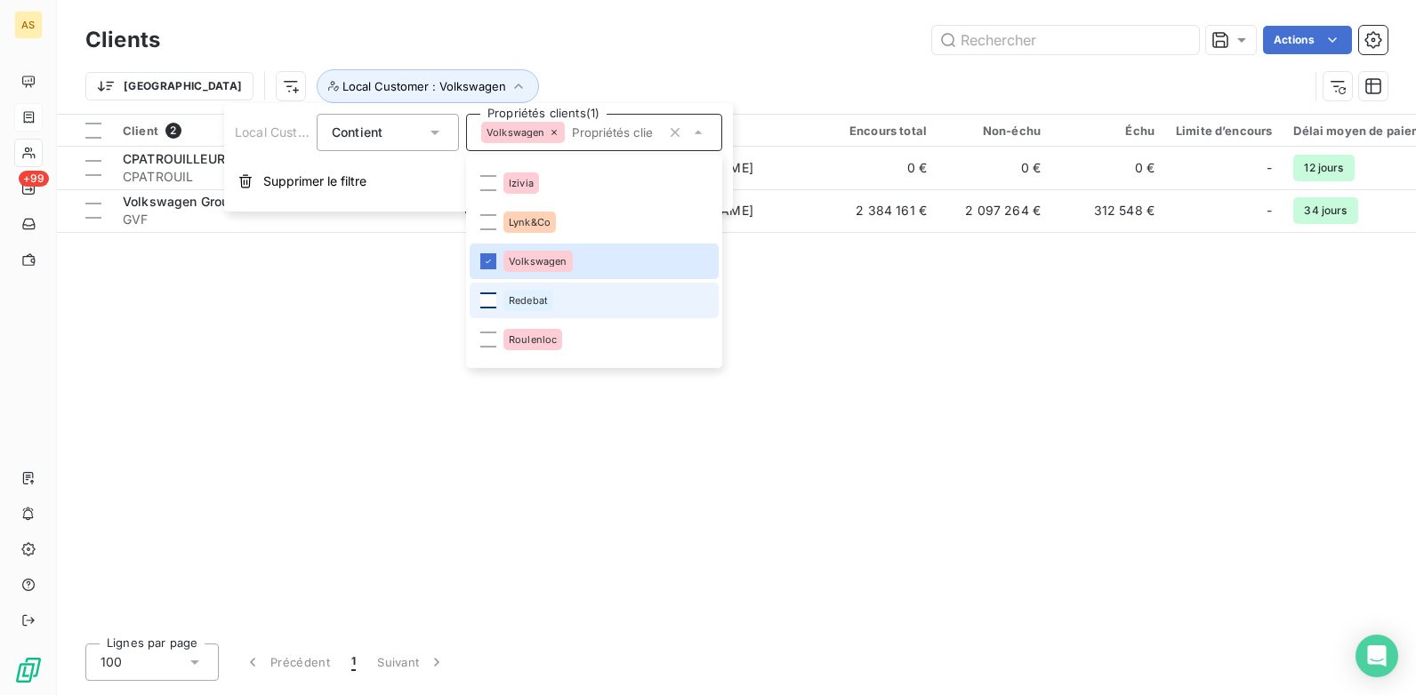
click at [491, 297] on div at bounding box center [488, 301] width 16 height 16
click at [498, 254] on li "Volkswagen" at bounding box center [594, 262] width 249 height 36
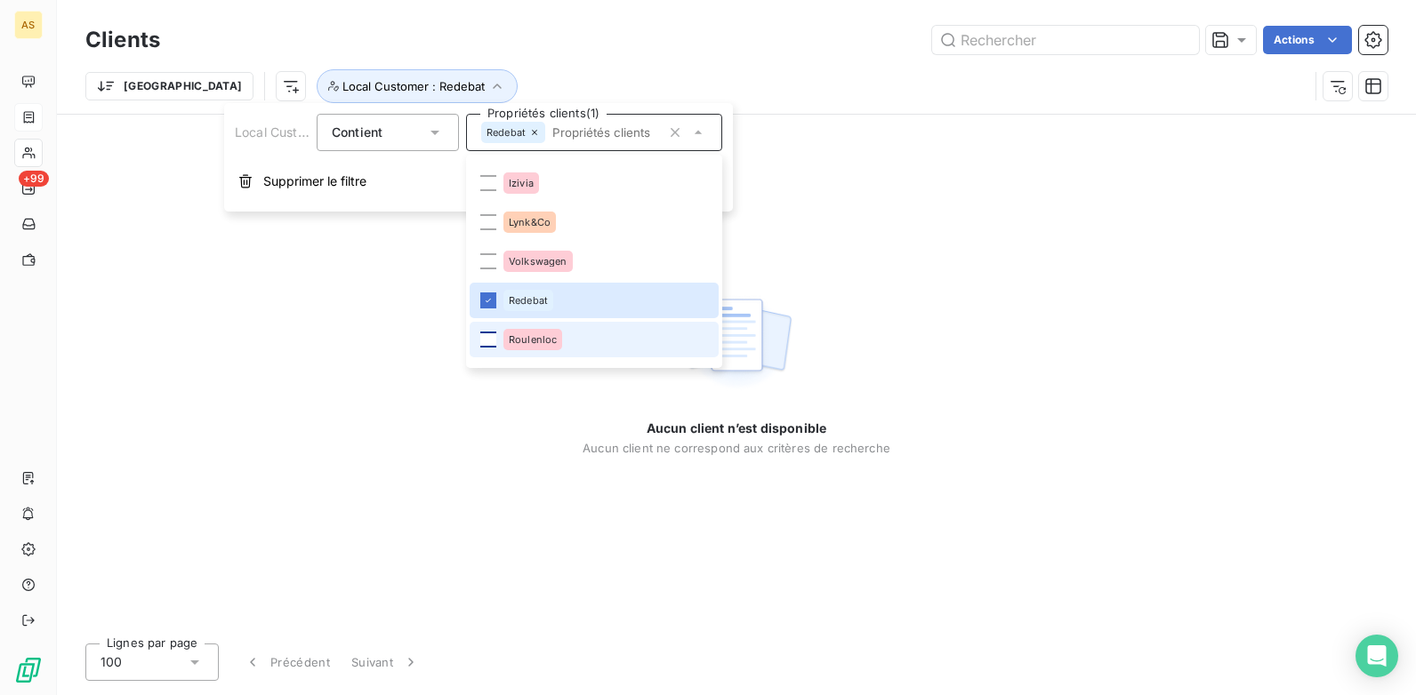
click at [493, 341] on div at bounding box center [488, 340] width 16 height 16
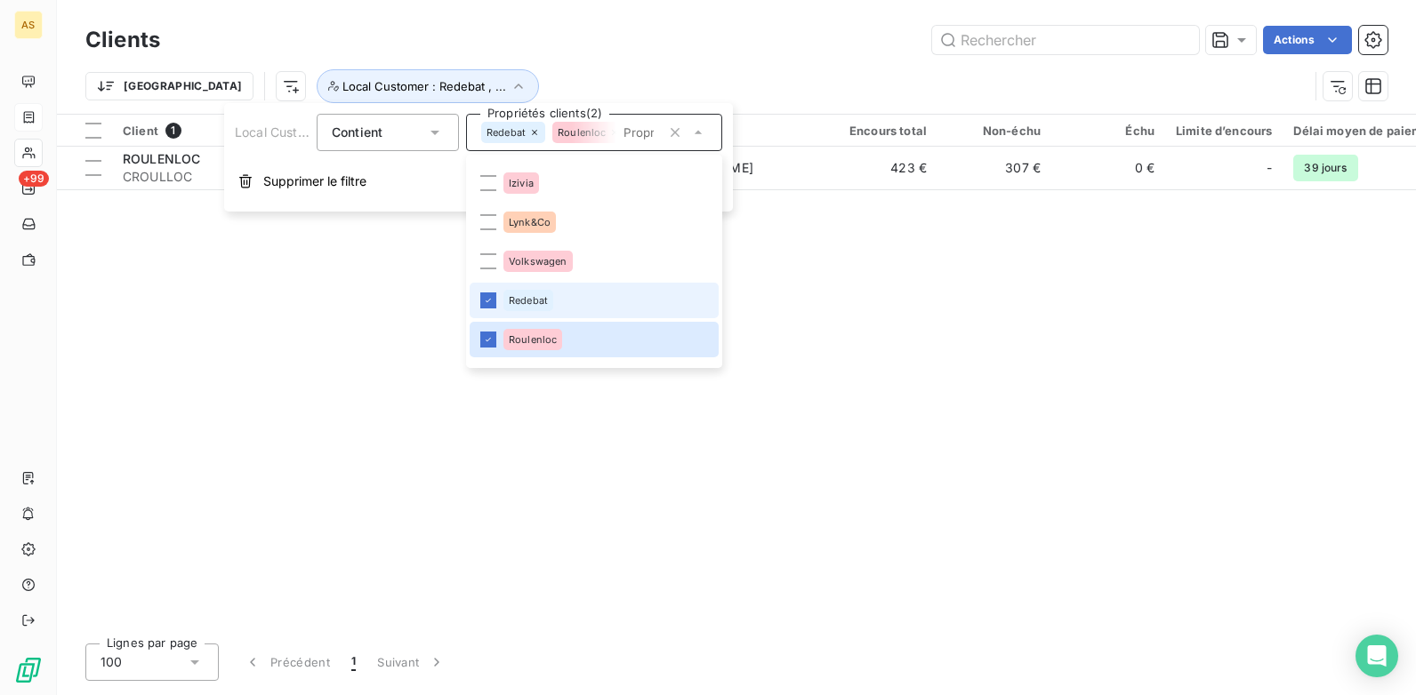
click at [485, 291] on li "Redebat" at bounding box center [594, 301] width 249 height 36
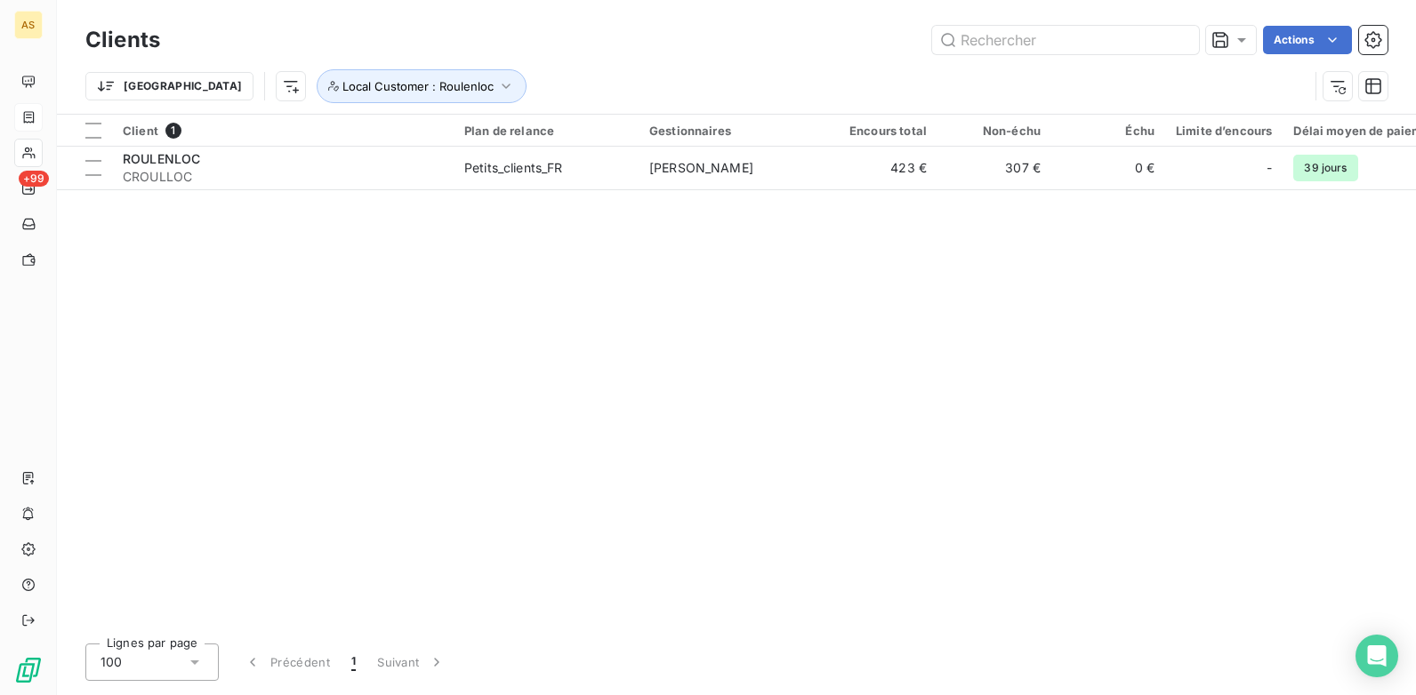
click at [1039, 376] on div "Client 1 Plan de relance Gestionnaires Encours total Non-échu Échu Limite d’enc…" at bounding box center [736, 372] width 1359 height 515
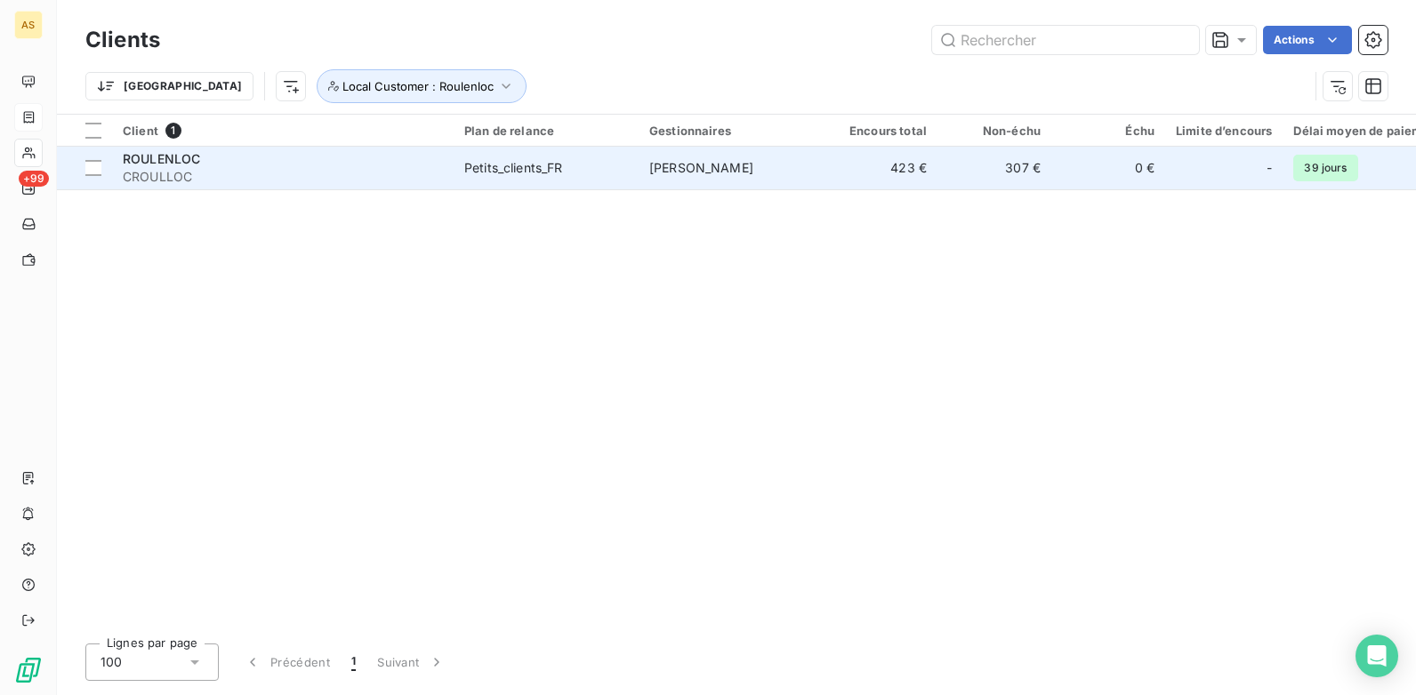
click at [514, 157] on td "Petits_clients_FR" at bounding box center [546, 168] width 185 height 43
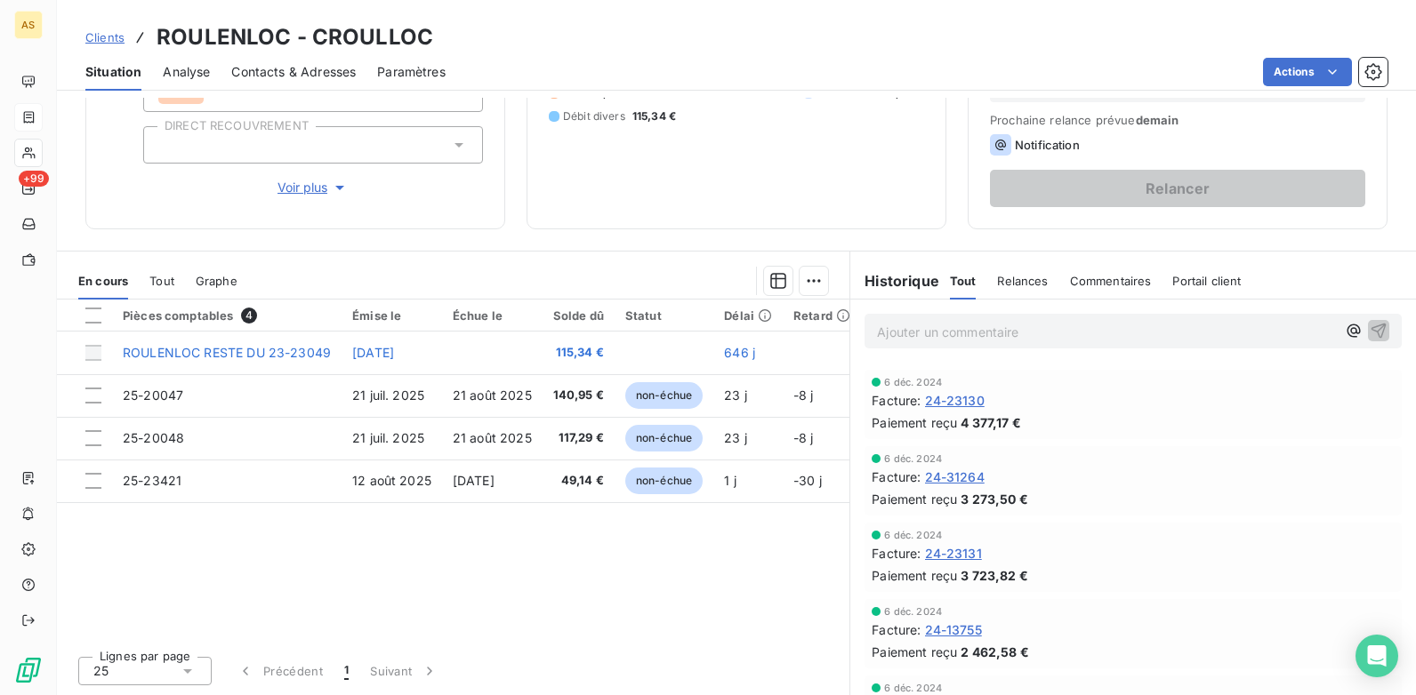
scroll to position [445, 0]
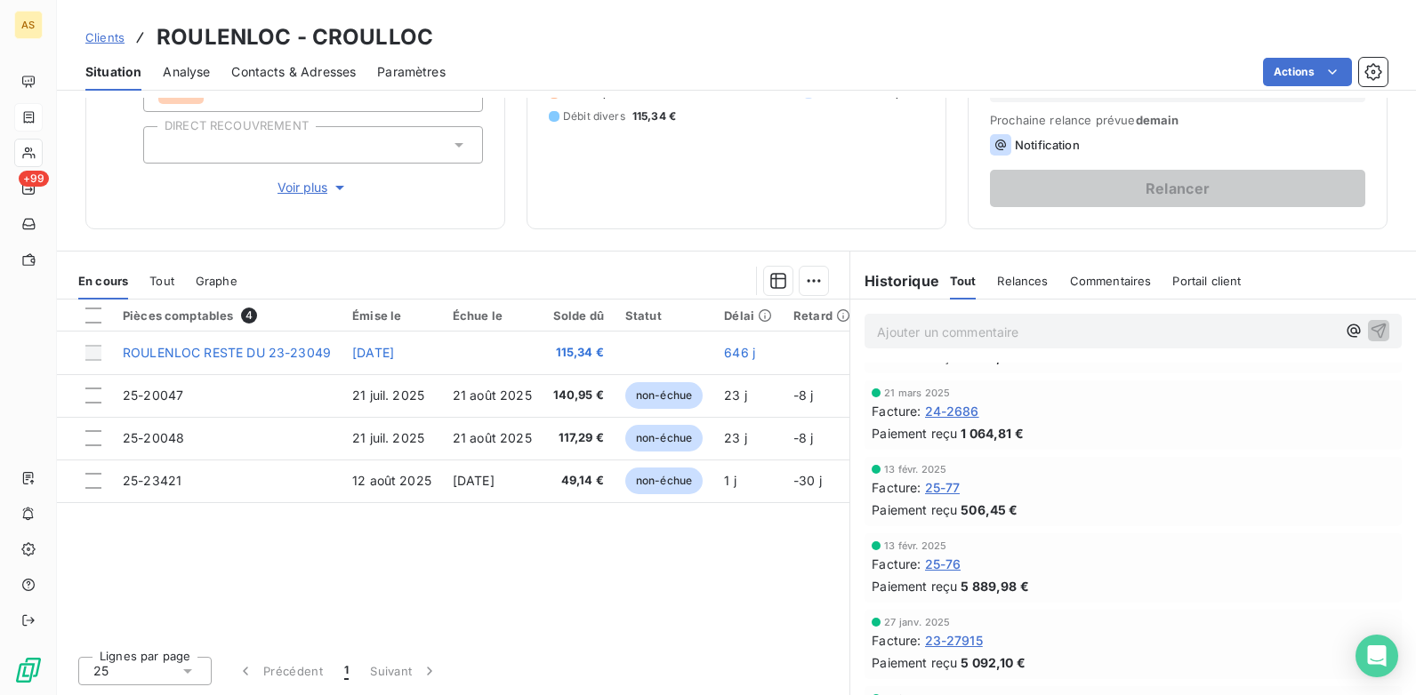
click at [112, 42] on span "Clients" at bounding box center [104, 37] width 39 height 14
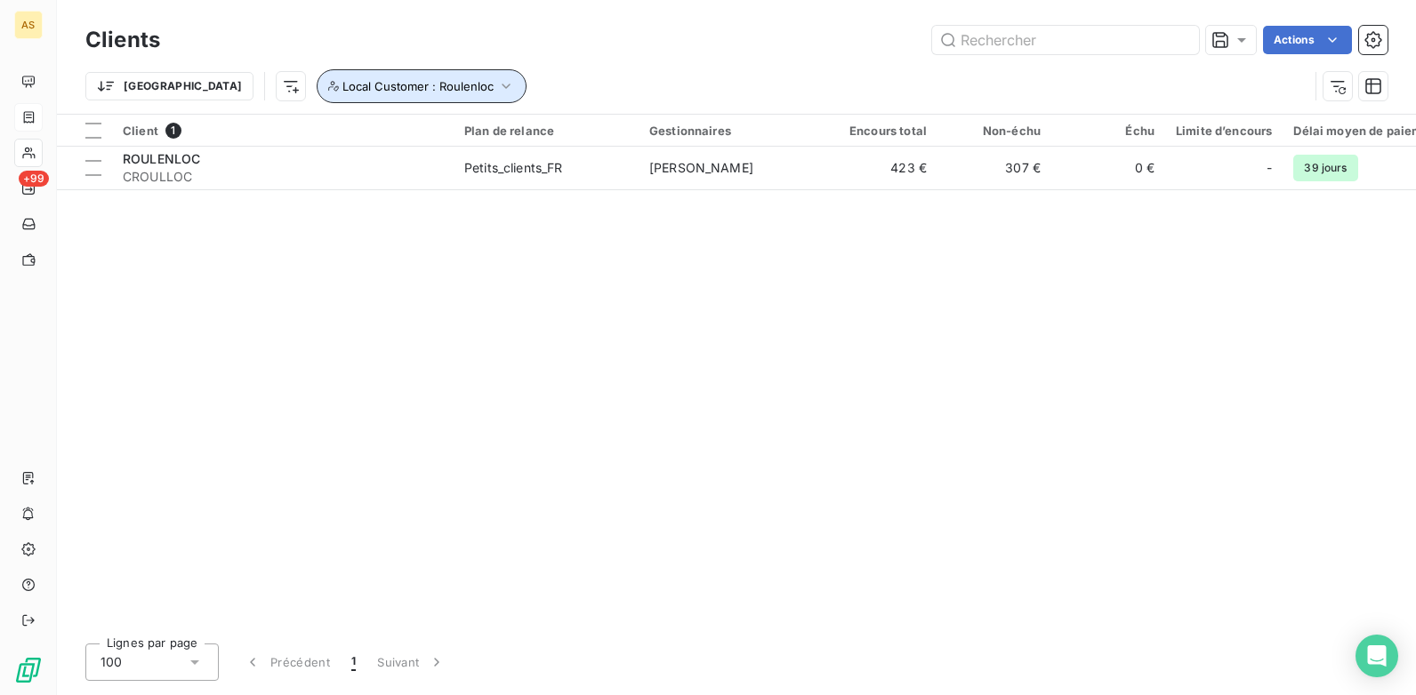
click at [422, 84] on button "Local Customer : Roulenloc" at bounding box center [422, 86] width 210 height 34
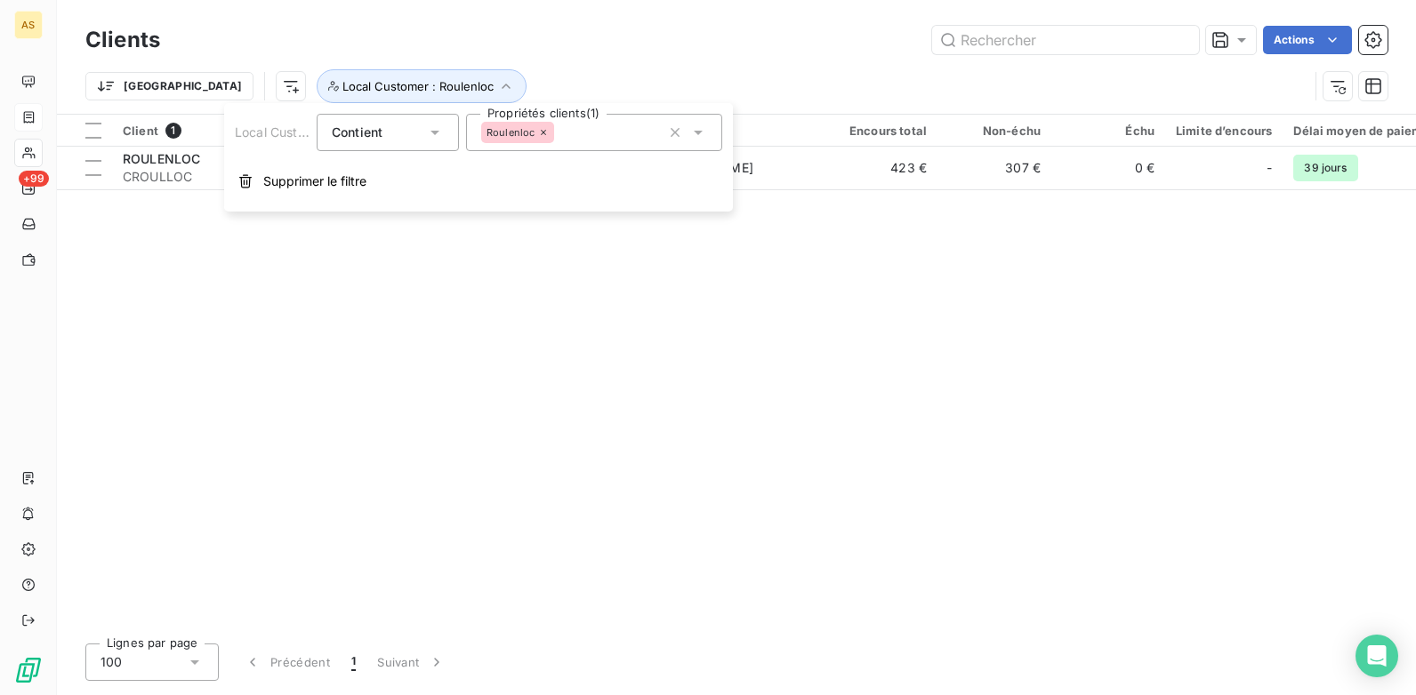
click at [698, 133] on icon at bounding box center [698, 133] width 9 height 4
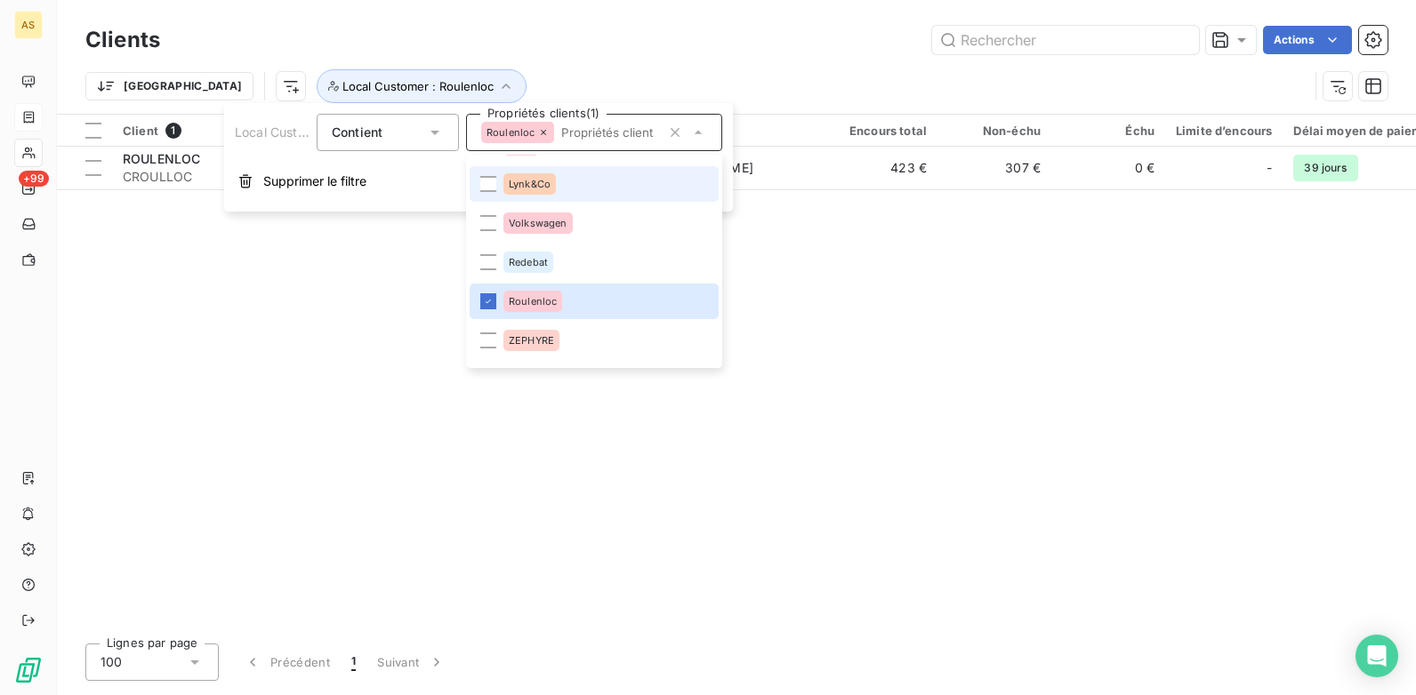
scroll to position [1323, 0]
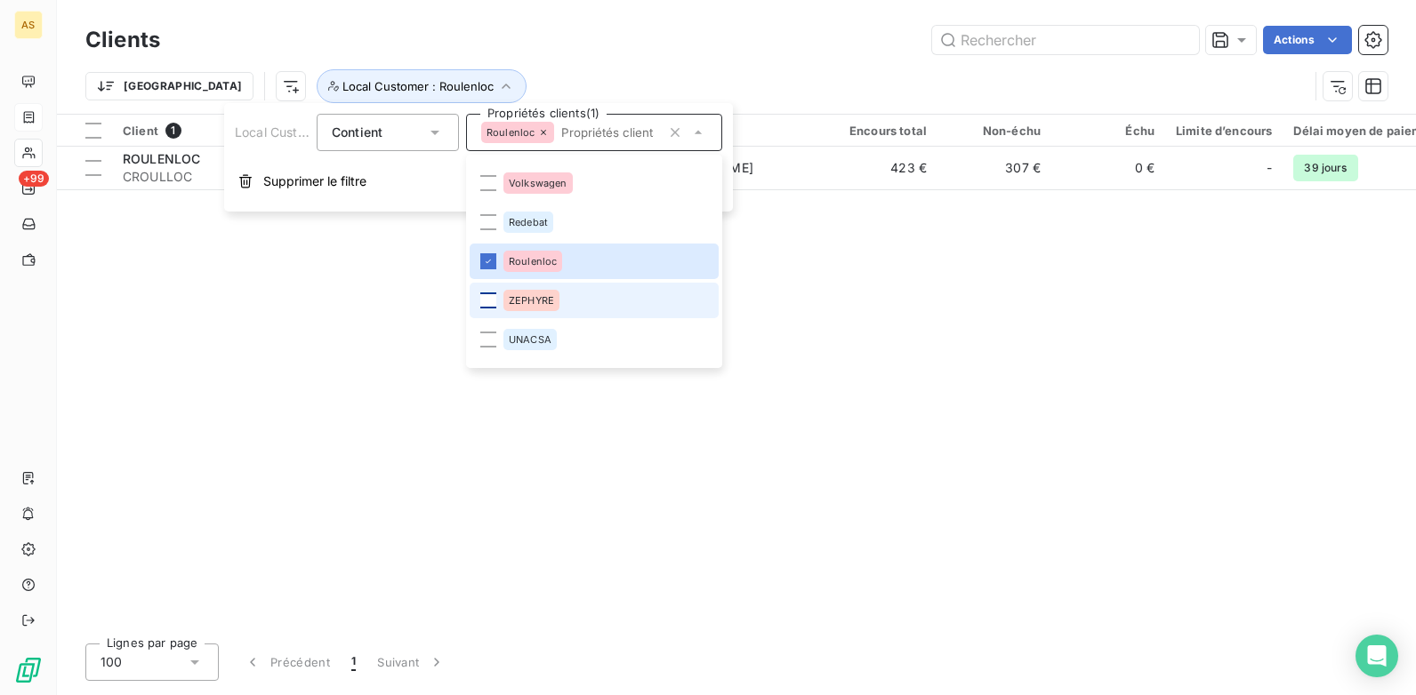
click at [494, 299] on div at bounding box center [488, 301] width 16 height 16
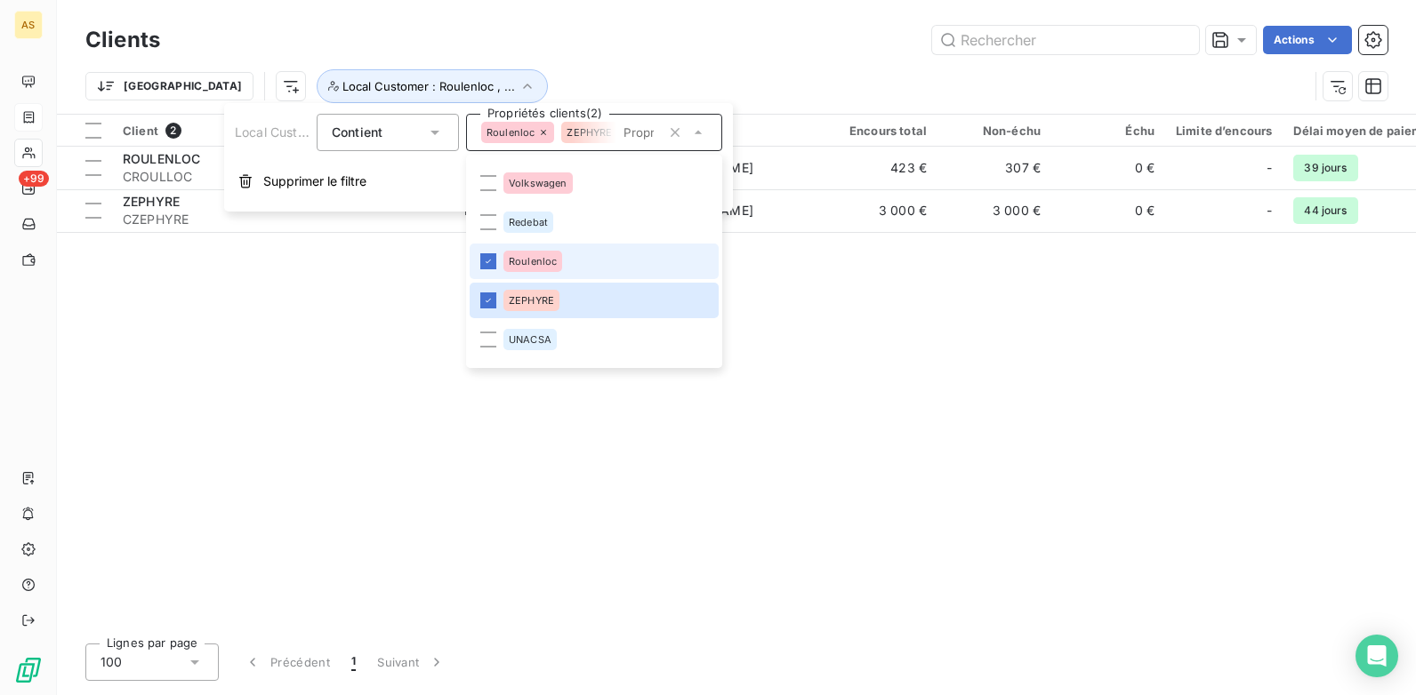
click at [499, 254] on li "Roulenloc" at bounding box center [594, 262] width 249 height 36
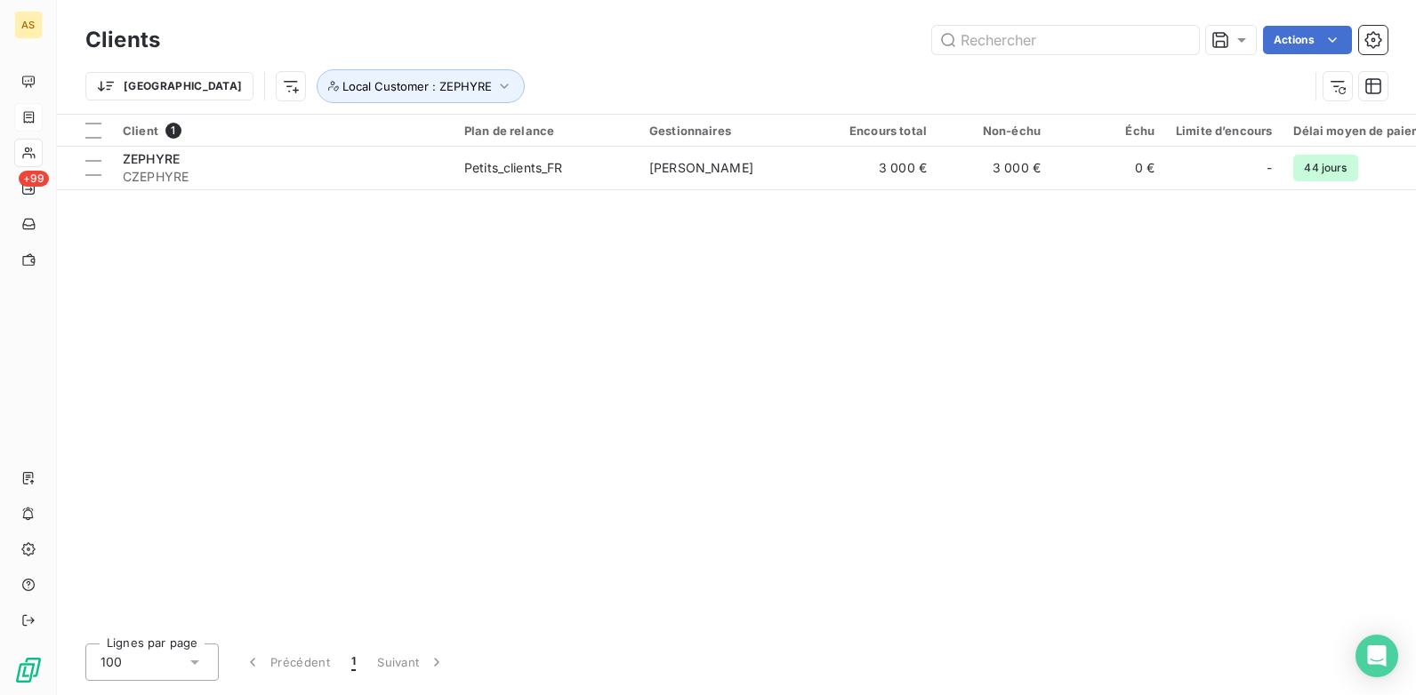
click at [1024, 279] on div "Client 1 Plan de relance Gestionnaires Encours total Non-échu Échu Limite d’enc…" at bounding box center [736, 372] width 1359 height 515
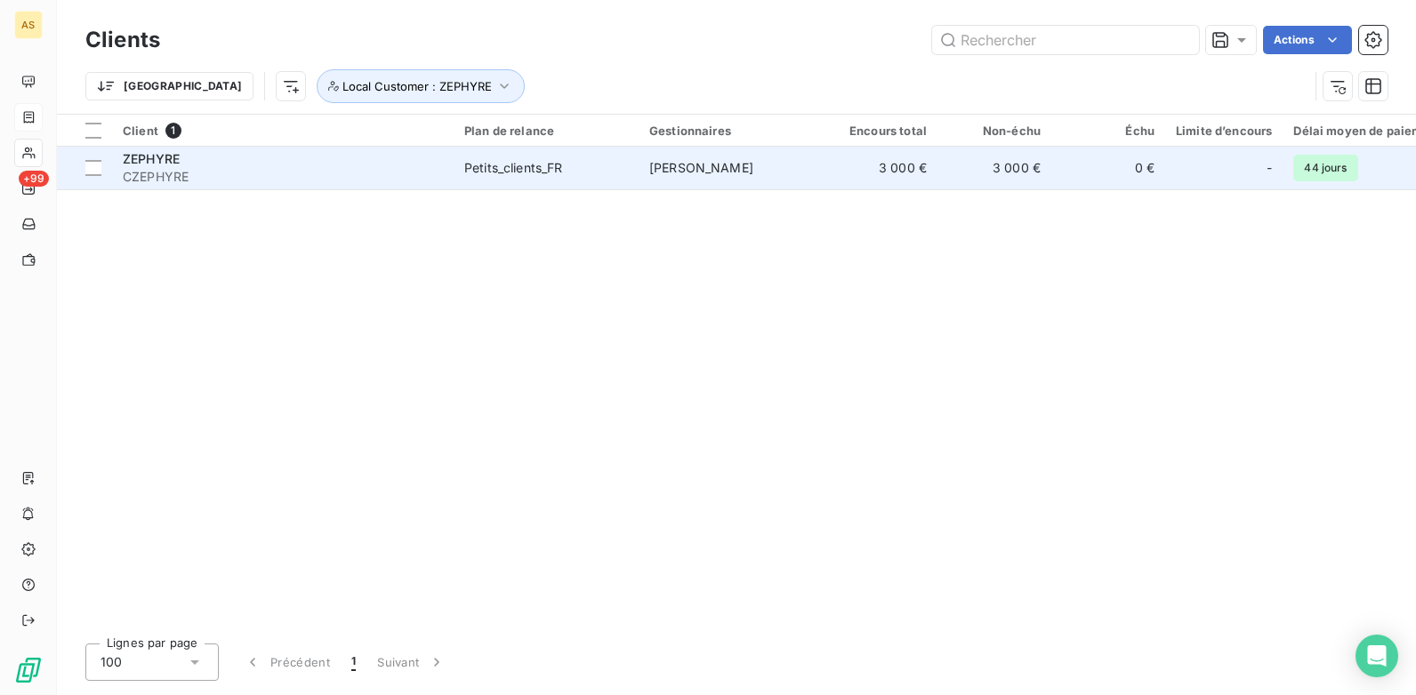
click at [1035, 153] on td "3 000 €" at bounding box center [994, 168] width 114 height 43
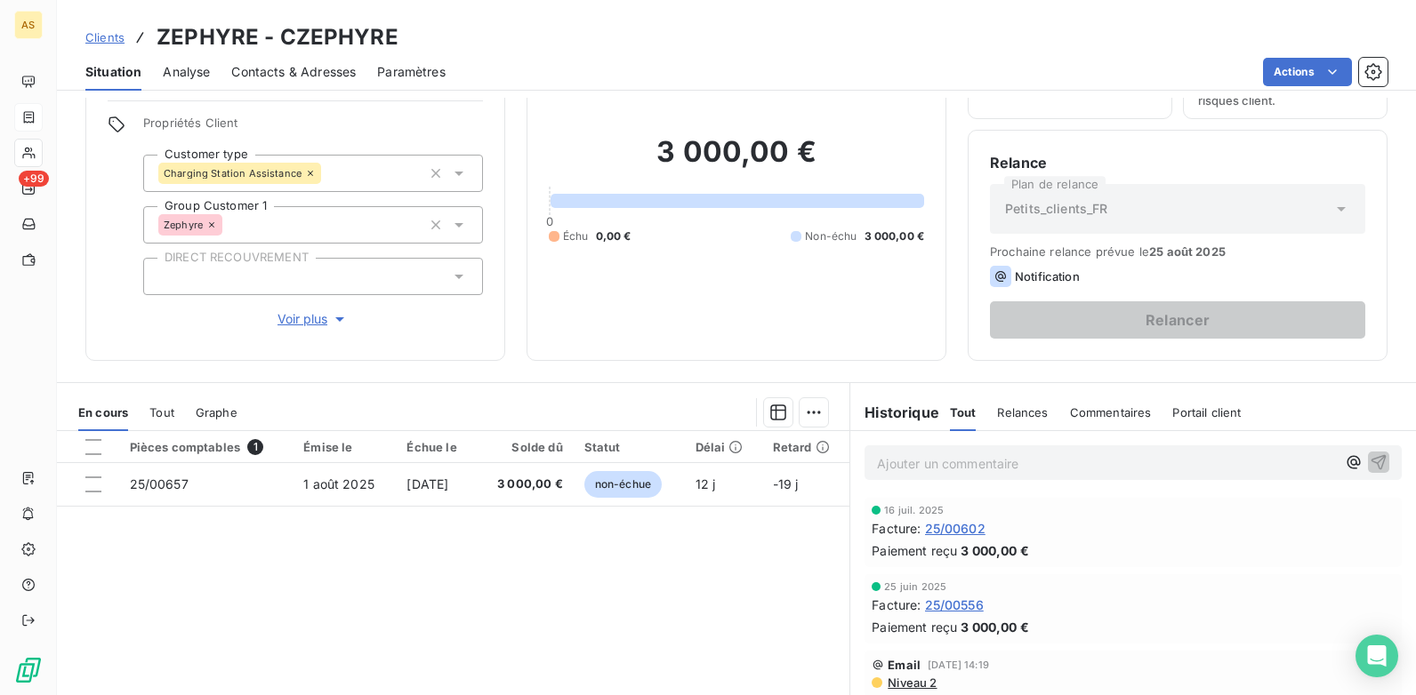
scroll to position [66, 0]
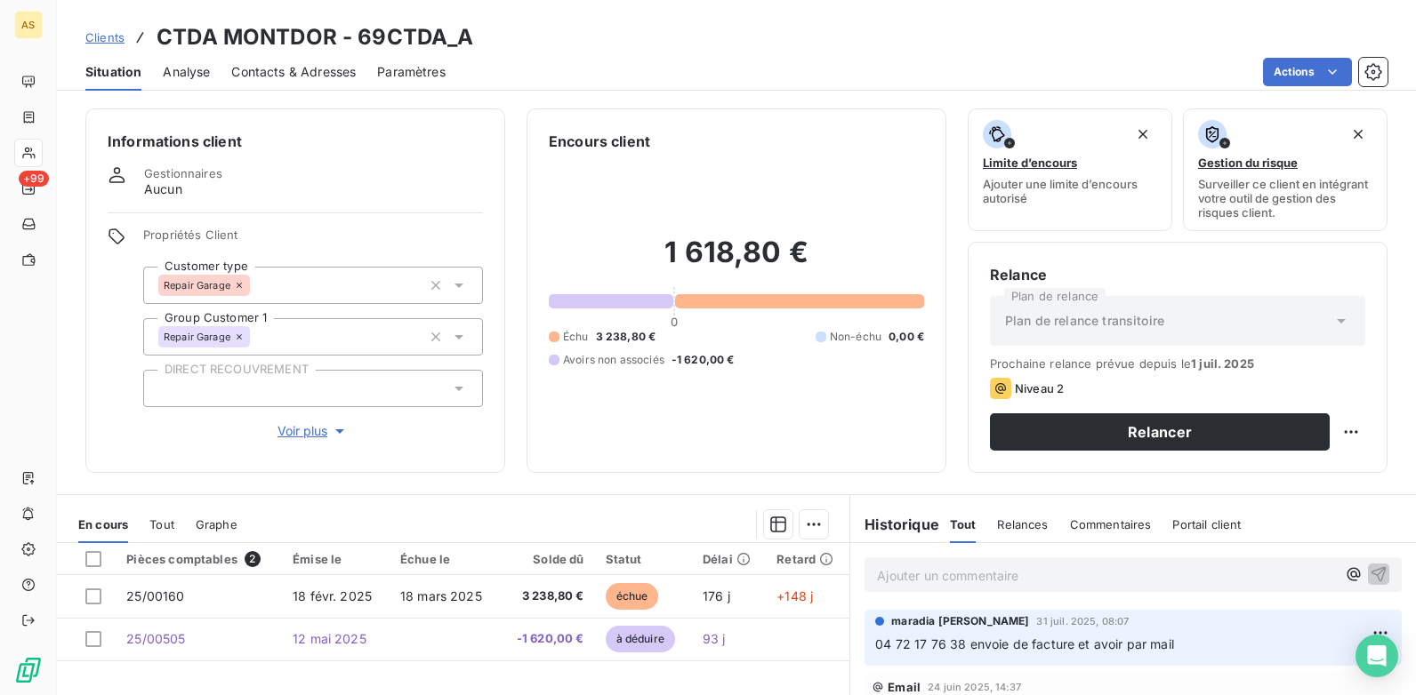
click at [98, 30] on span "Clients" at bounding box center [104, 37] width 39 height 14
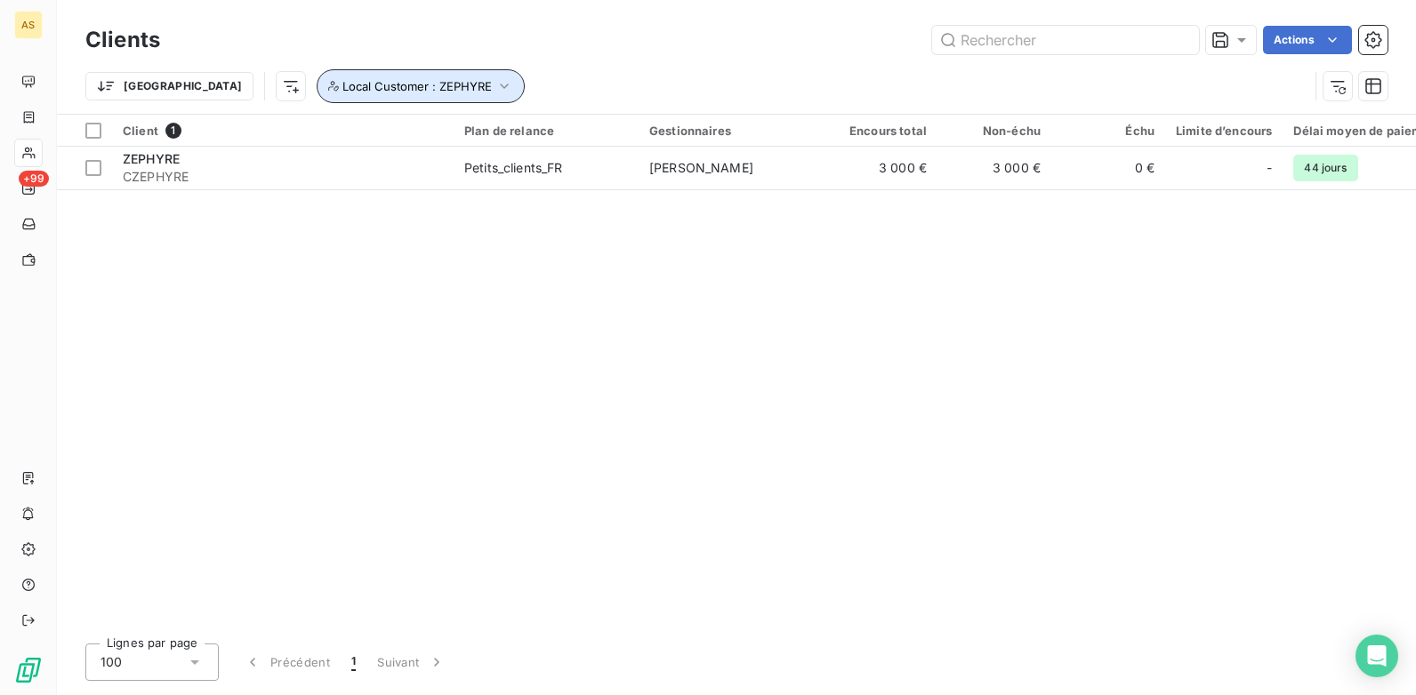
click at [495, 89] on icon "button" at bounding box center [504, 86] width 18 height 18
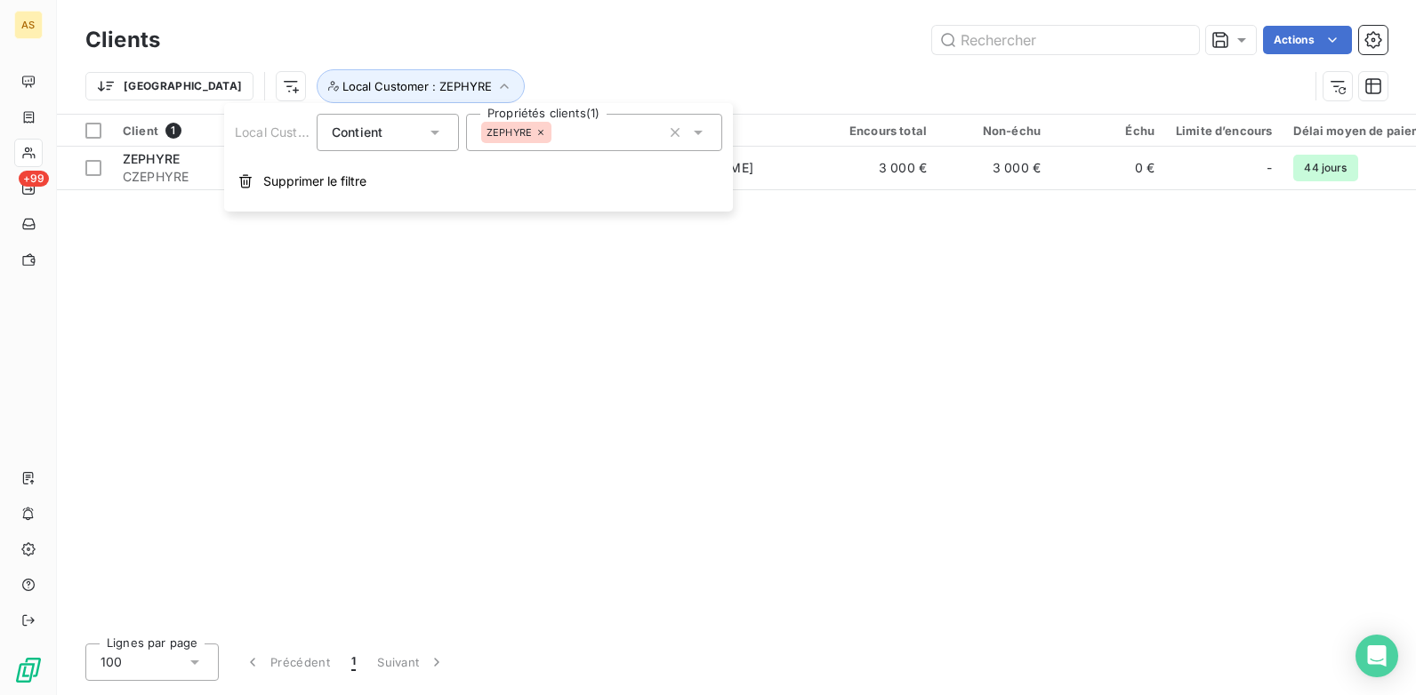
click at [702, 133] on icon at bounding box center [698, 133] width 18 height 18
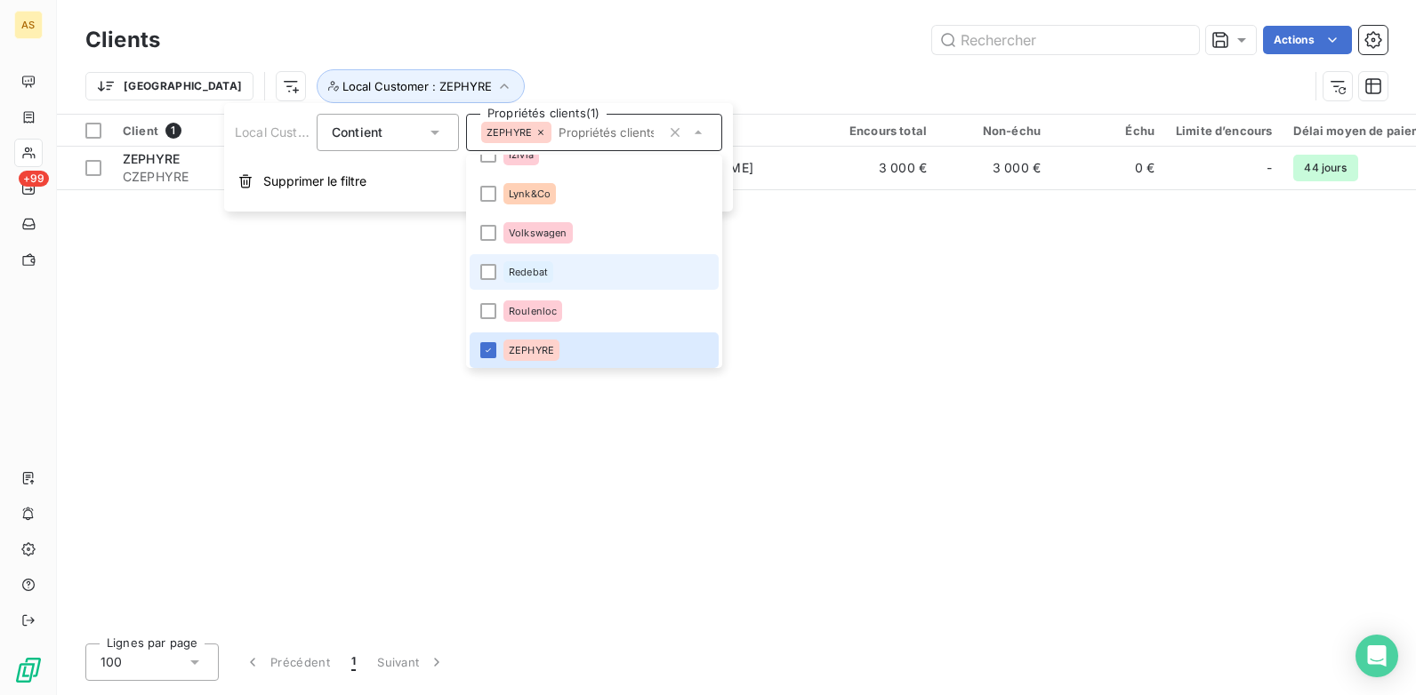
scroll to position [1362, 0]
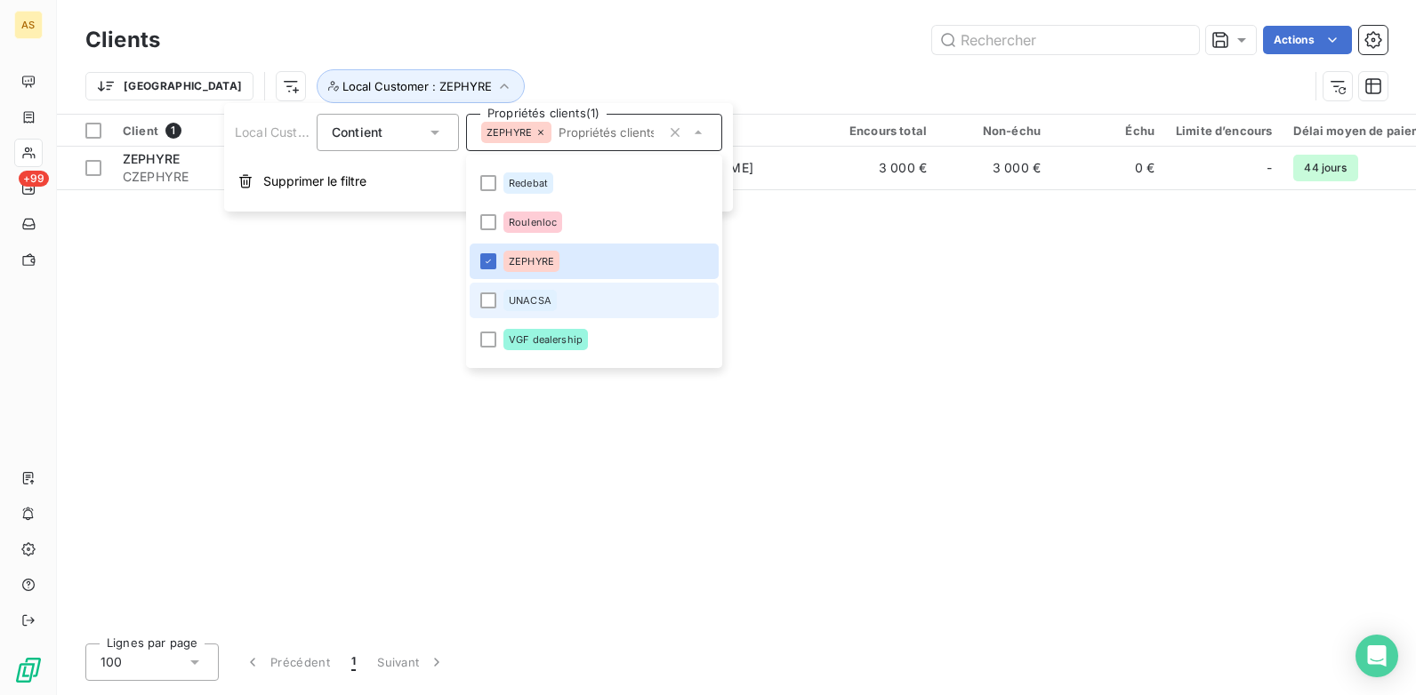
click at [479, 305] on li "UNACSA" at bounding box center [594, 301] width 249 height 36
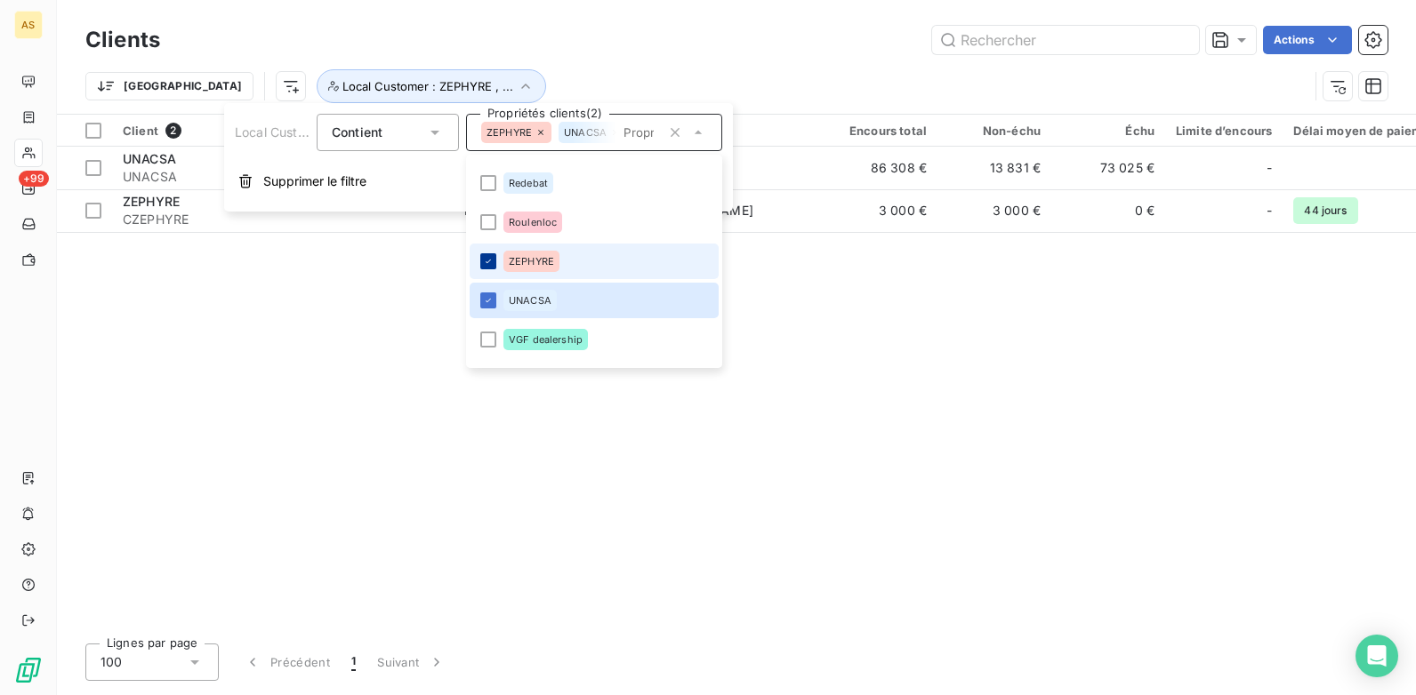
click at [494, 256] on div at bounding box center [488, 261] width 16 height 16
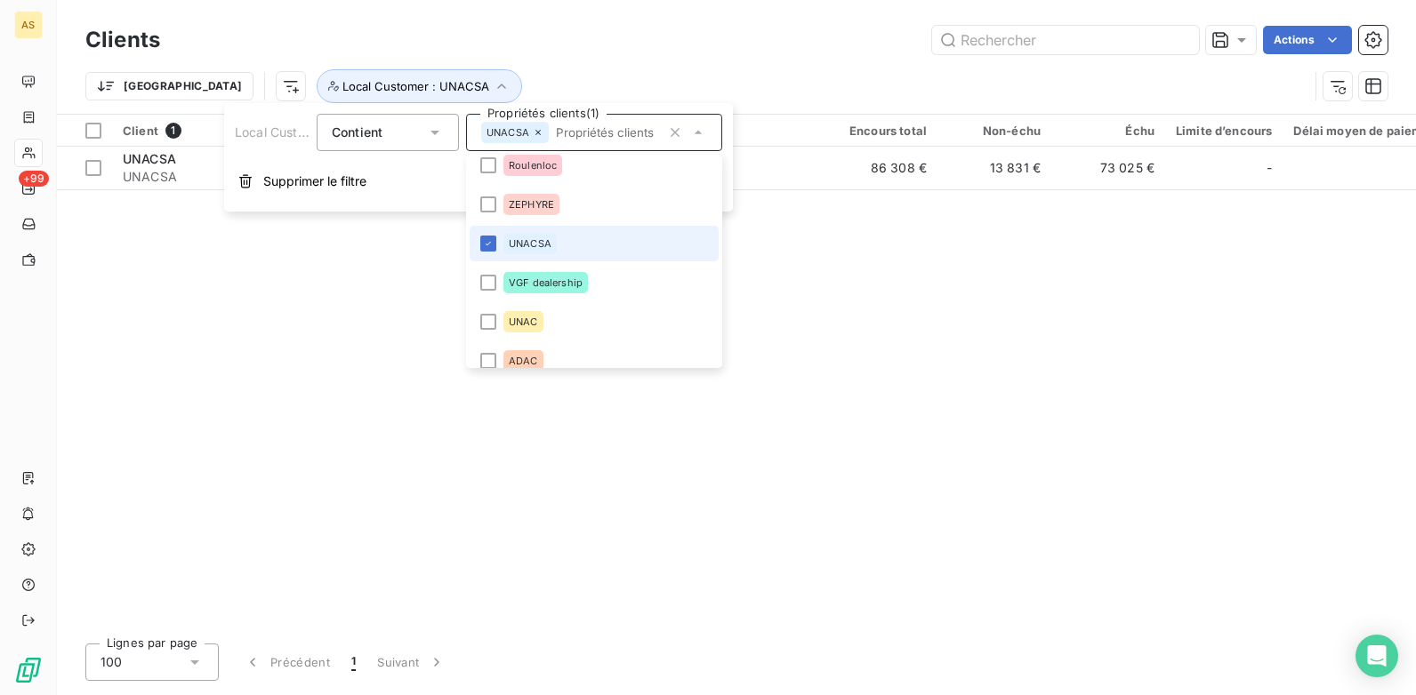
scroll to position [1451, 0]
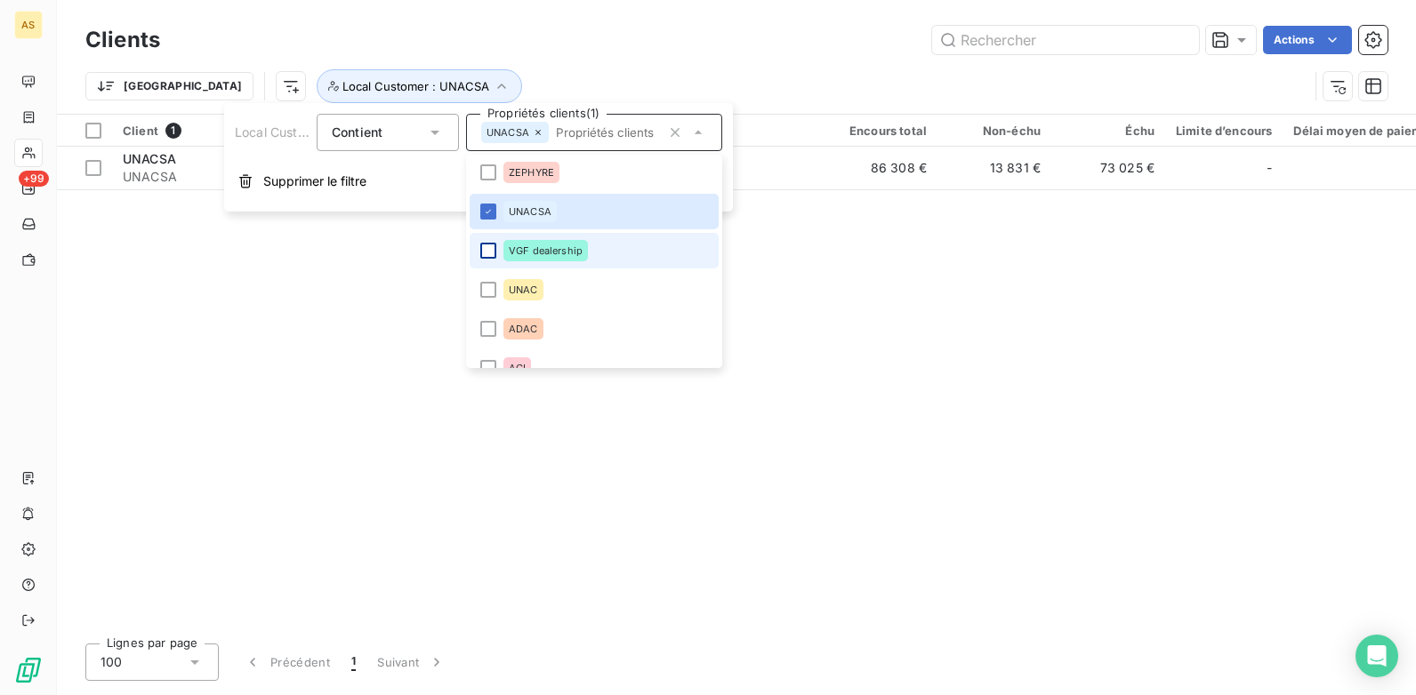
click at [494, 249] on div at bounding box center [488, 251] width 16 height 16
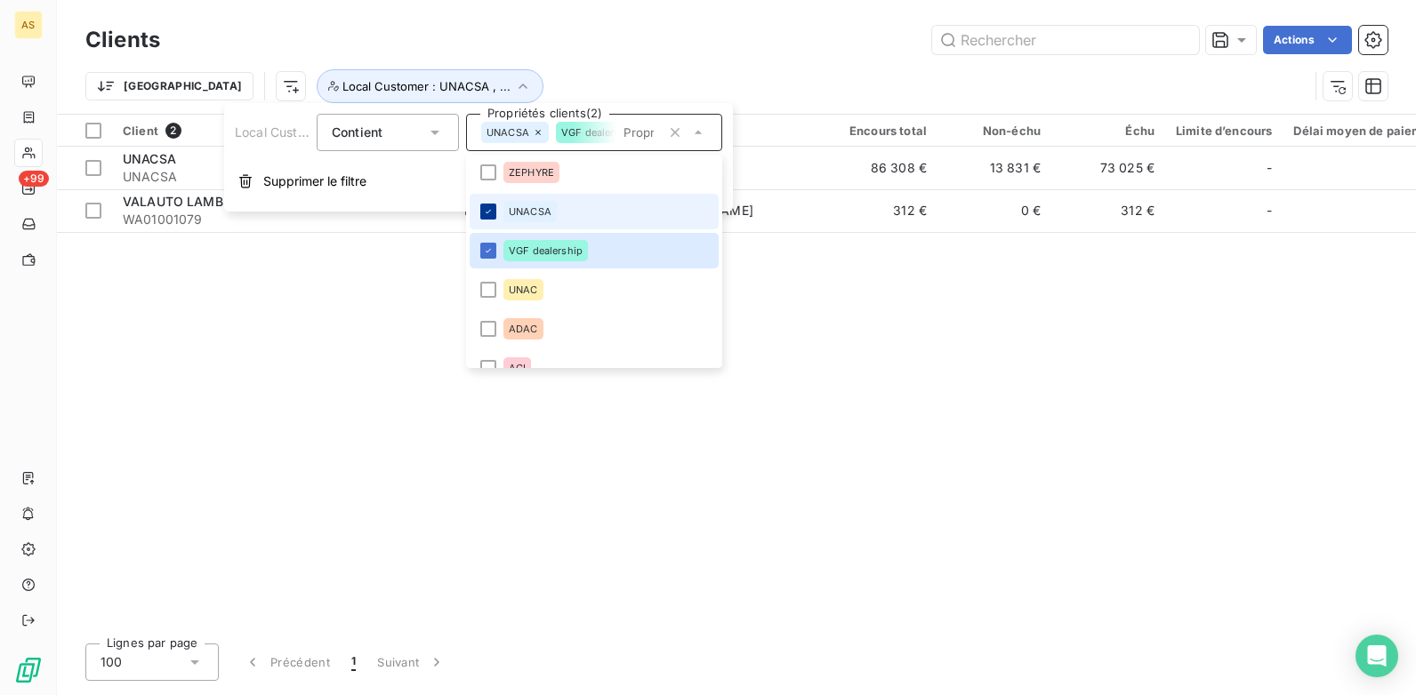
click at [483, 213] on icon at bounding box center [488, 211] width 11 height 11
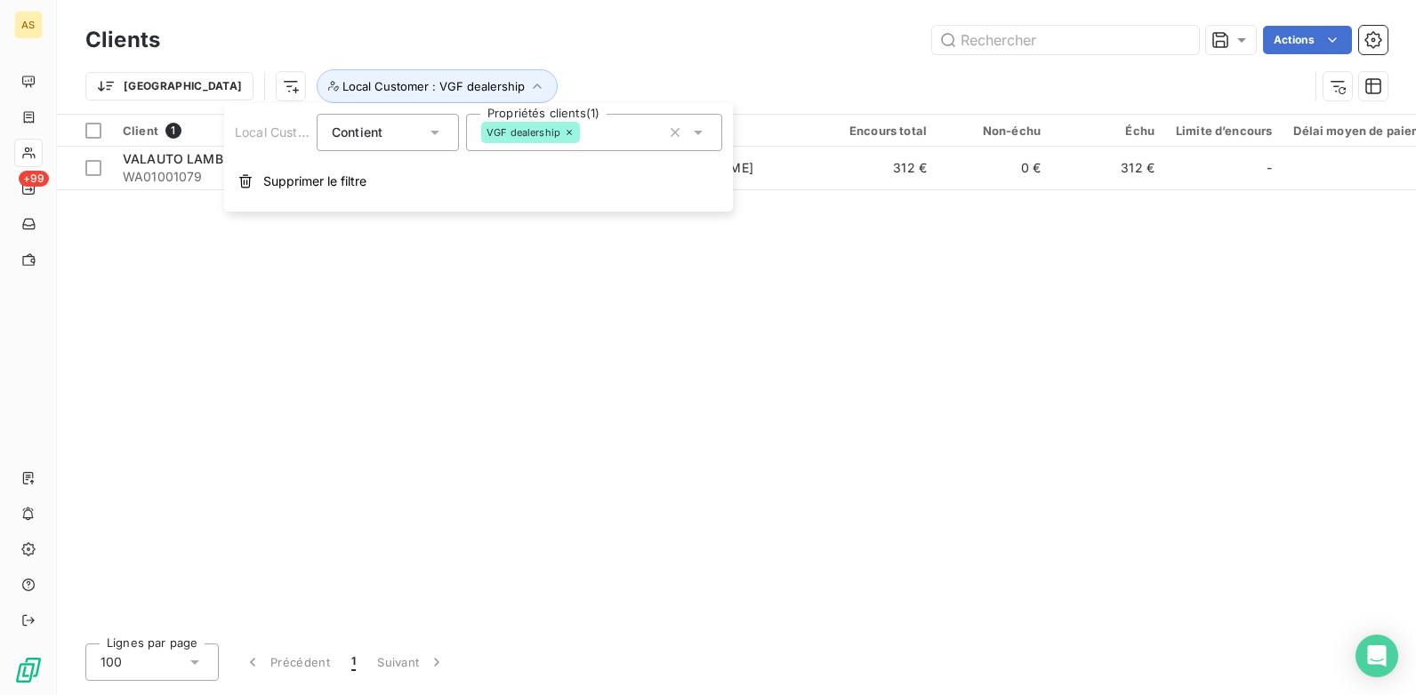
click at [639, 356] on div "Client 1 Plan de relance Gestionnaires Encours total Non-échu Échu Limite d’enc…" at bounding box center [736, 372] width 1359 height 515
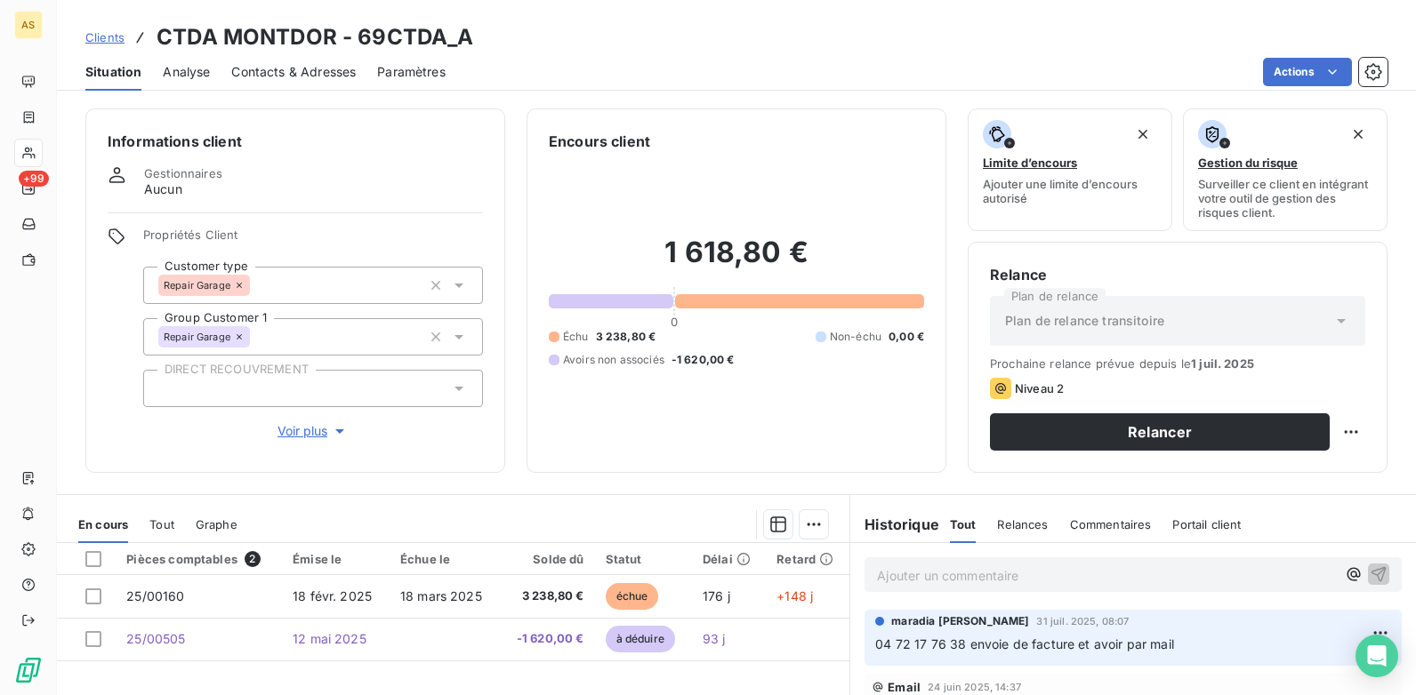
click at [91, 35] on span "Clients" at bounding box center [104, 37] width 39 height 14
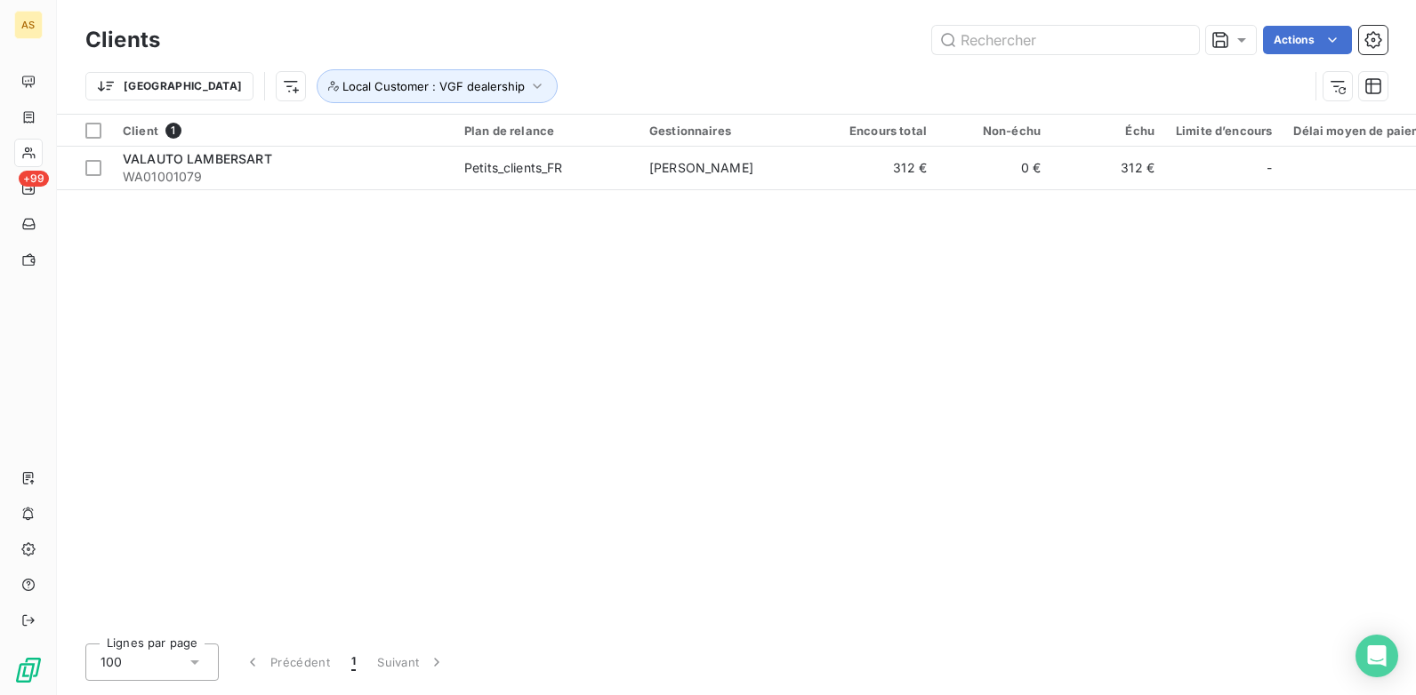
drag, startPoint x: 482, startPoint y: 352, endPoint x: 470, endPoint y: 338, distance: 18.3
click at [482, 352] on div "Client 1 Plan de relance Gestionnaires Encours total Non-échu Échu Limite d’enc…" at bounding box center [736, 372] width 1359 height 515
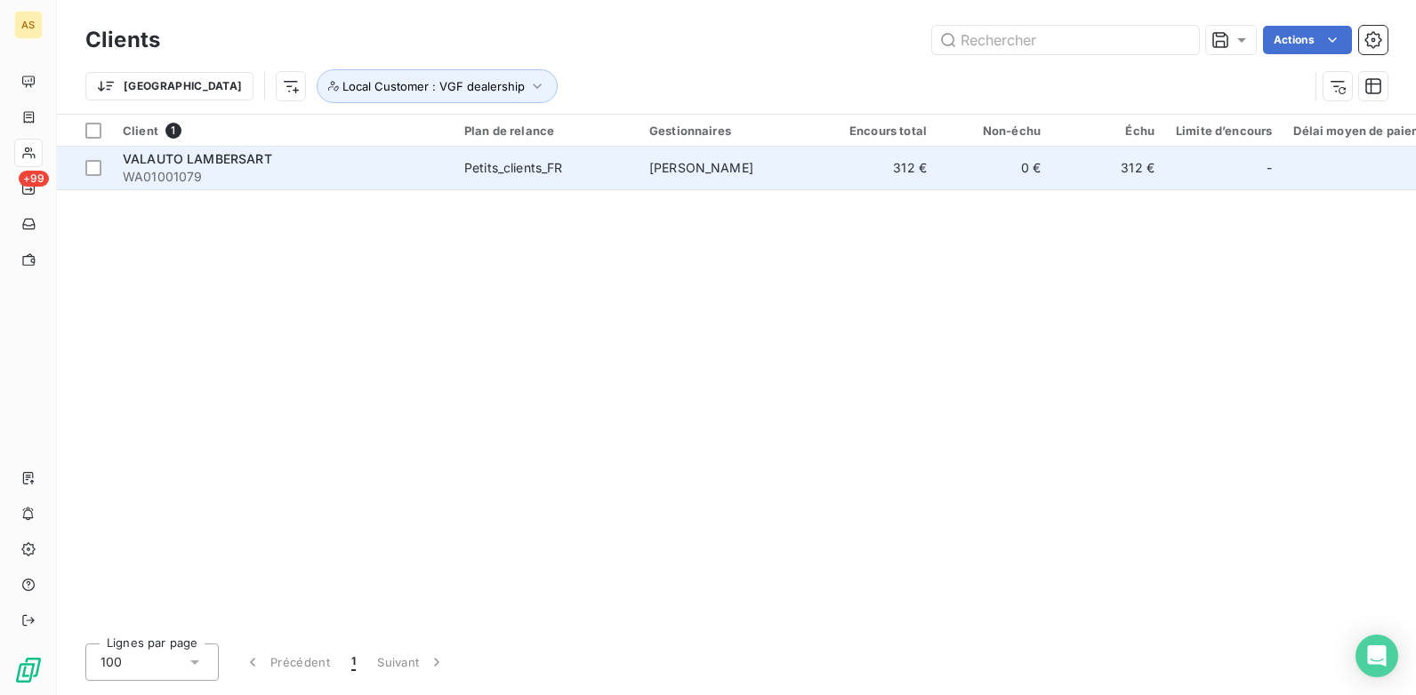
click at [200, 179] on span "WA01001079" at bounding box center [283, 177] width 320 height 18
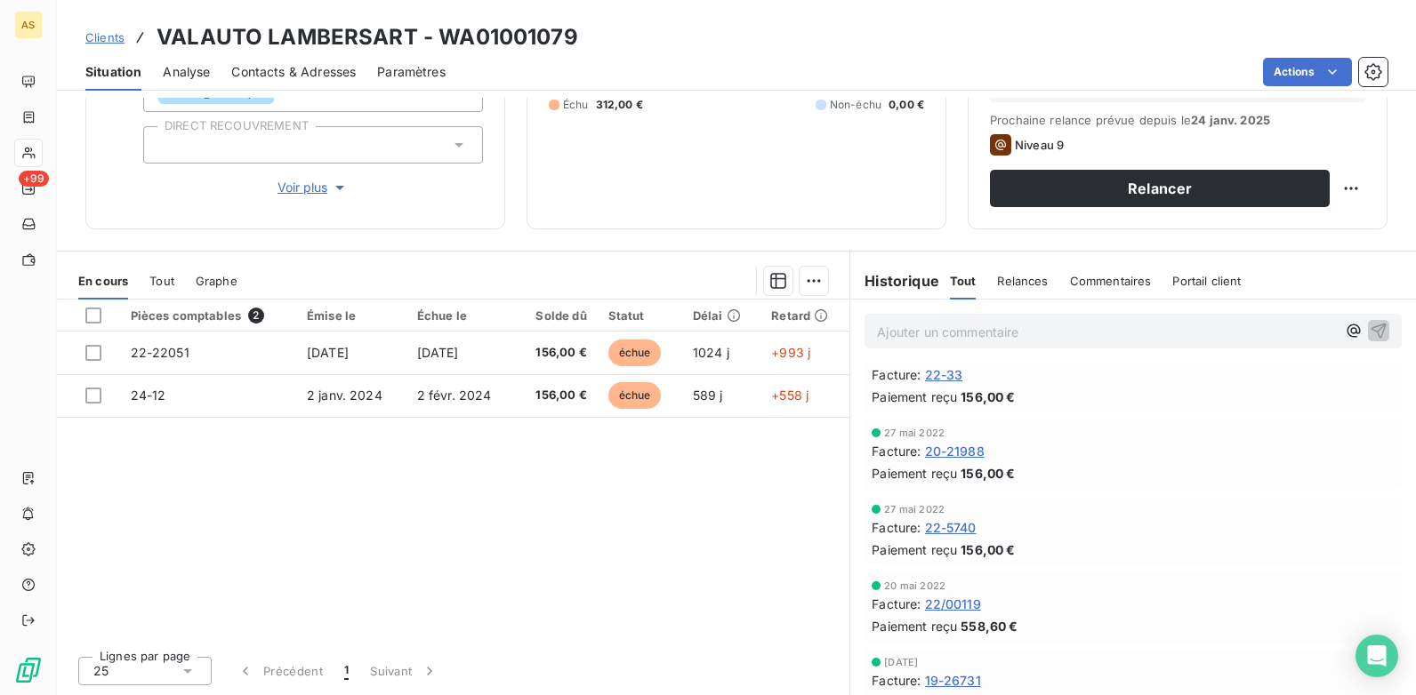
scroll to position [89, 0]
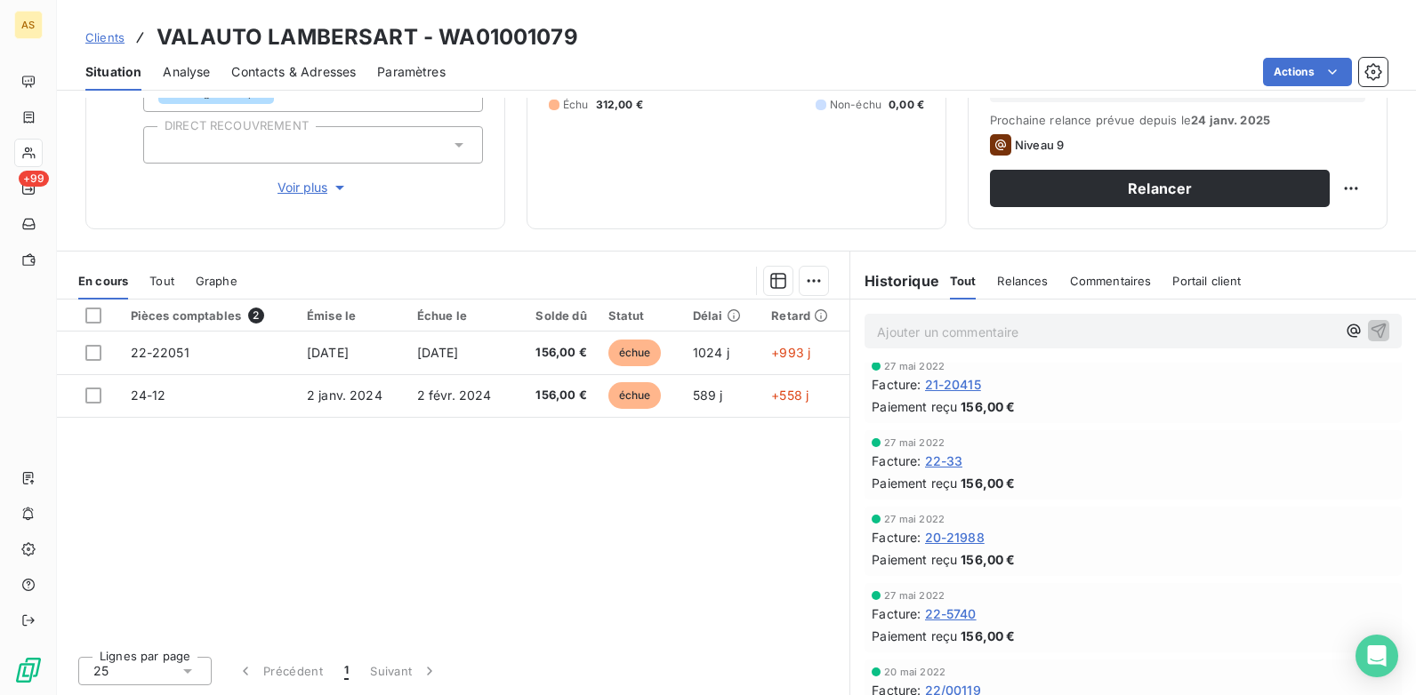
click at [103, 40] on span "Clients" at bounding box center [104, 37] width 39 height 14
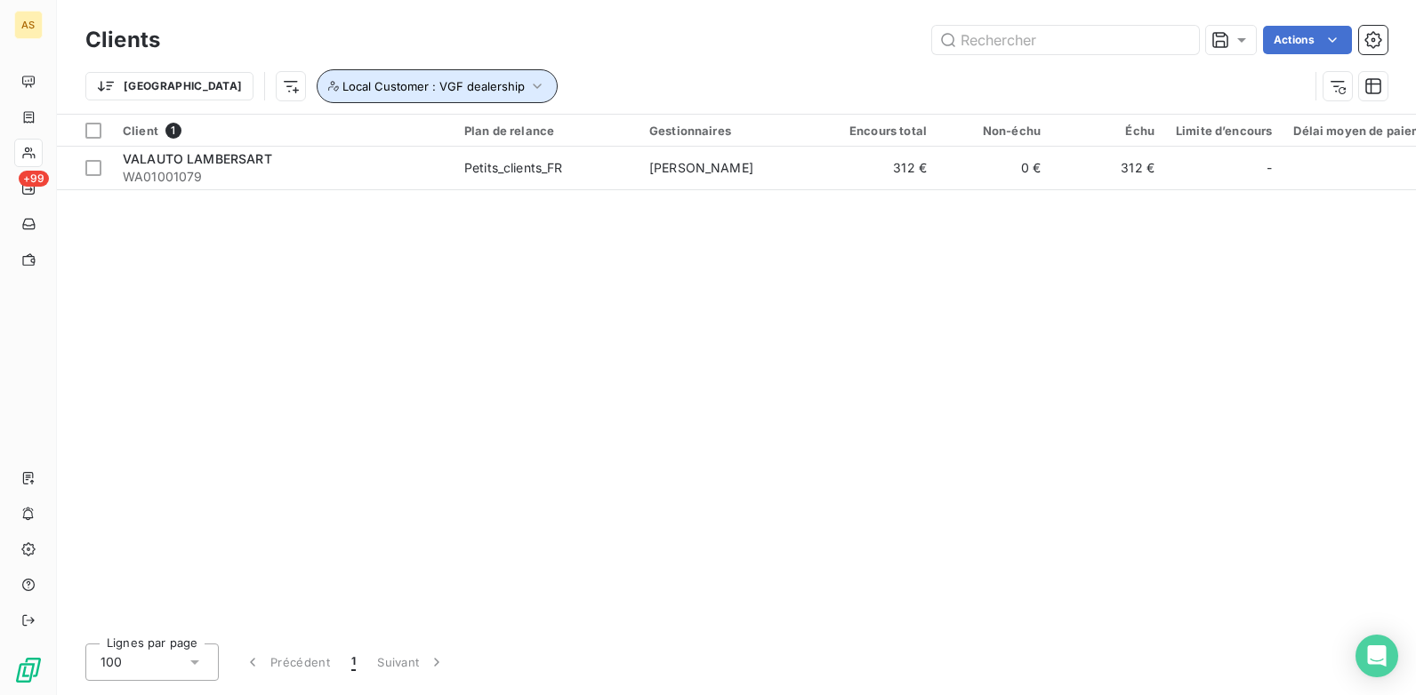
click at [528, 93] on icon "button" at bounding box center [537, 86] width 18 height 18
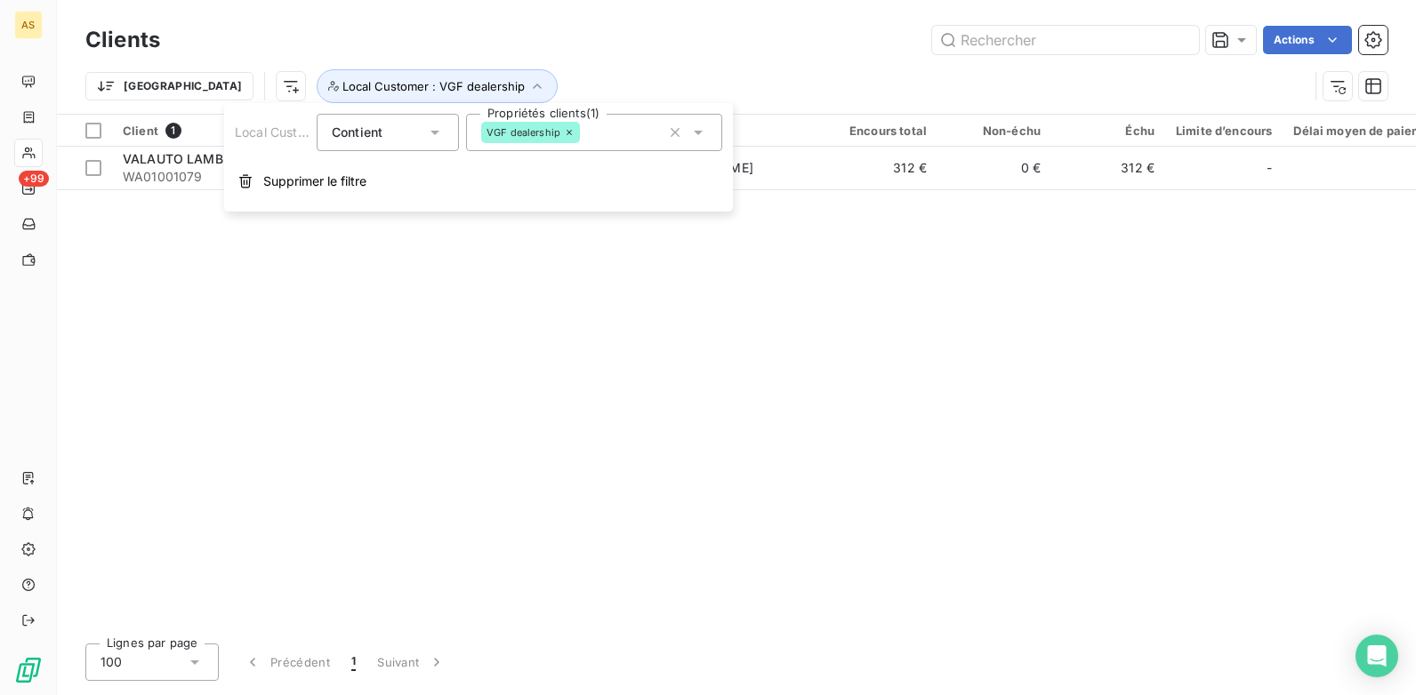
click at [695, 134] on icon at bounding box center [698, 133] width 18 height 18
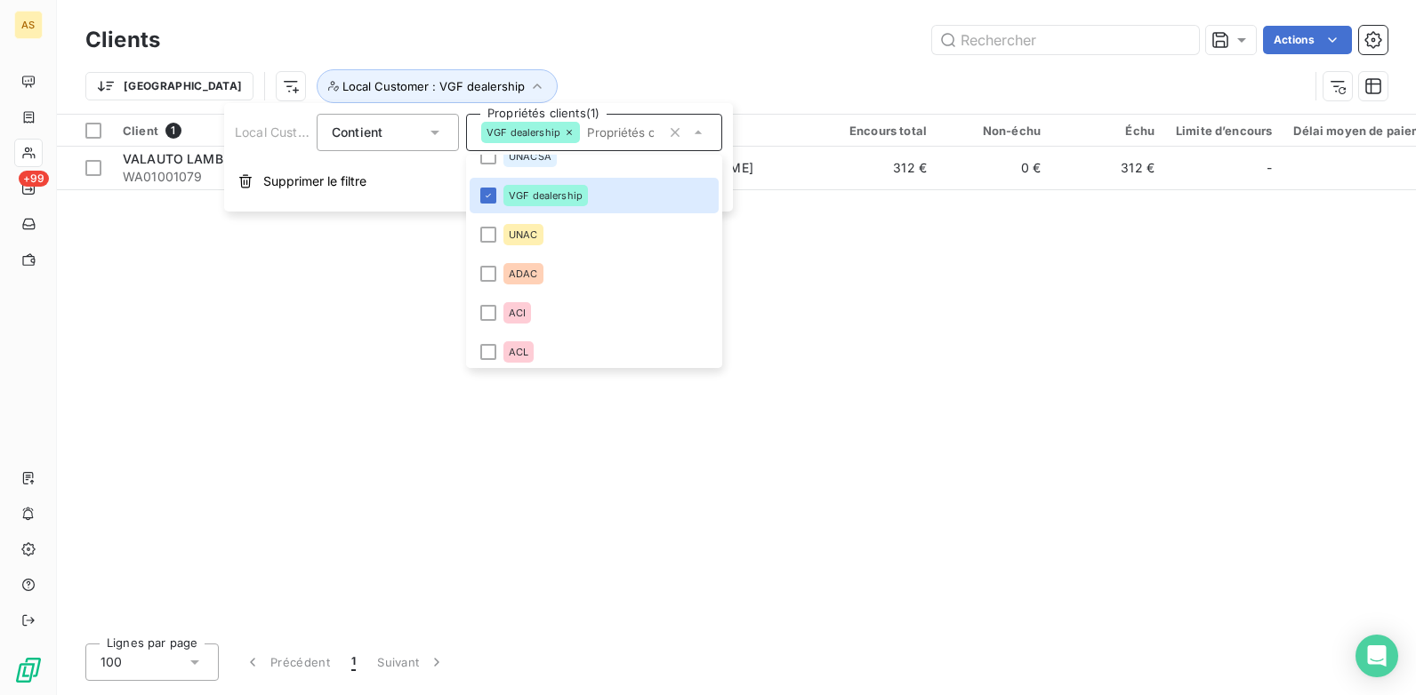
scroll to position [1530, 0]
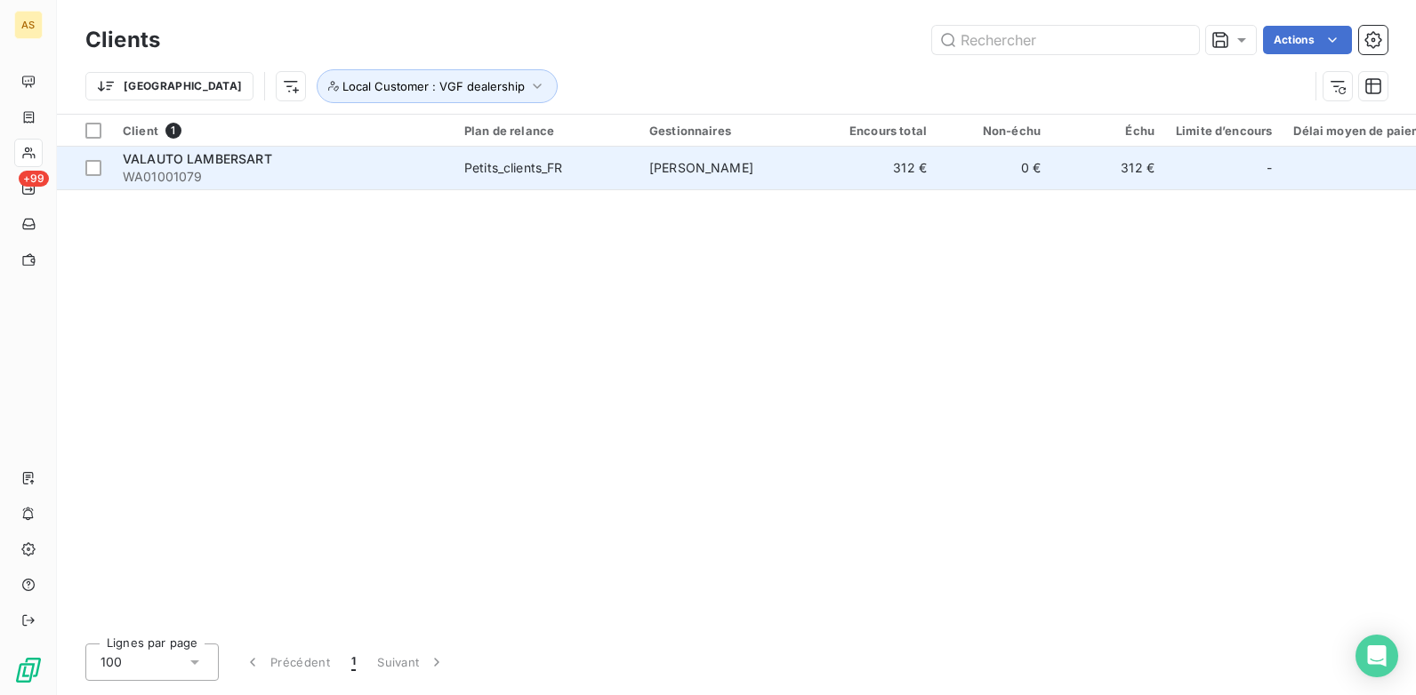
click at [900, 169] on td "312 €" at bounding box center [880, 168] width 114 height 43
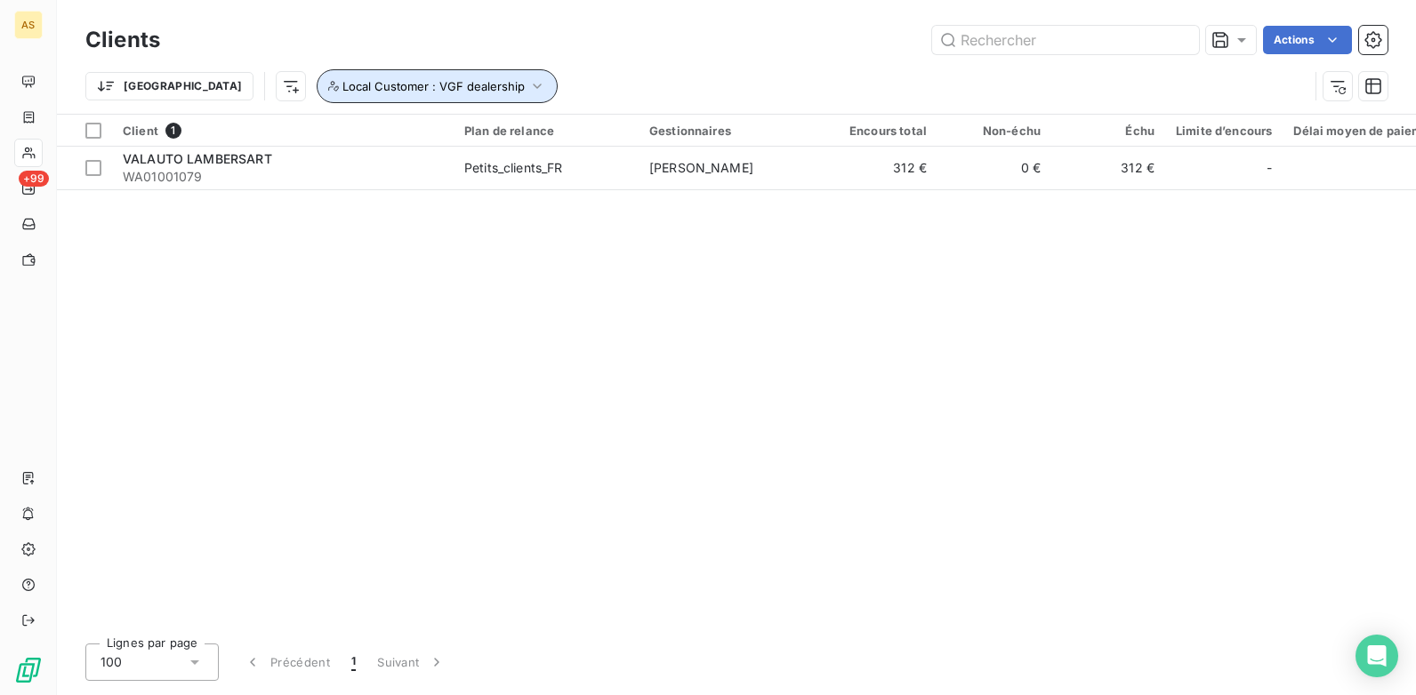
click at [528, 89] on icon "button" at bounding box center [537, 86] width 18 height 18
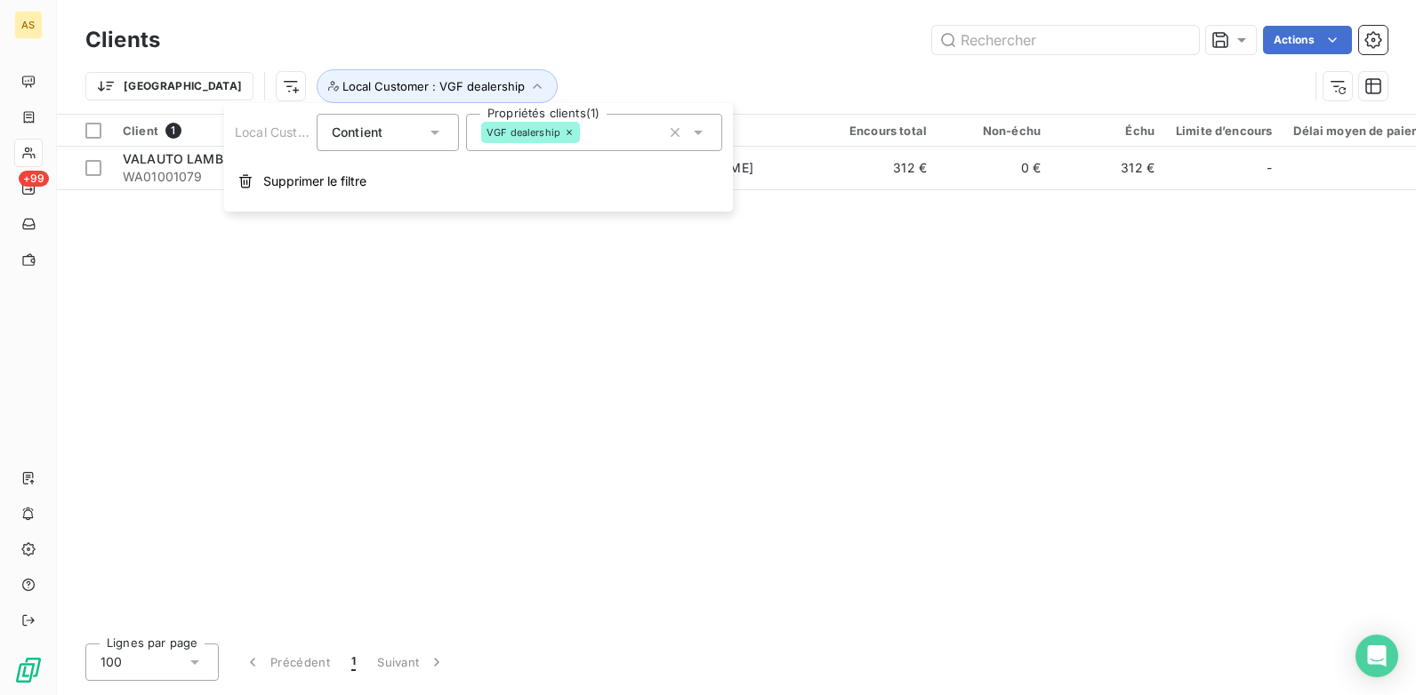
click at [697, 132] on icon at bounding box center [698, 133] width 9 height 4
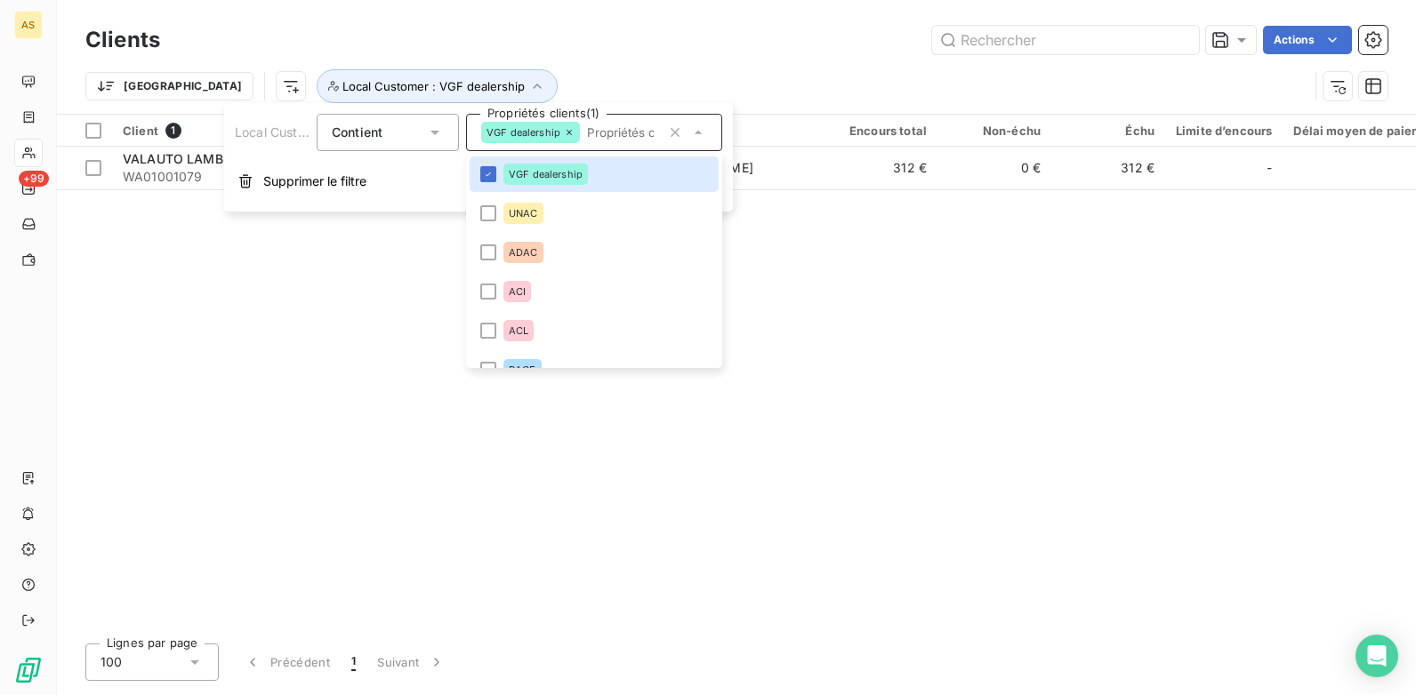
scroll to position [1530, 0]
click at [495, 212] on div at bounding box center [488, 212] width 16 height 16
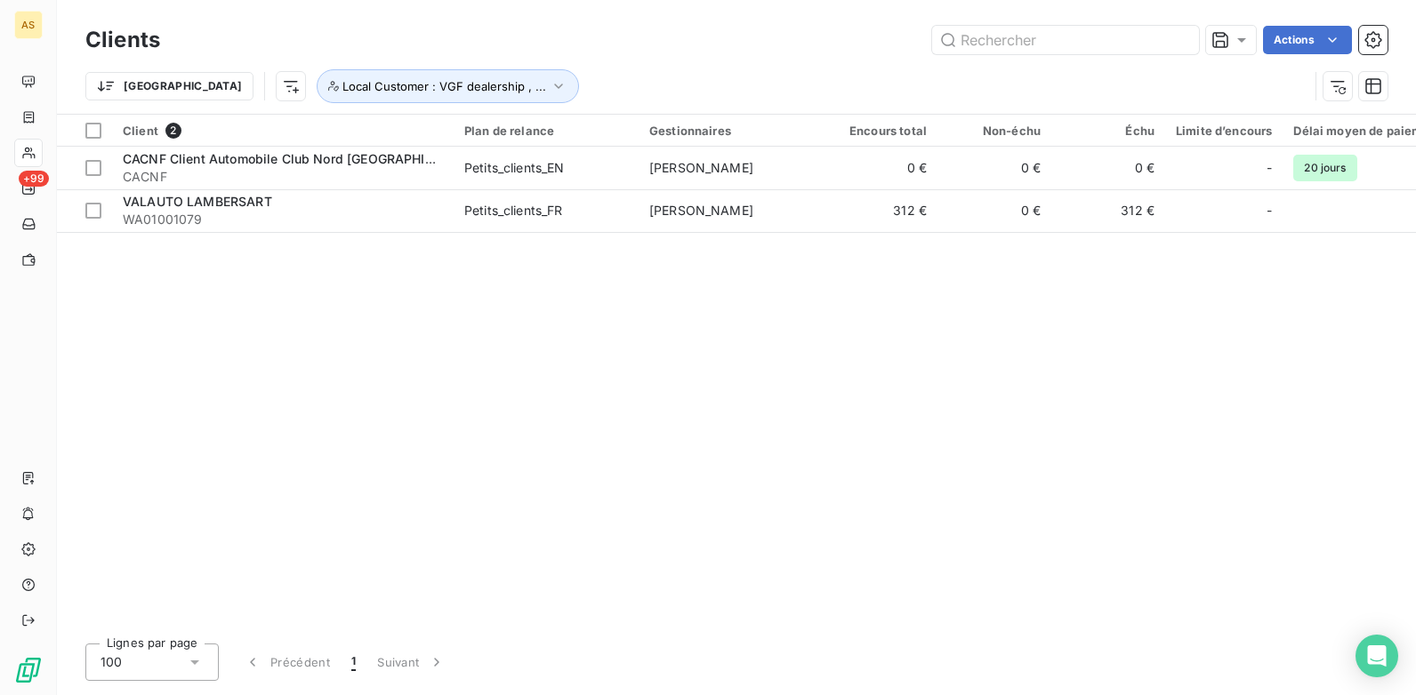
click at [399, 286] on div "Client 2 Plan de relance Gestionnaires Encours total Non-échu Échu Limite d’enc…" at bounding box center [736, 372] width 1359 height 515
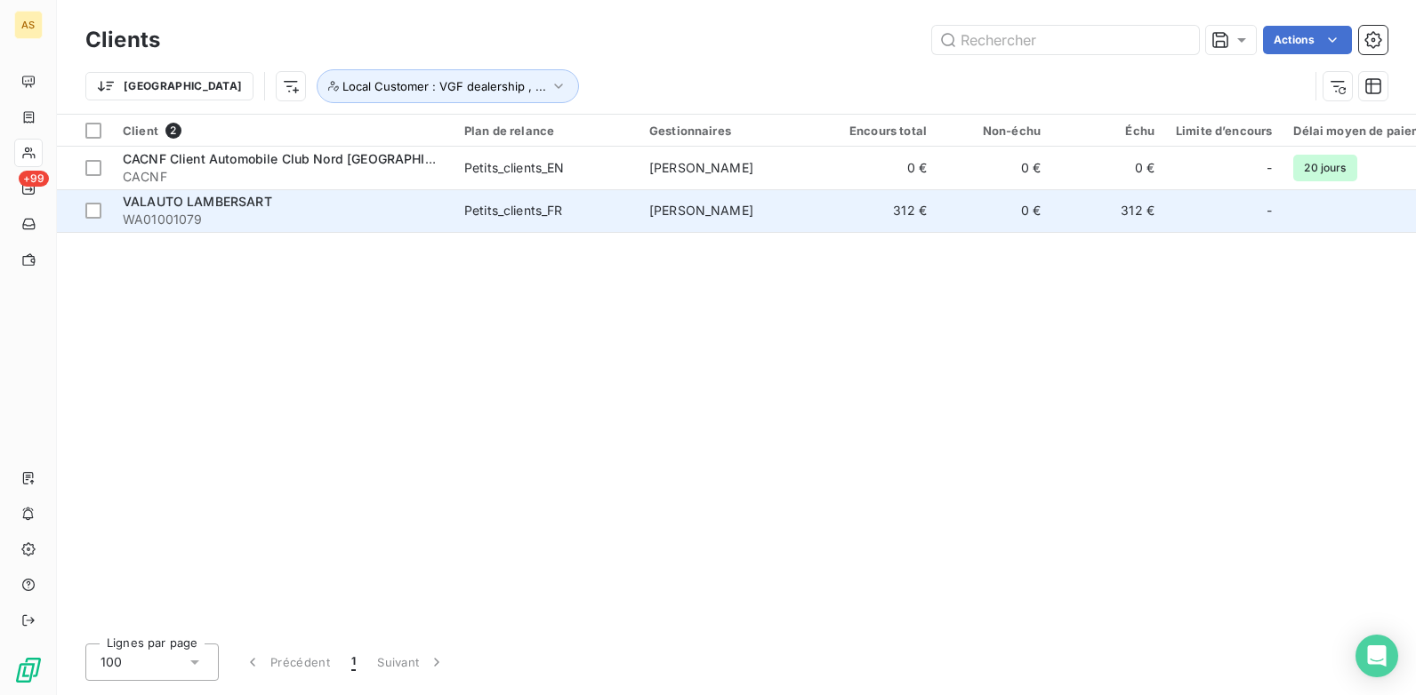
click at [378, 210] on div "VALAUTO LAMBERSART" at bounding box center [283, 202] width 320 height 18
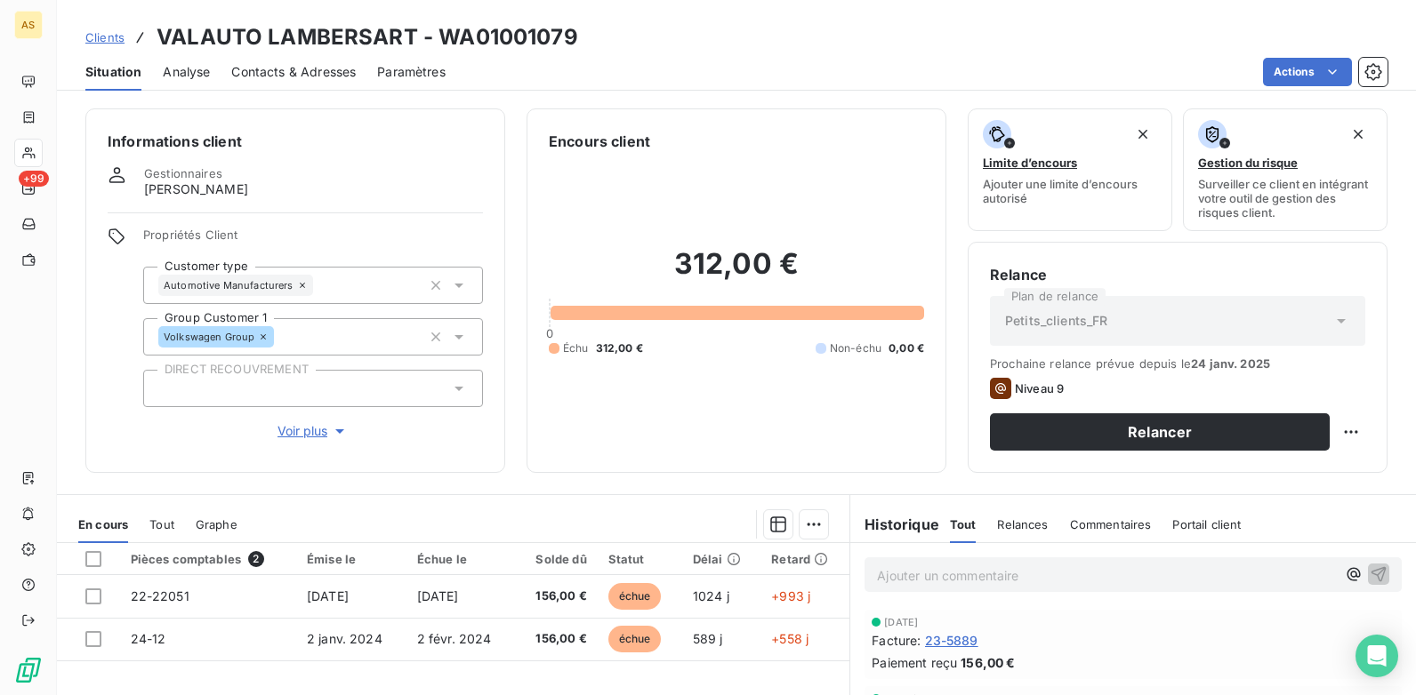
click at [109, 36] on span "Clients" at bounding box center [104, 37] width 39 height 14
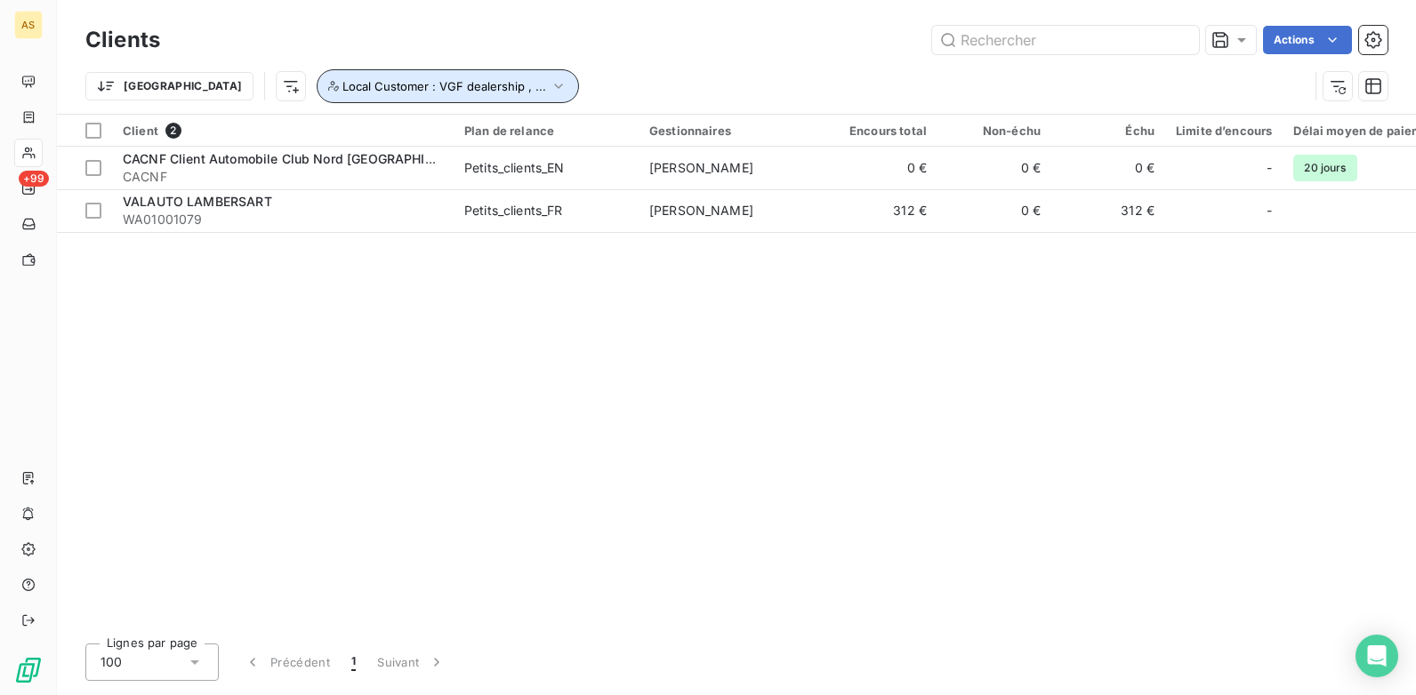
click at [550, 88] on icon "button" at bounding box center [559, 86] width 18 height 18
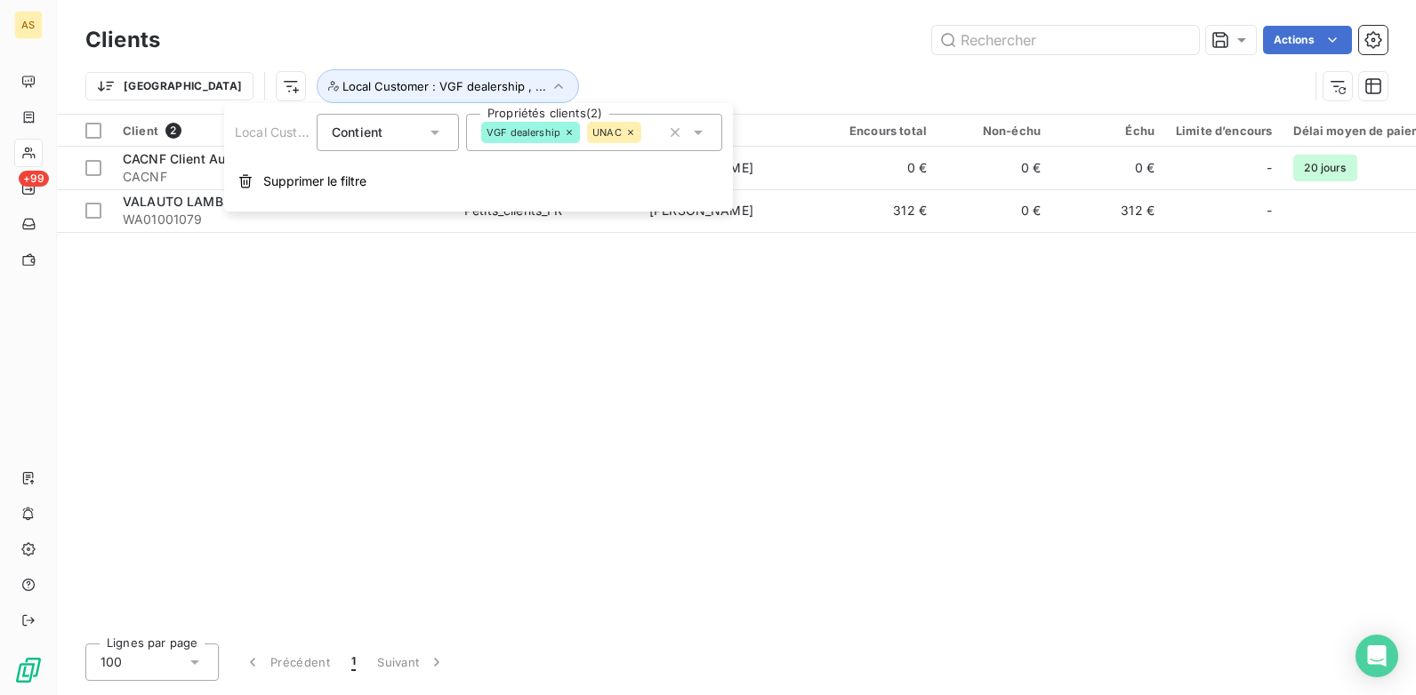
click at [701, 139] on icon at bounding box center [698, 133] width 18 height 18
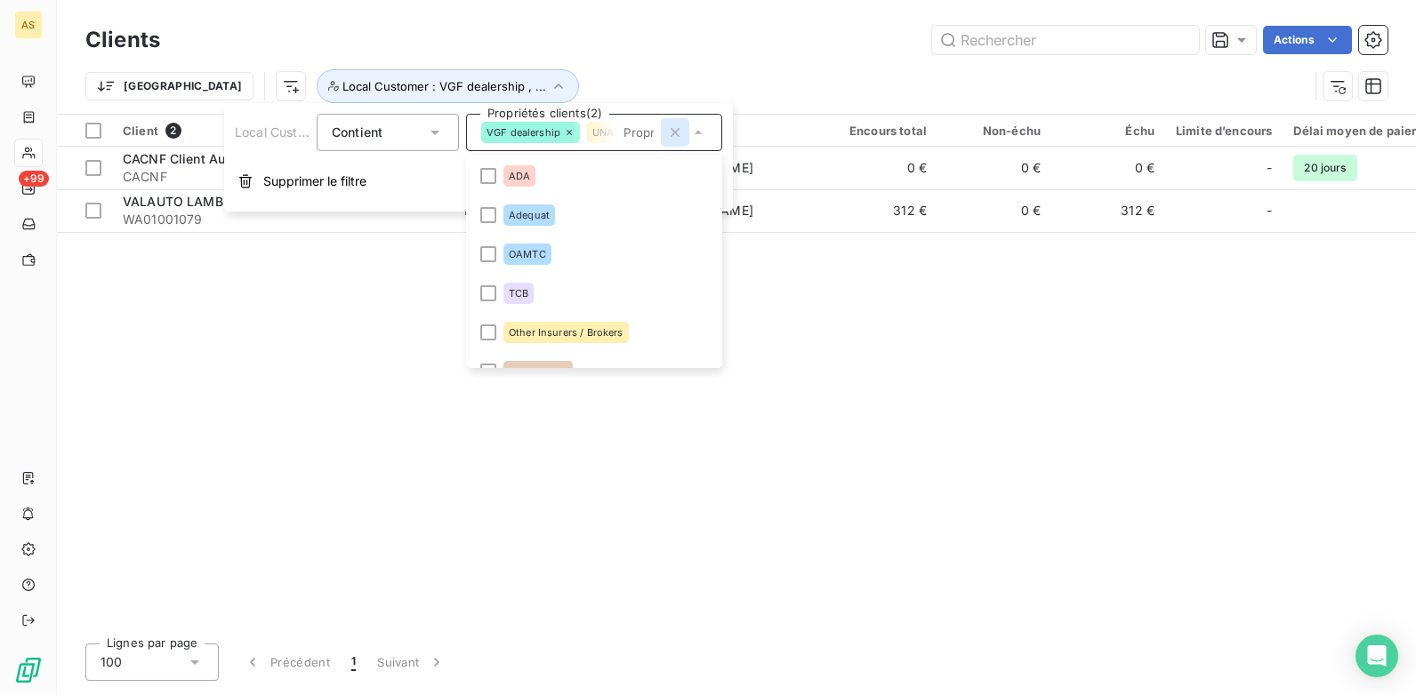
scroll to position [1352, 0]
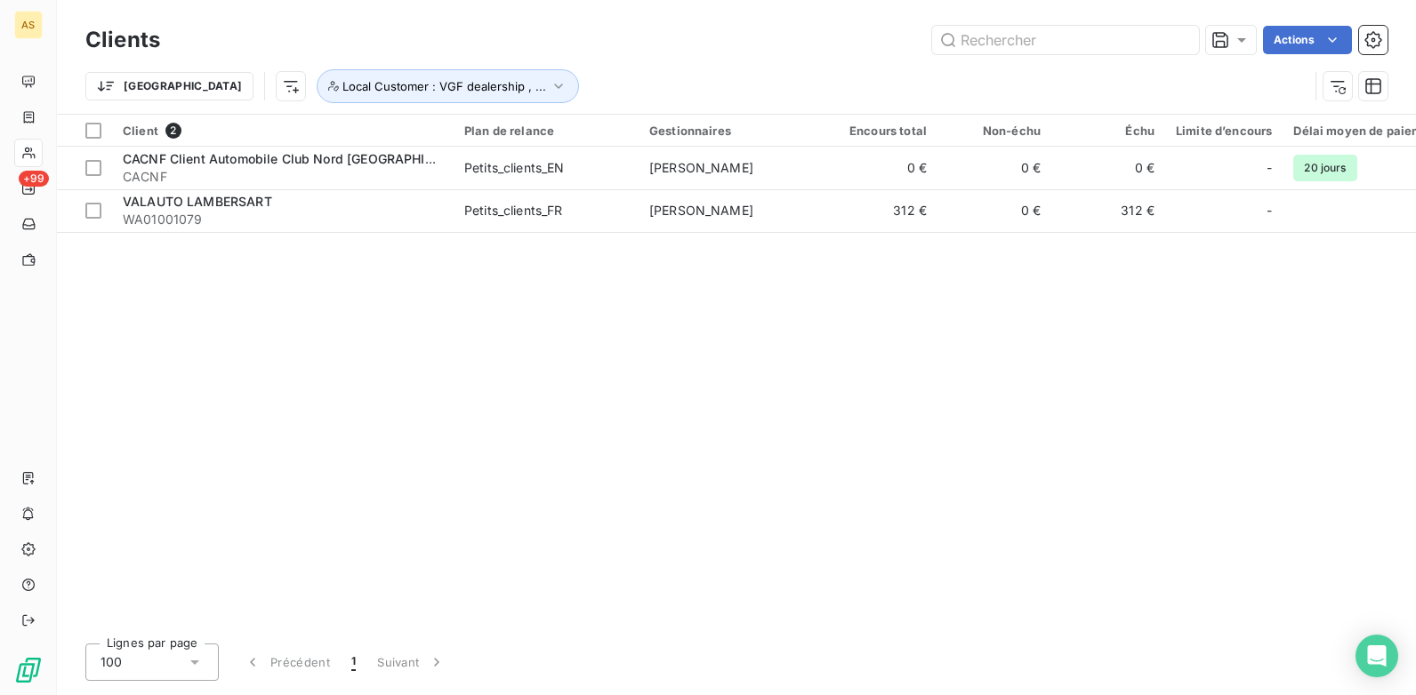
click at [403, 387] on div "Client 2 Plan de relance Gestionnaires Encours total Non-échu Échu Limite d’enc…" at bounding box center [736, 372] width 1359 height 515
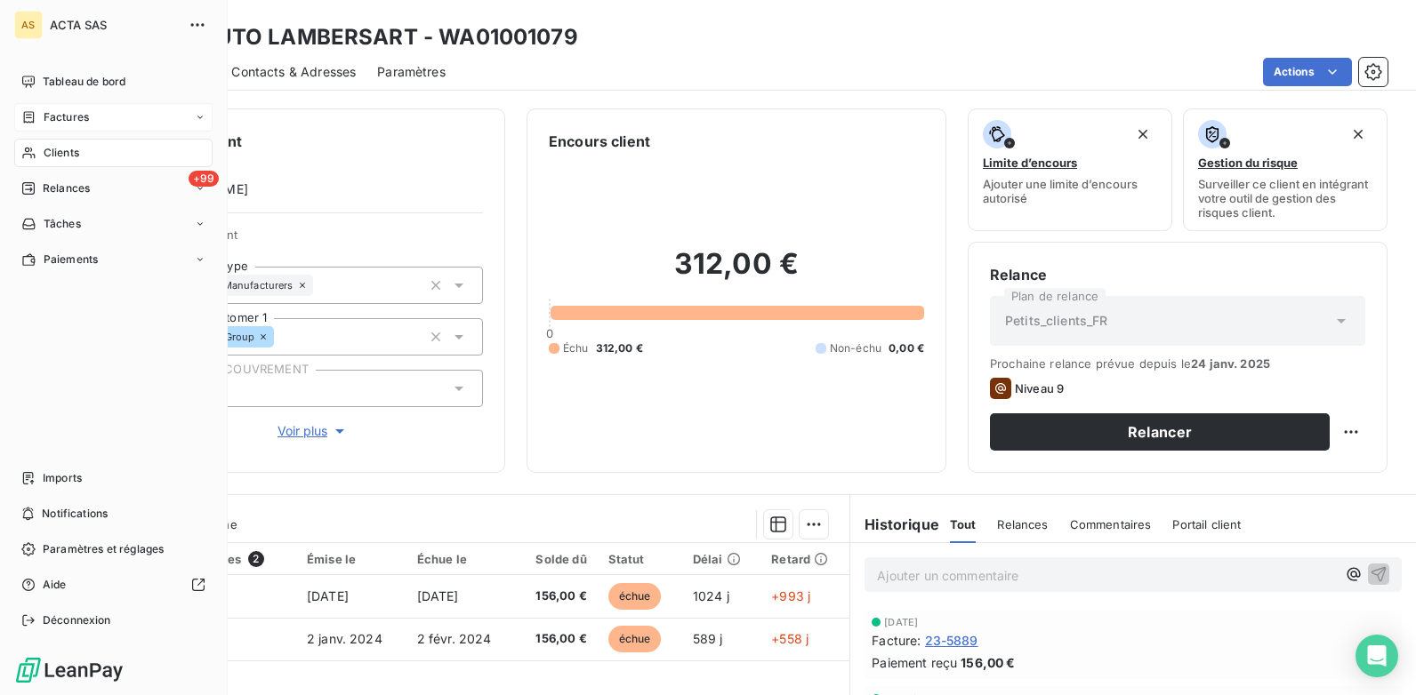
click at [84, 119] on span "Factures" at bounding box center [66, 117] width 45 height 16
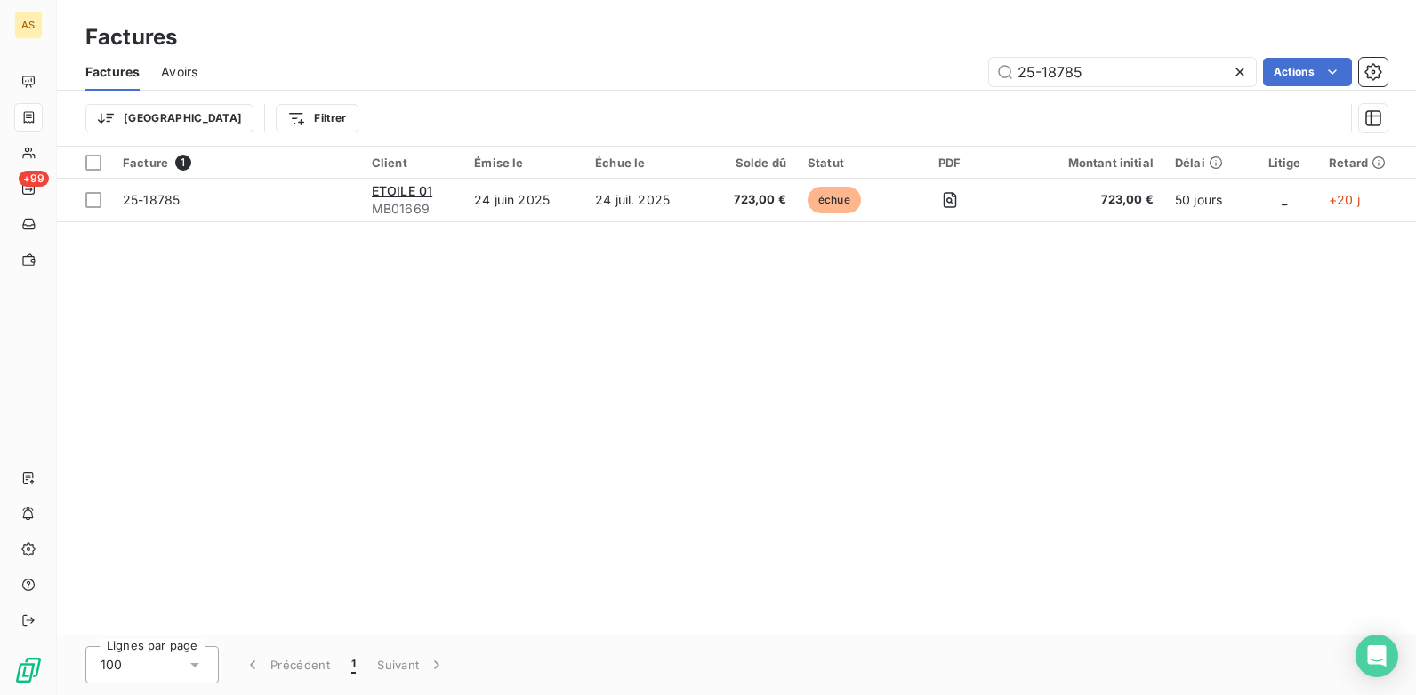
drag, startPoint x: 1093, startPoint y: 63, endPoint x: 933, endPoint y: 103, distance: 165.0
click at [933, 103] on div "Factures Avoirs 25-18785 Actions Trier Filtrer" at bounding box center [736, 99] width 1359 height 92
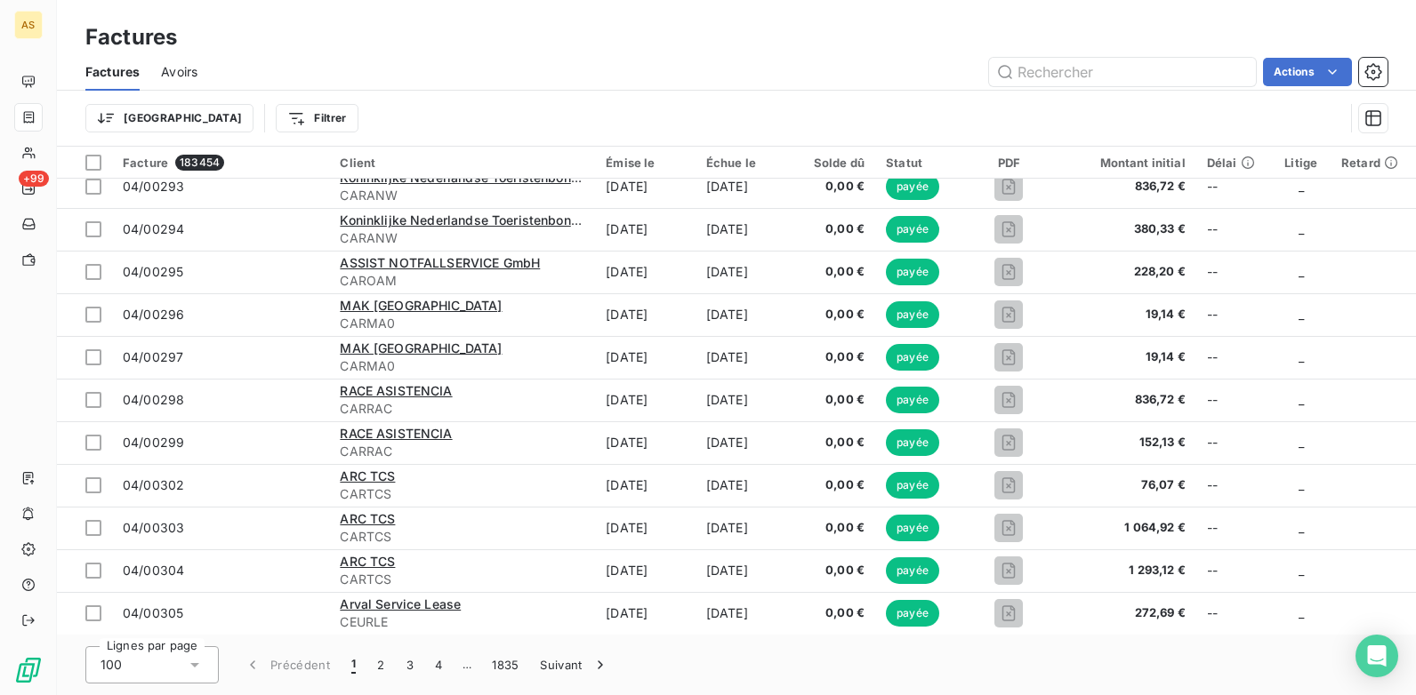
scroll to position [3813, 0]
click at [432, 665] on button "4" at bounding box center [438, 665] width 28 height 37
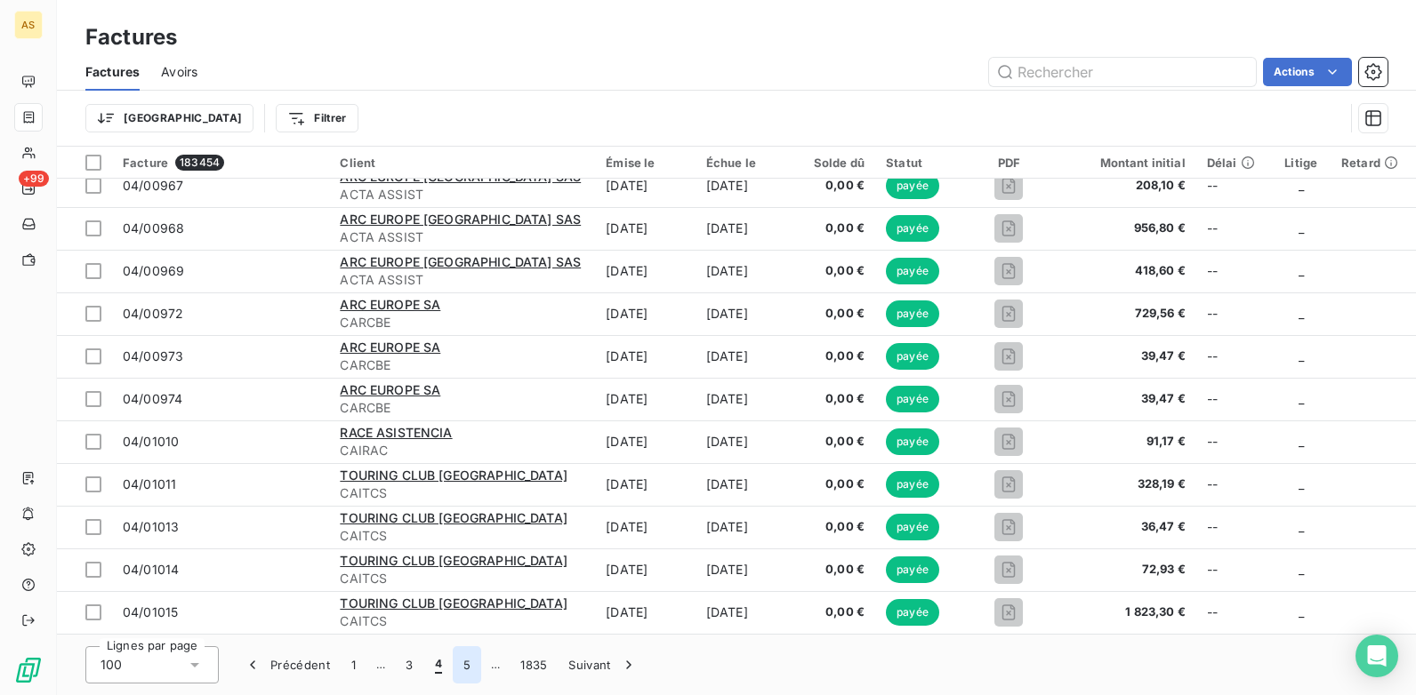
click at [459, 670] on button "5" at bounding box center [467, 665] width 28 height 37
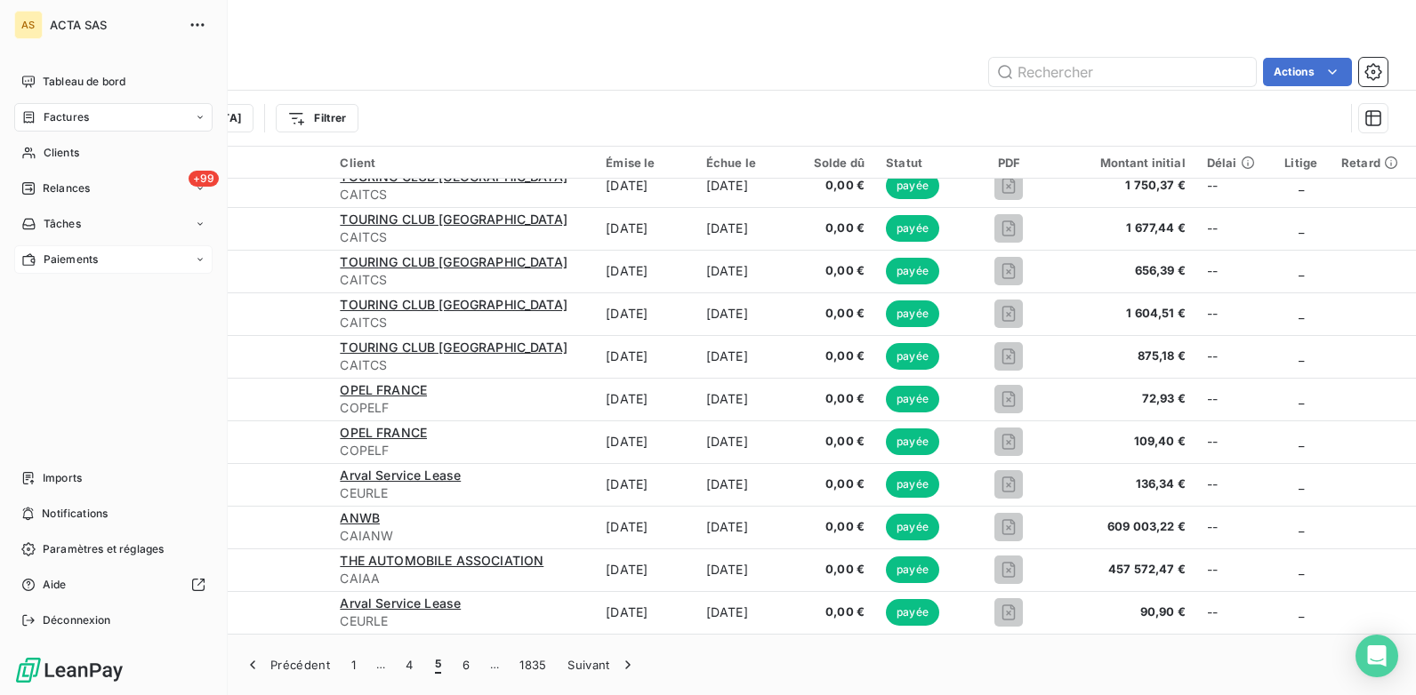
click at [69, 256] on span "Paiements" at bounding box center [71, 260] width 54 height 16
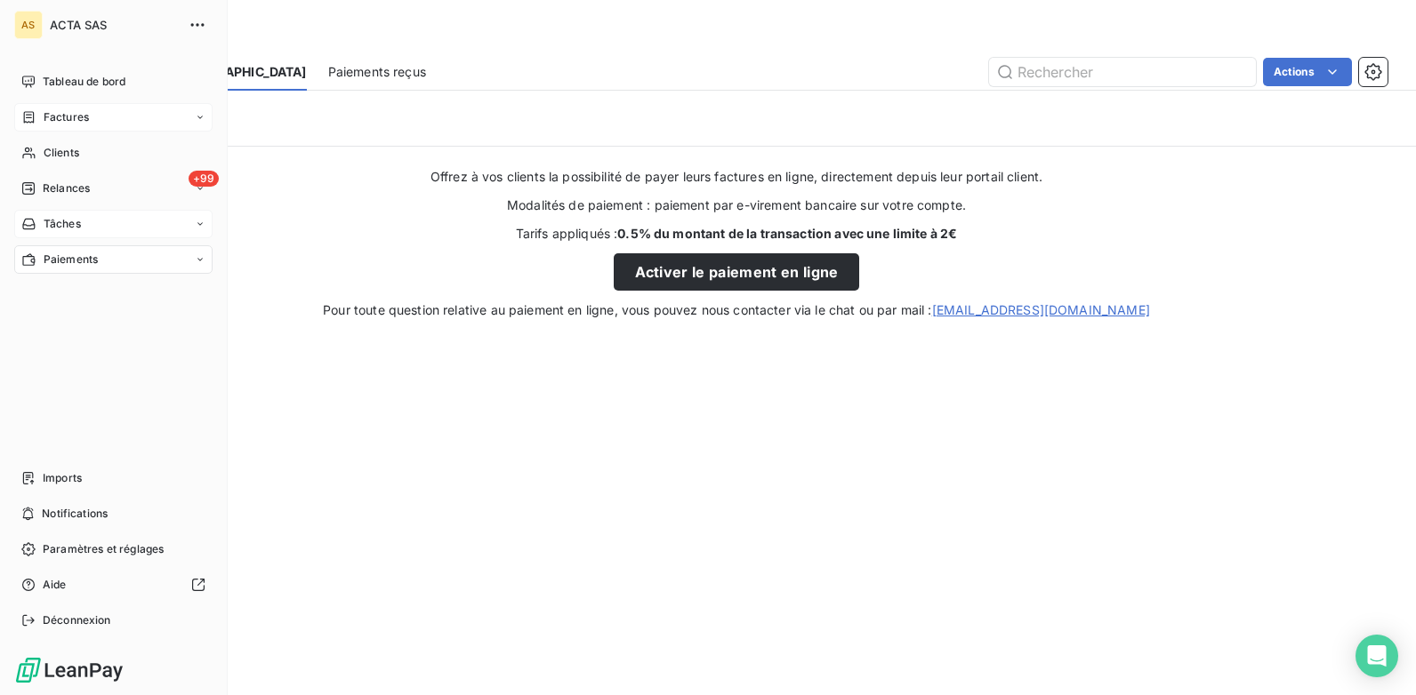
click at [197, 223] on icon at bounding box center [200, 224] width 11 height 11
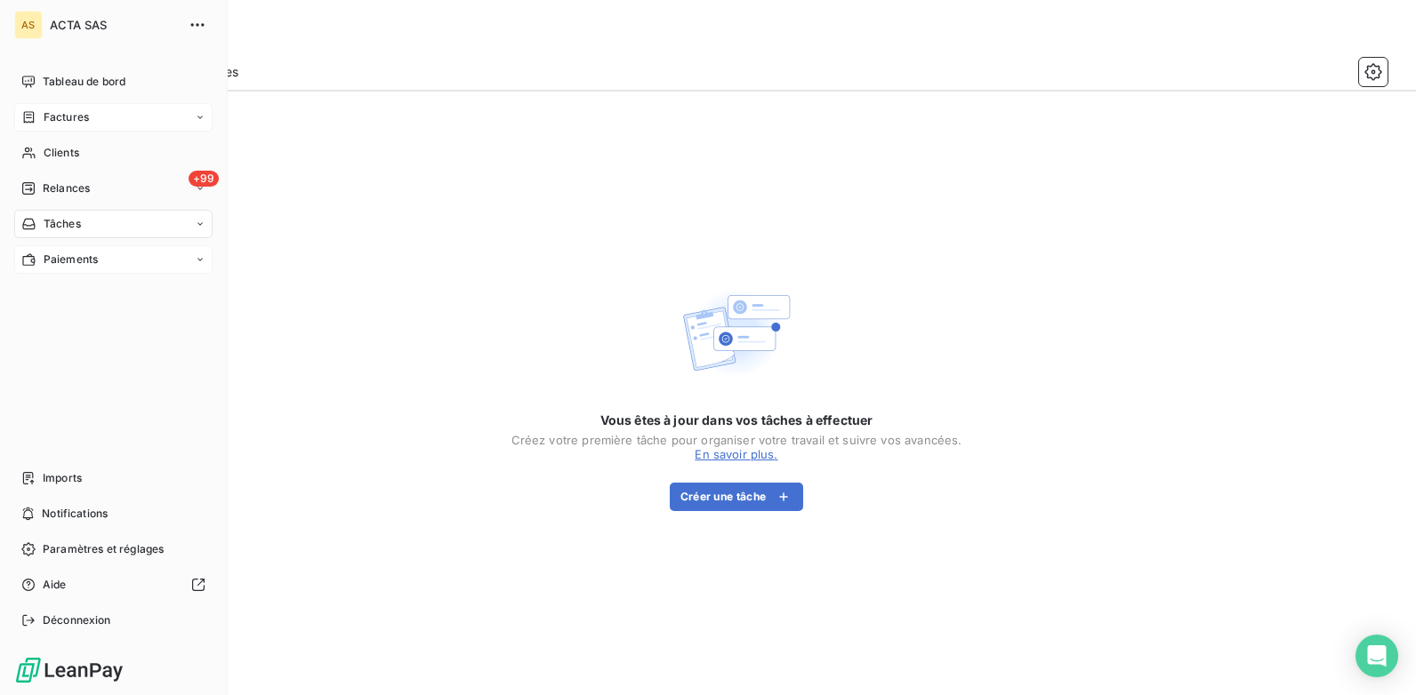
click at [60, 118] on span "Factures" at bounding box center [66, 117] width 45 height 16
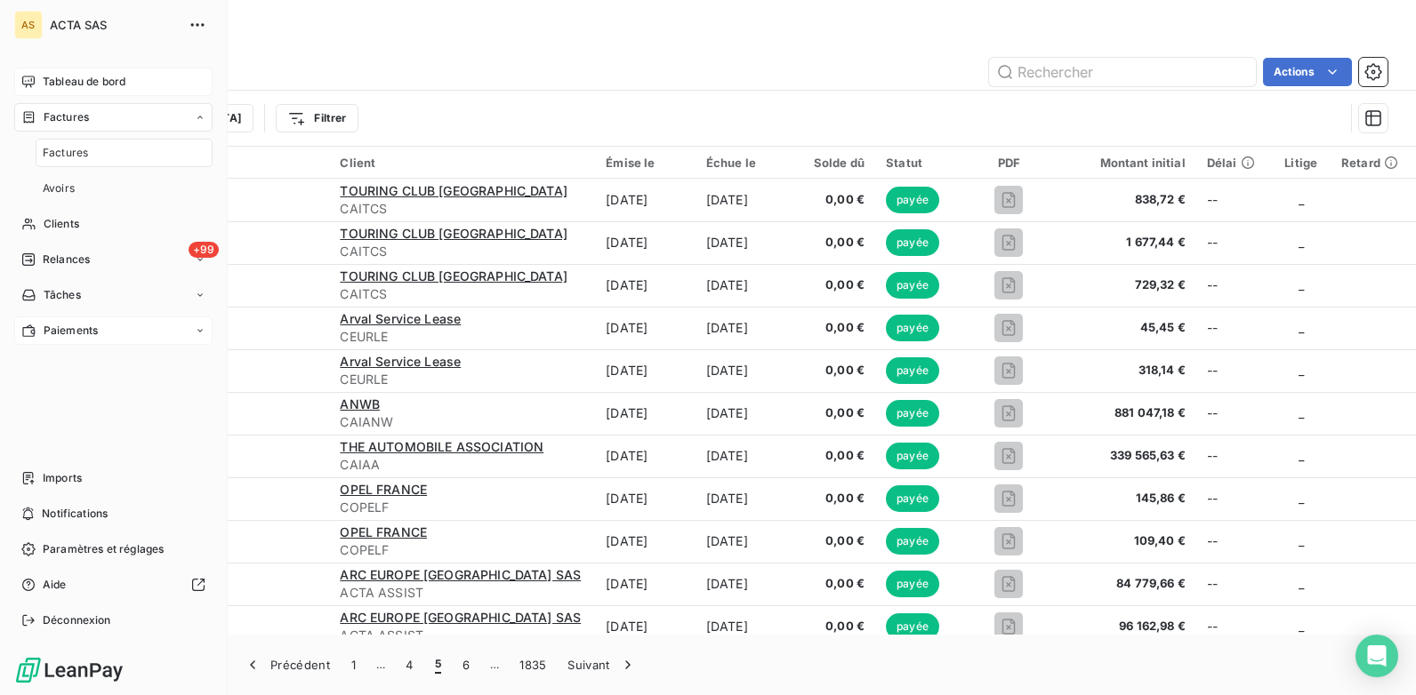
click at [175, 86] on div "Tableau de bord" at bounding box center [113, 82] width 198 height 28
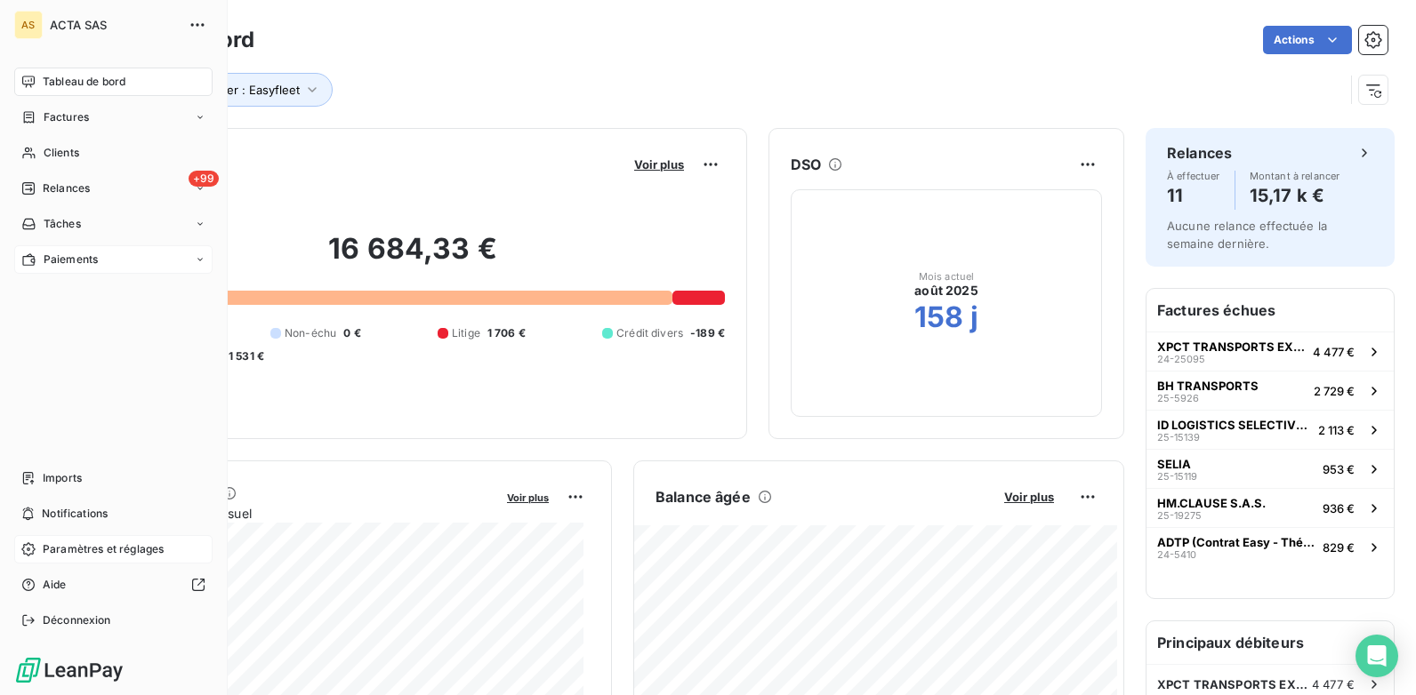
click at [104, 548] on span "Paramètres et réglages" at bounding box center [103, 550] width 121 height 16
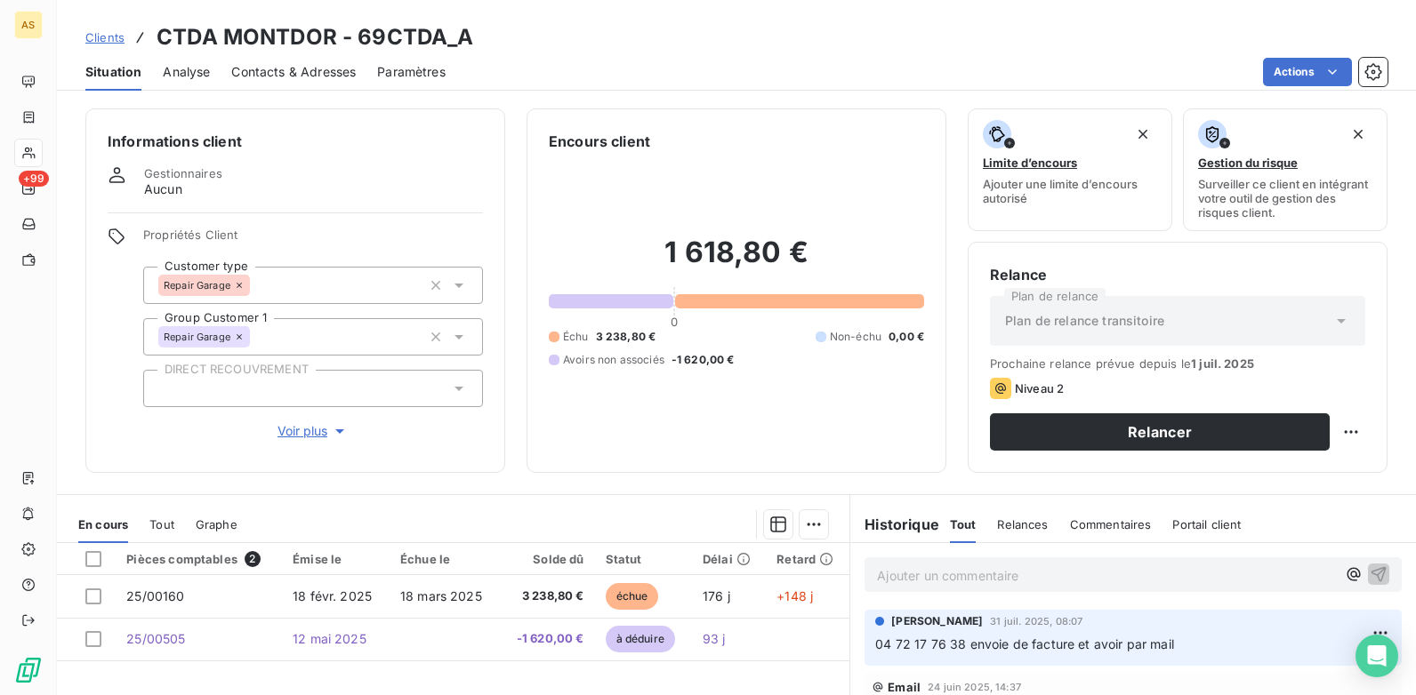
click at [89, 35] on span "Clients" at bounding box center [104, 37] width 39 height 14
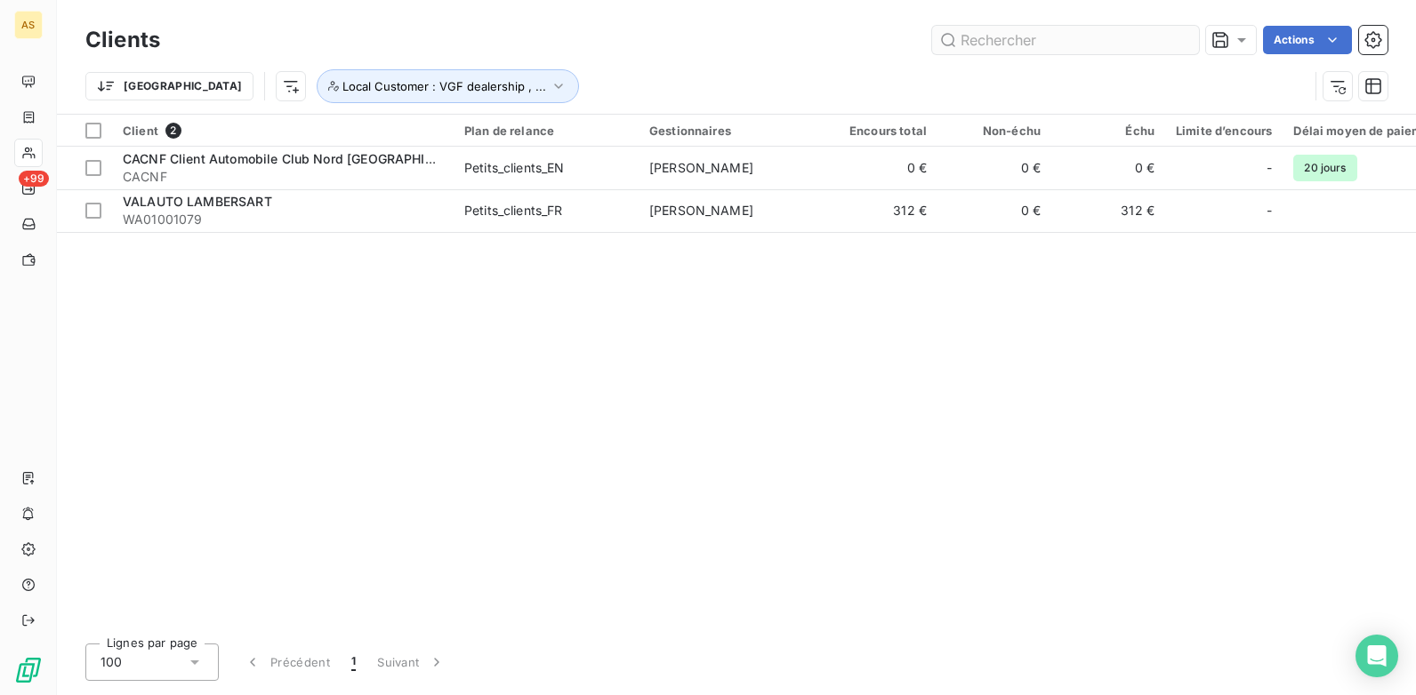
click at [971, 35] on input "text" at bounding box center [1065, 40] width 267 height 28
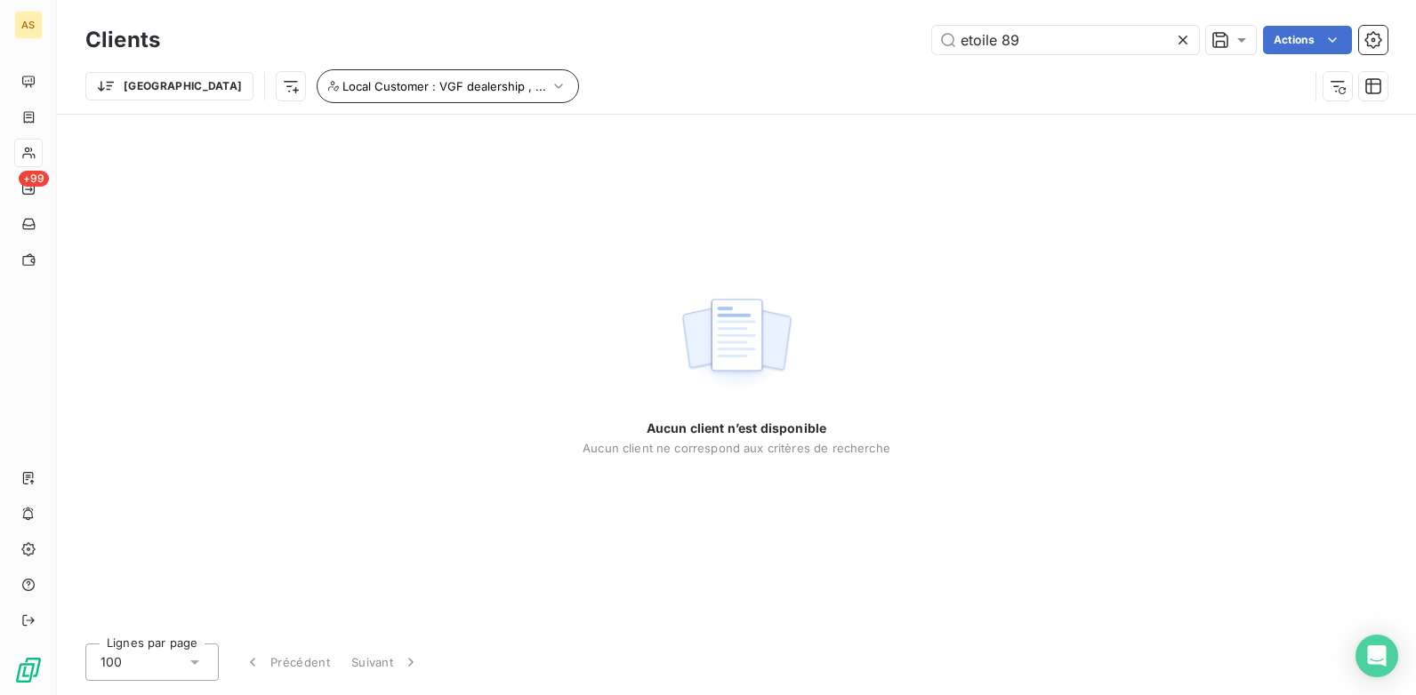
type input "etoile 89"
click at [550, 87] on icon "button" at bounding box center [559, 86] width 18 height 18
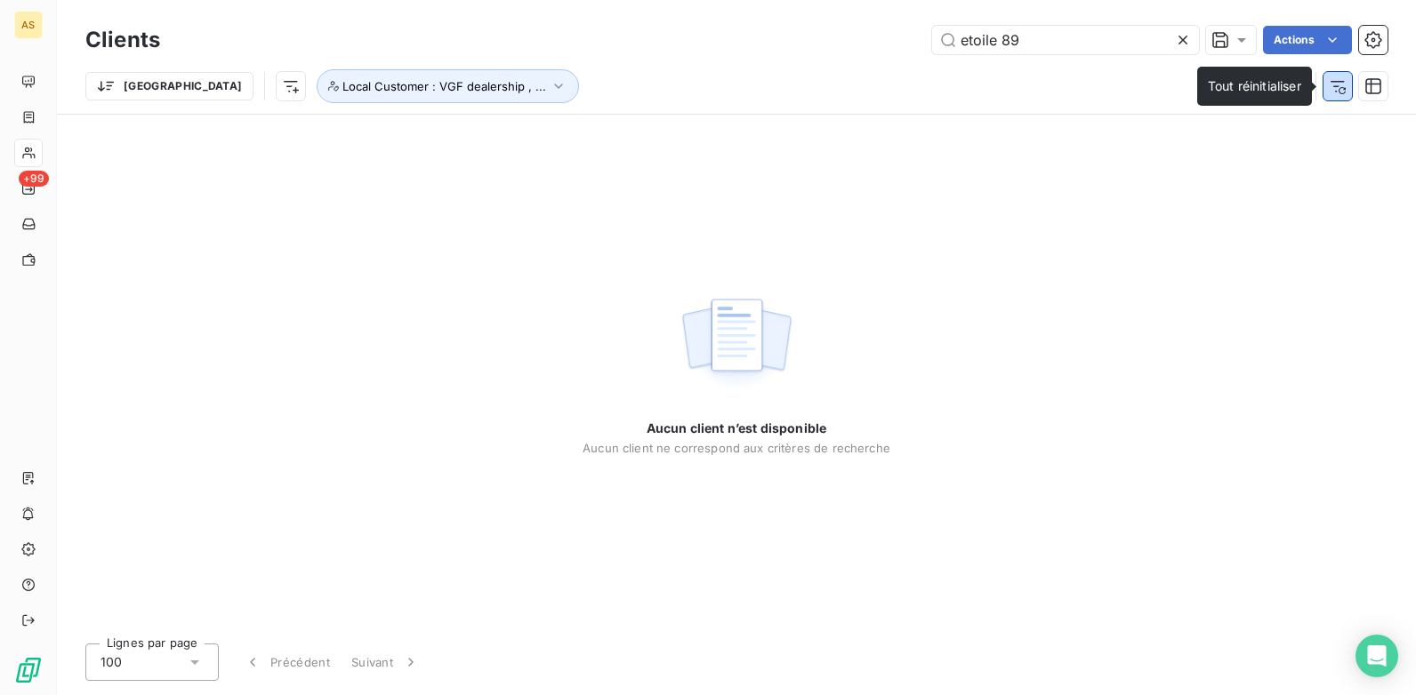
click at [1335, 85] on icon "button" at bounding box center [1338, 86] width 18 height 18
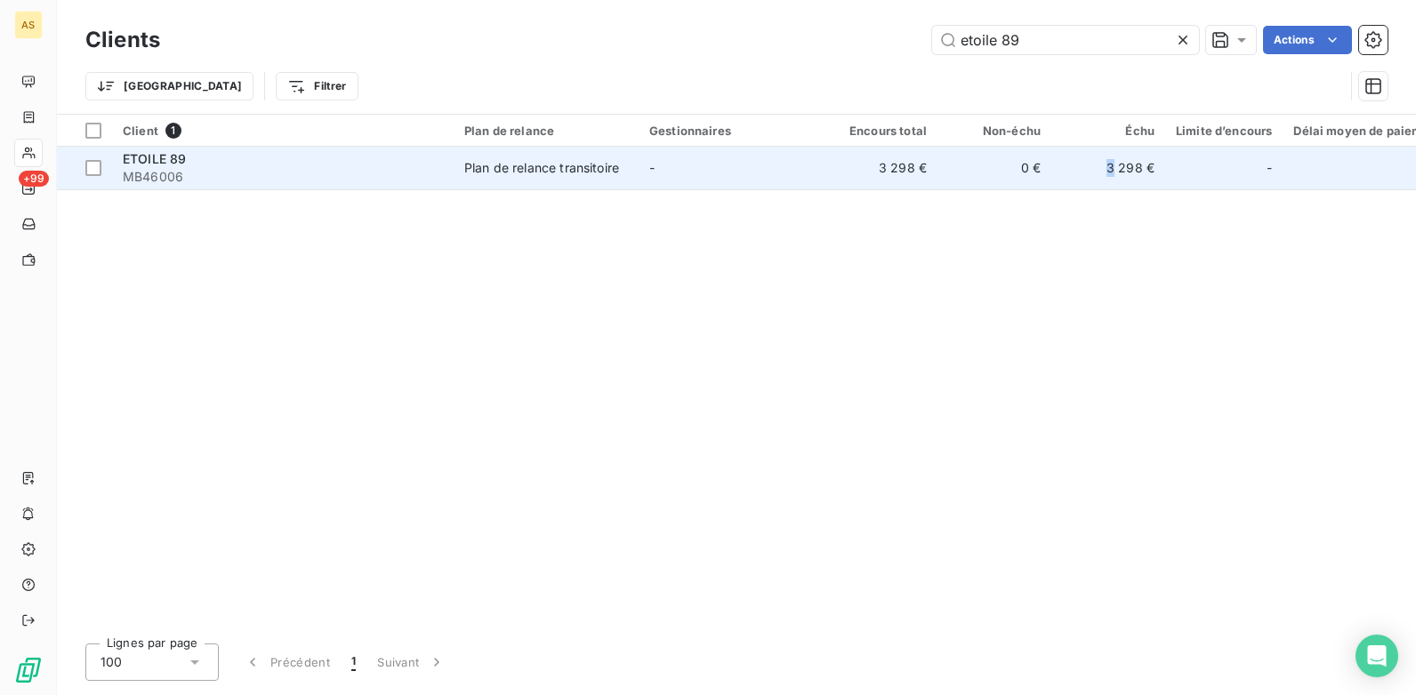
click at [1112, 165] on td "3 298 €" at bounding box center [1108, 168] width 114 height 43
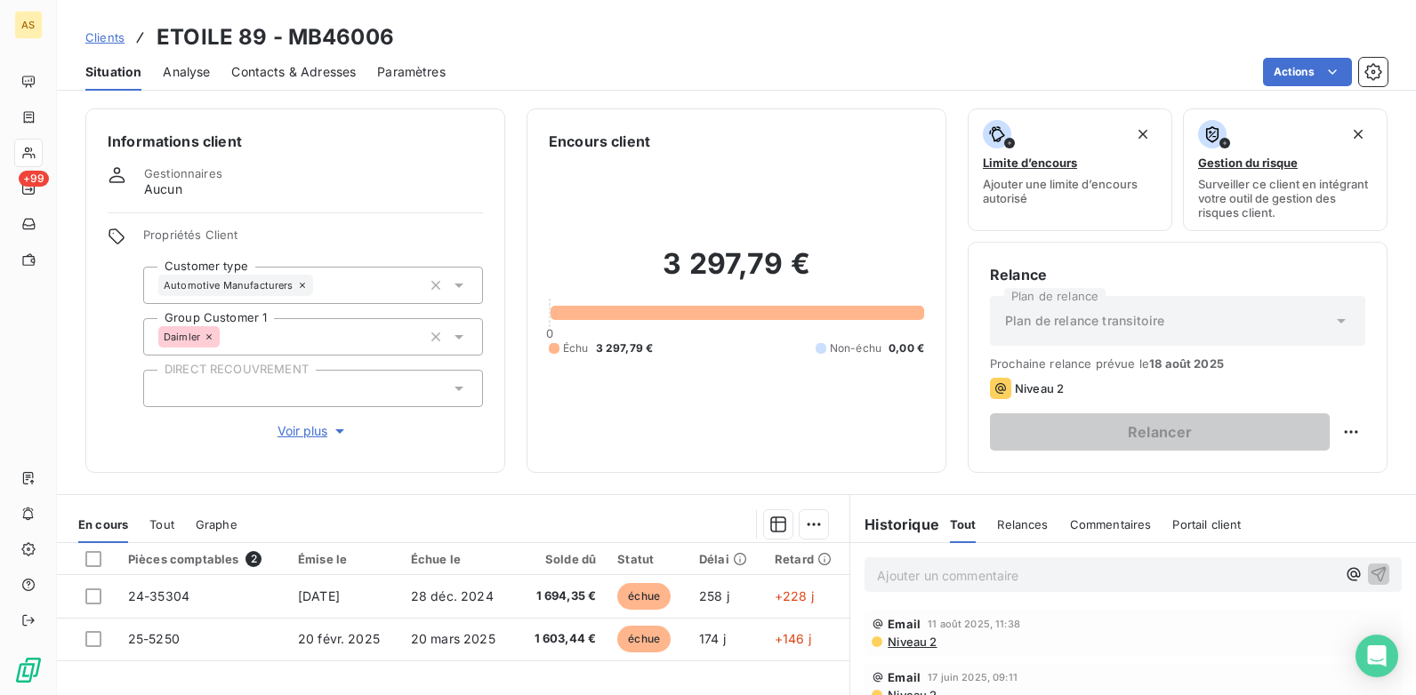
click at [262, 71] on span "Contacts & Adresses" at bounding box center [293, 72] width 125 height 18
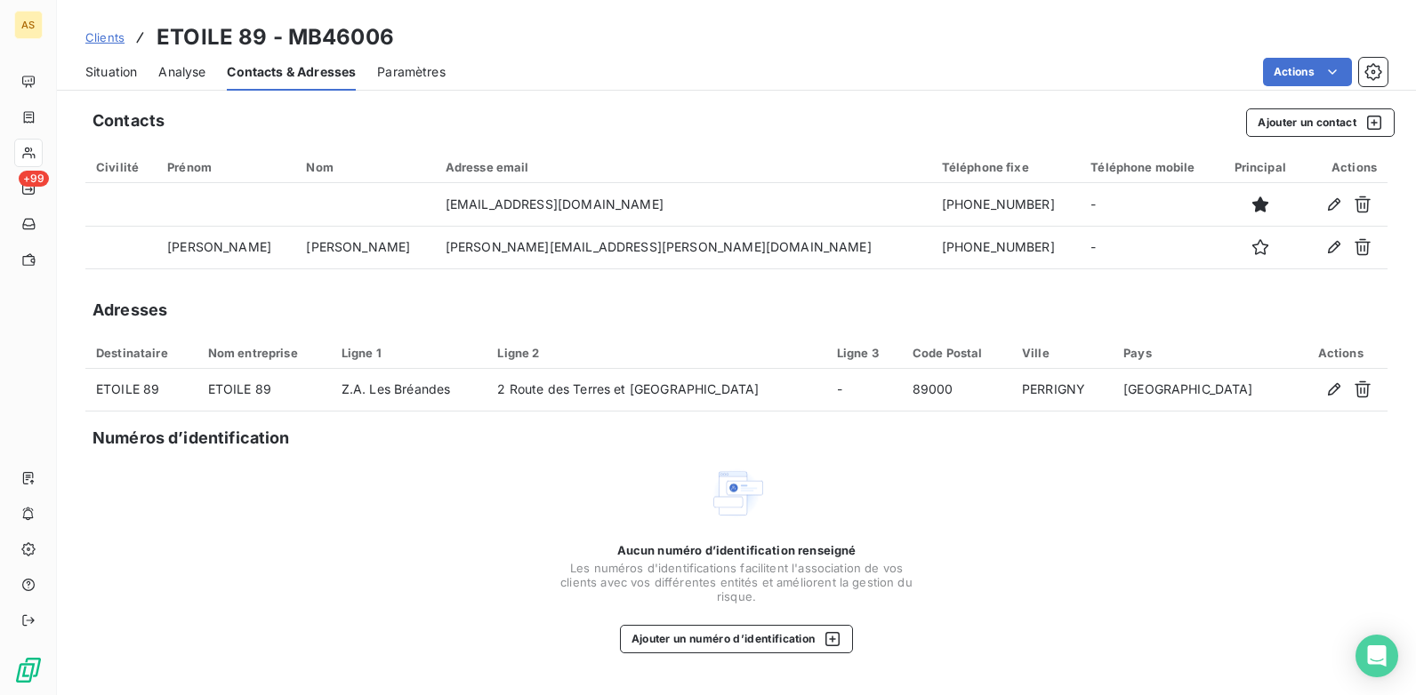
click at [108, 77] on span "Situation" at bounding box center [111, 72] width 52 height 18
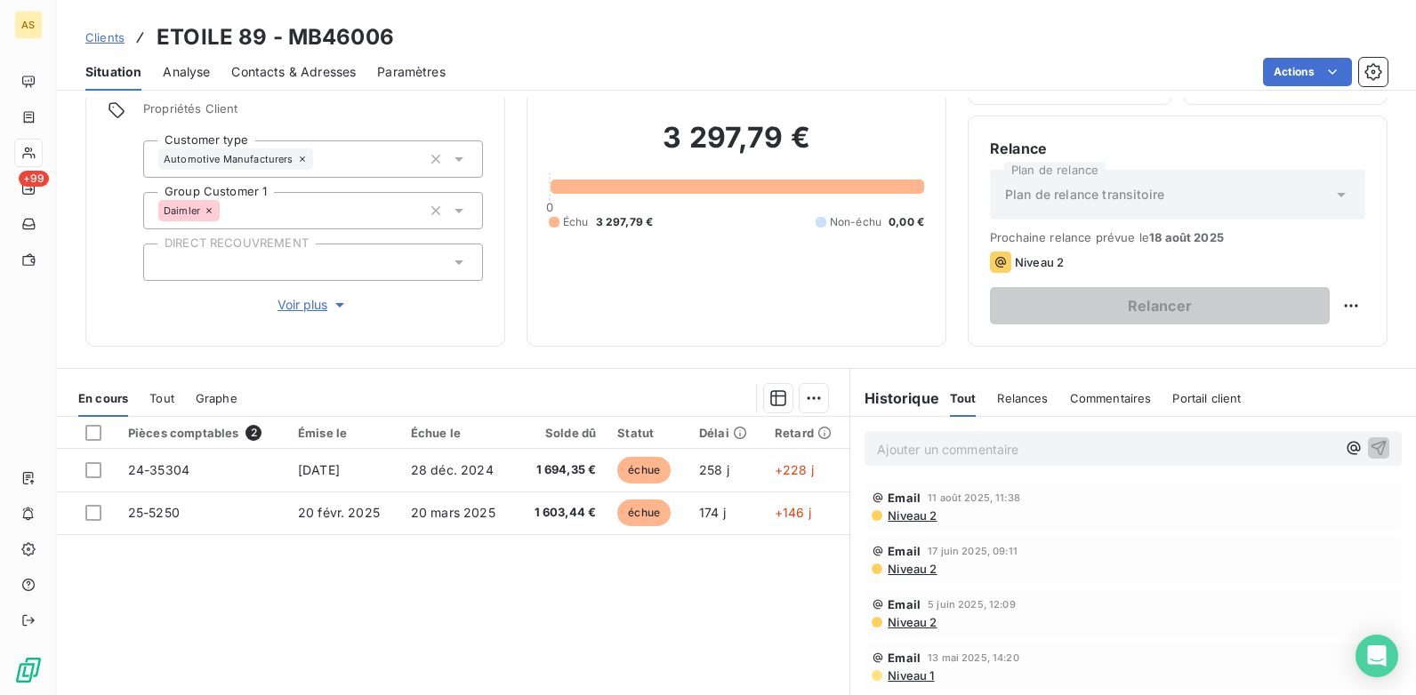
scroll to position [244, 0]
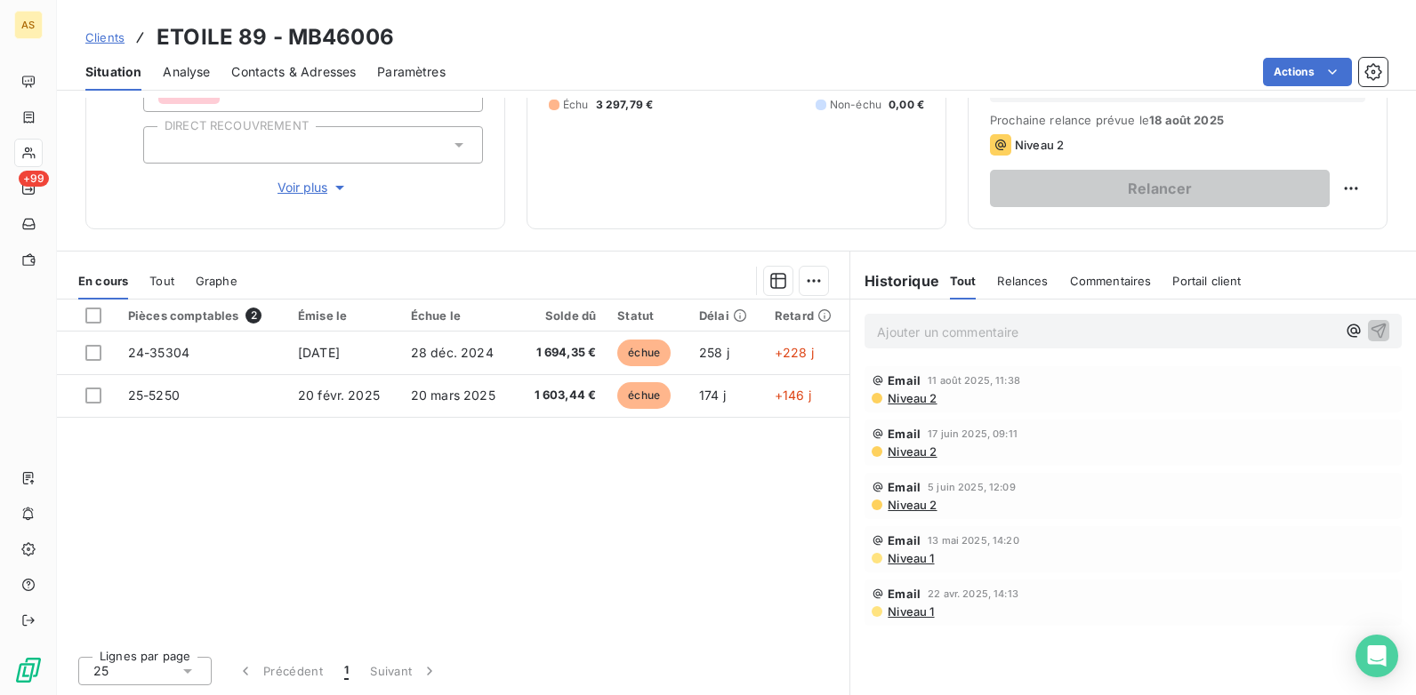
click at [315, 81] on div "Contacts & Adresses" at bounding box center [293, 71] width 125 height 37
